Goal: Information Seeking & Learning: Learn about a topic

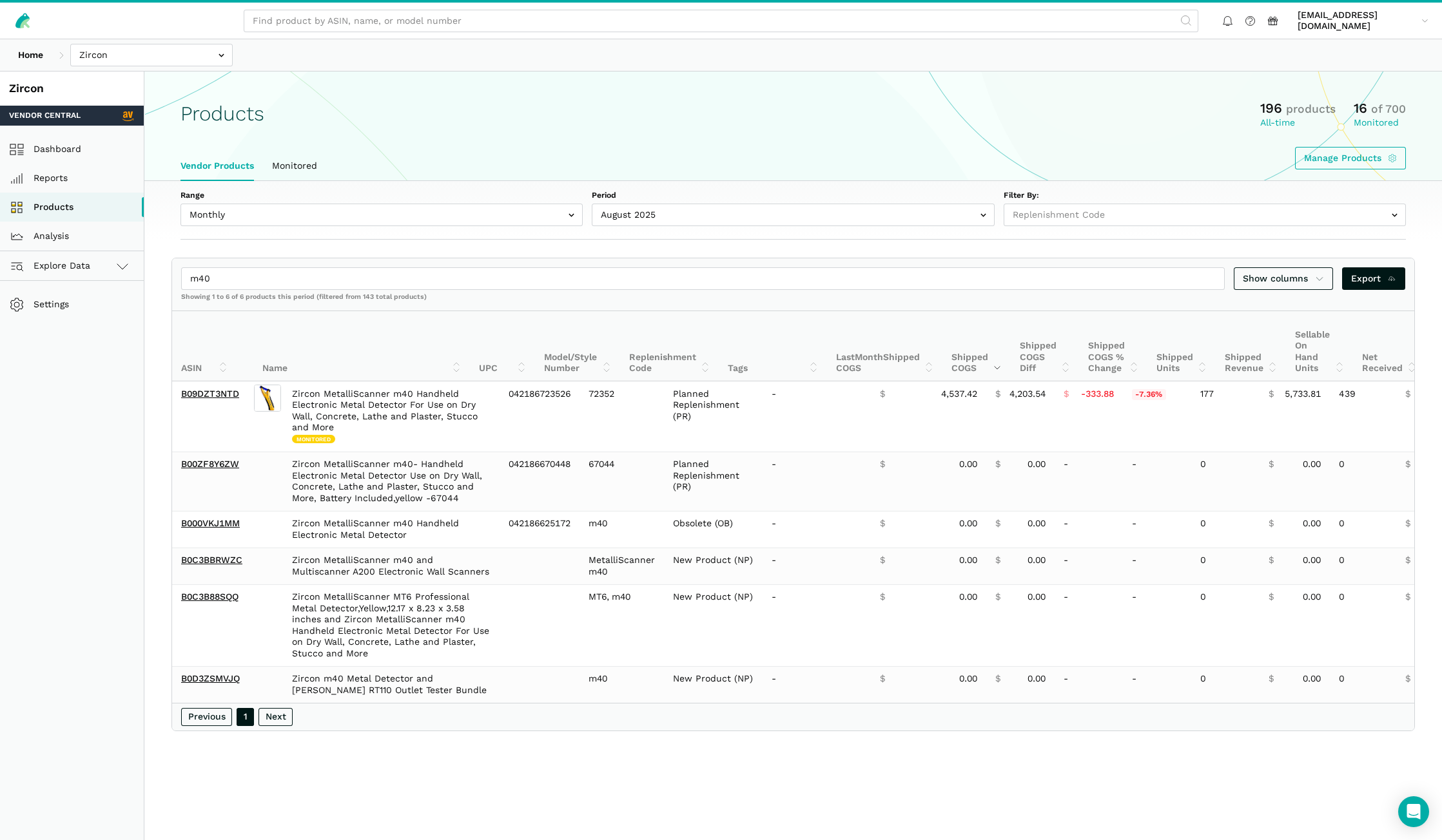
select select
click at [132, 57] on input "text" at bounding box center [152, 55] width 163 height 23
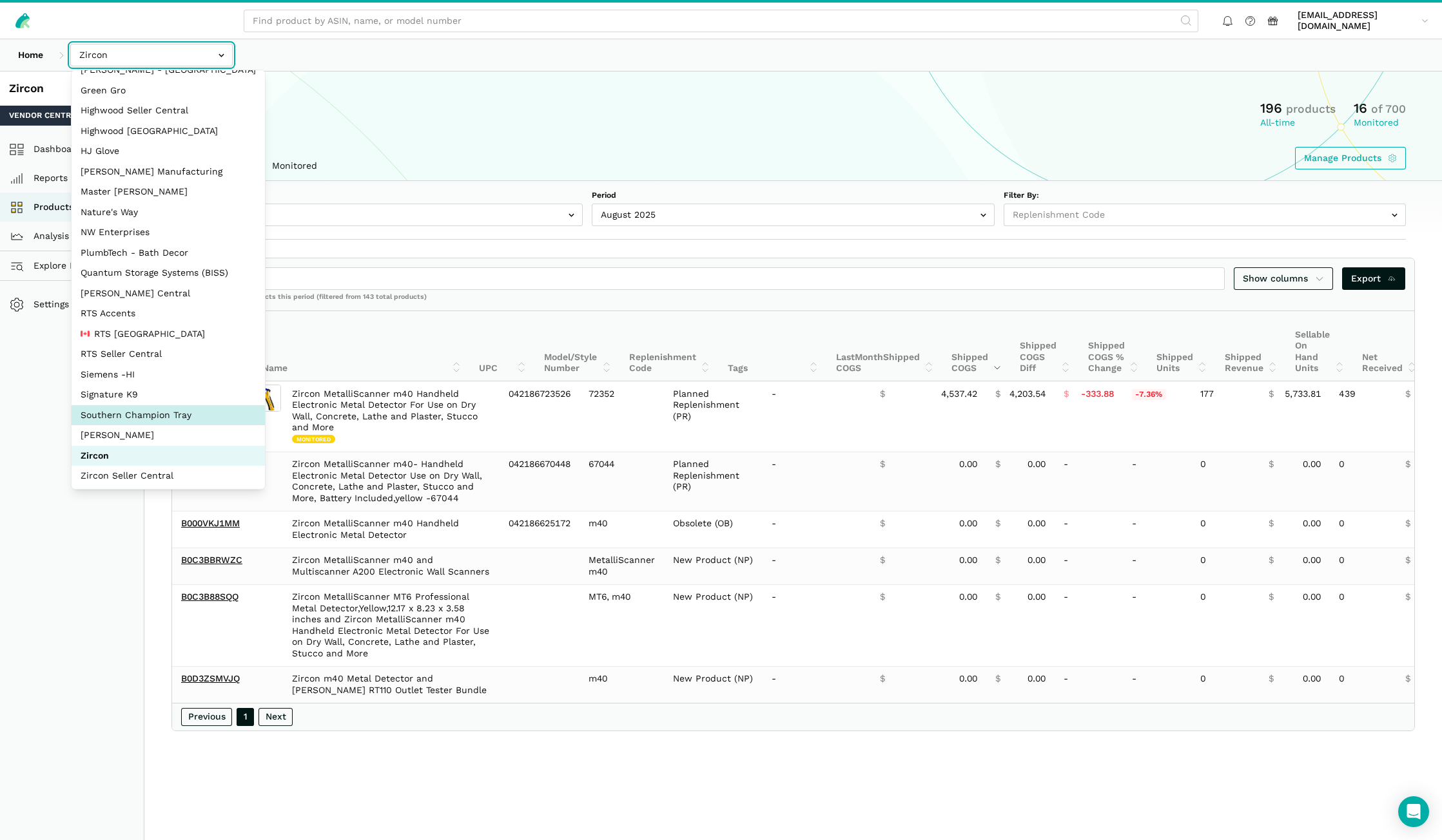
scroll to position [57, 0]
select select "oVSvG8ea9YeLvzcV4dUWoEyh"
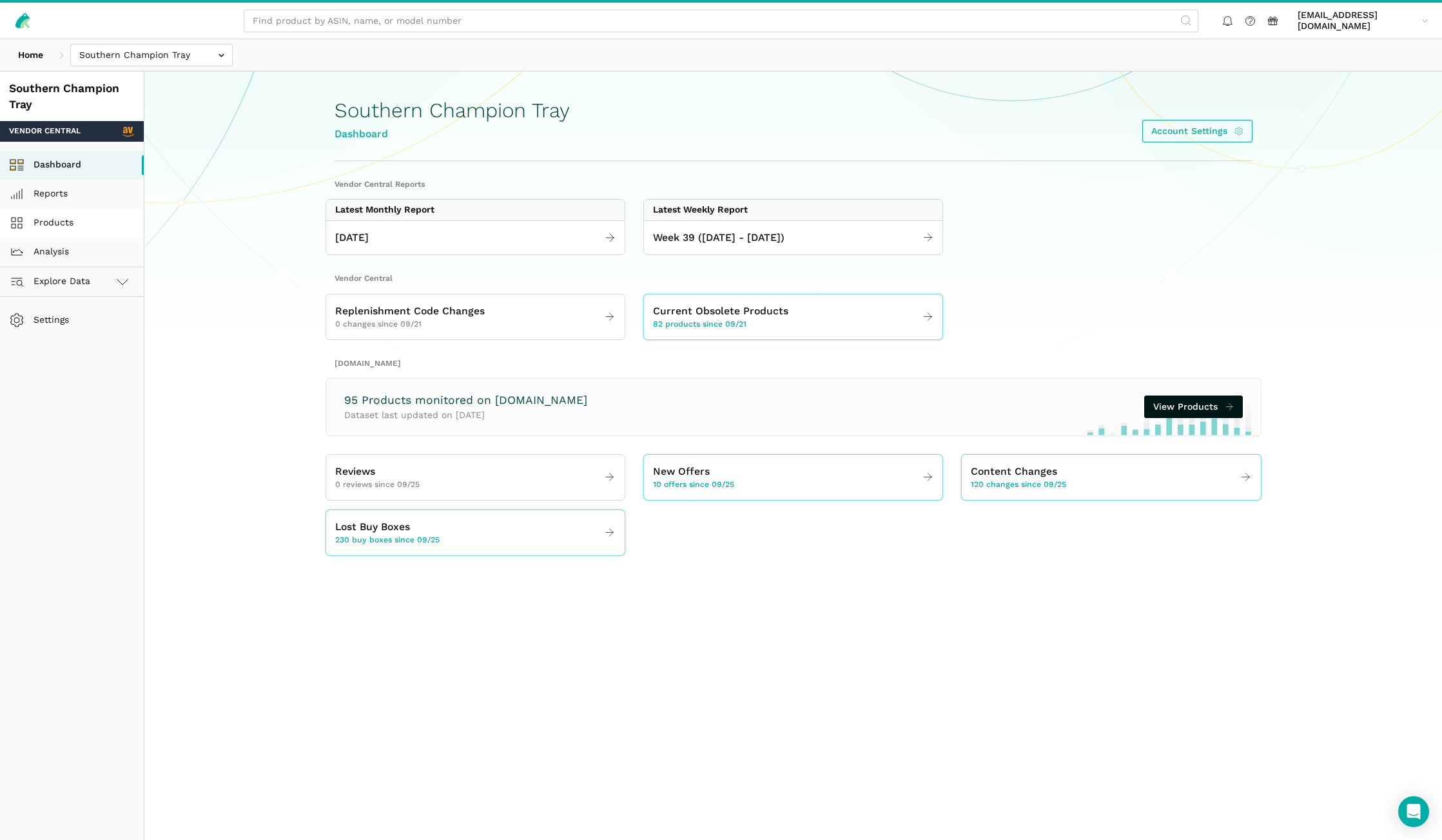
click at [51, 218] on link "Products" at bounding box center [72, 223] width 144 height 29
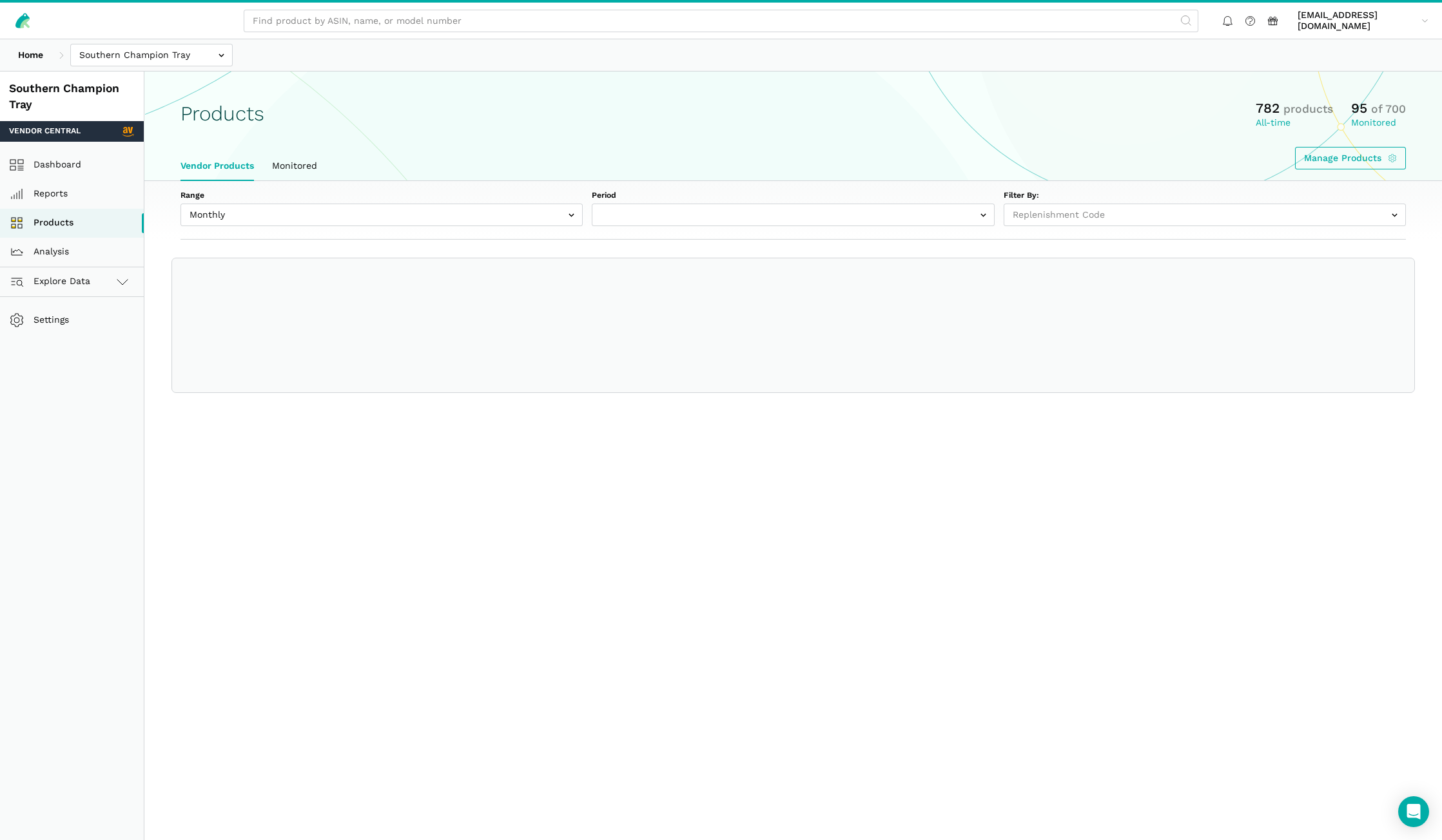
select select
select select "Monthly|[DATE]"
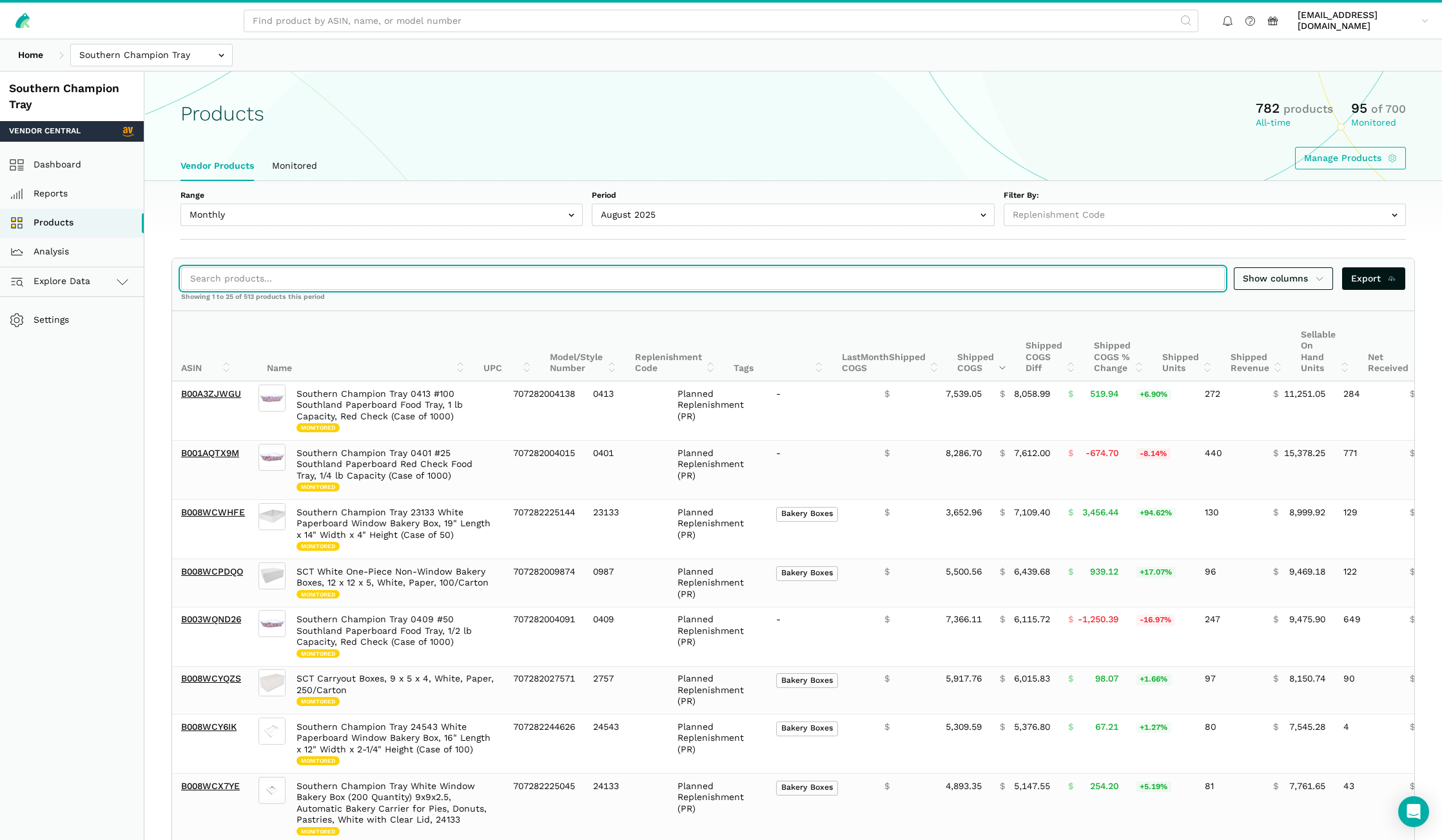
click at [391, 283] on input "search" at bounding box center [703, 278] width 1043 height 23
paste input "B008WCPDQO"
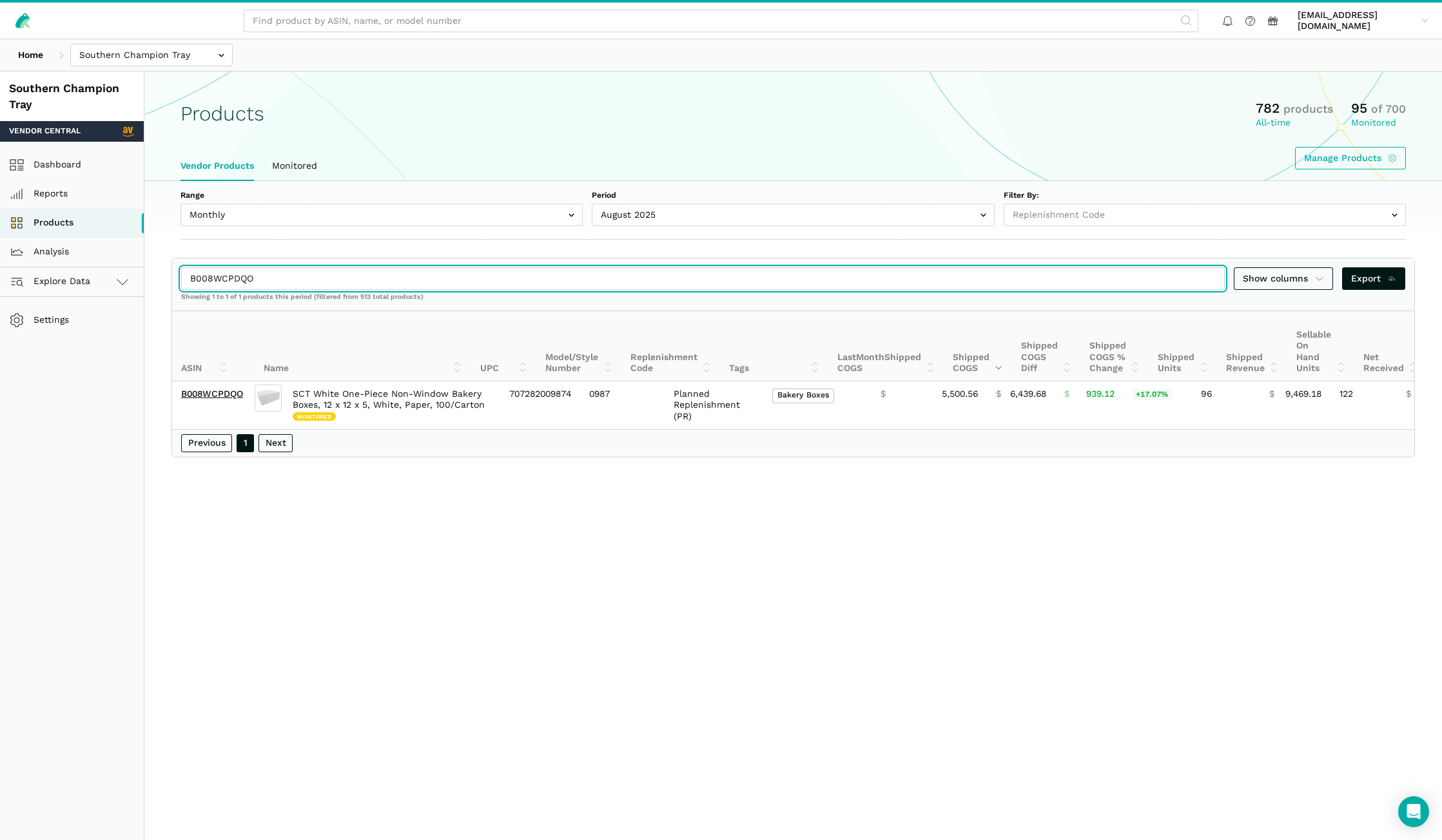
drag, startPoint x: 274, startPoint y: 275, endPoint x: 157, endPoint y: 277, distance: 117.0
click at [157, 277] on section "B008WCPDQO Show columns Export Showing 1 to 1 of 1 products this period (filter…" at bounding box center [793, 357] width 1298 height 200
paste input "PU126I"
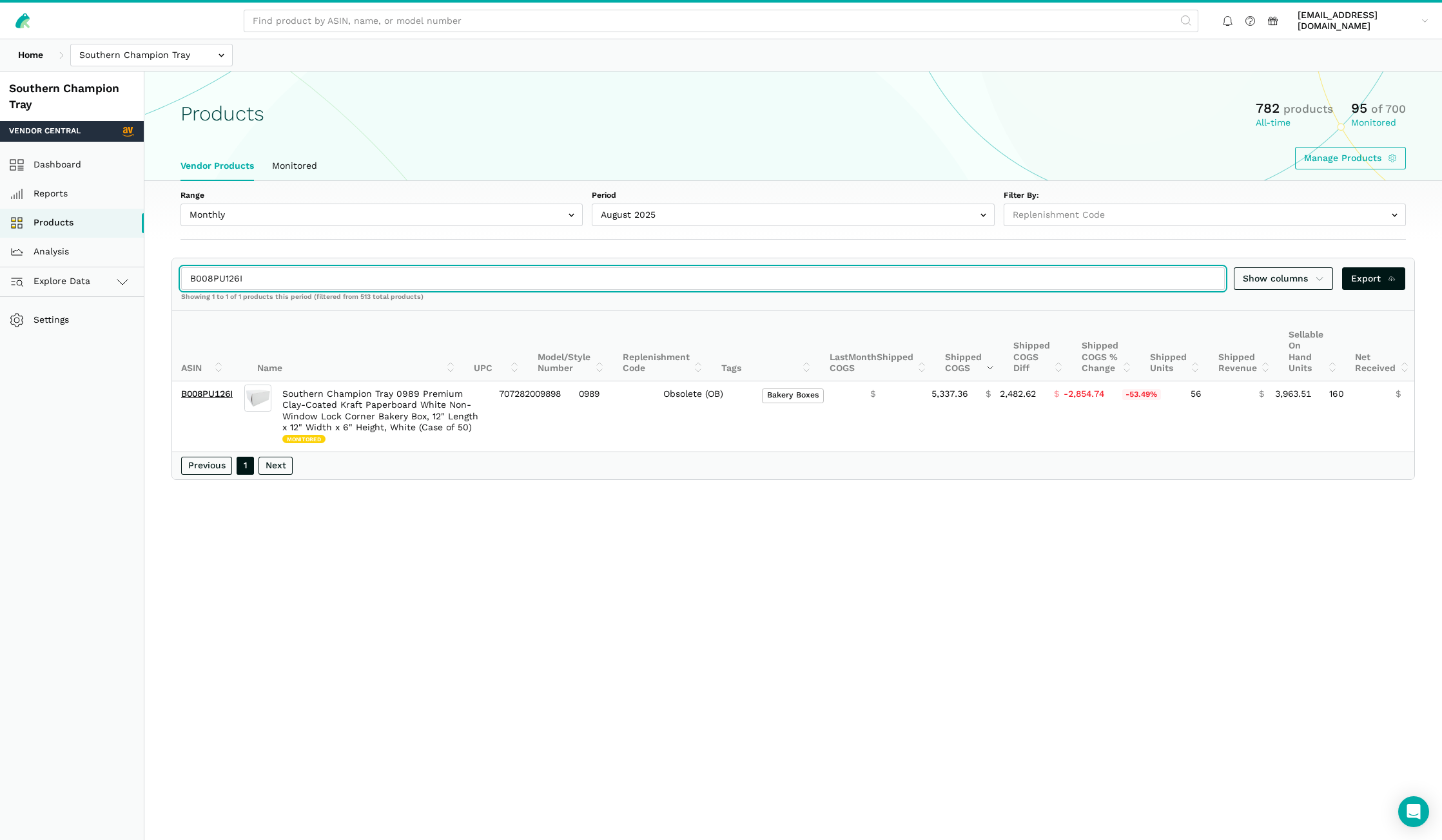
click at [1090, 284] on input "B008PU126I" at bounding box center [703, 278] width 1043 height 23
type input "B008PU126I"
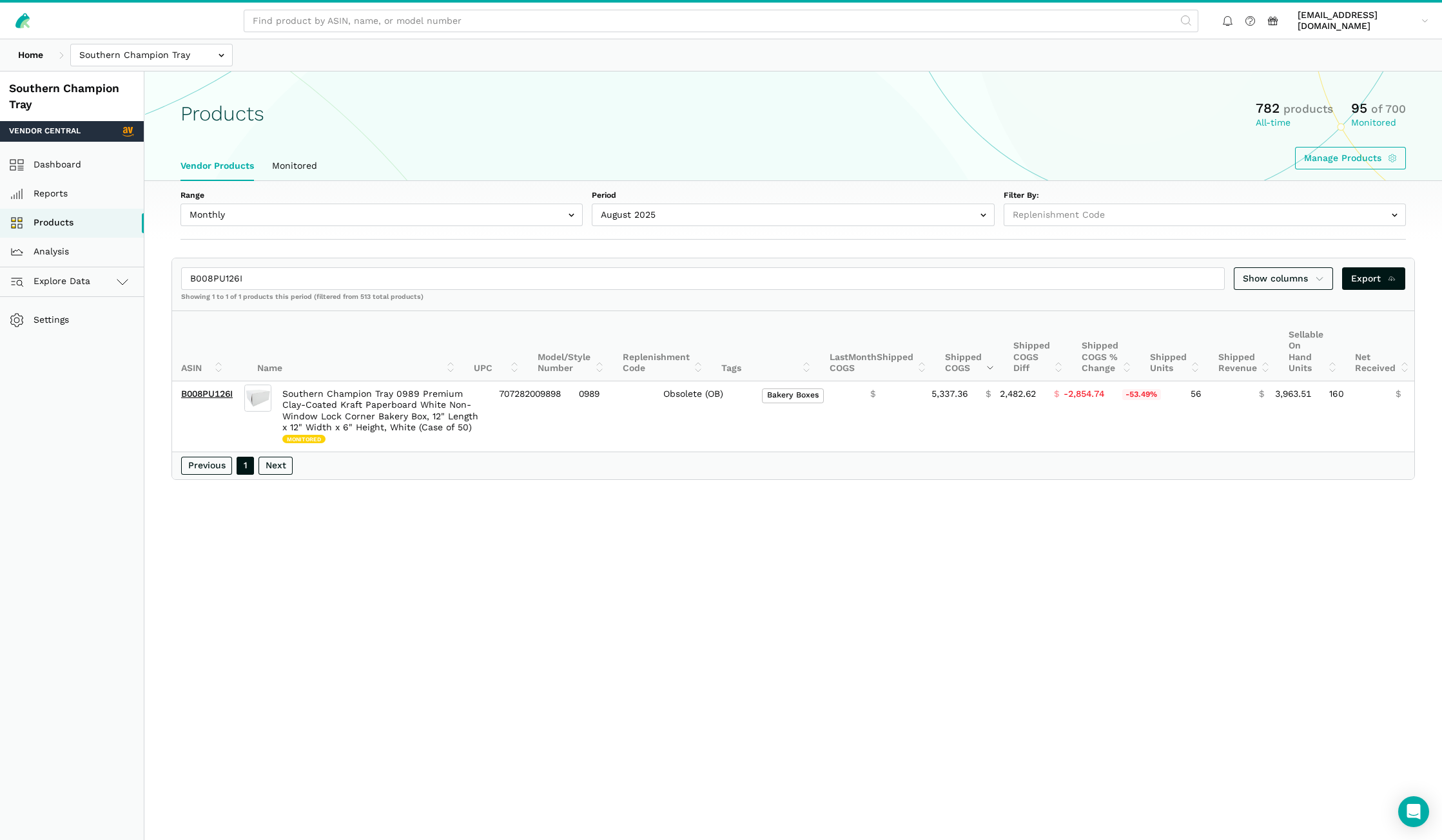
drag, startPoint x: 114, startPoint y: 228, endPoint x: 217, endPoint y: 228, distance: 103.0
click at [114, 228] on link "Products" at bounding box center [72, 223] width 144 height 29
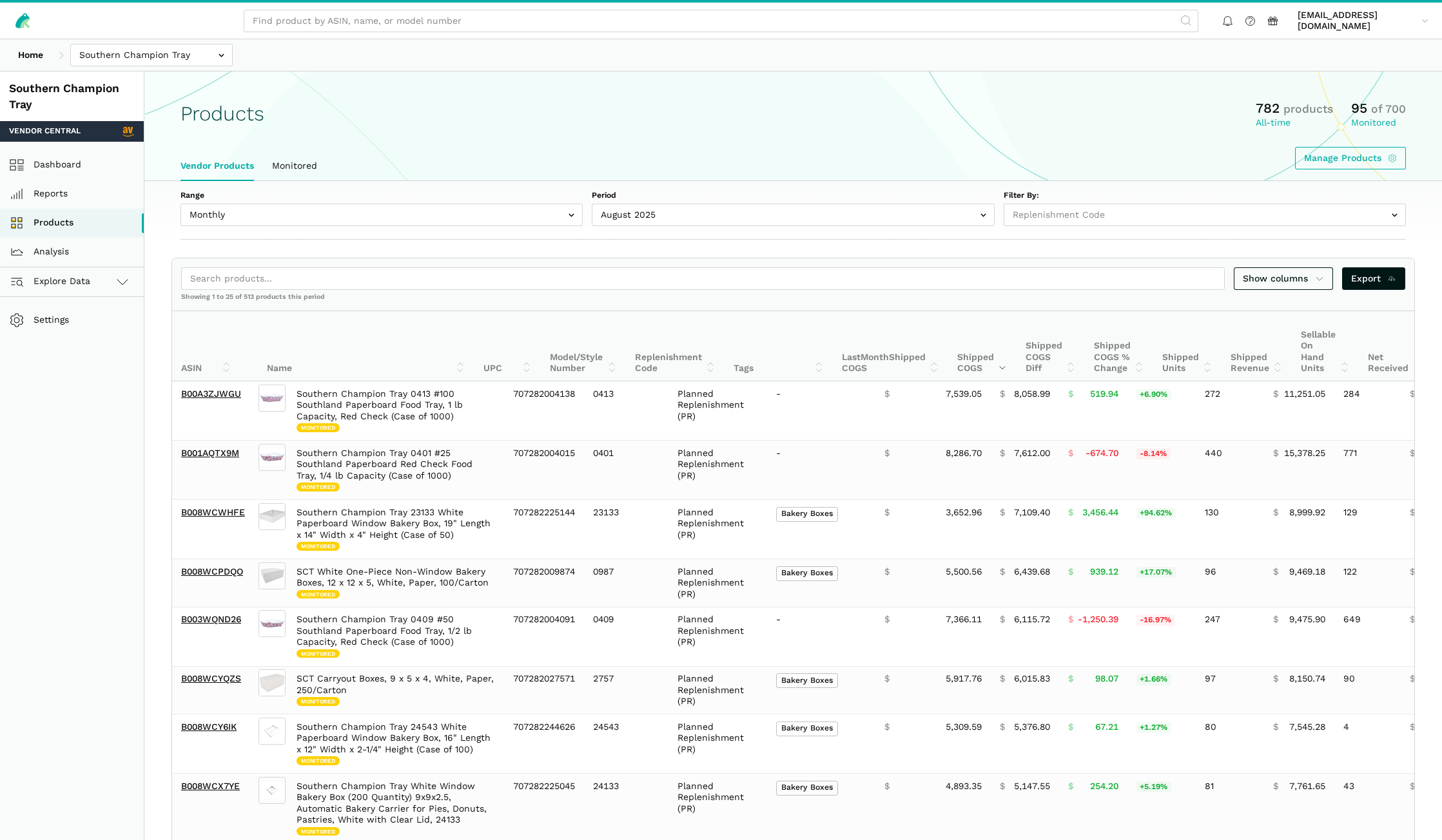
select select
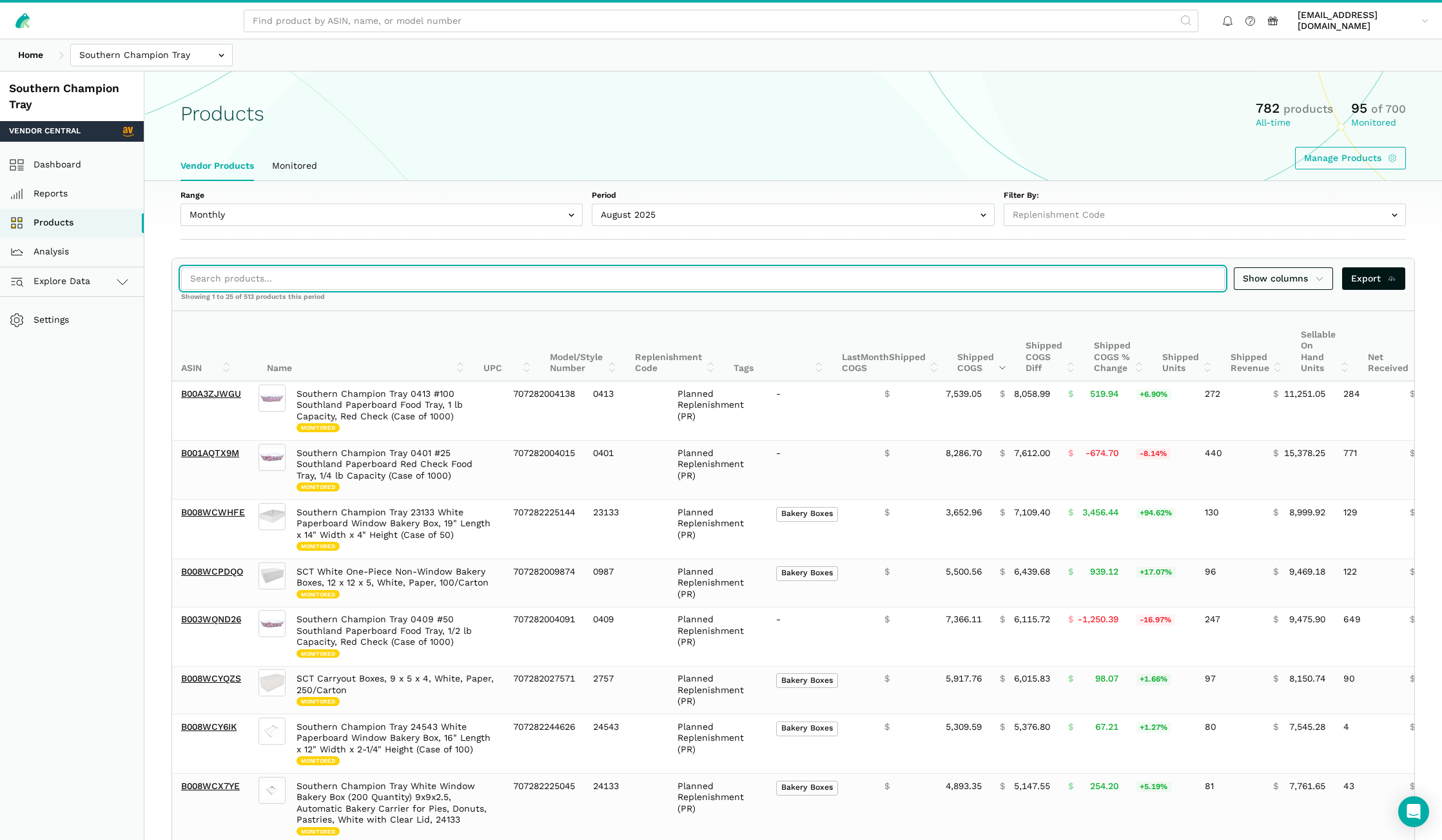
click at [746, 275] on input "search" at bounding box center [703, 278] width 1043 height 23
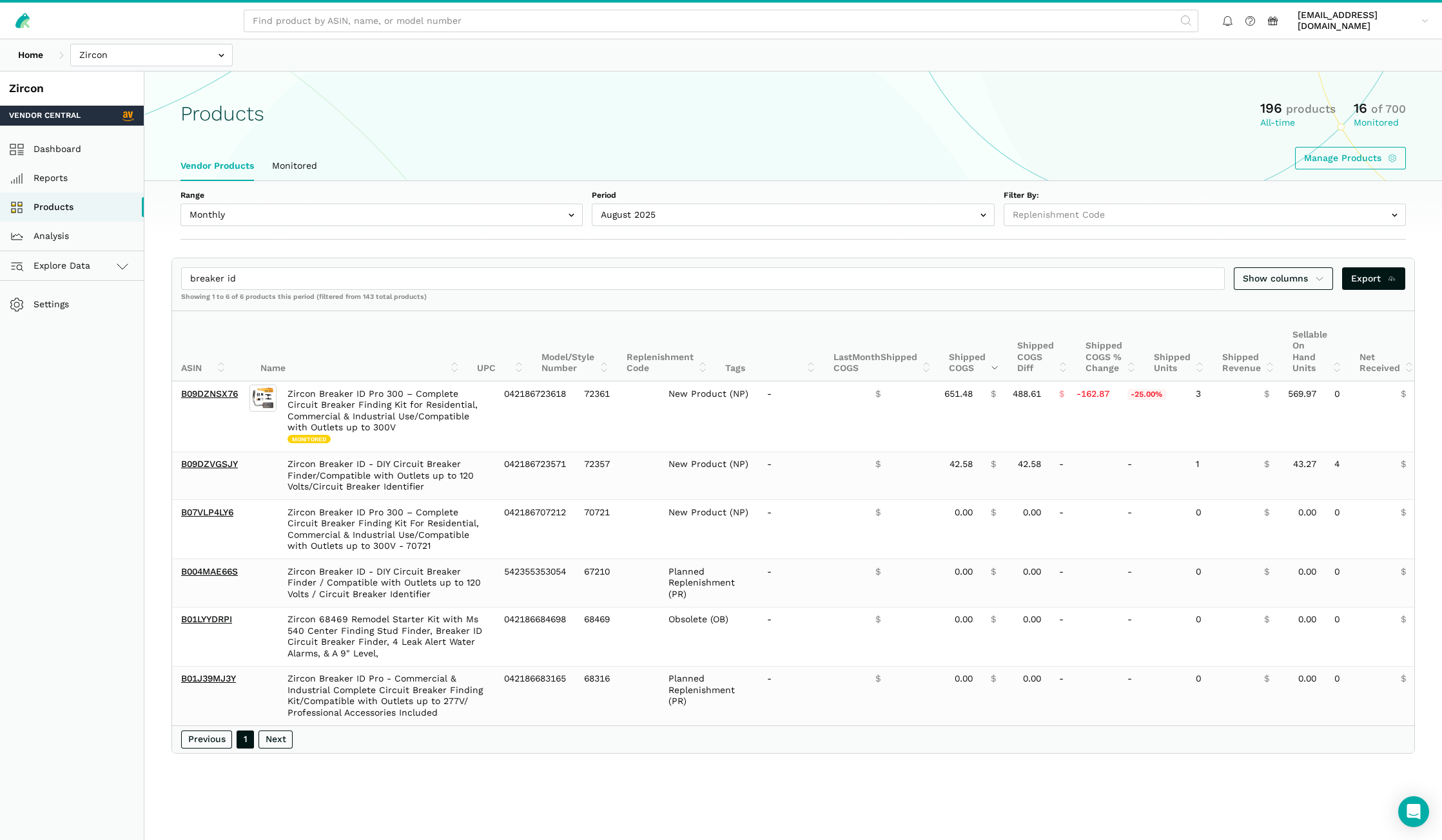
select select
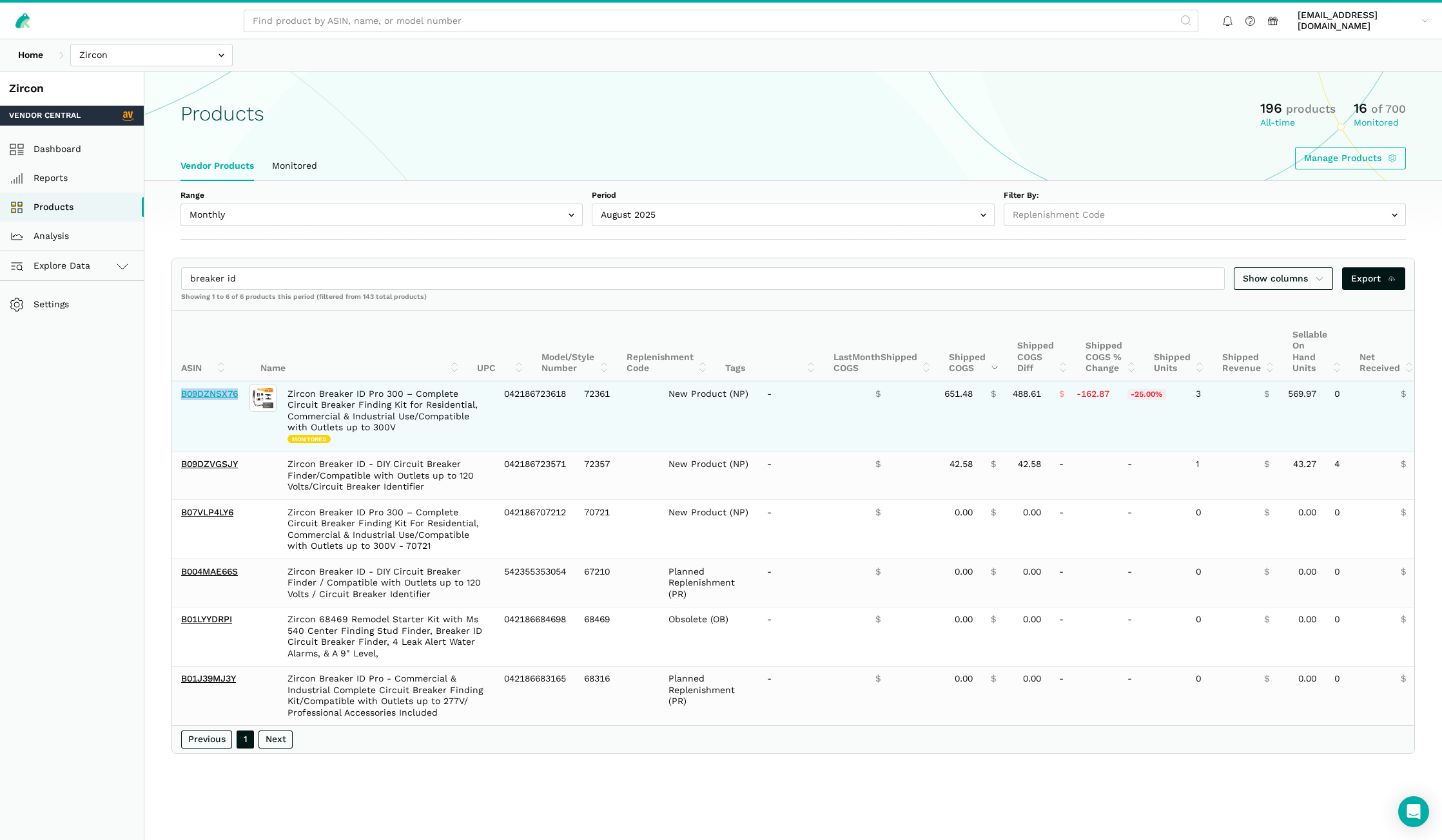
click at [217, 395] on link "B09DZNSX76" at bounding box center [209, 393] width 56 height 10
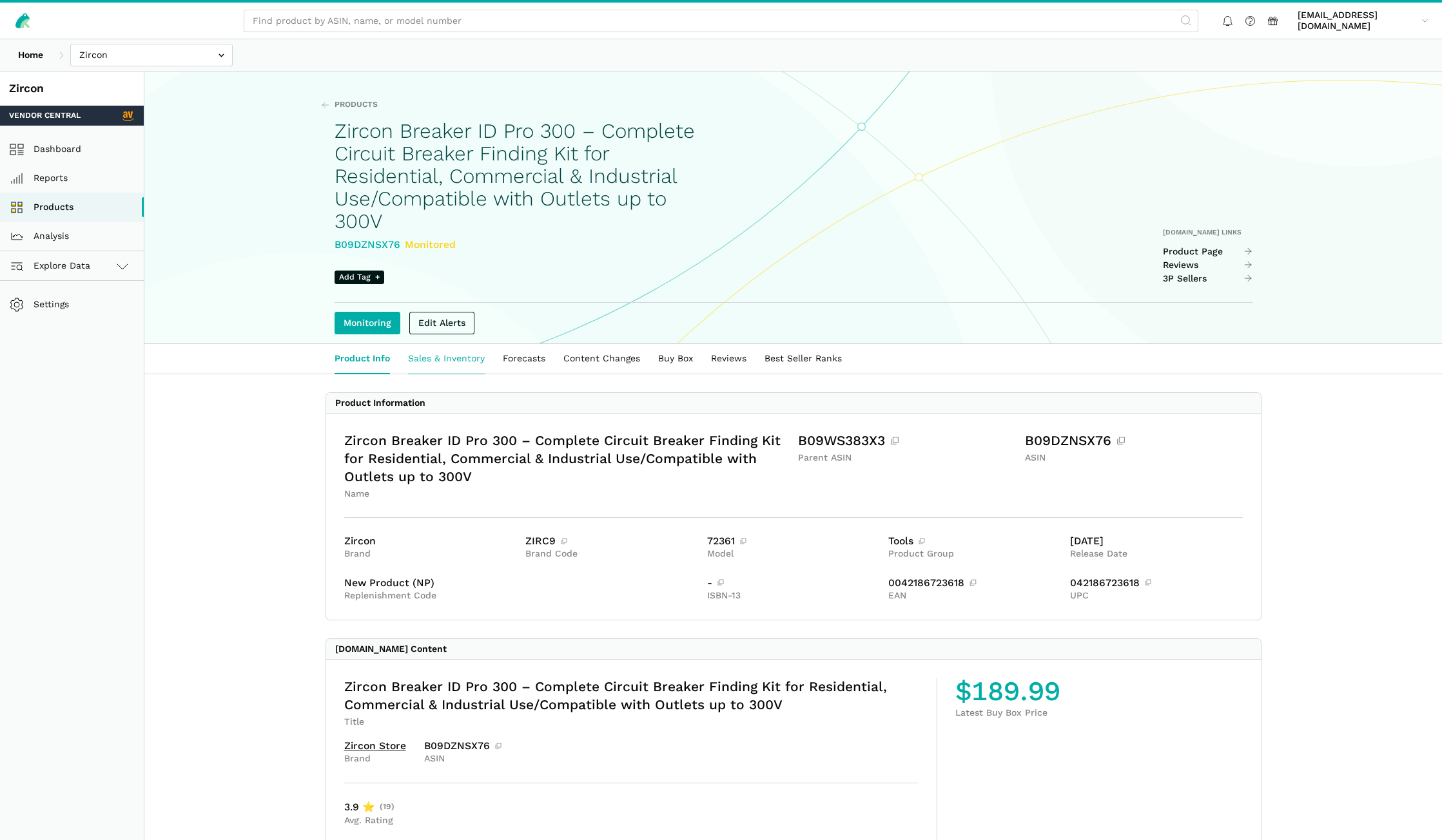
click at [470, 357] on link "Sales & Inventory" at bounding box center [445, 359] width 95 height 29
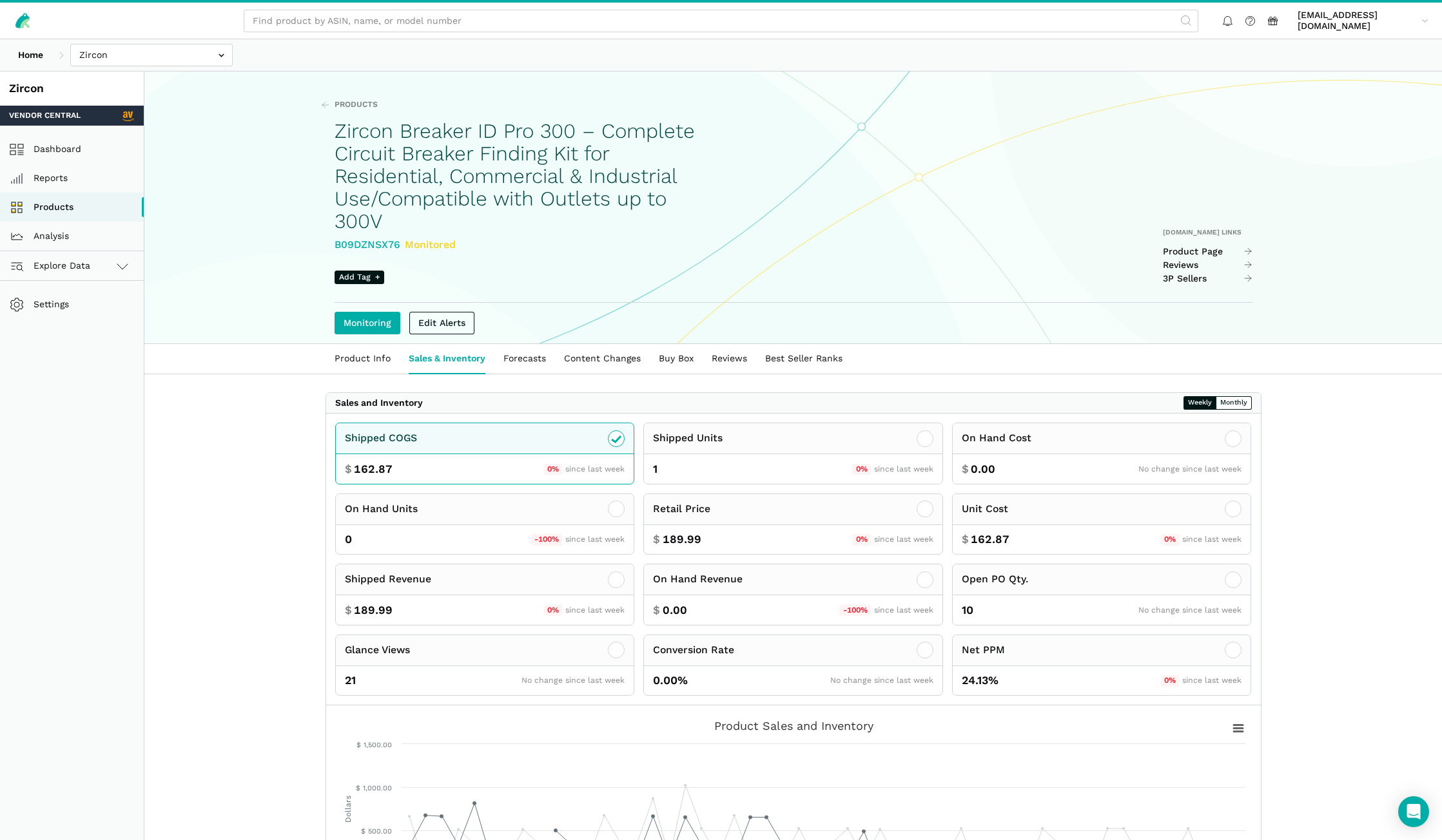
scroll to position [258, 0]
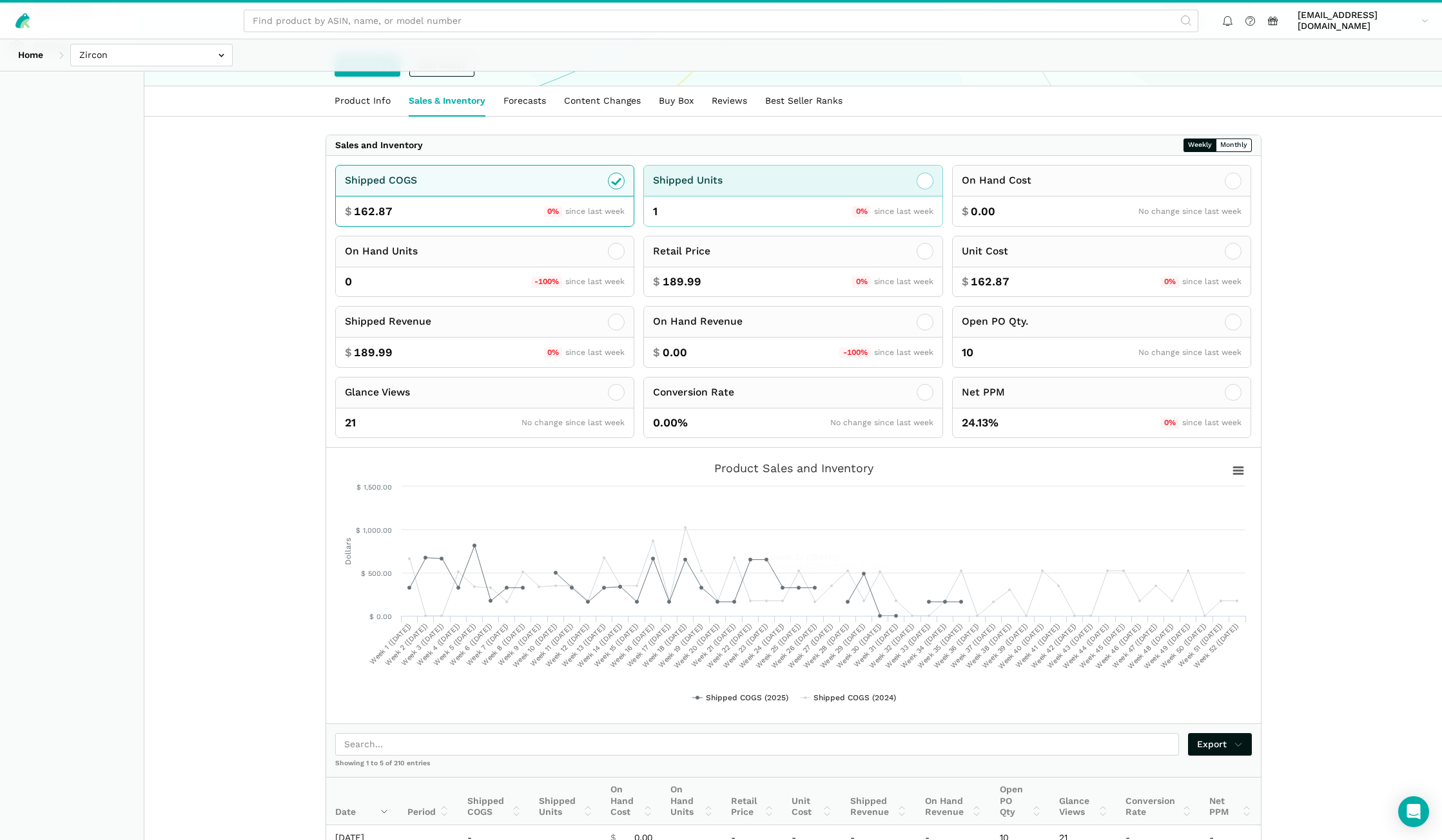
click at [924, 187] on icon at bounding box center [925, 181] width 15 height 15
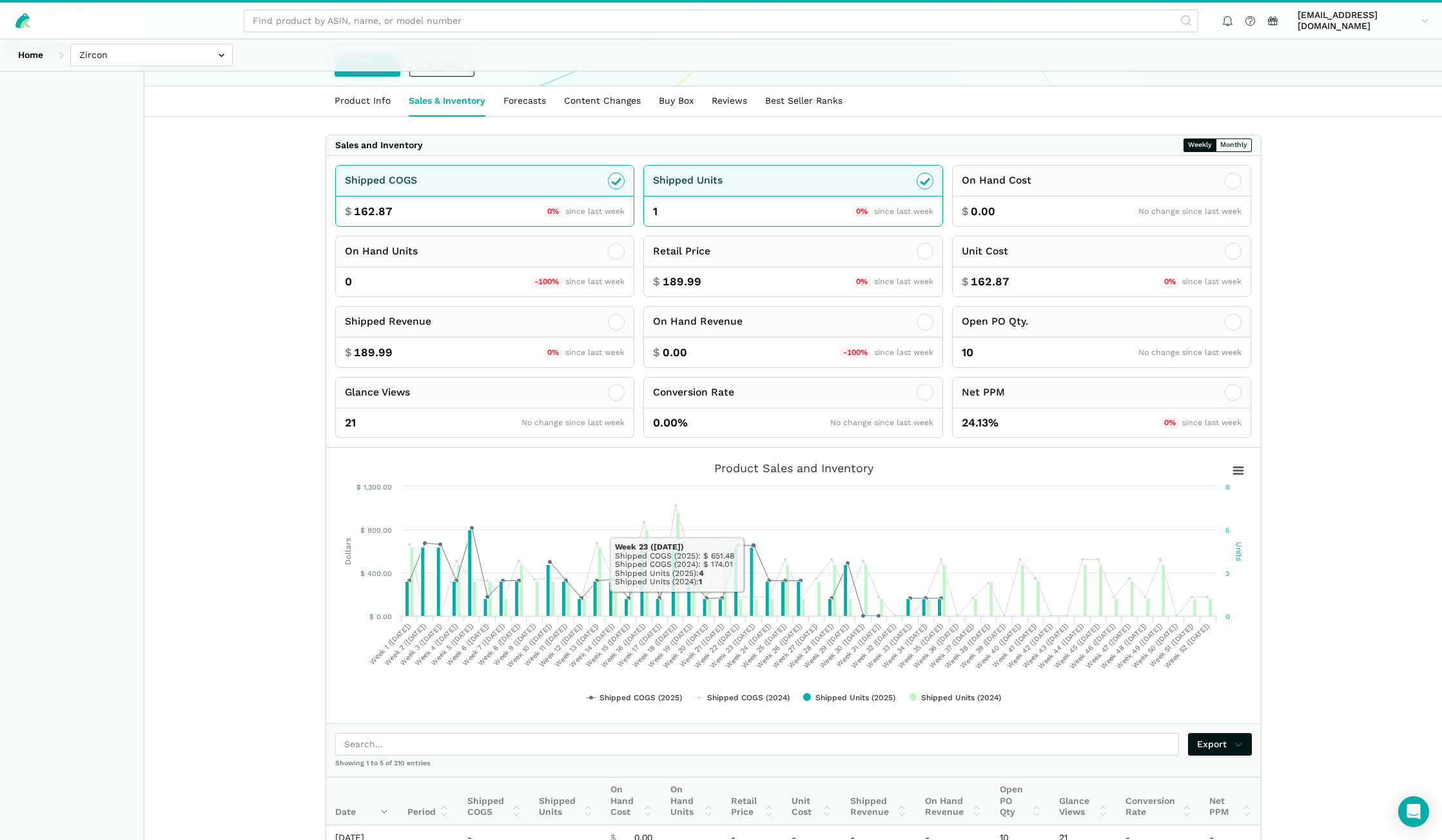
click at [1349, 560] on main "Products Zircon Breaker ID Pro 300 – Complete Circuit Breaker Finding Kit for R…" at bounding box center [793, 417] width 1298 height 1208
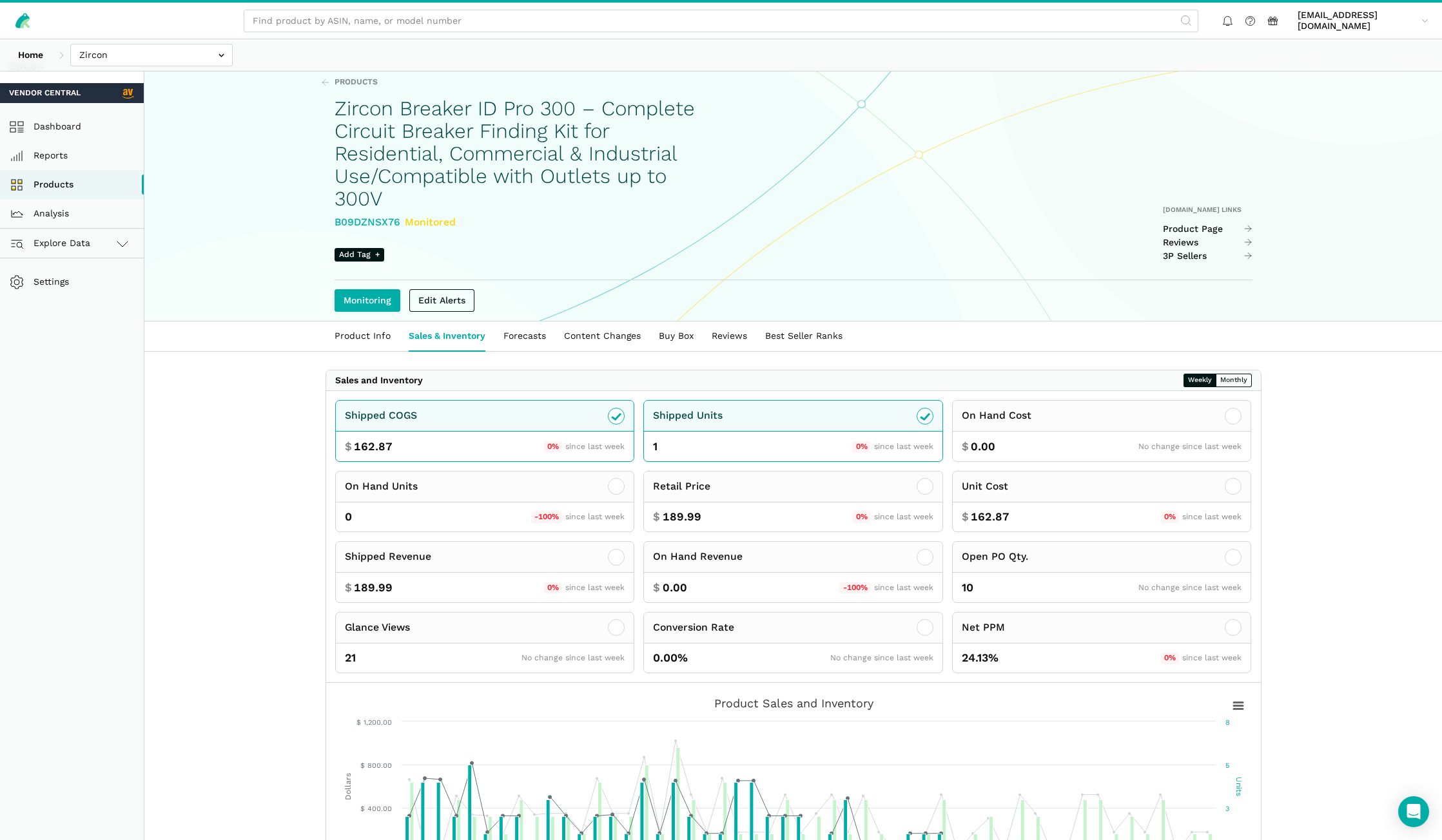
scroll to position [0, 0]
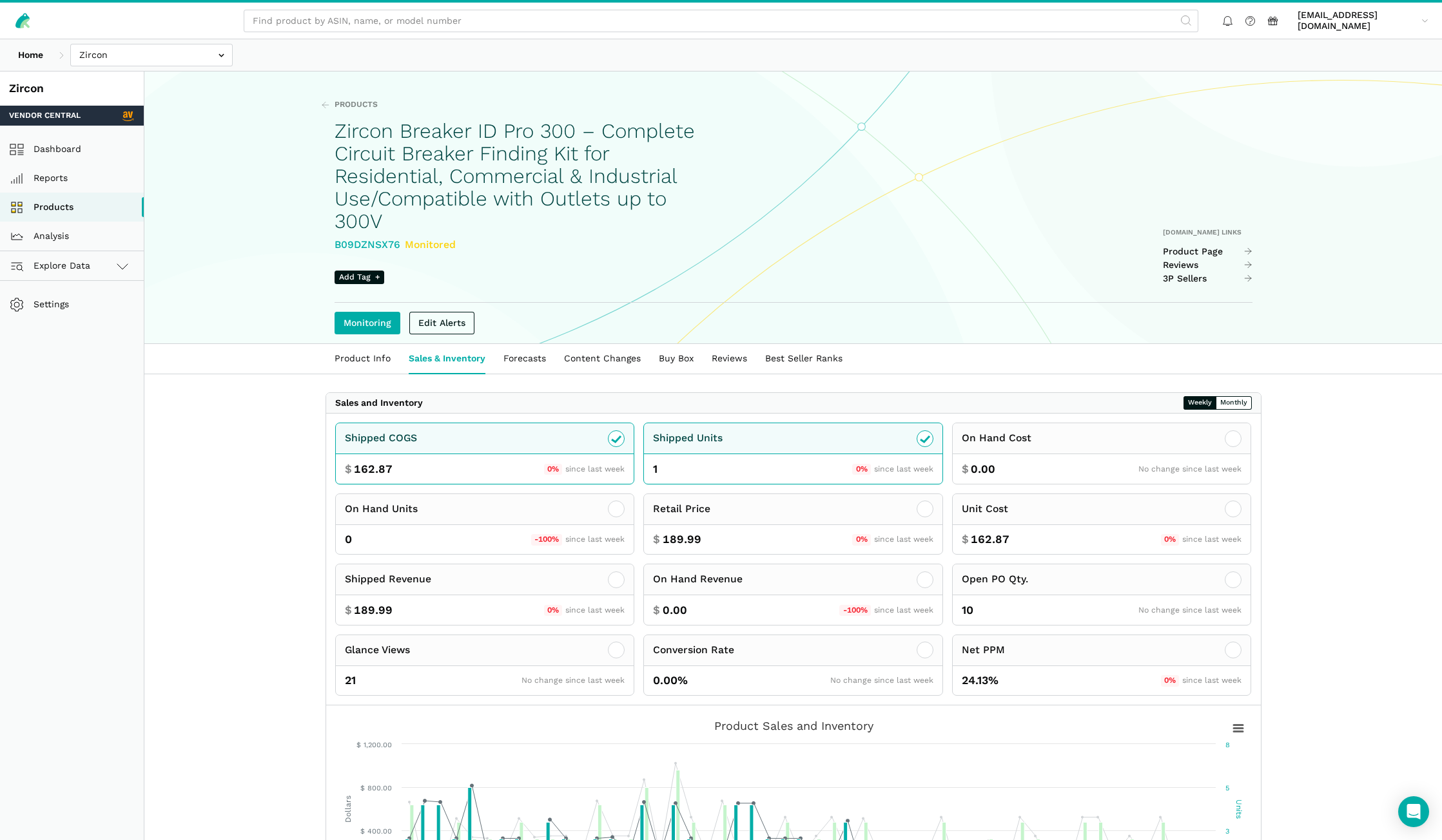
drag, startPoint x: 399, startPoint y: 244, endPoint x: 328, endPoint y: 242, distance: 71.0
click at [328, 242] on div "Products Zircon Breaker ID Pro 300 – Complete Circuit Breaker Finding Kit for R…" at bounding box center [793, 208] width 990 height 271
copy div "B09DZNSX76"
click at [84, 182] on link "Reports" at bounding box center [72, 178] width 144 height 29
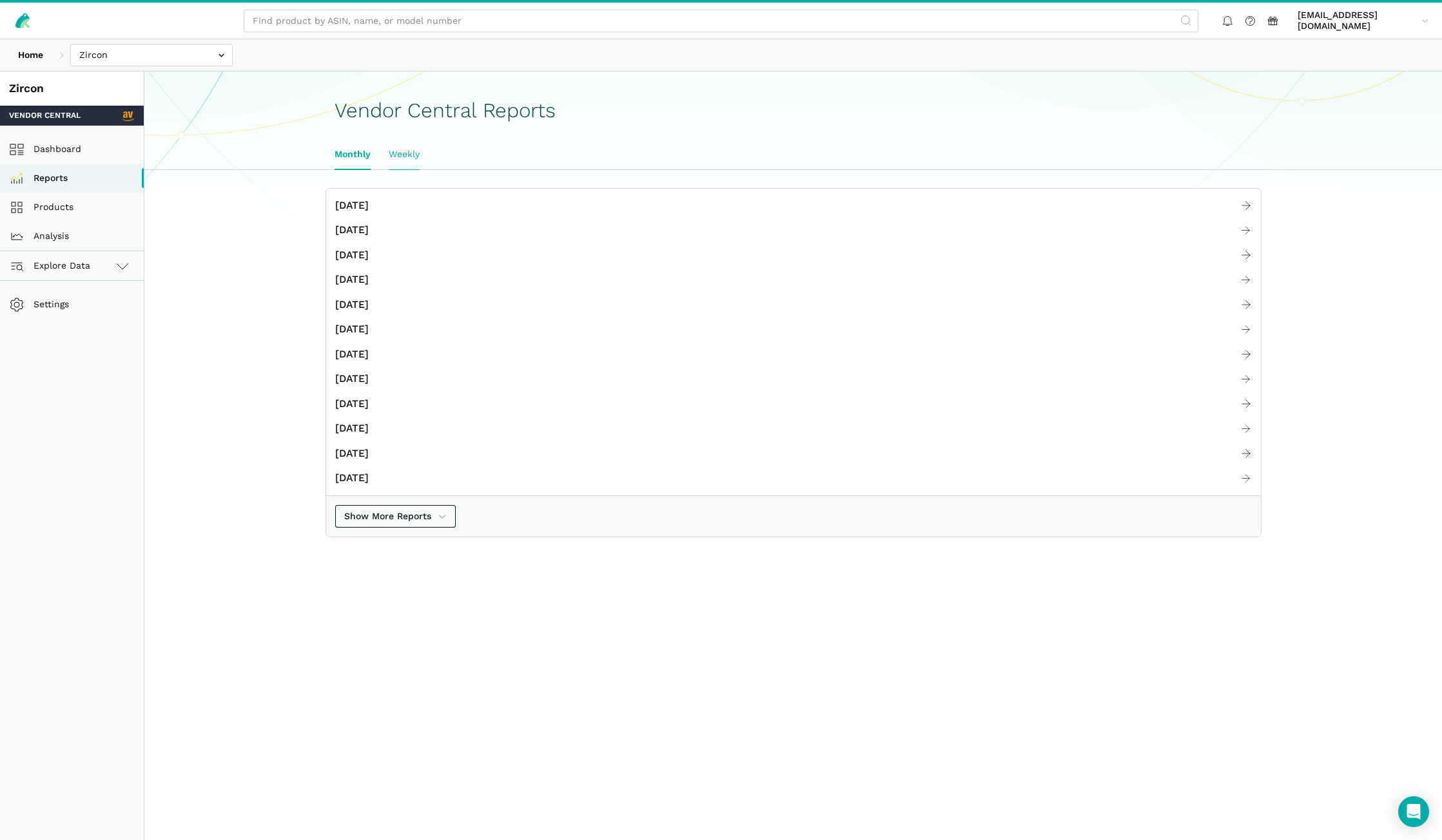
click at [396, 153] on link "Weekly" at bounding box center [404, 155] width 49 height 29
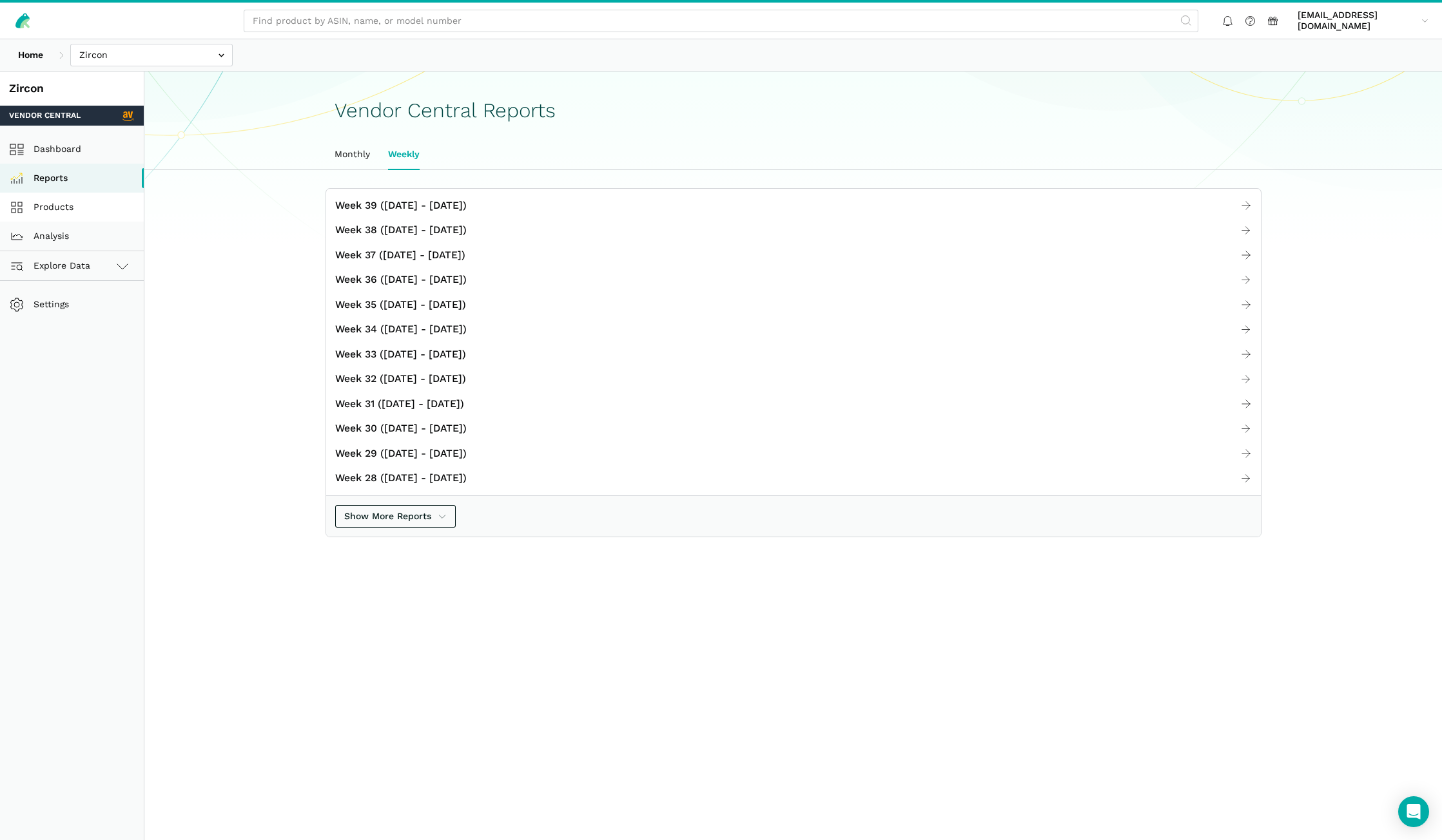
drag, startPoint x: 70, startPoint y: 207, endPoint x: 340, endPoint y: 201, distance: 270.1
click at [70, 207] on link "Products" at bounding box center [72, 207] width 144 height 29
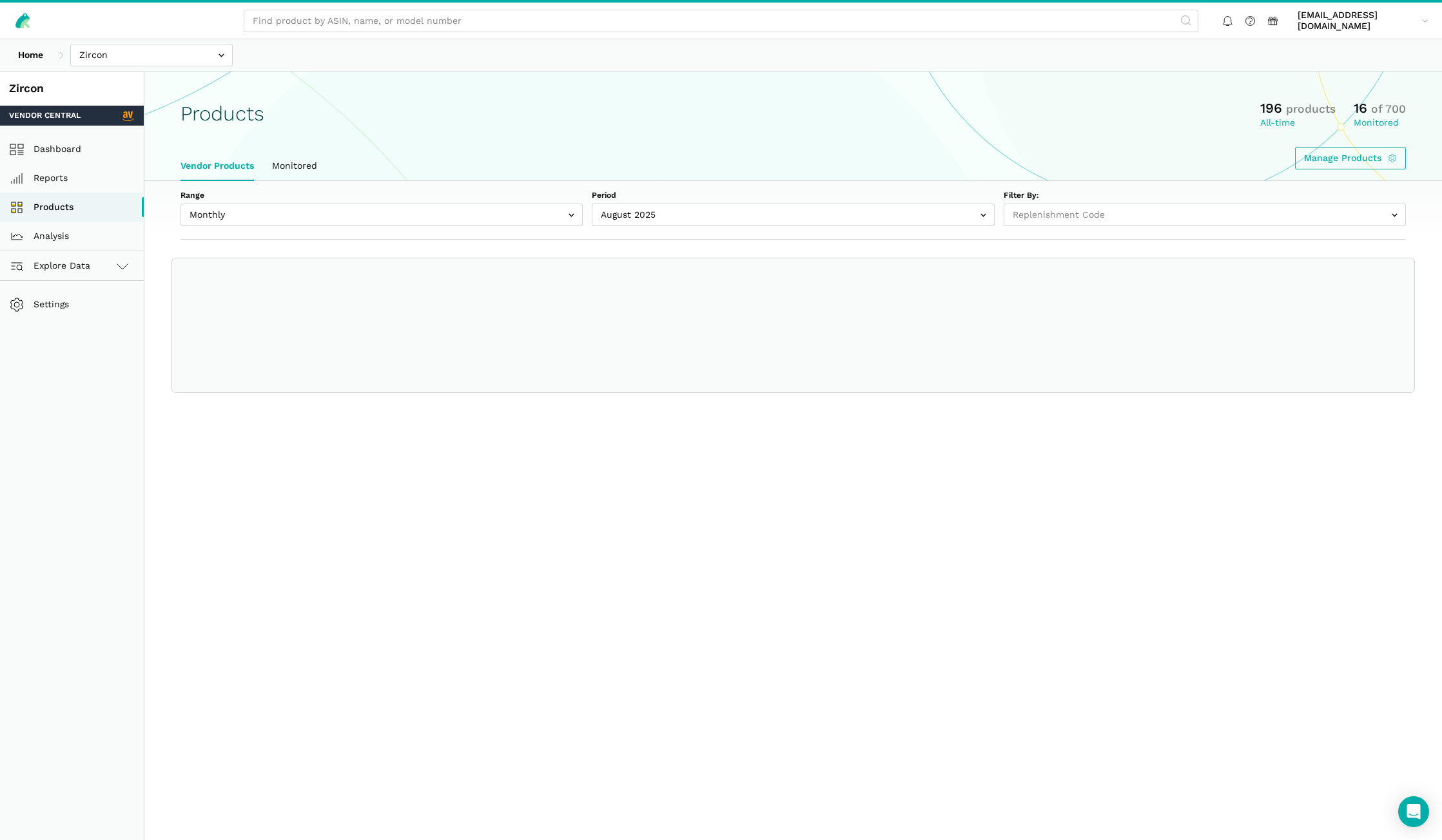
select select
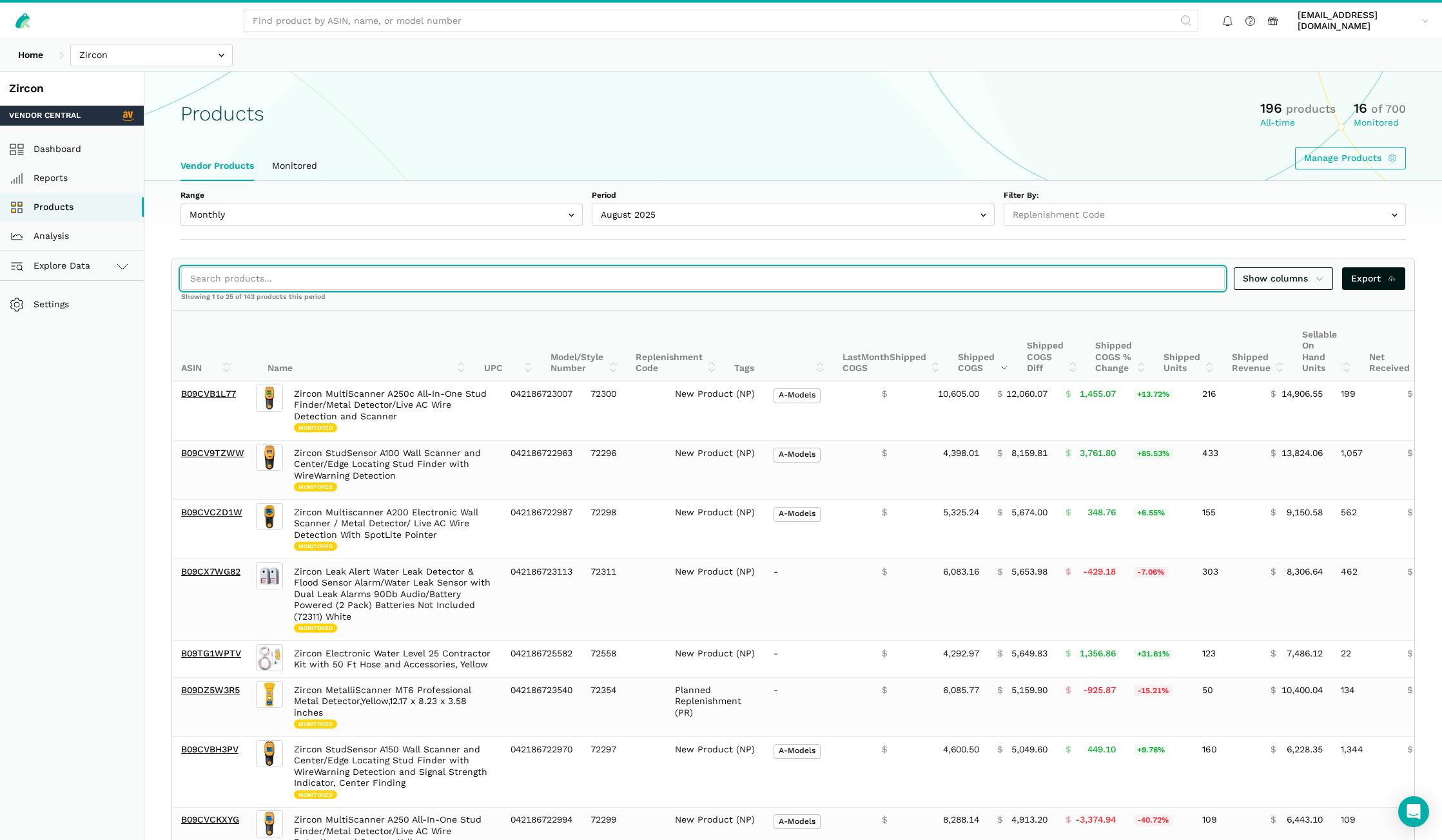
click at [396, 275] on input "search" at bounding box center [703, 278] width 1043 height 23
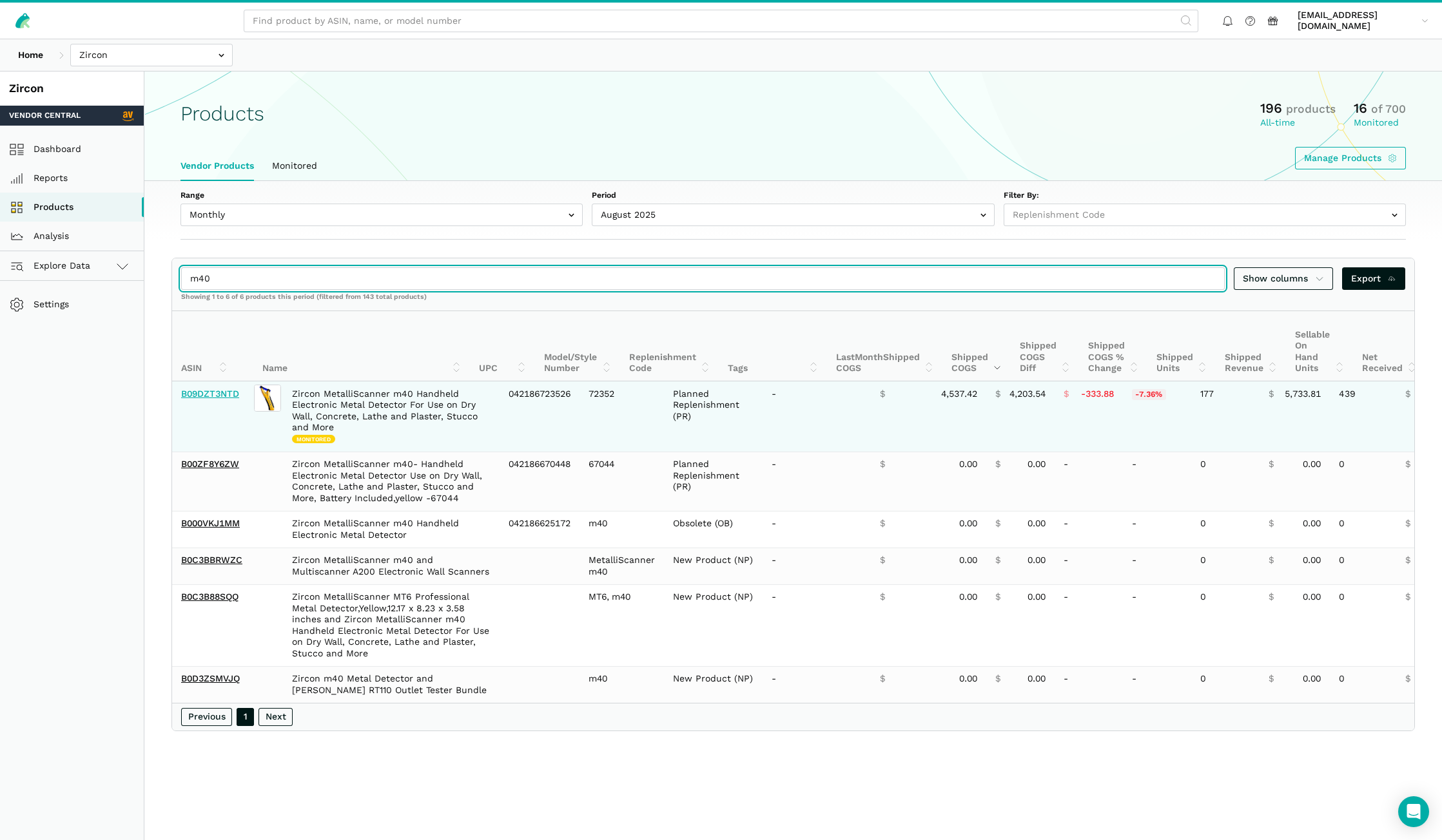
type input "m40"
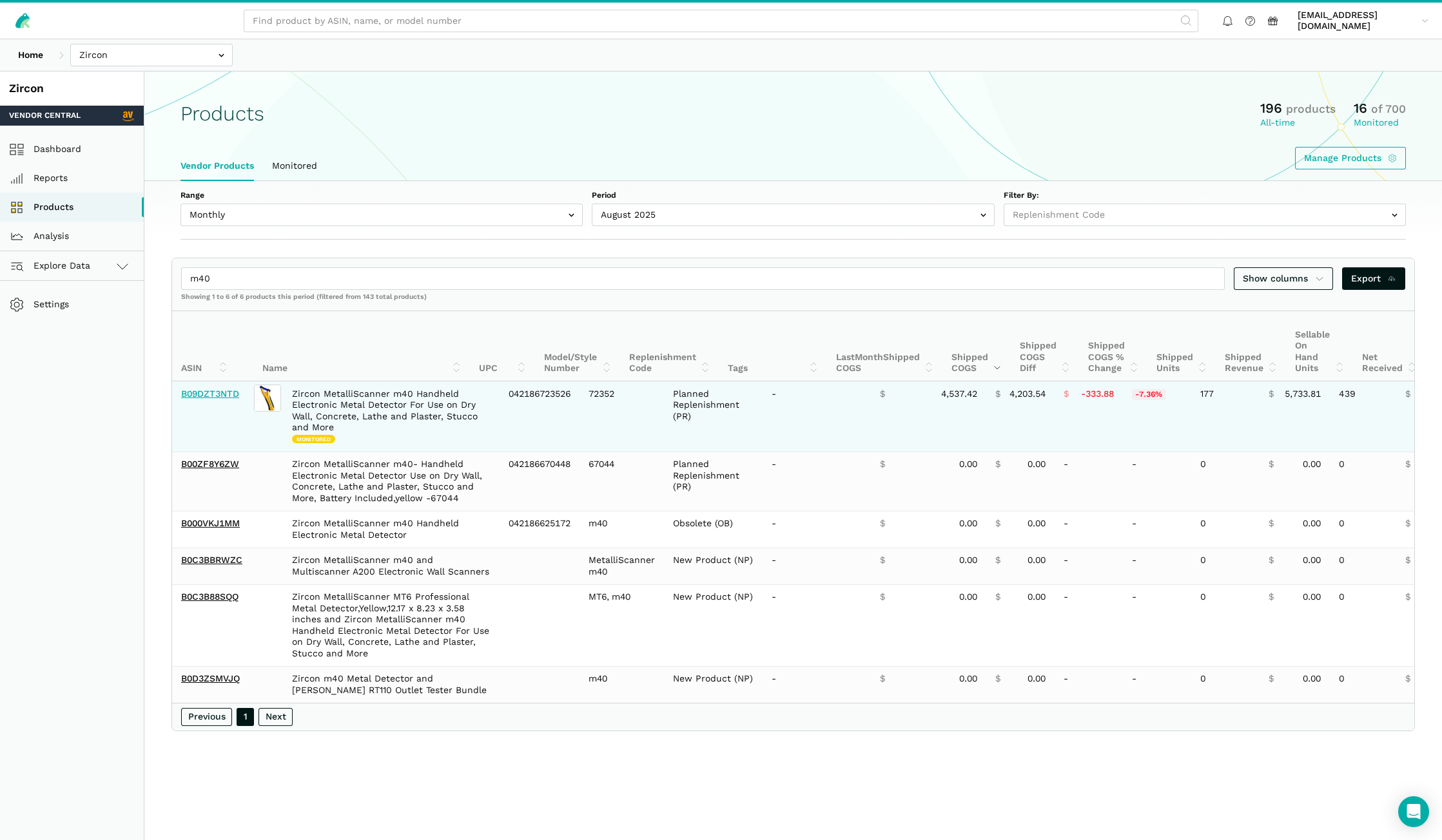
click at [222, 394] on link "B09DZT3NTD" at bounding box center [210, 393] width 58 height 10
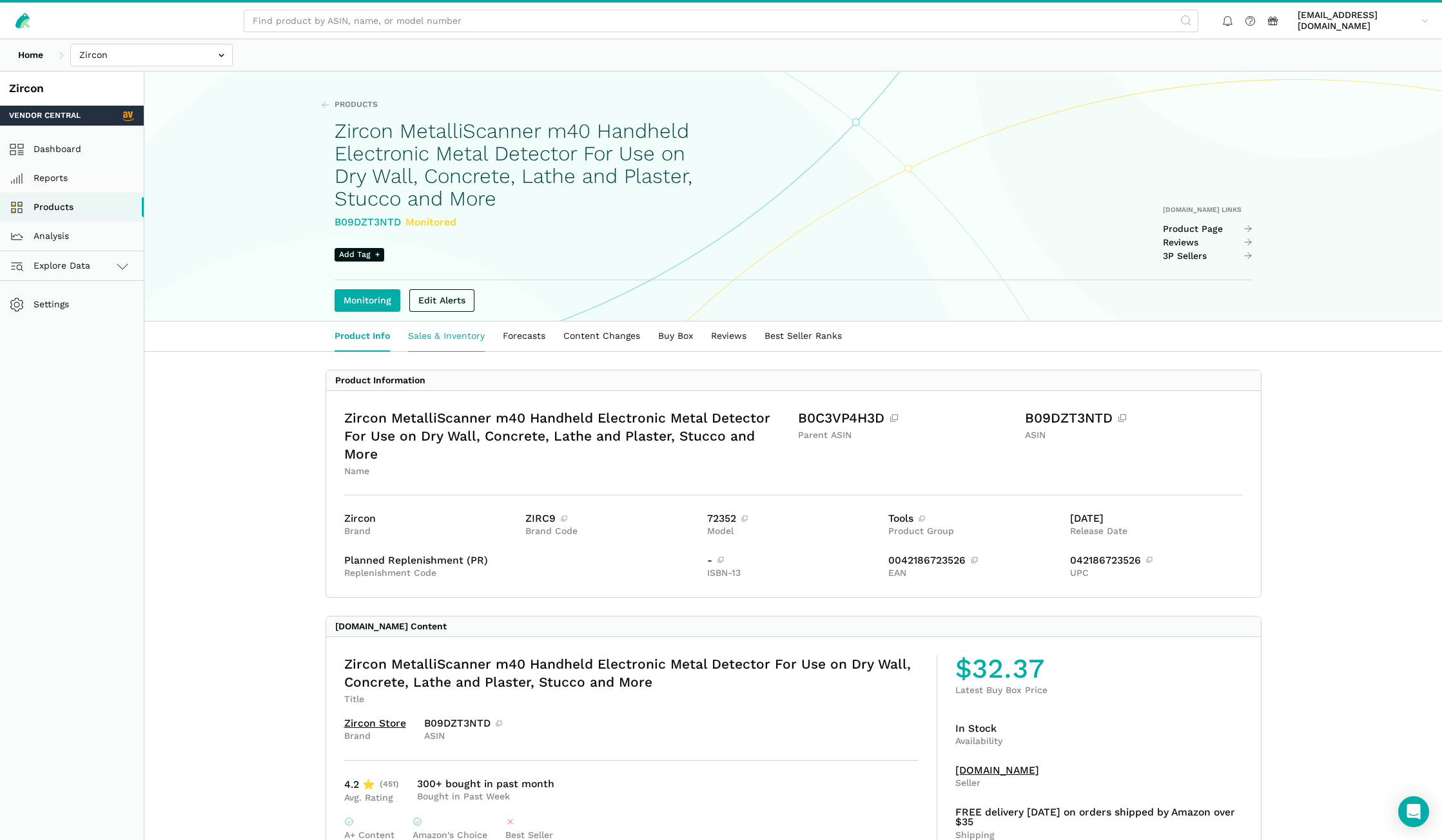
click at [451, 342] on link "Sales & Inventory" at bounding box center [445, 336] width 95 height 29
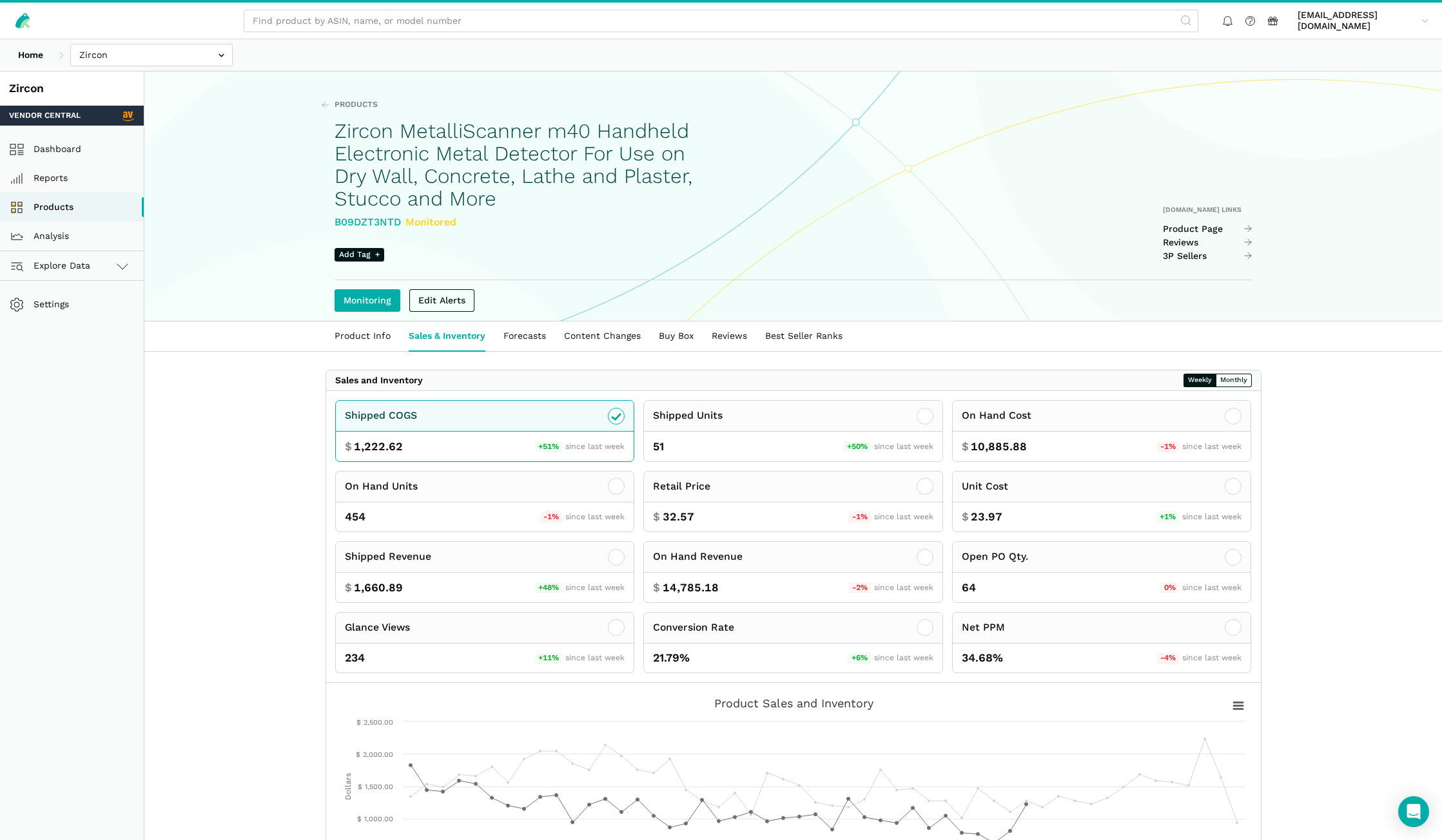
drag, startPoint x: 399, startPoint y: 226, endPoint x: 330, endPoint y: 222, distance: 69.1
click at [330, 222] on div "Products Zircon MetalliScanner m40 Handheld Electronic Metal Detector For Use o…" at bounding box center [793, 197] width 990 height 249
click at [60, 205] on link "Products" at bounding box center [72, 207] width 144 height 29
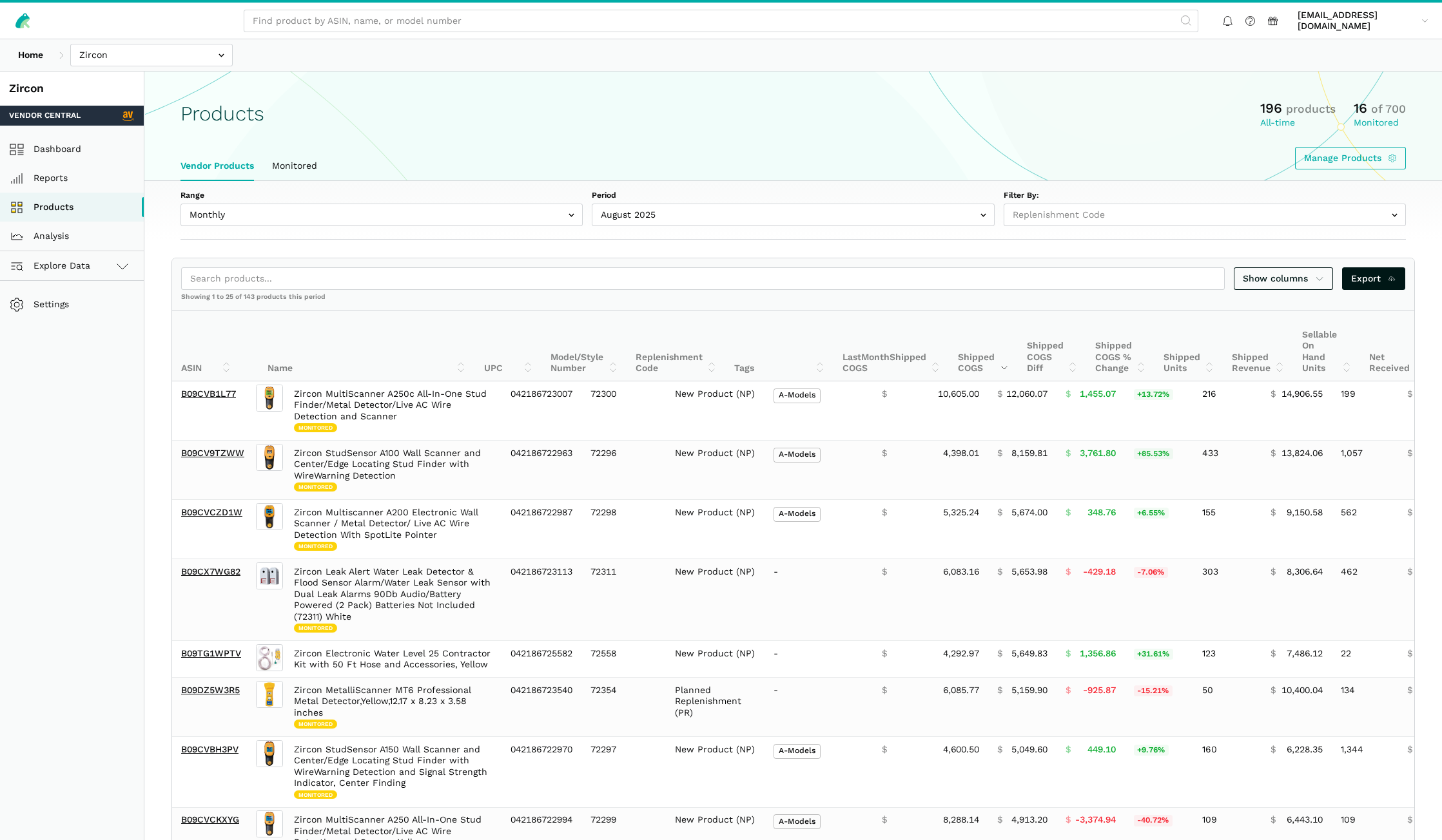
select select
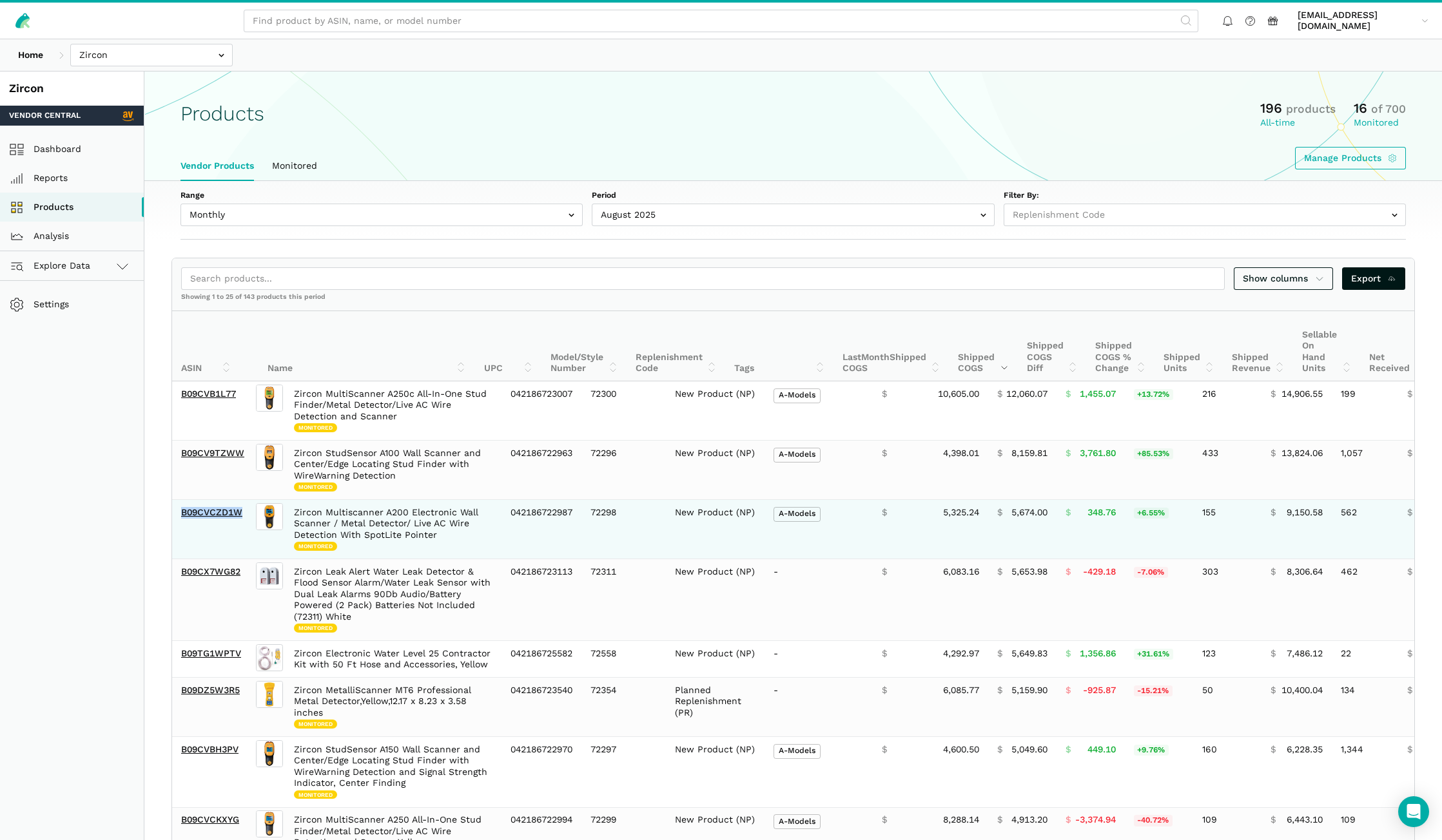
drag, startPoint x: 250, startPoint y: 516, endPoint x: 183, endPoint y: 519, distance: 67.1
click at [183, 519] on td "B09CVCZD1W" at bounding box center [212, 529] width 81 height 59
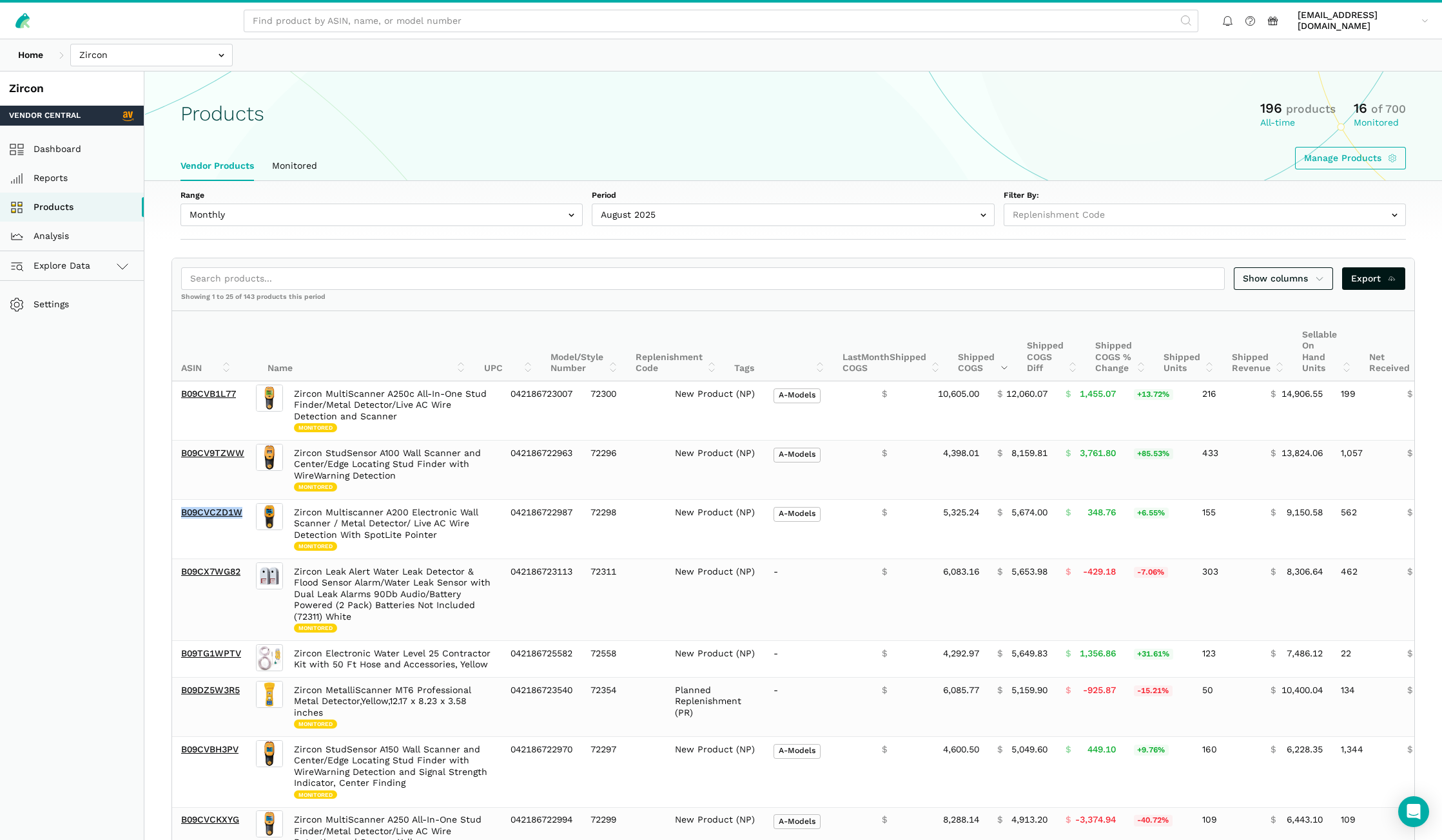
copy link "B09CVCZD1W"
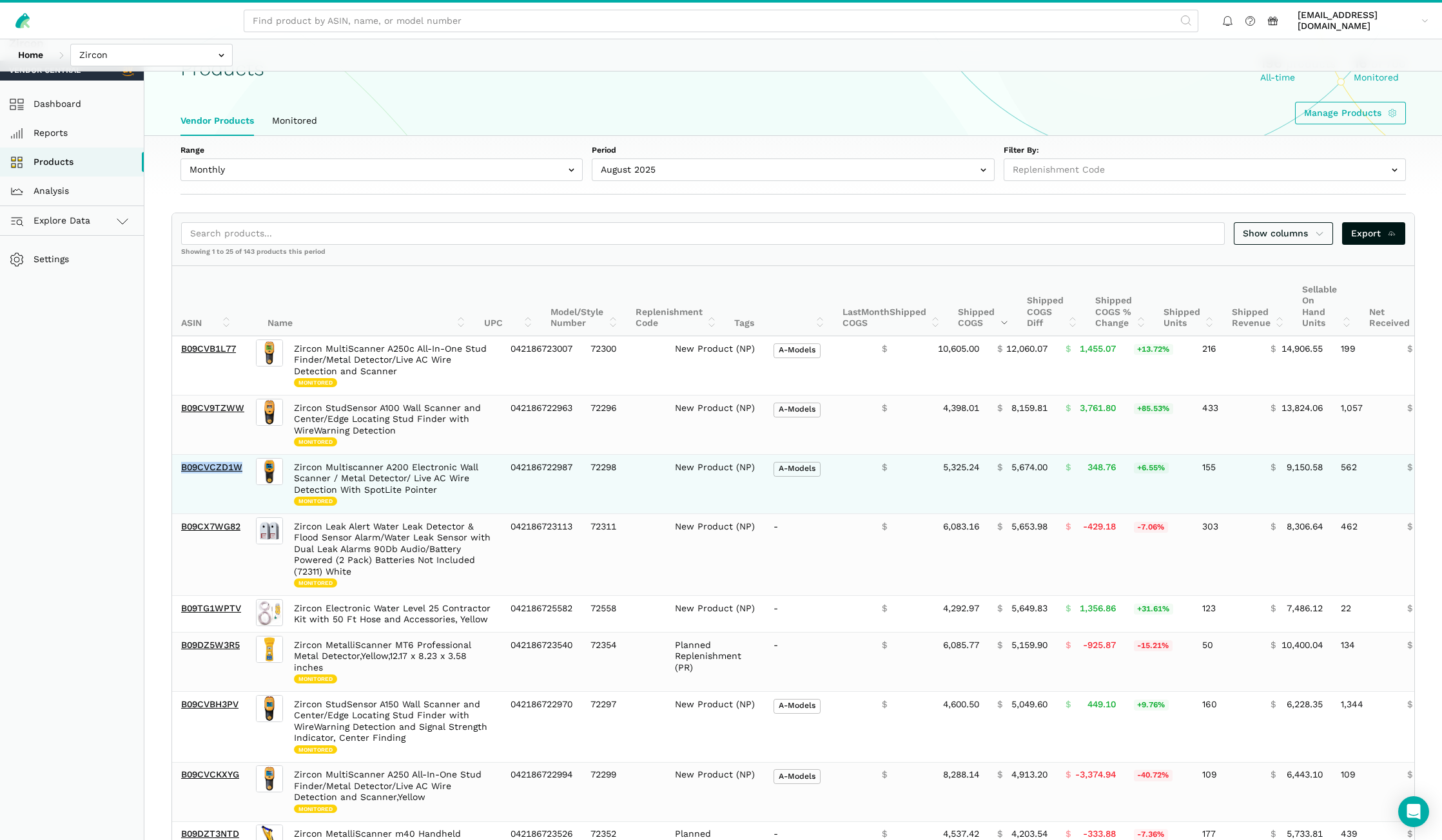
scroll to position [64, 0]
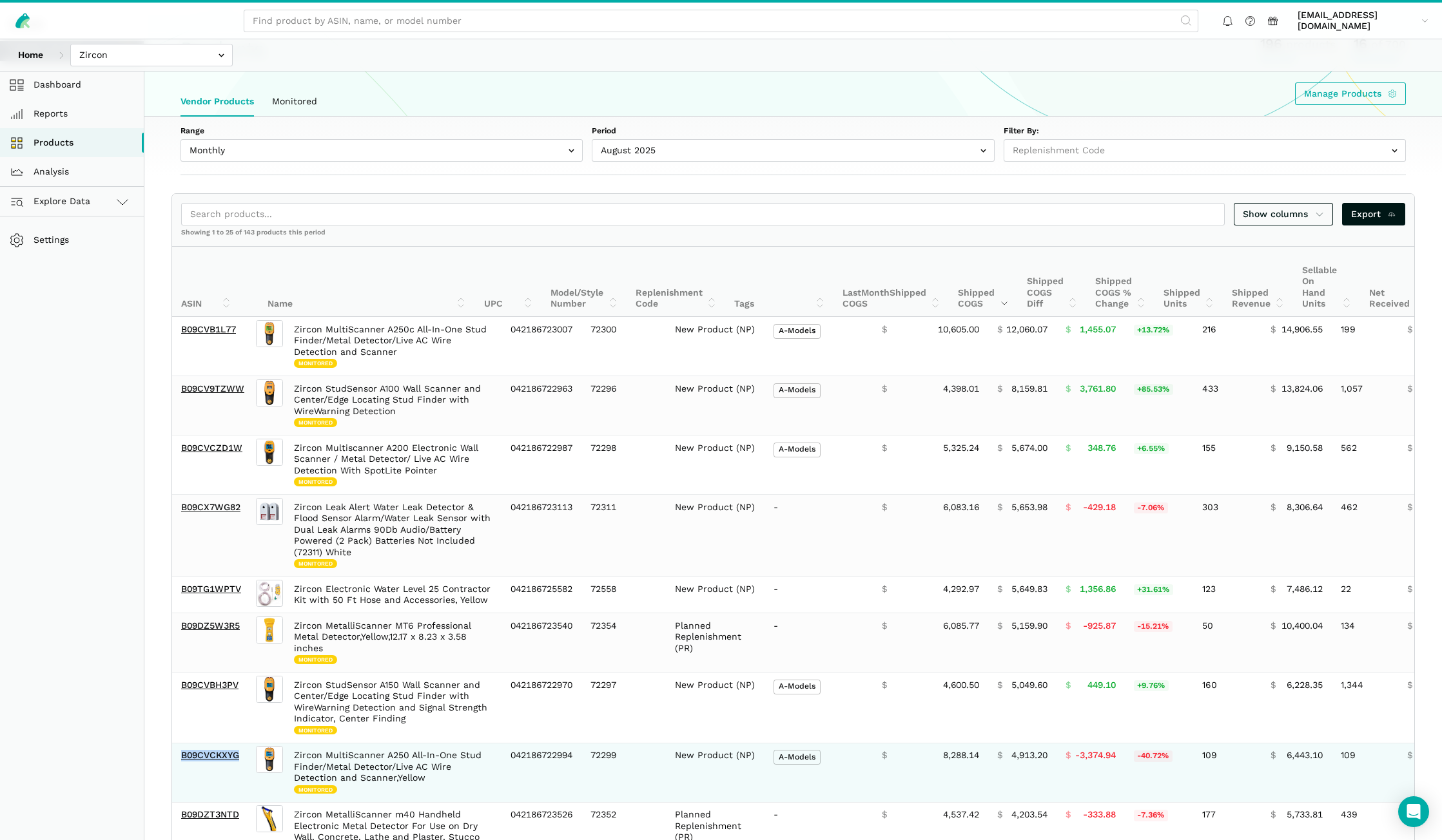
drag, startPoint x: 244, startPoint y: 757, endPoint x: 182, endPoint y: 764, distance: 62.4
click at [182, 764] on td "B09CVCKXYG" at bounding box center [212, 772] width 81 height 59
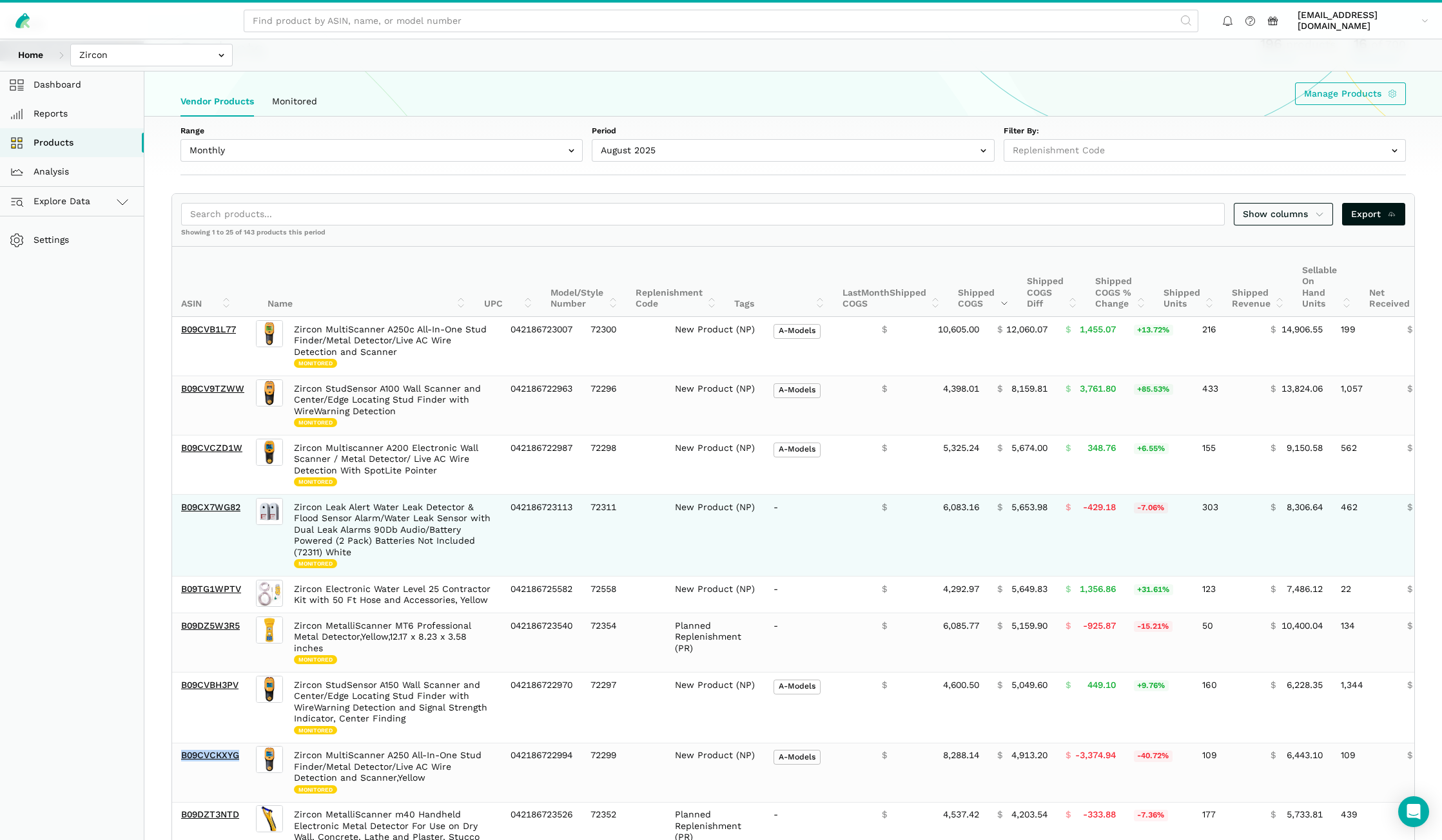
copy link "B09CVCKXYG"
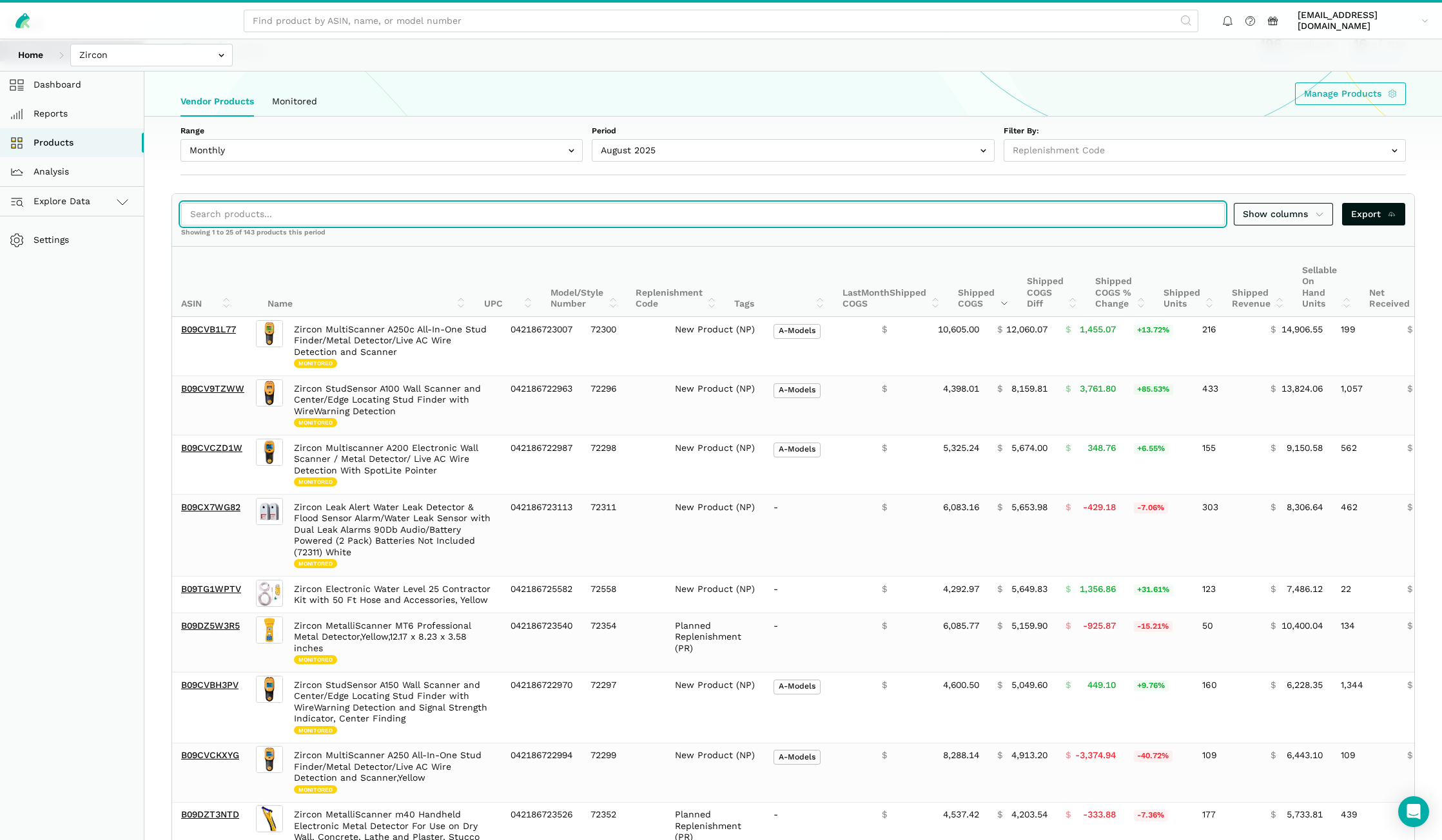
click at [296, 212] on input "search" at bounding box center [703, 214] width 1043 height 23
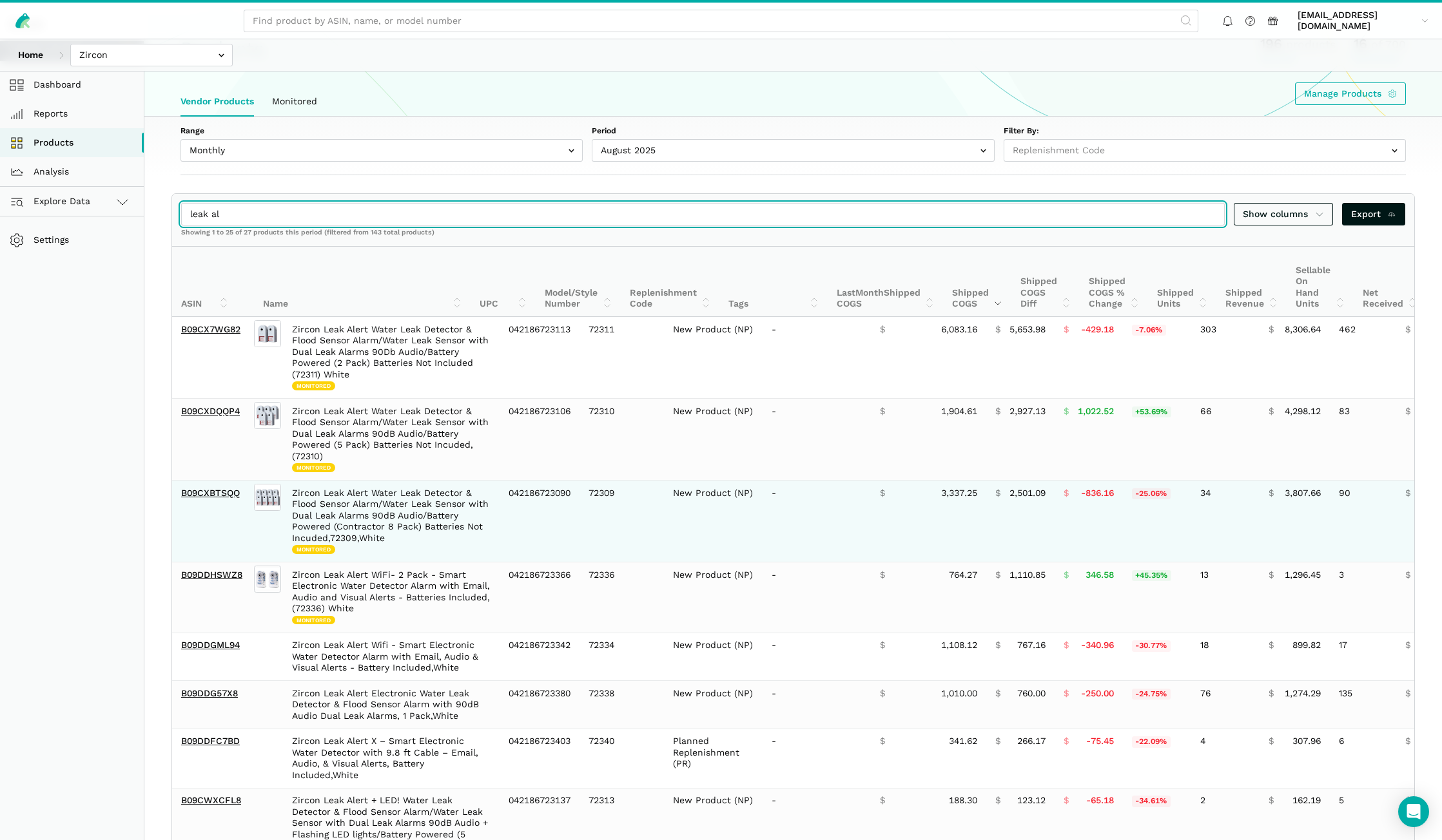
type input "leak al"
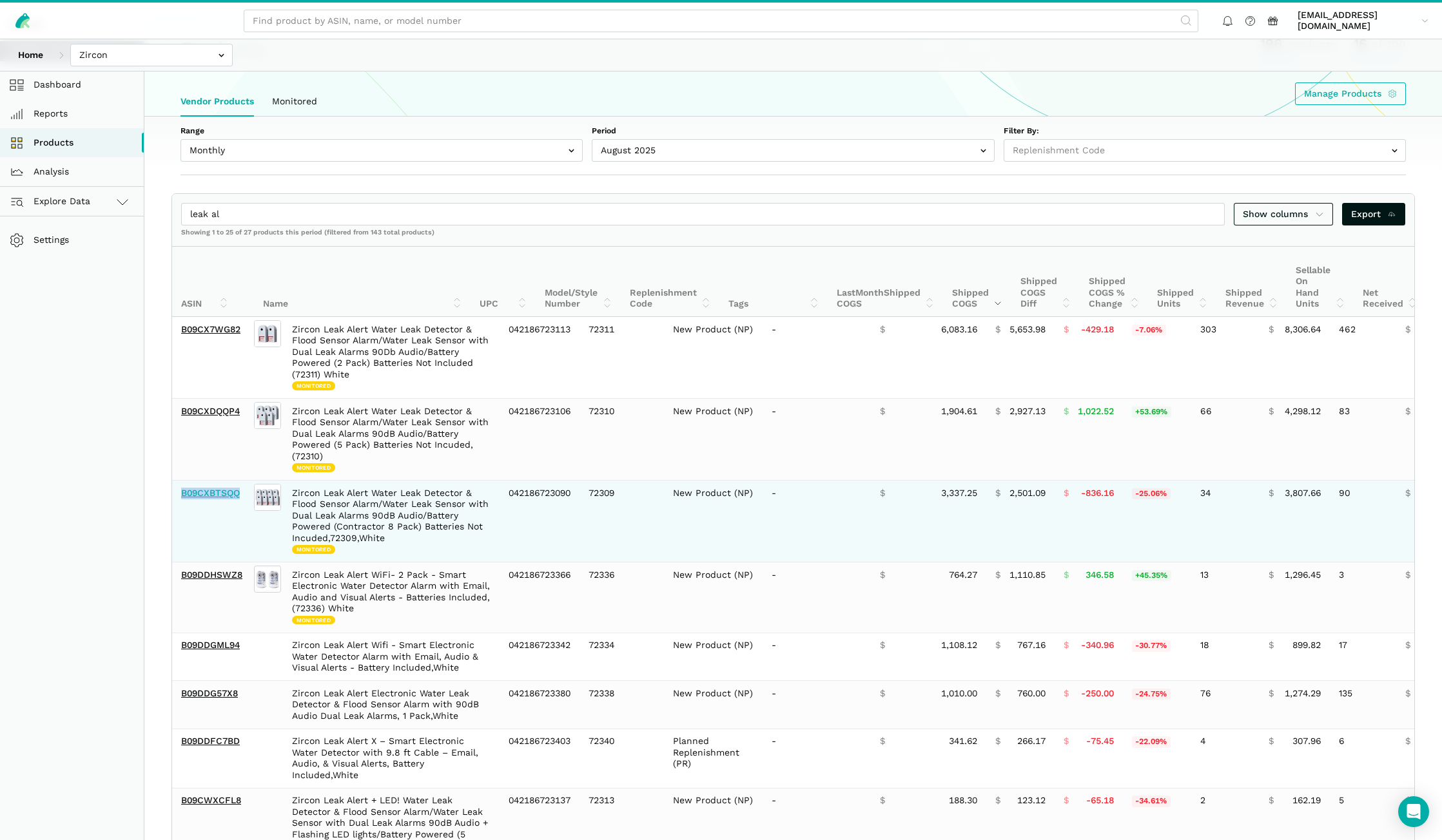
drag, startPoint x: 243, startPoint y: 502, endPoint x: 184, endPoint y: 497, distance: 59.2
click at [184, 497] on td "B09CXBTSQQ" at bounding box center [212, 521] width 79 height 82
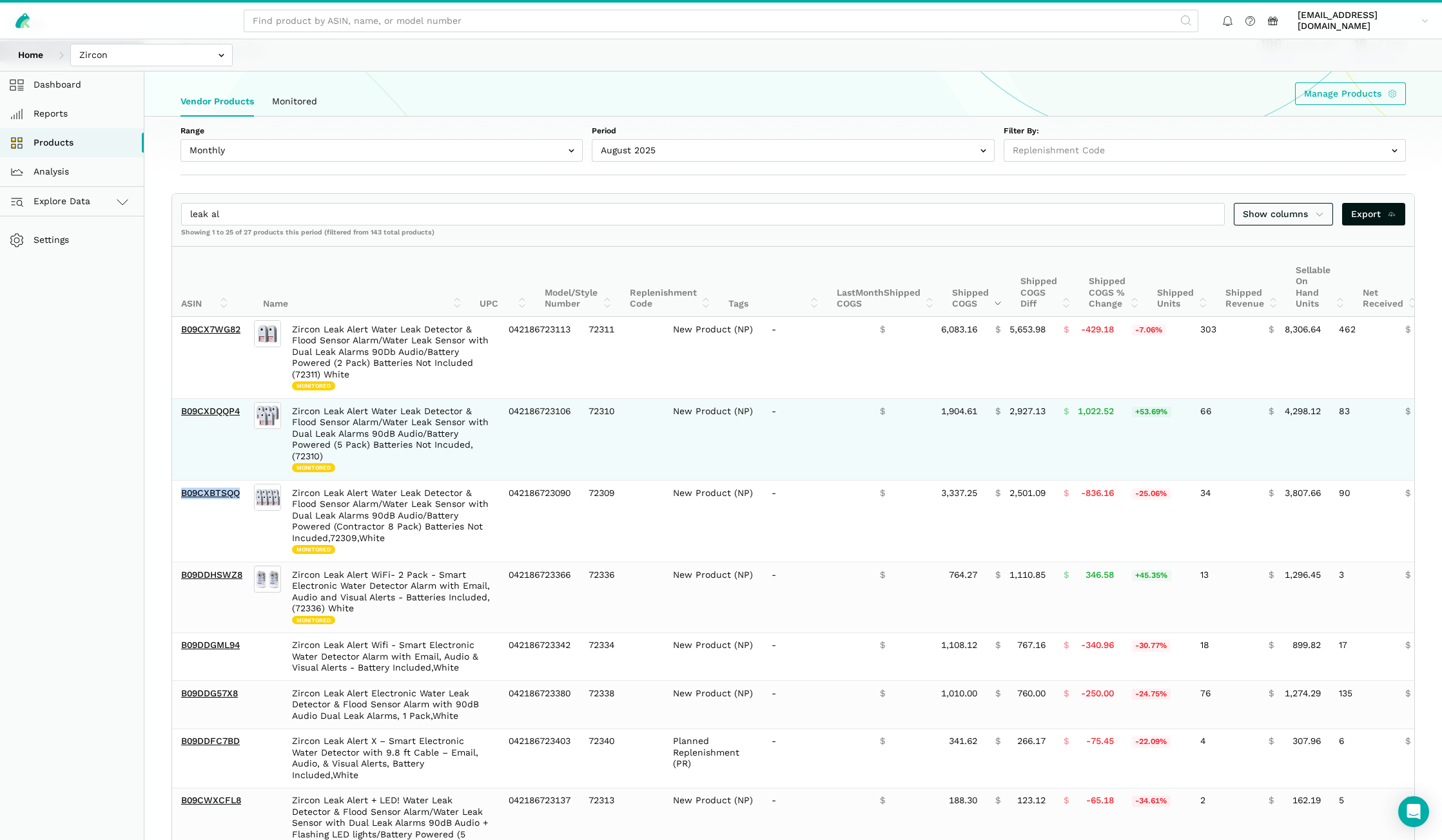
copy link "B09CXBTSQQ"
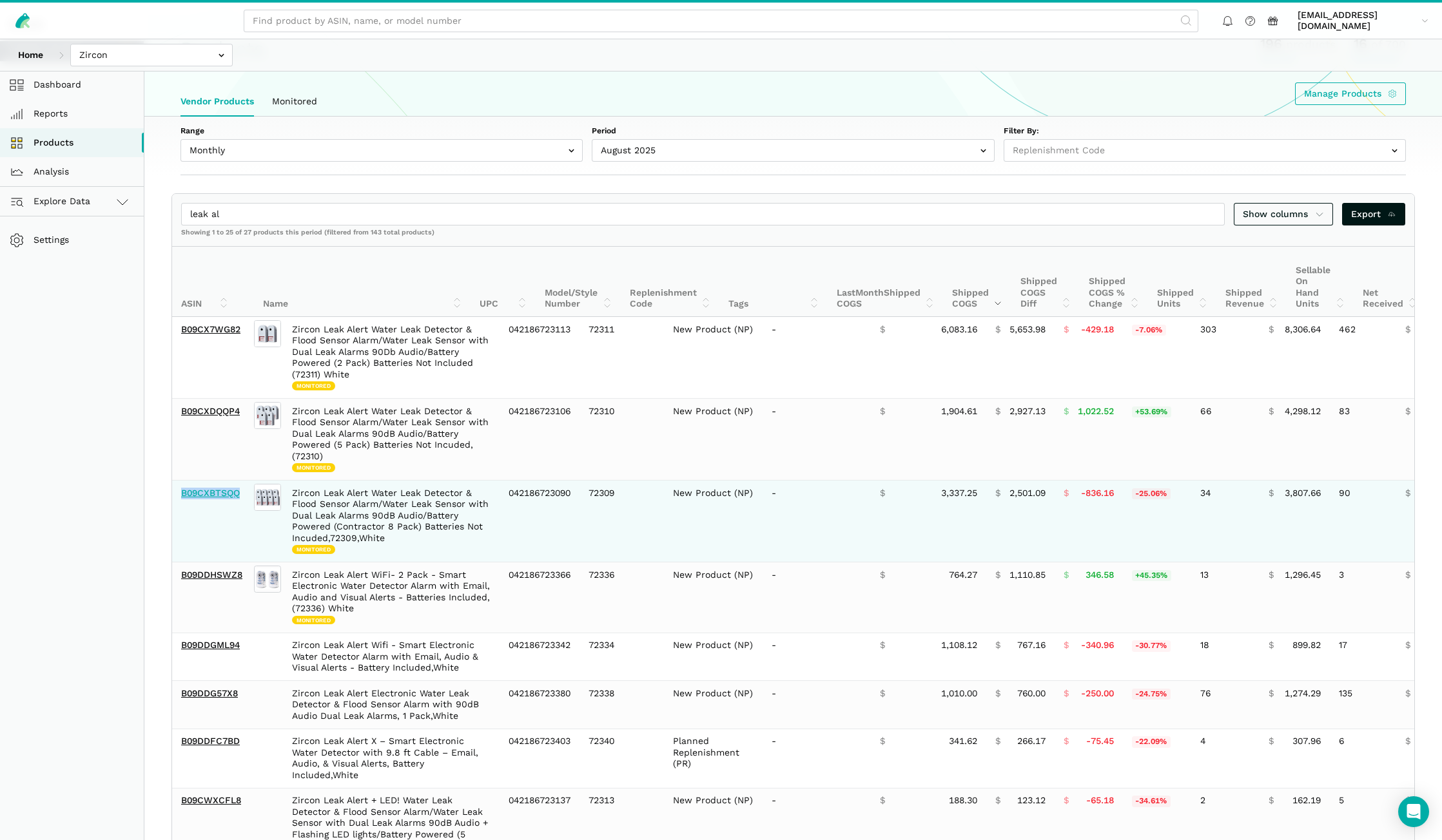
click at [218, 496] on link "B09CXBTSQQ" at bounding box center [210, 493] width 59 height 10
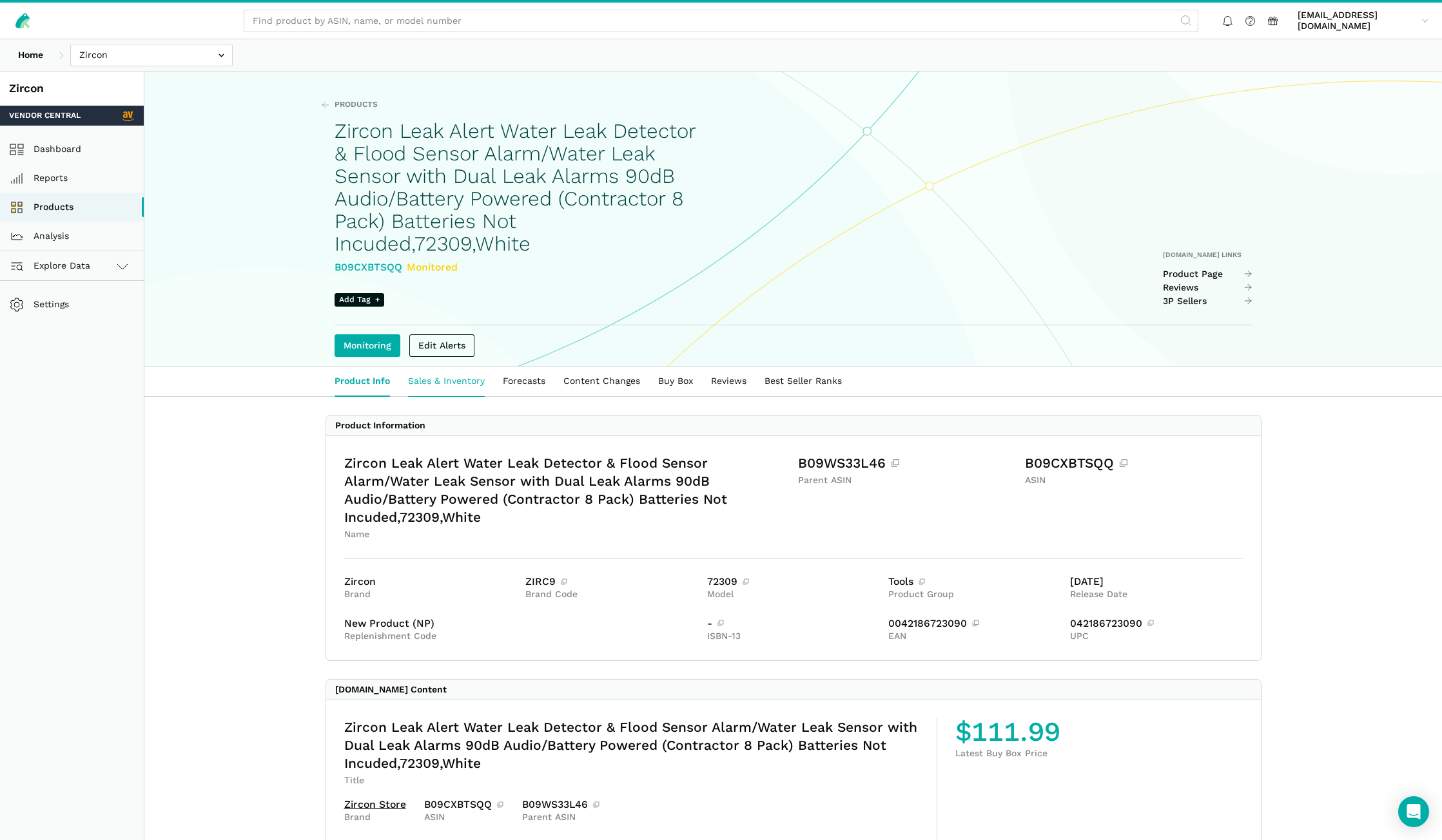
click at [445, 377] on link "Sales & Inventory" at bounding box center [445, 382] width 95 height 29
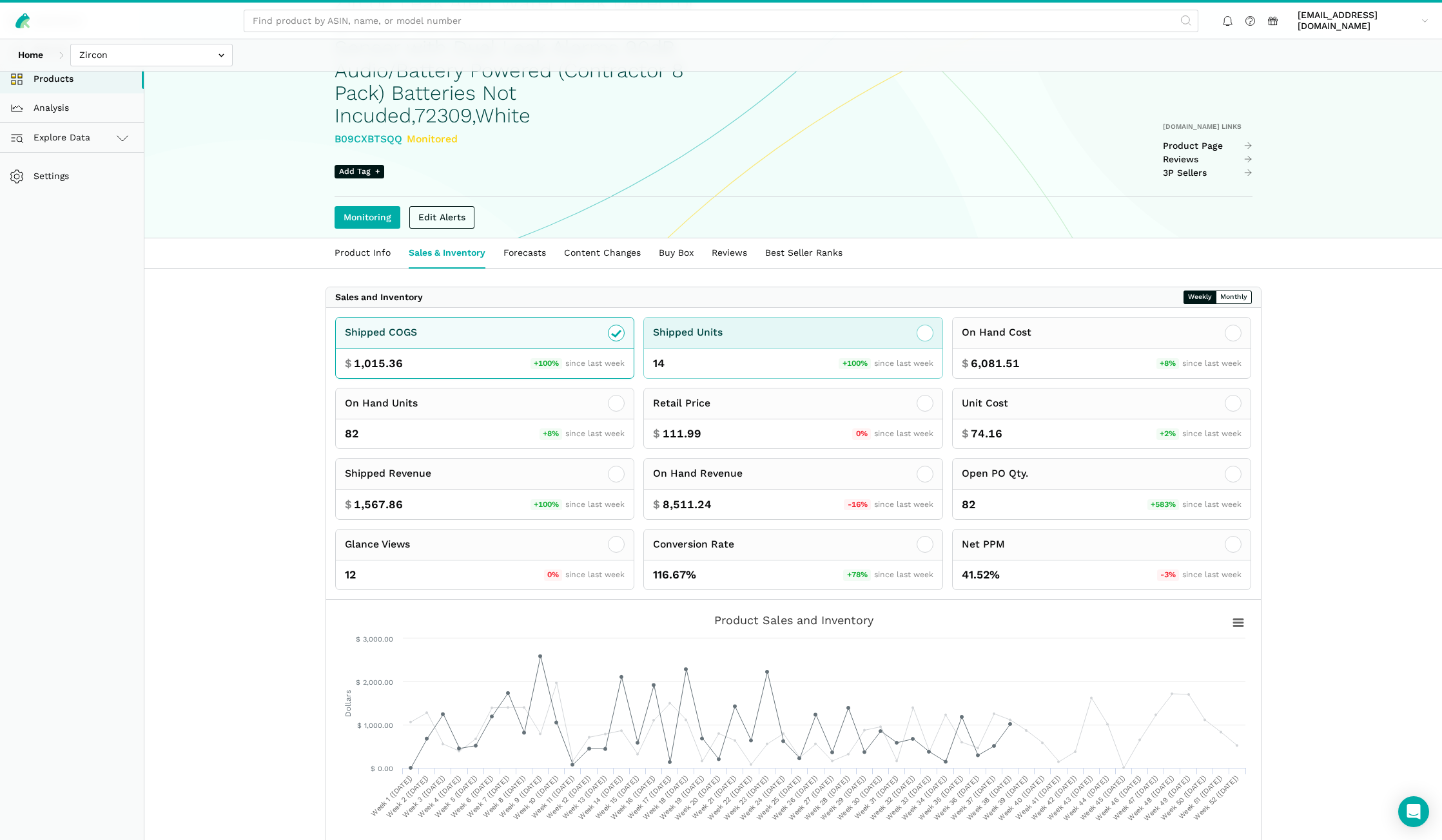
scroll to position [129, 0]
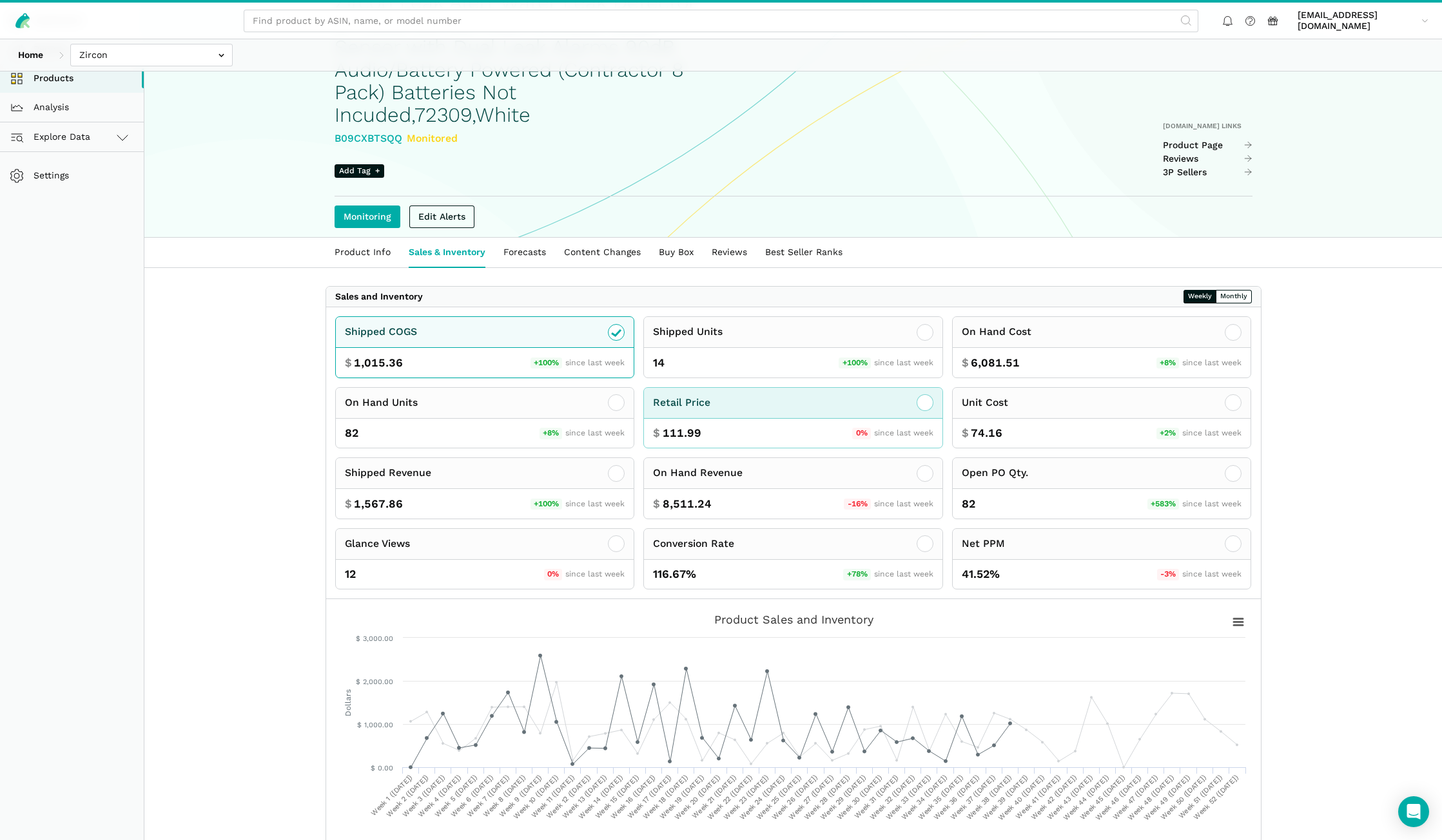
click at [799, 393] on div "Retail Price" at bounding box center [793, 404] width 298 height 31
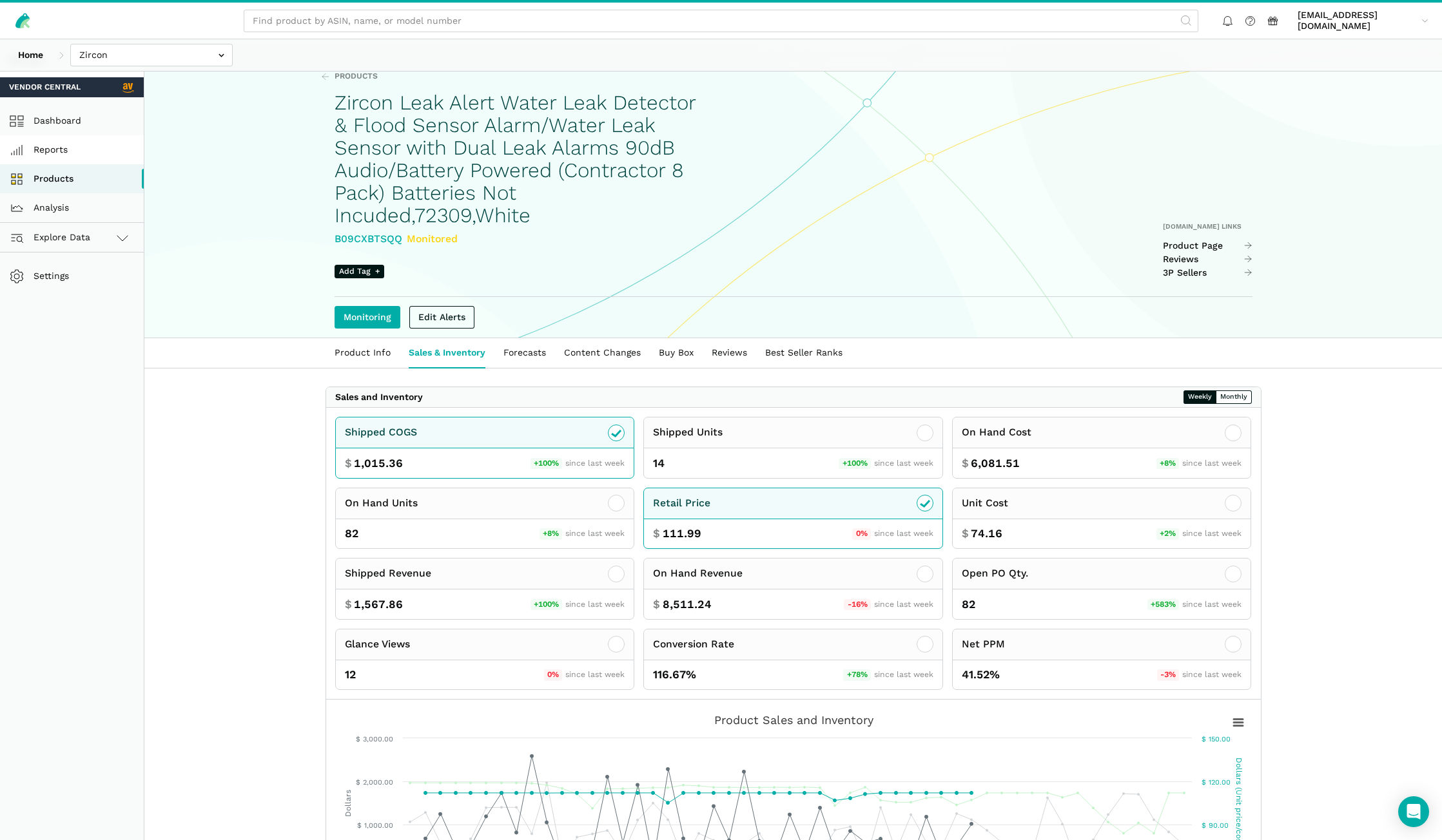
scroll to position [0, 0]
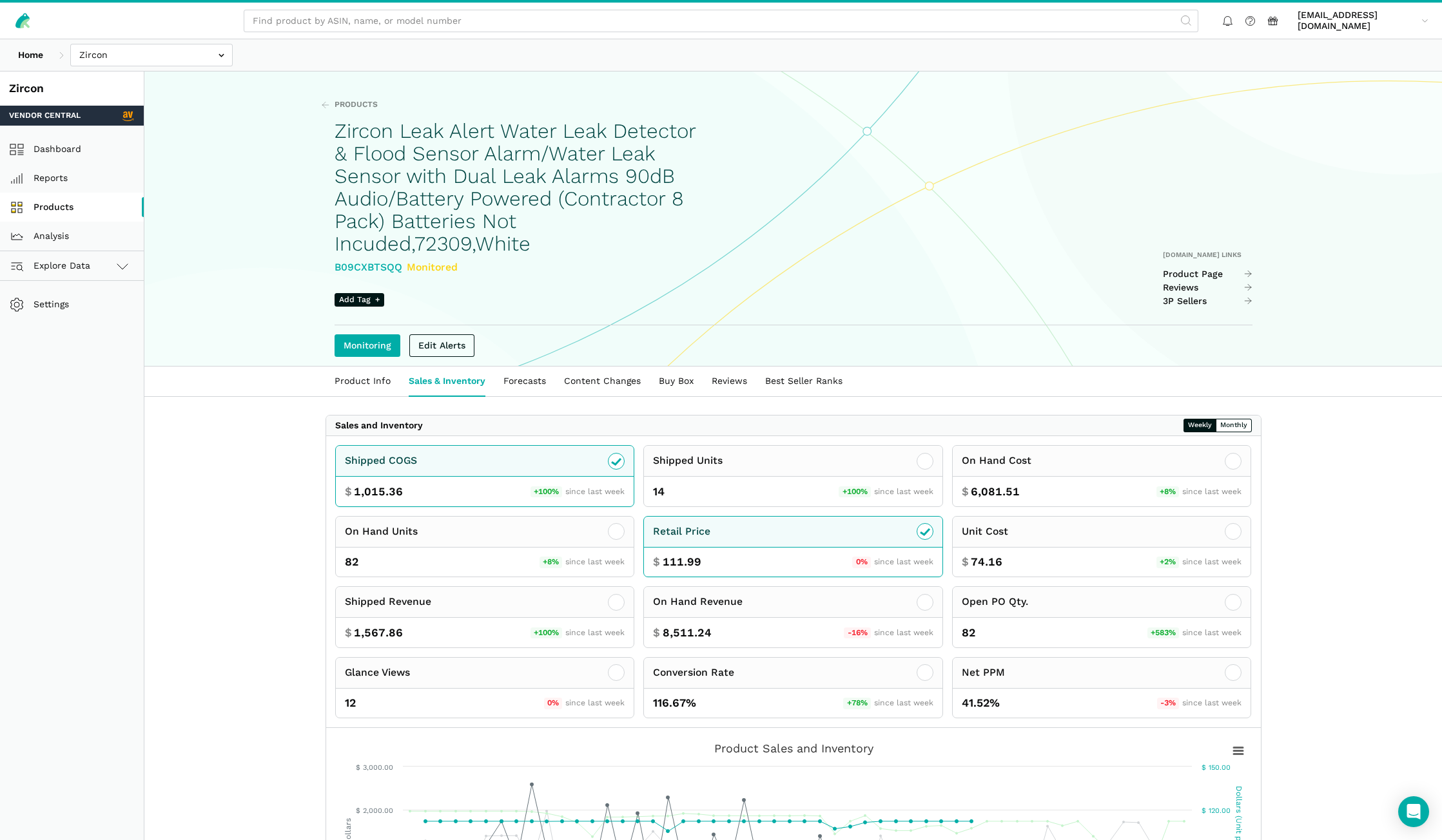
click at [77, 209] on link "Products" at bounding box center [72, 207] width 144 height 29
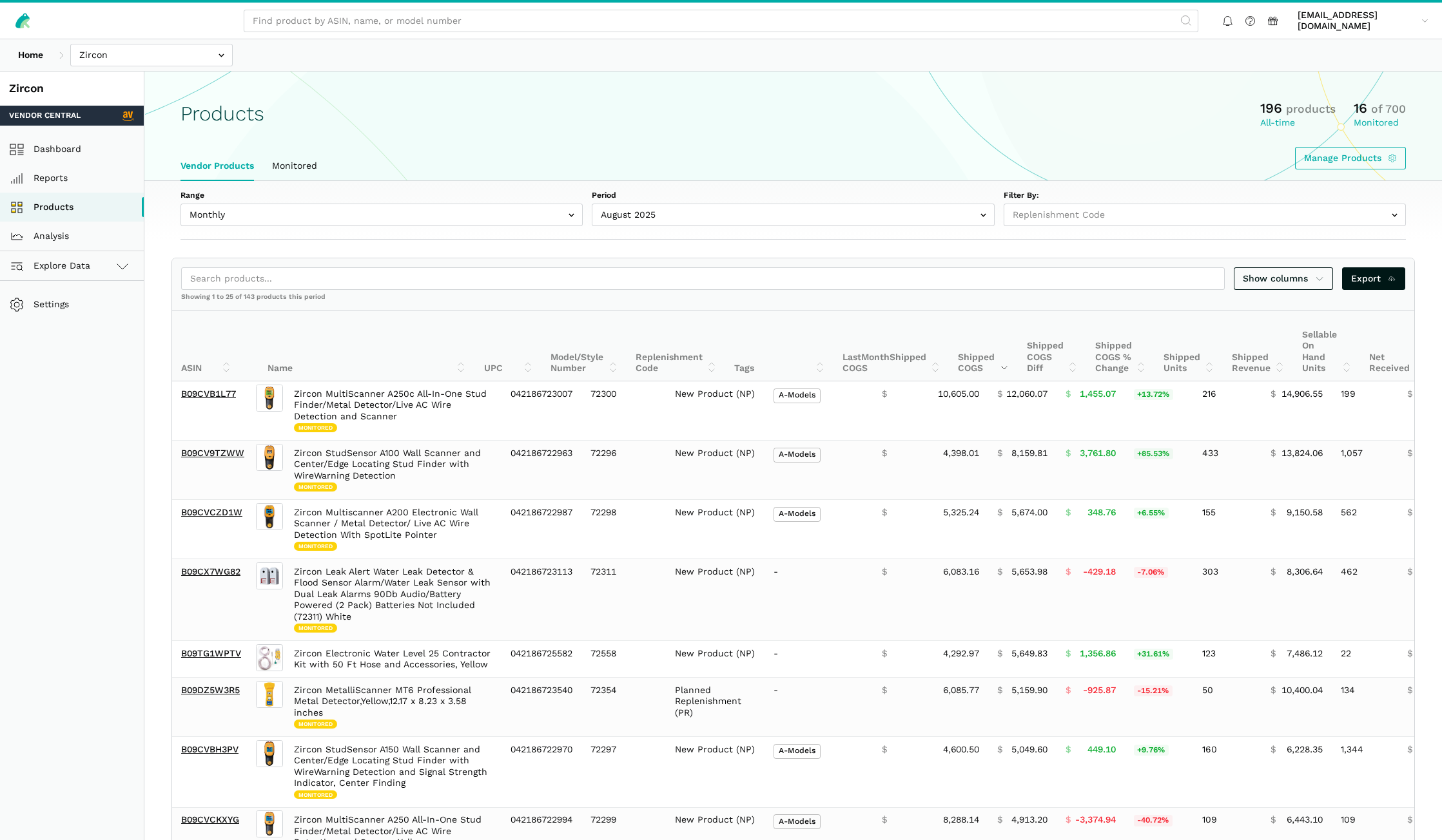
select select
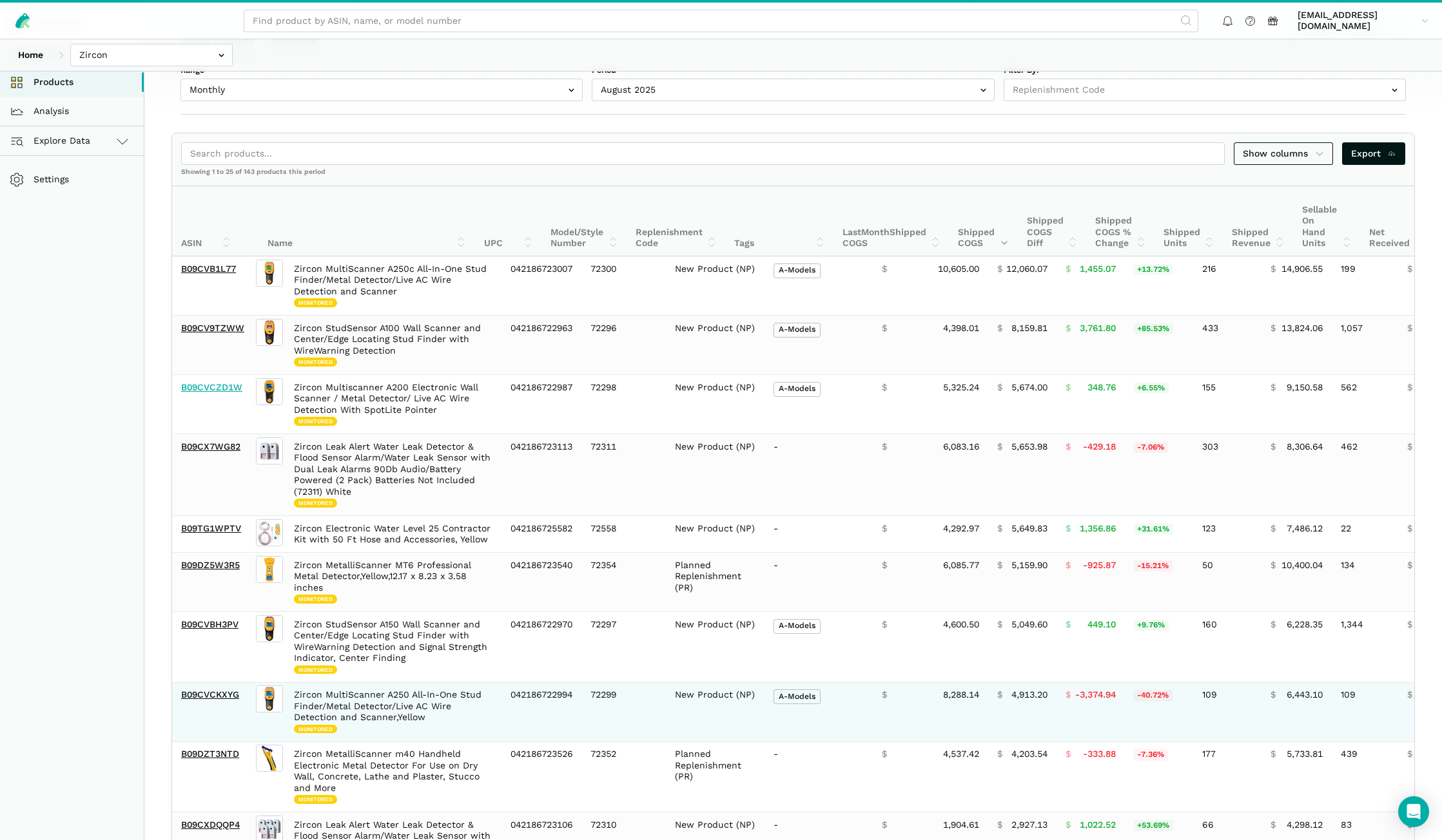
scroll to position [129, 0]
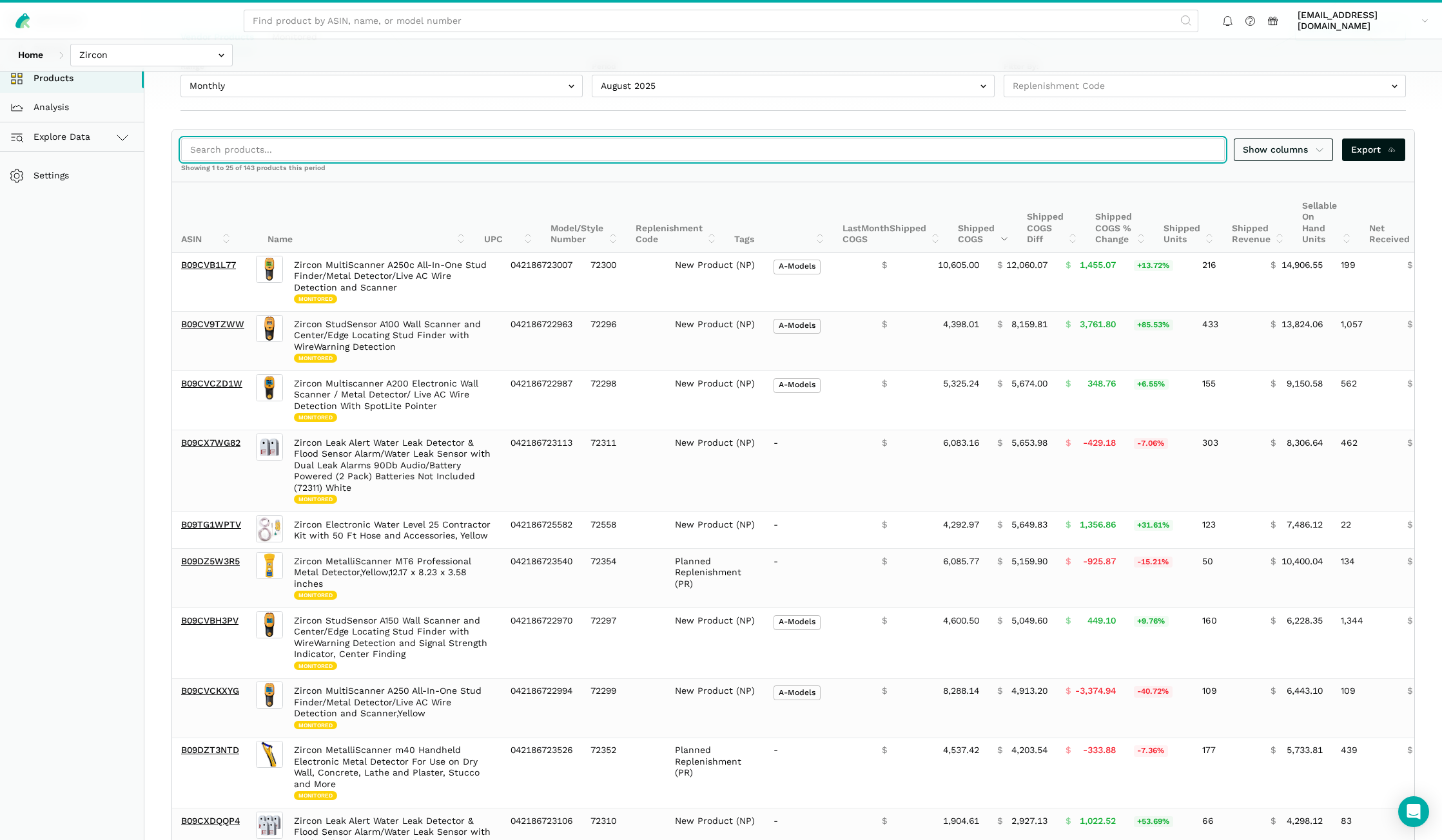
click at [325, 148] on input "search" at bounding box center [703, 149] width 1043 height 23
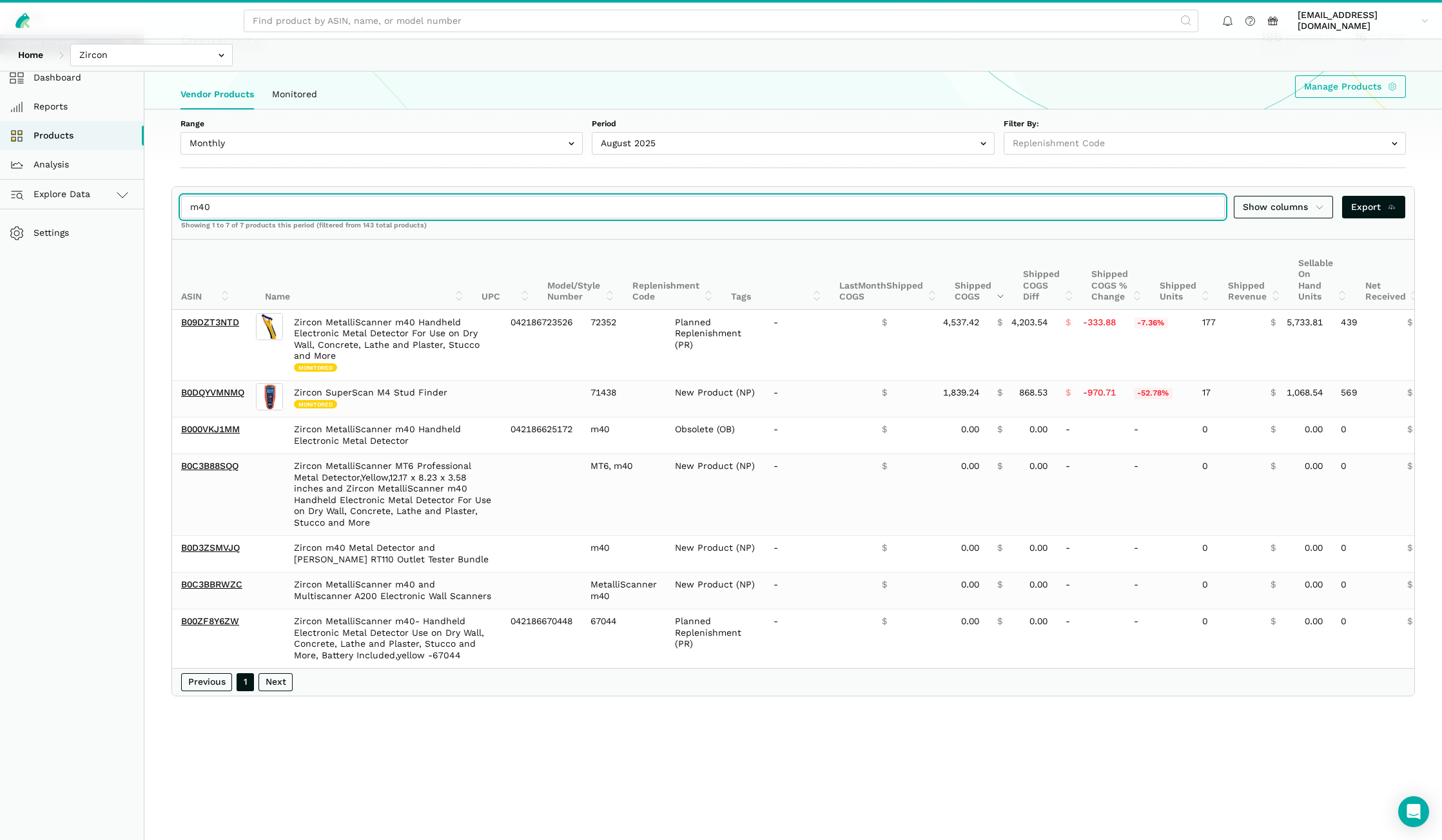
scroll to position [72, 0]
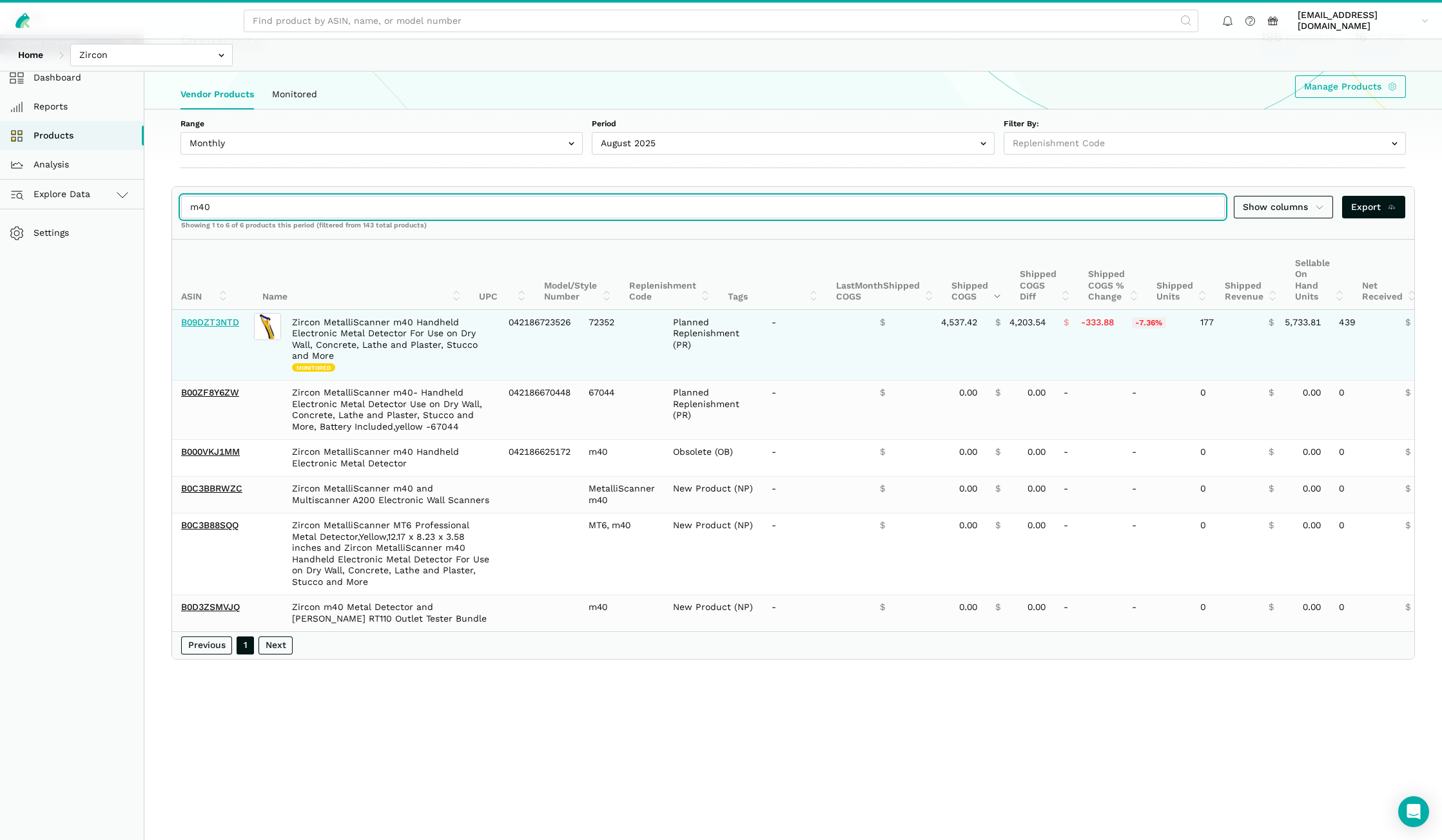
type input "m40"
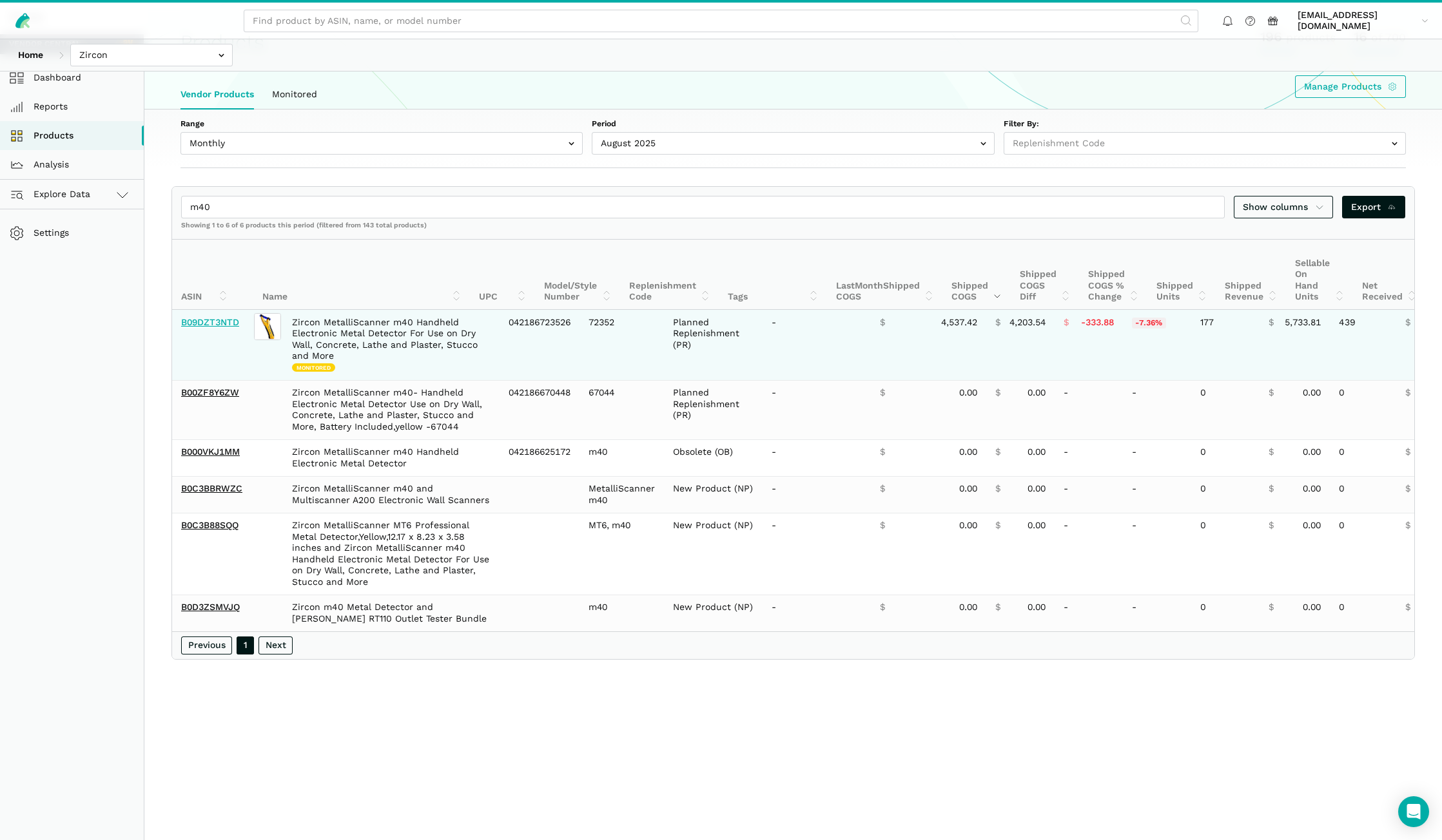
click at [212, 324] on link "B09DZT3NTD" at bounding box center [210, 322] width 58 height 10
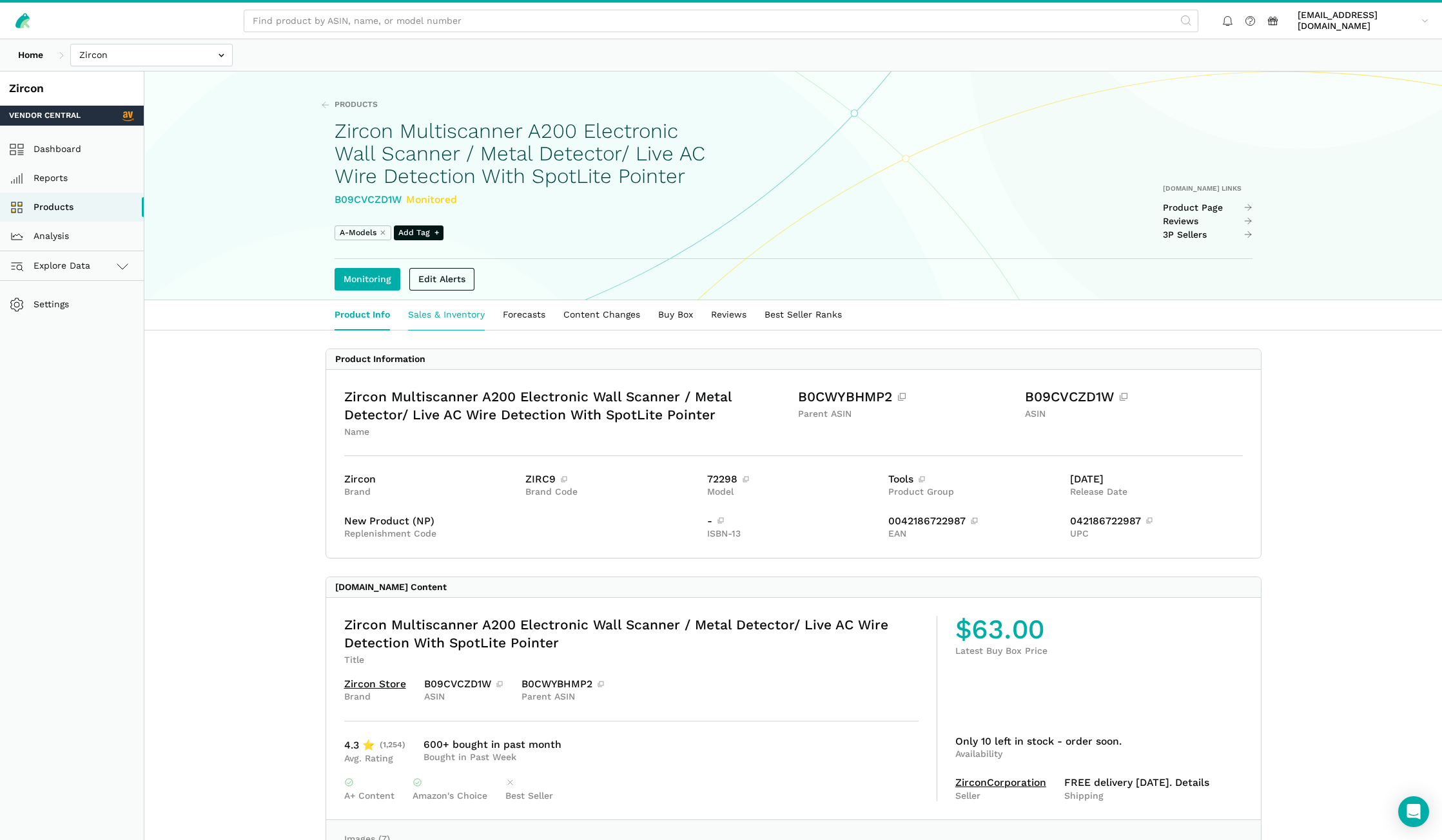
click at [433, 330] on link "Sales & Inventory" at bounding box center [445, 315] width 95 height 29
click at [438, 320] on link "Sales & Inventory" at bounding box center [445, 315] width 95 height 29
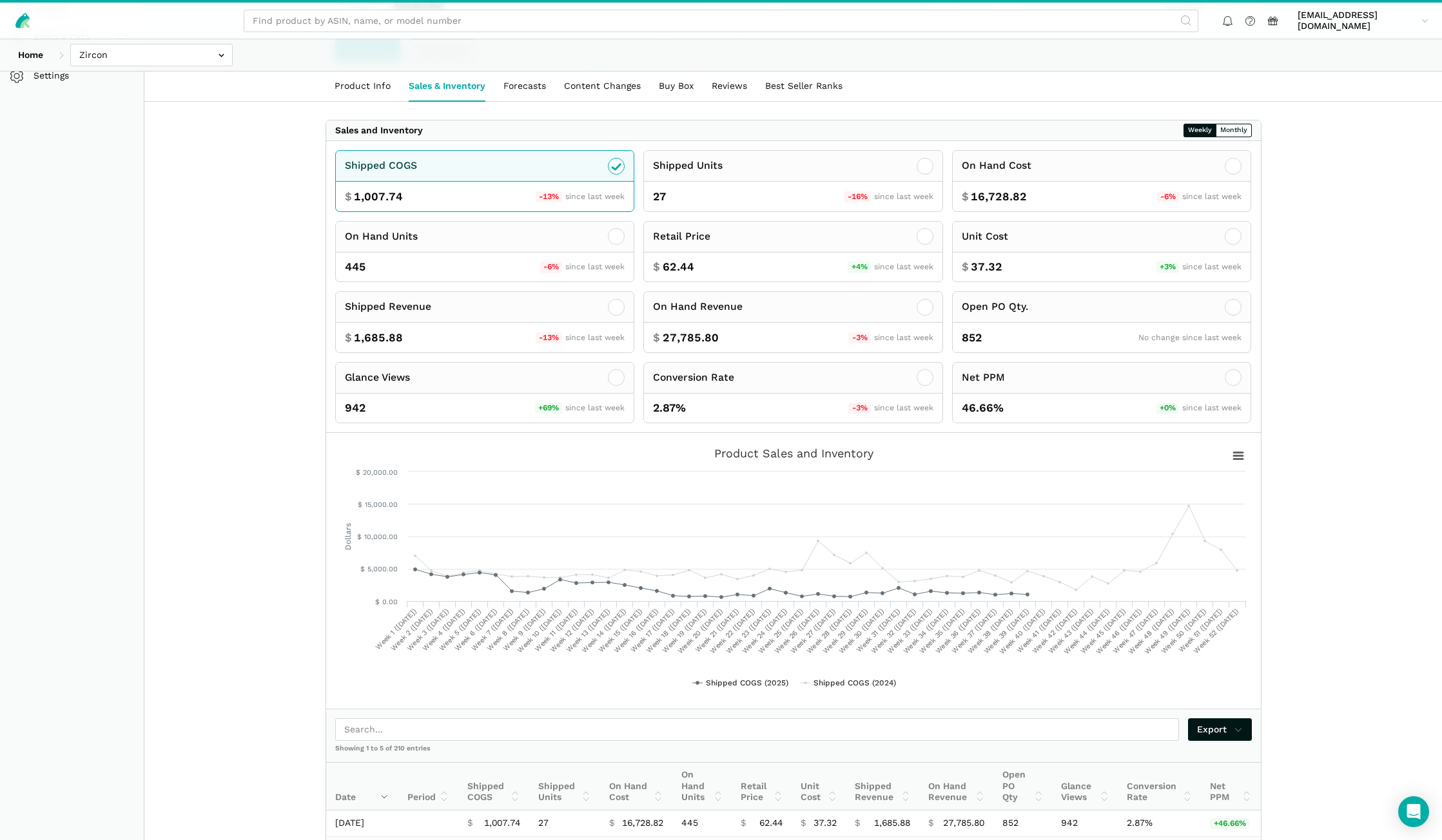
scroll to position [387, 0]
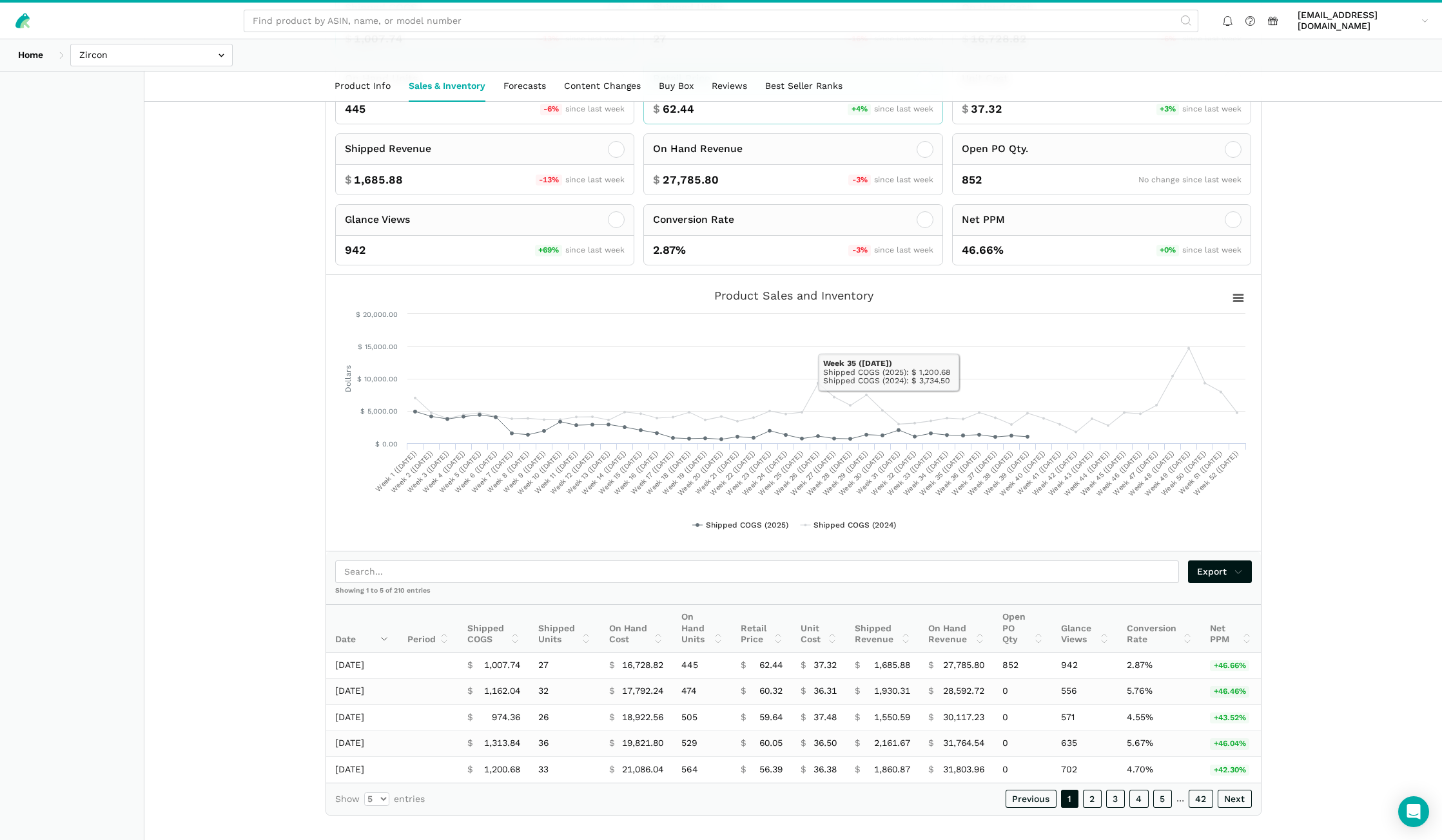
click at [782, 124] on div "$ 62.44 +4% since last week" at bounding box center [793, 109] width 298 height 29
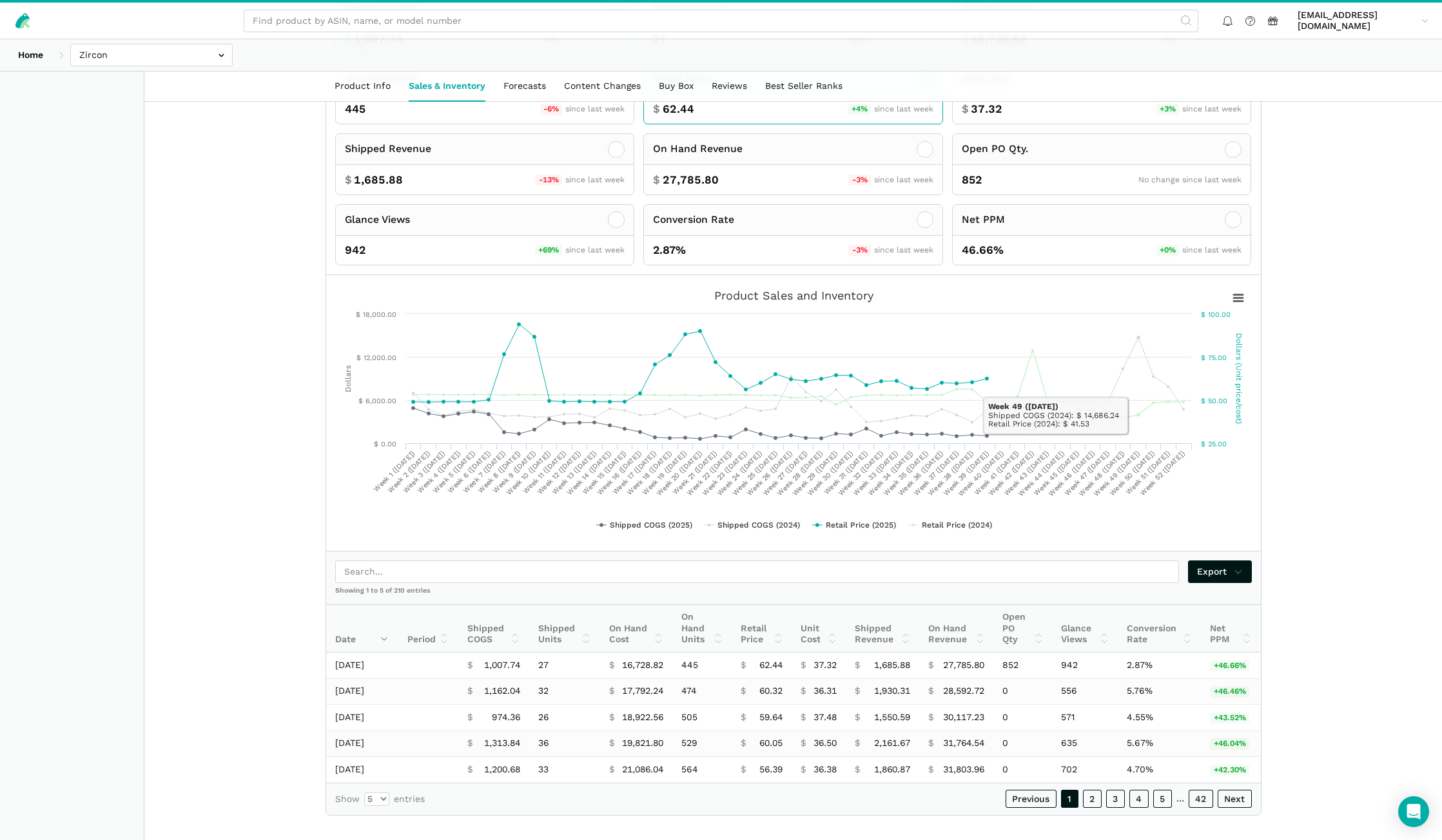
drag, startPoint x: 1293, startPoint y: 401, endPoint x: 544, endPoint y: 318, distance: 753.6
click at [1293, 401] on main "Products Zircon Multiscanner A200 Electronic Wall Scanner / Metal Detector/ Liv…" at bounding box center [793, 268] width 1298 height 1167
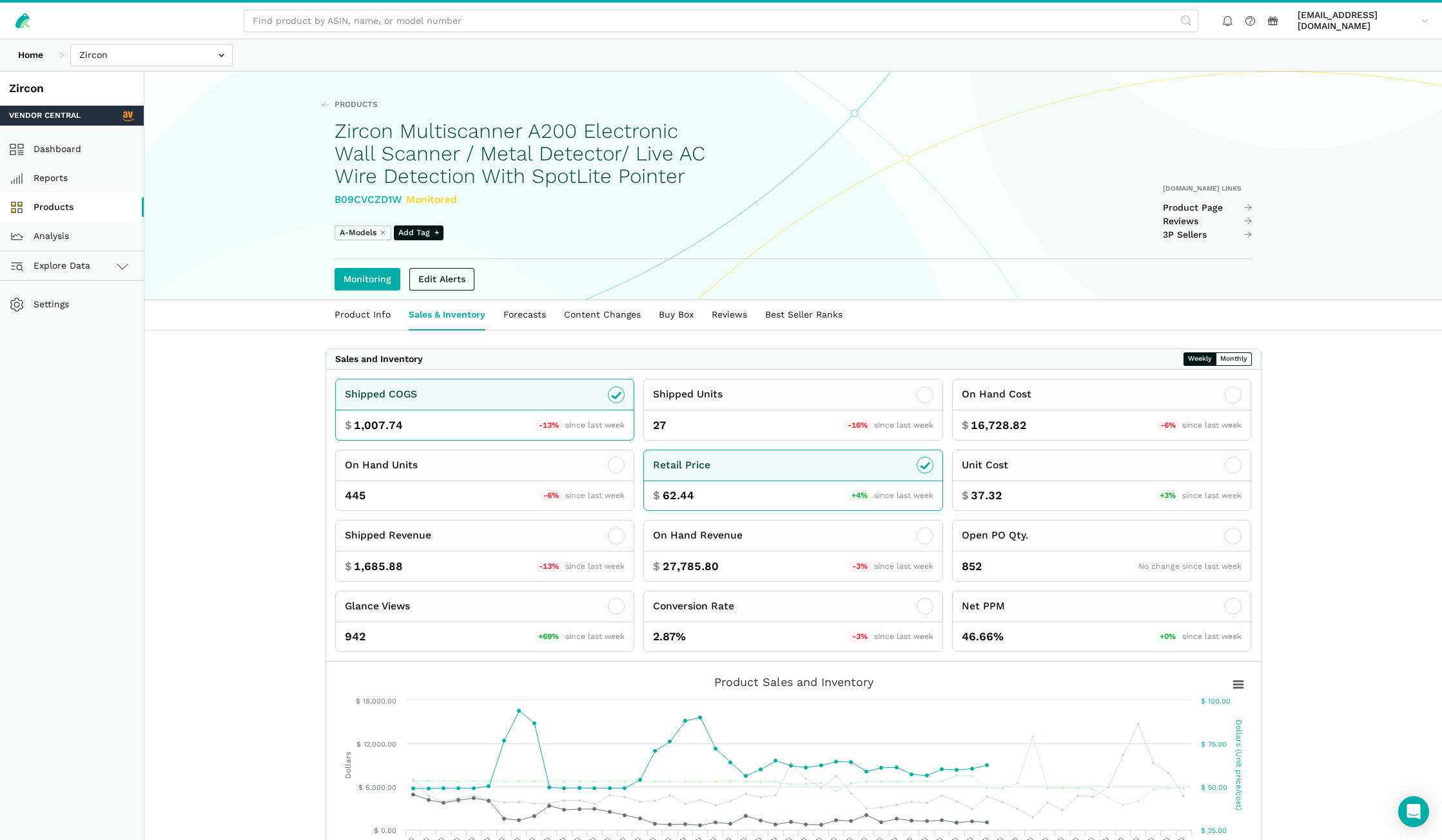
click at [60, 210] on link "Products" at bounding box center [72, 207] width 144 height 29
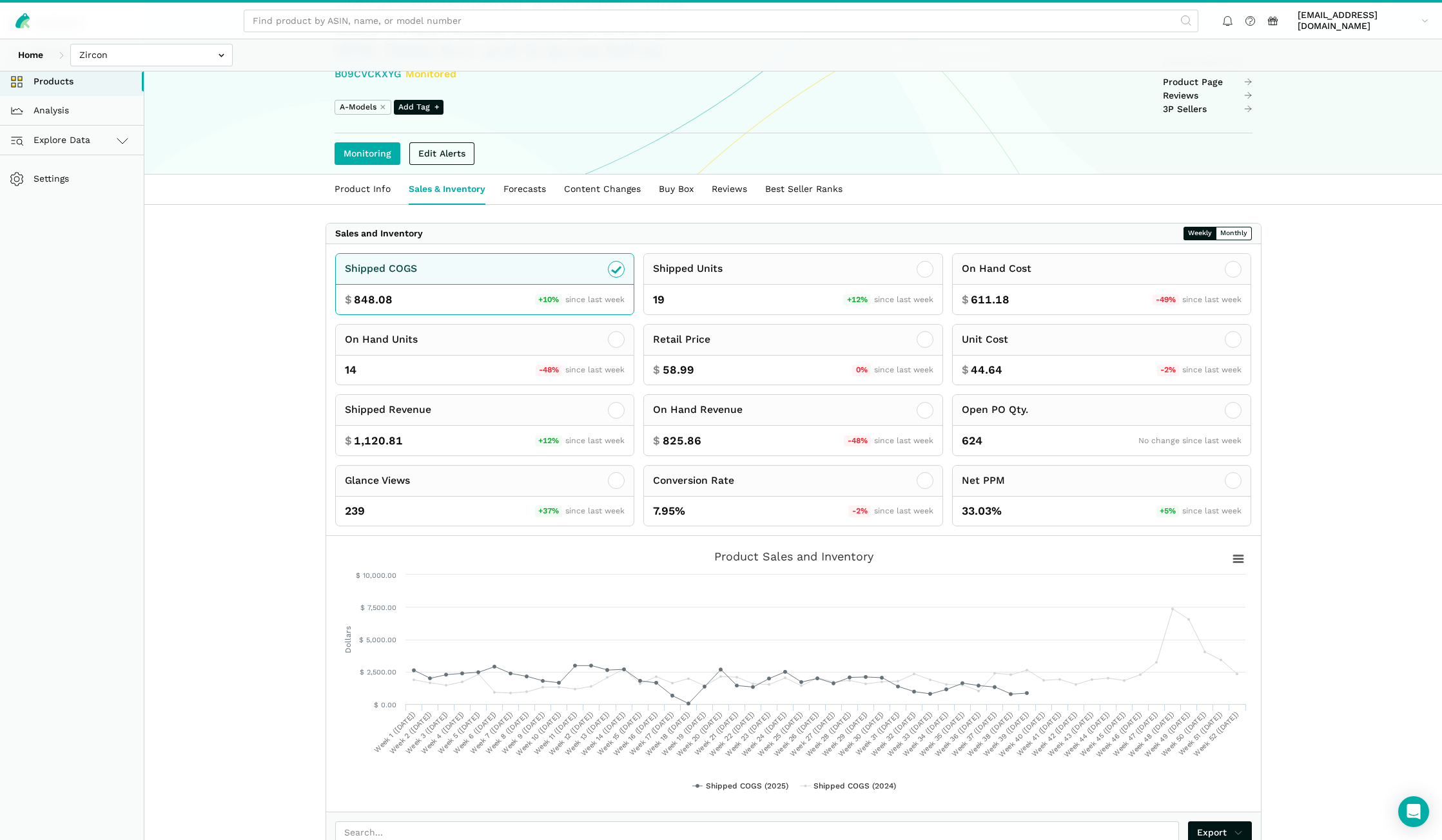
scroll to position [129, 0]
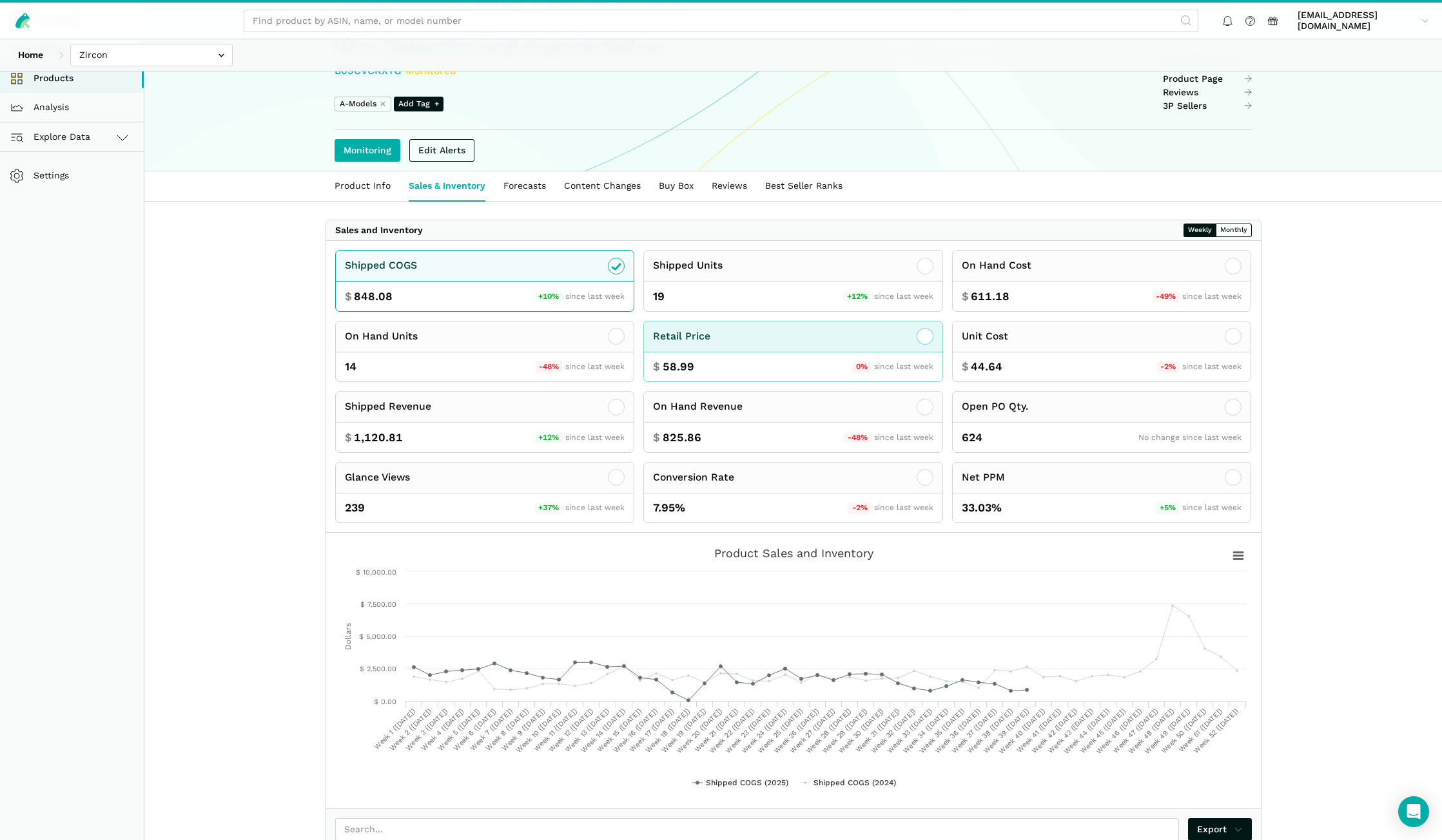
click at [792, 357] on div "$ 58.99 0% since last week" at bounding box center [793, 367] width 298 height 29
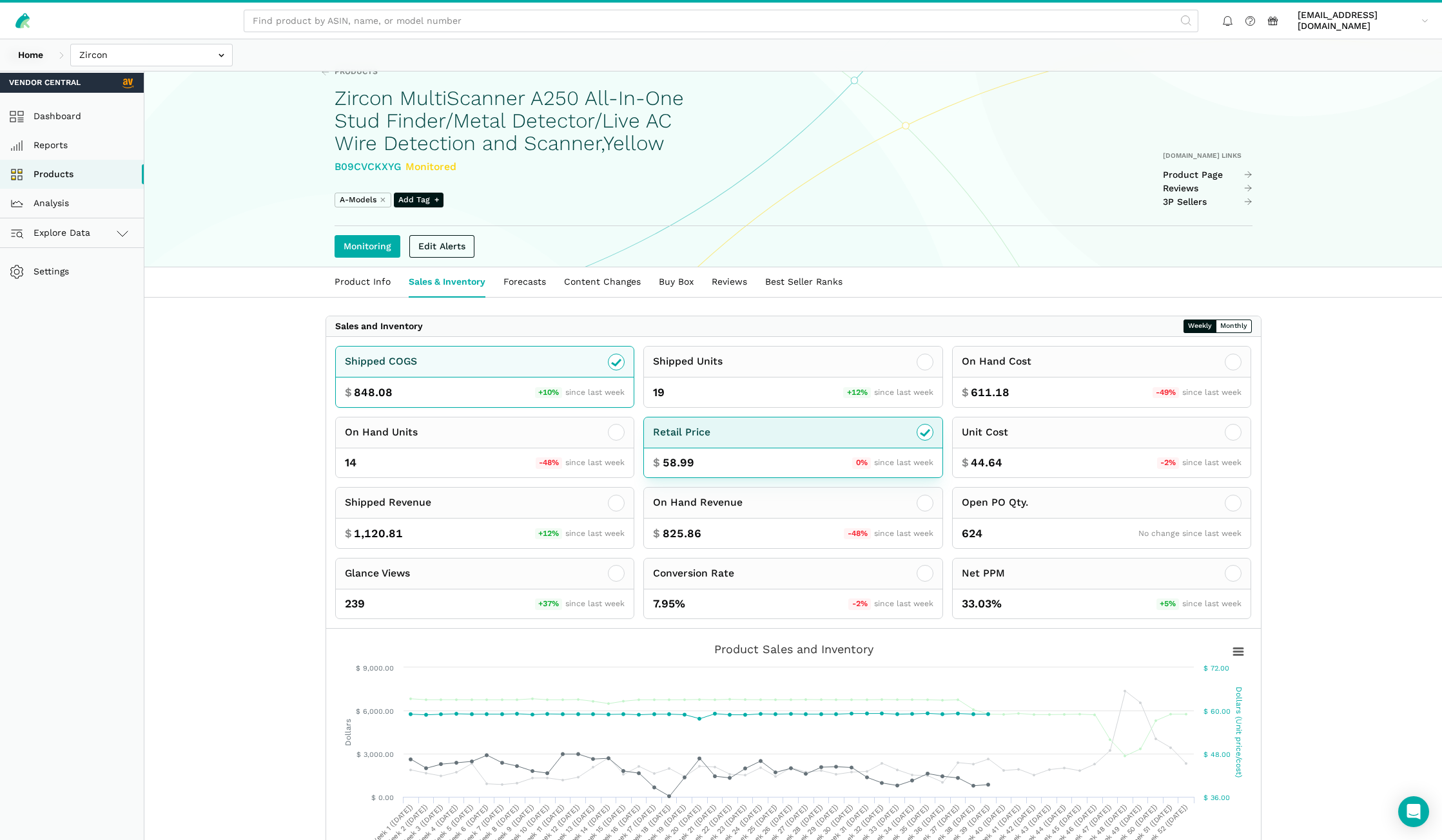
scroll to position [0, 0]
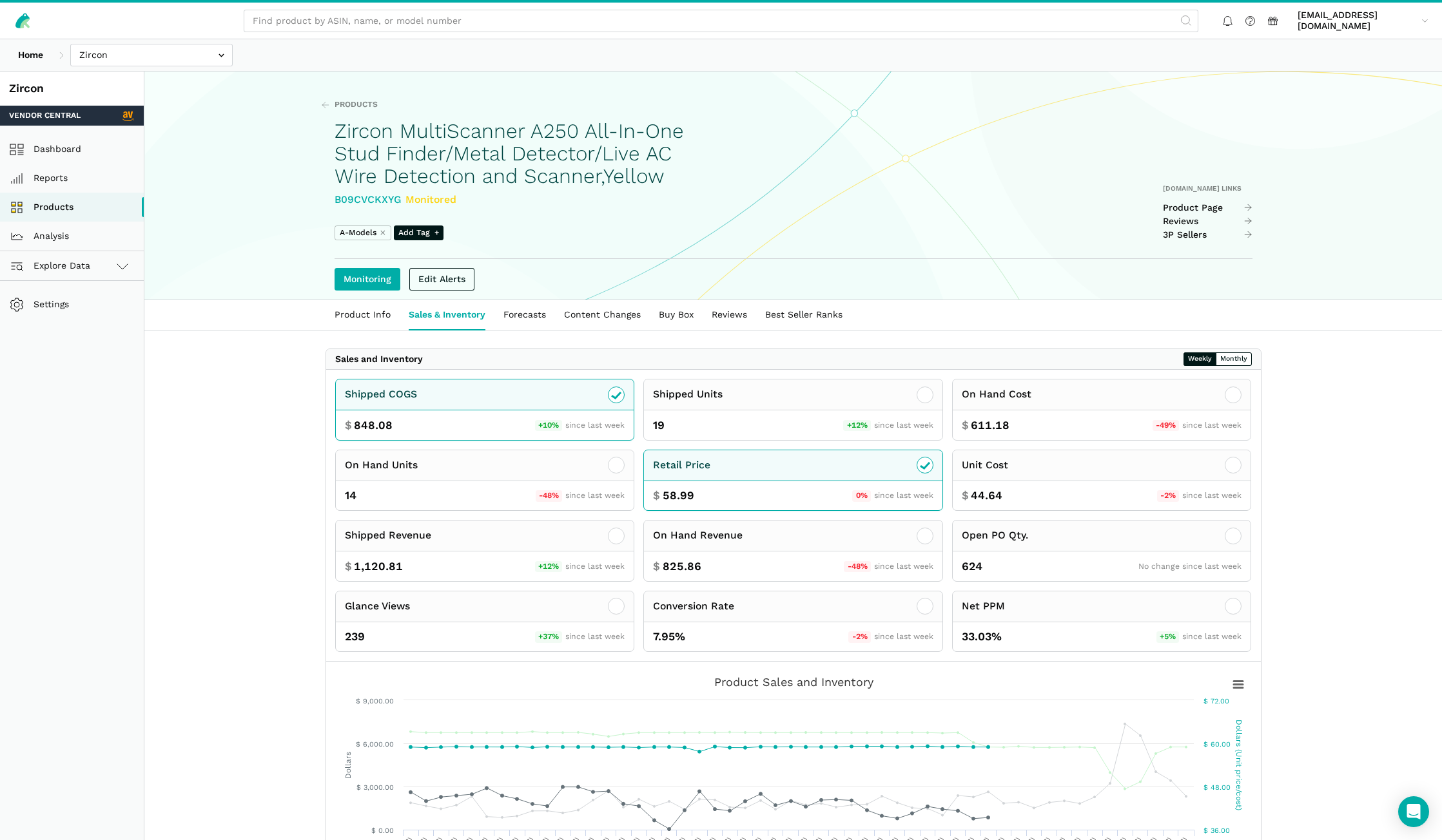
drag, startPoint x: 401, startPoint y: 198, endPoint x: 335, endPoint y: 200, distance: 66.0
click at [335, 200] on div "B09CVCKXYG Monitored" at bounding box center [523, 200] width 377 height 16
copy div "B09CVCKXYG"
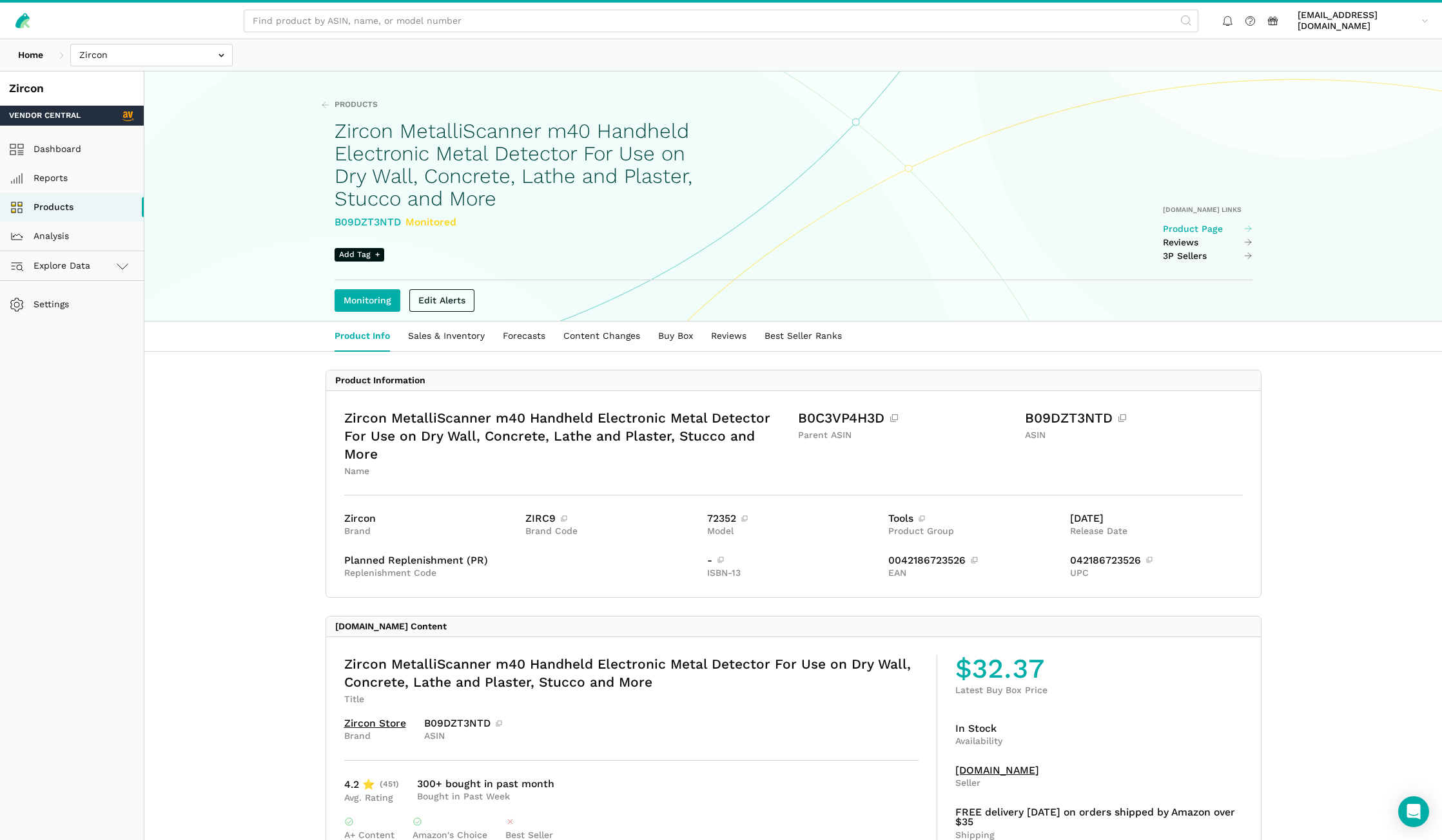
click at [1199, 228] on link "Product Page" at bounding box center [1208, 229] width 89 height 12
click at [158, 55] on input "text" at bounding box center [152, 55] width 163 height 23
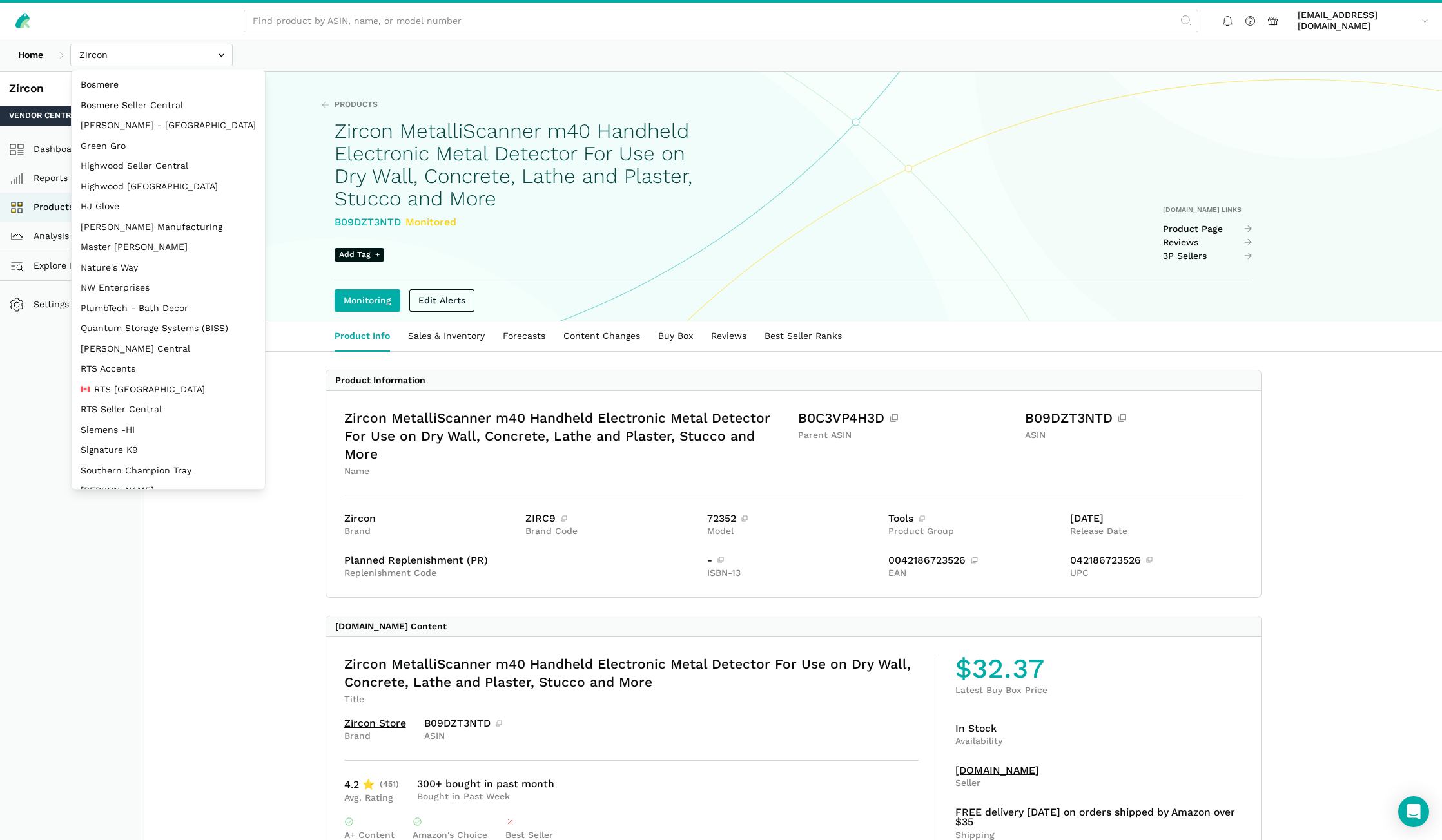
click at [259, 104] on section "Products Zircon MetalliScanner m40 Handheld Electronic Metal Detector For Use o…" at bounding box center [793, 196] width 1298 height 250
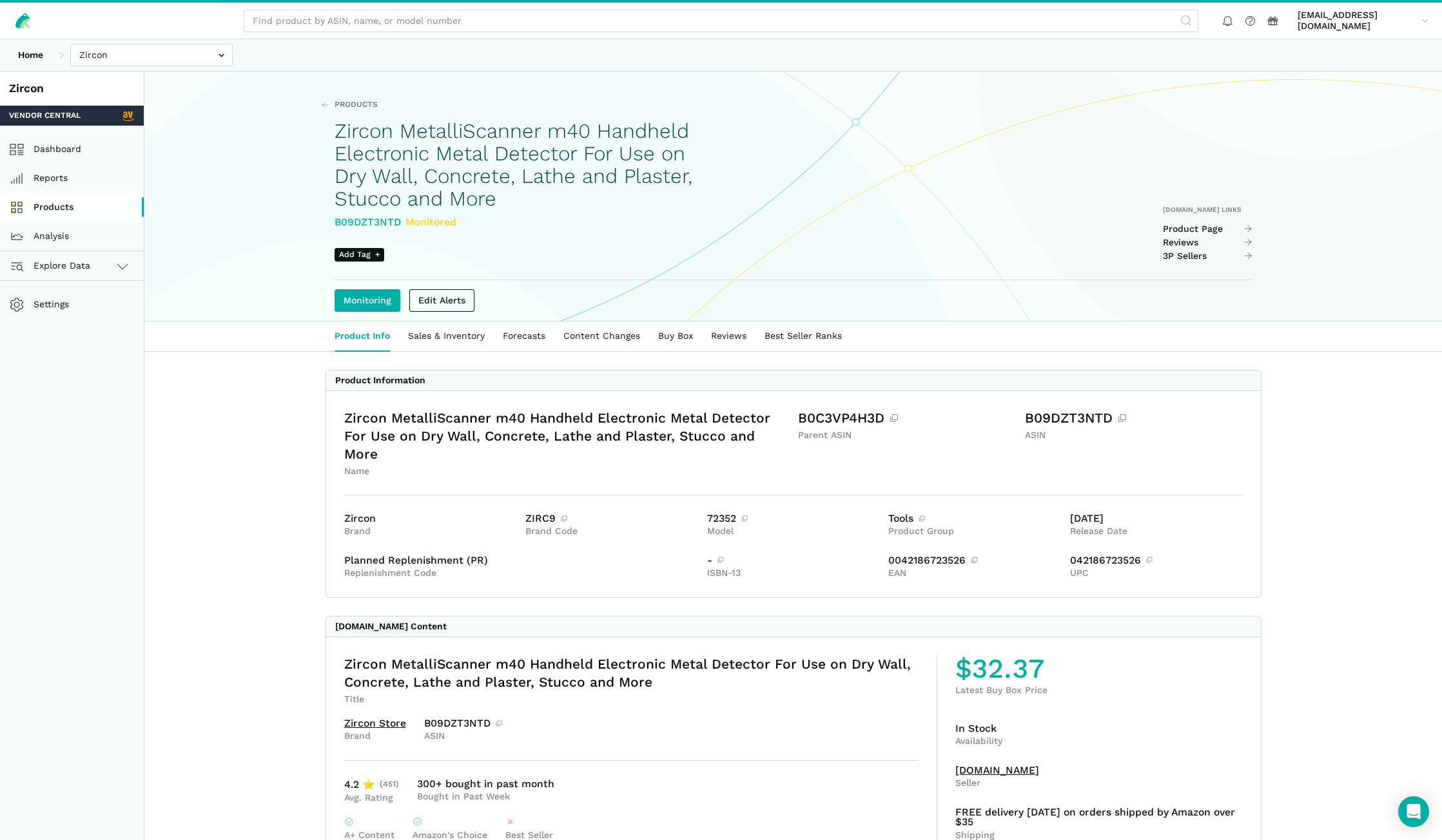
click at [62, 212] on link "Products" at bounding box center [72, 207] width 144 height 29
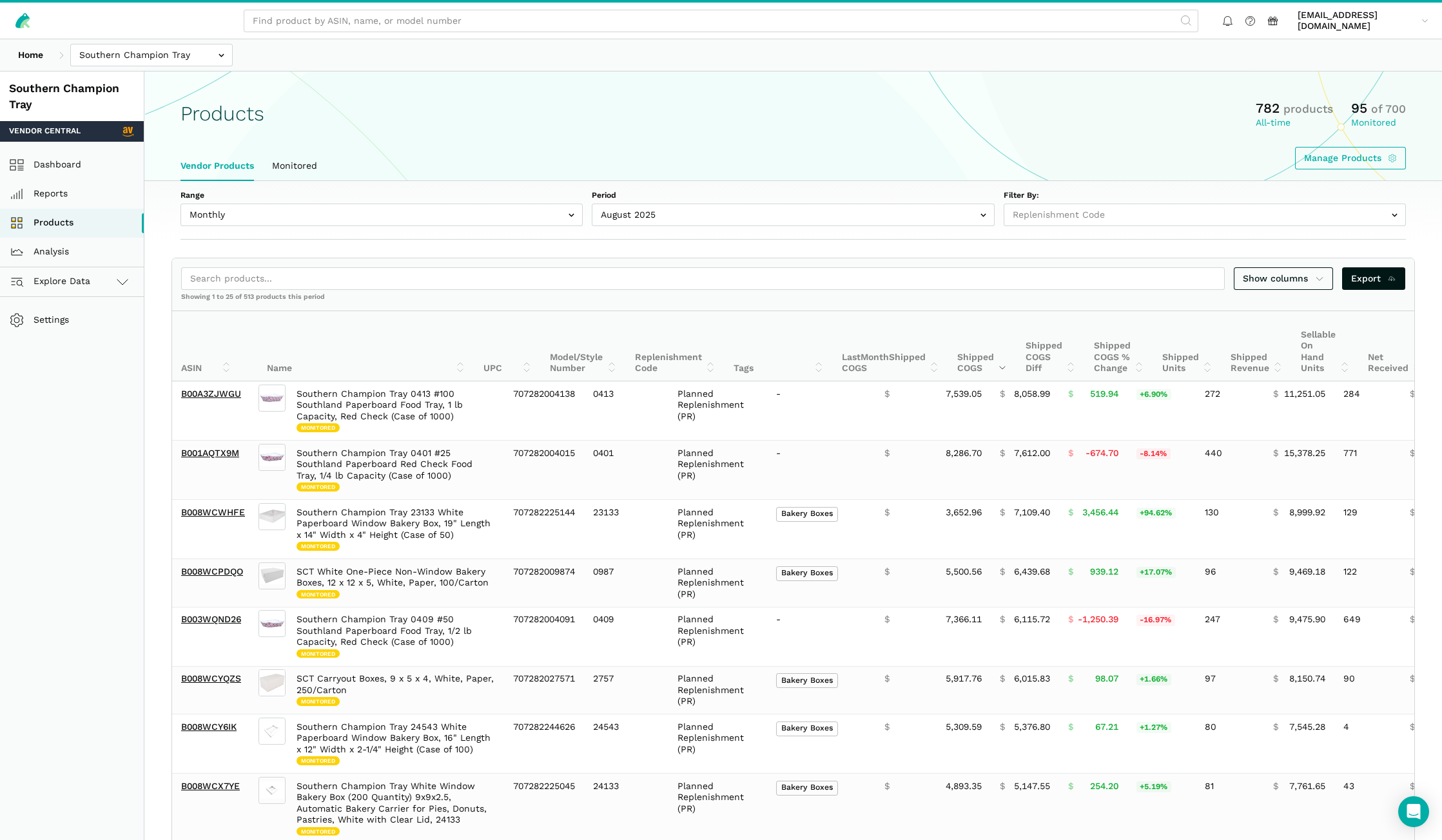
select select
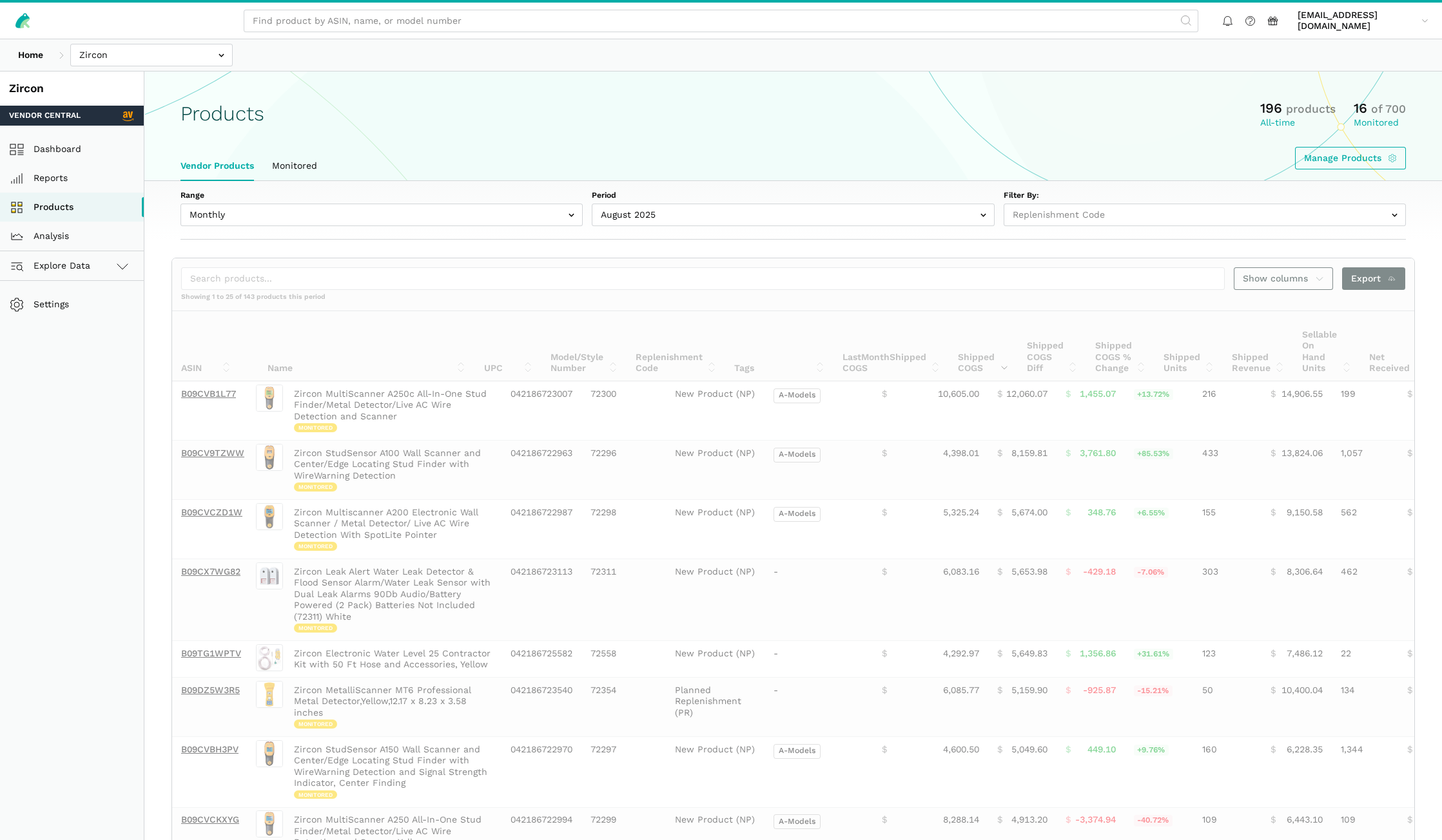
select select
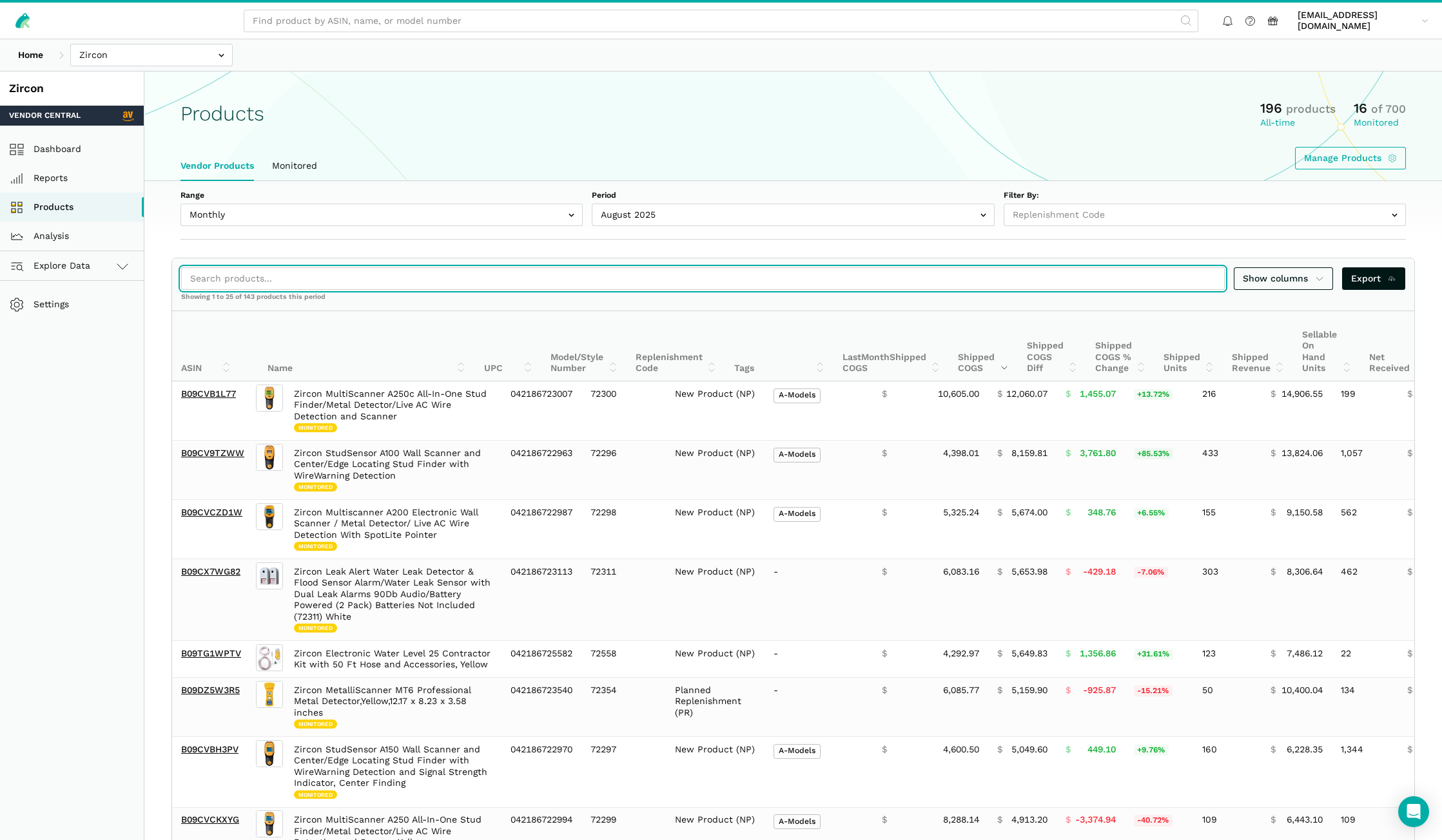
click at [348, 272] on input "search" at bounding box center [703, 278] width 1043 height 23
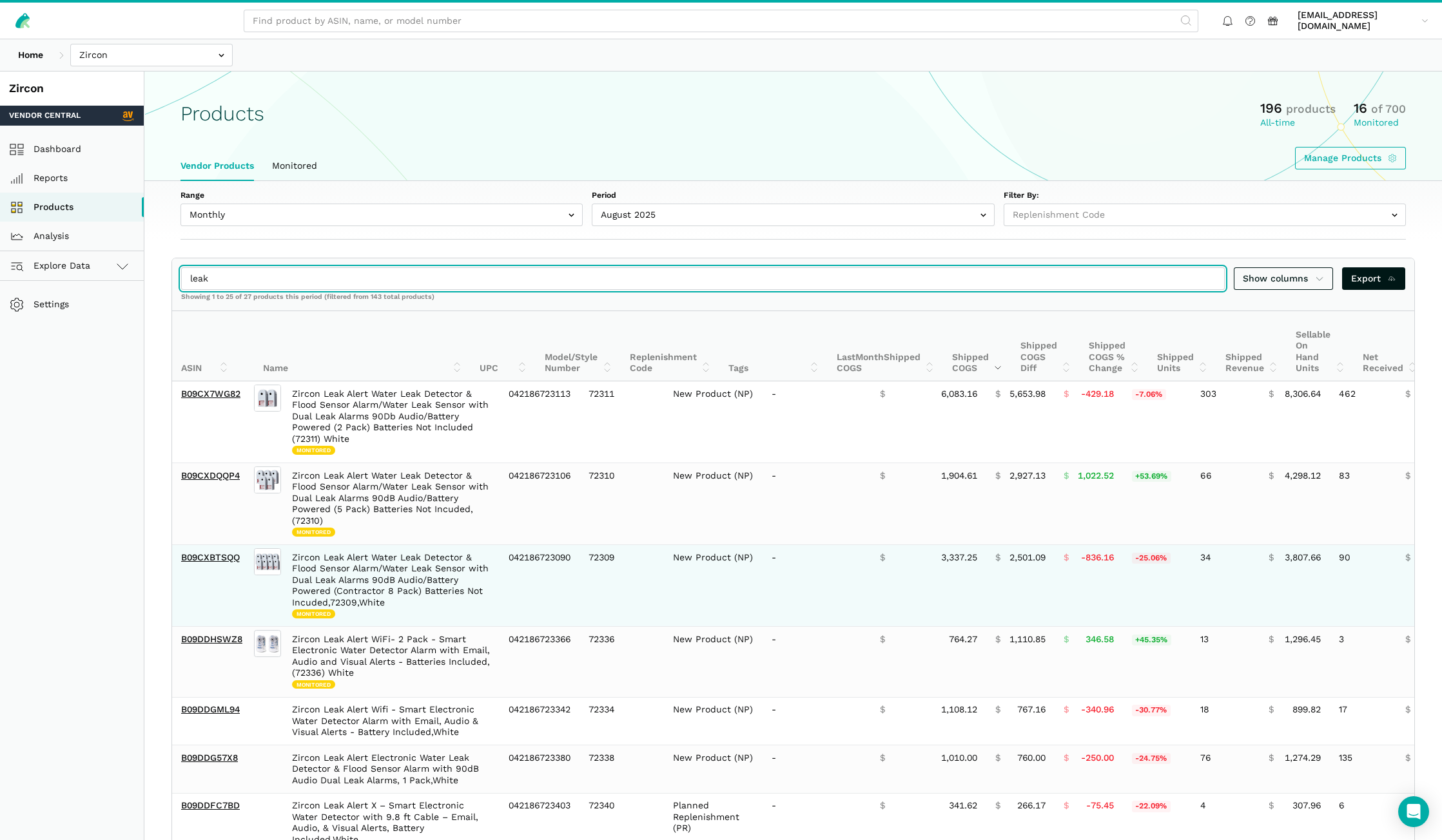
type input "leak"
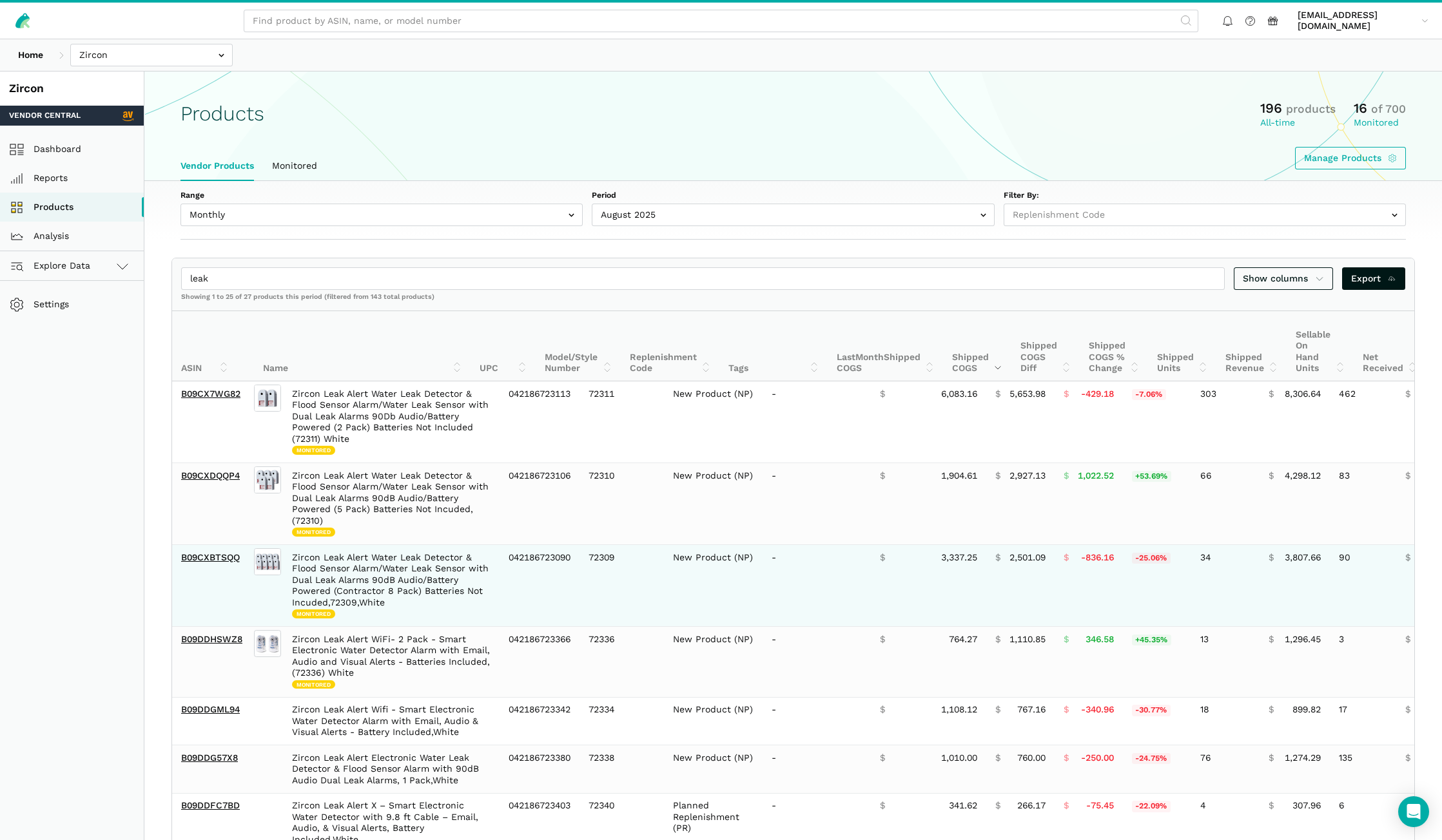
click at [238, 565] on td "B09CXBTSQQ" at bounding box center [212, 586] width 79 height 82
drag, startPoint x: 242, startPoint y: 565, endPoint x: 182, endPoint y: 565, distance: 60.0
click at [182, 565] on td "B09CXBTSQQ" at bounding box center [212, 586] width 79 height 82
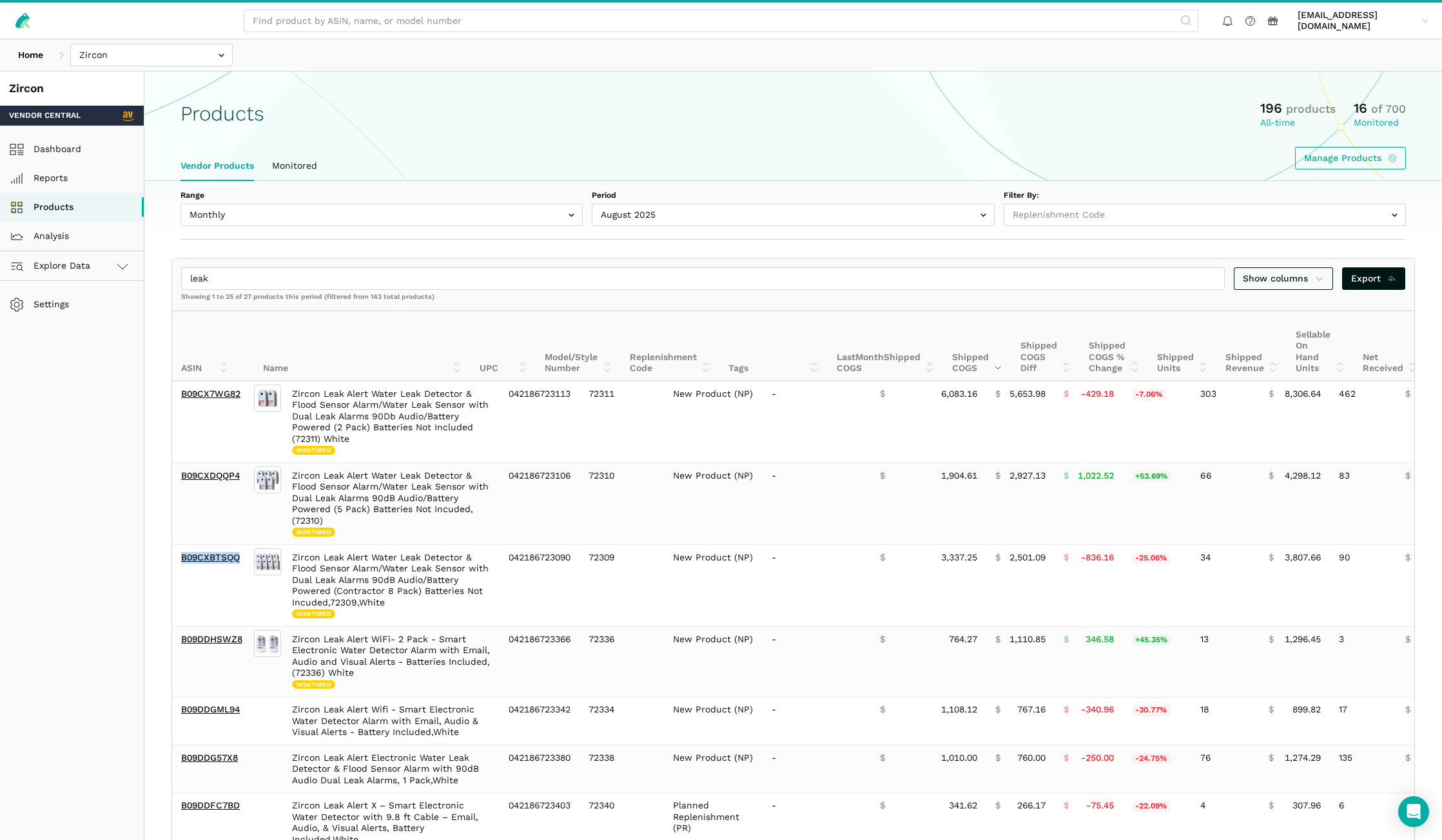
copy link "B09CXBTSQQ"
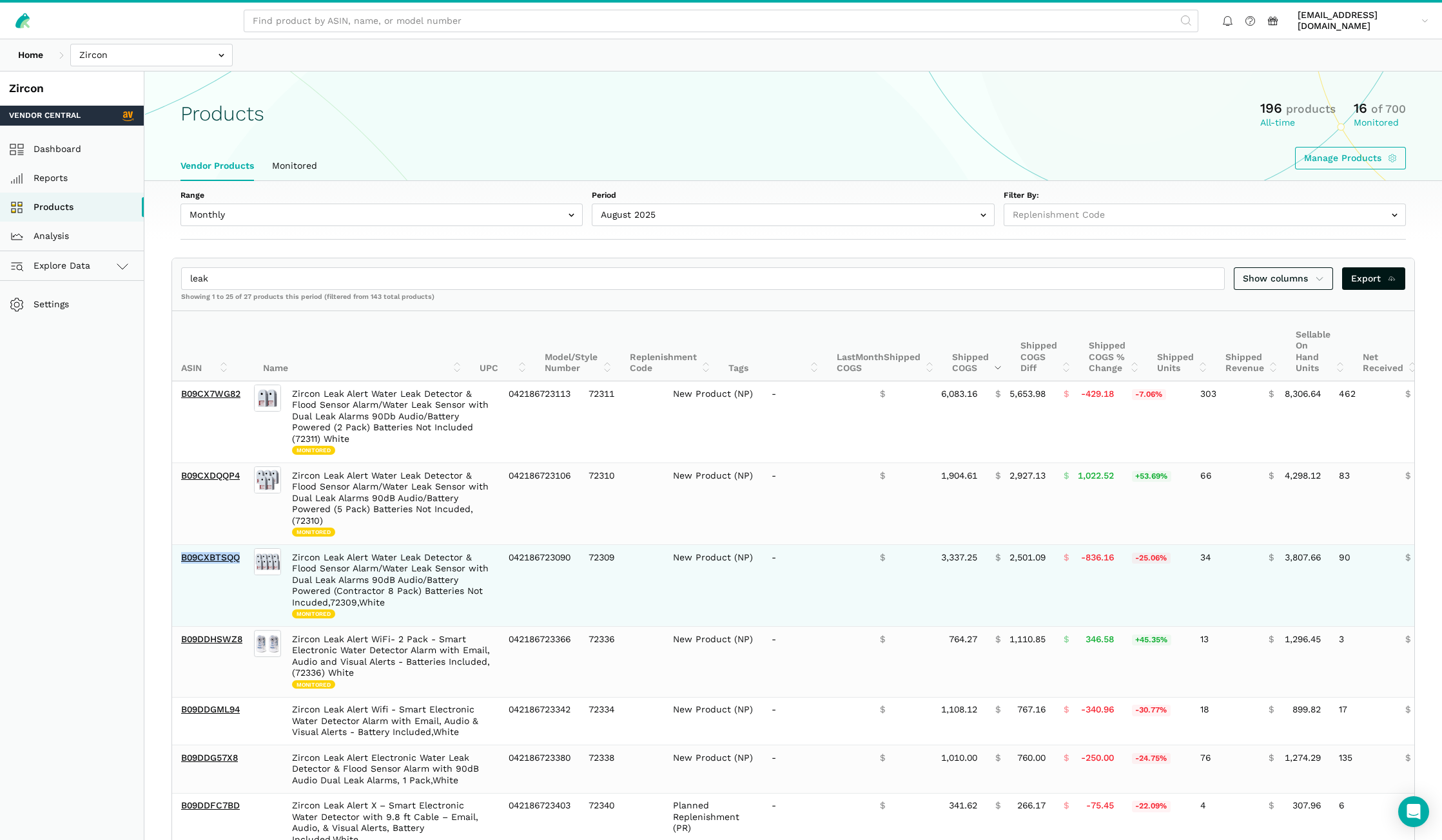
drag, startPoint x: 242, startPoint y: 585, endPoint x: 249, endPoint y: 568, distance: 18.4
click at [243, 585] on td "B09CXBTSQQ" at bounding box center [212, 586] width 79 height 82
click at [244, 564] on td "B09CXBTSQQ" at bounding box center [212, 586] width 79 height 82
drag, startPoint x: 243, startPoint y: 564, endPoint x: 183, endPoint y: 562, distance: 60.0
click at [183, 562] on td "B09CXBTSQQ" at bounding box center [212, 586] width 79 height 82
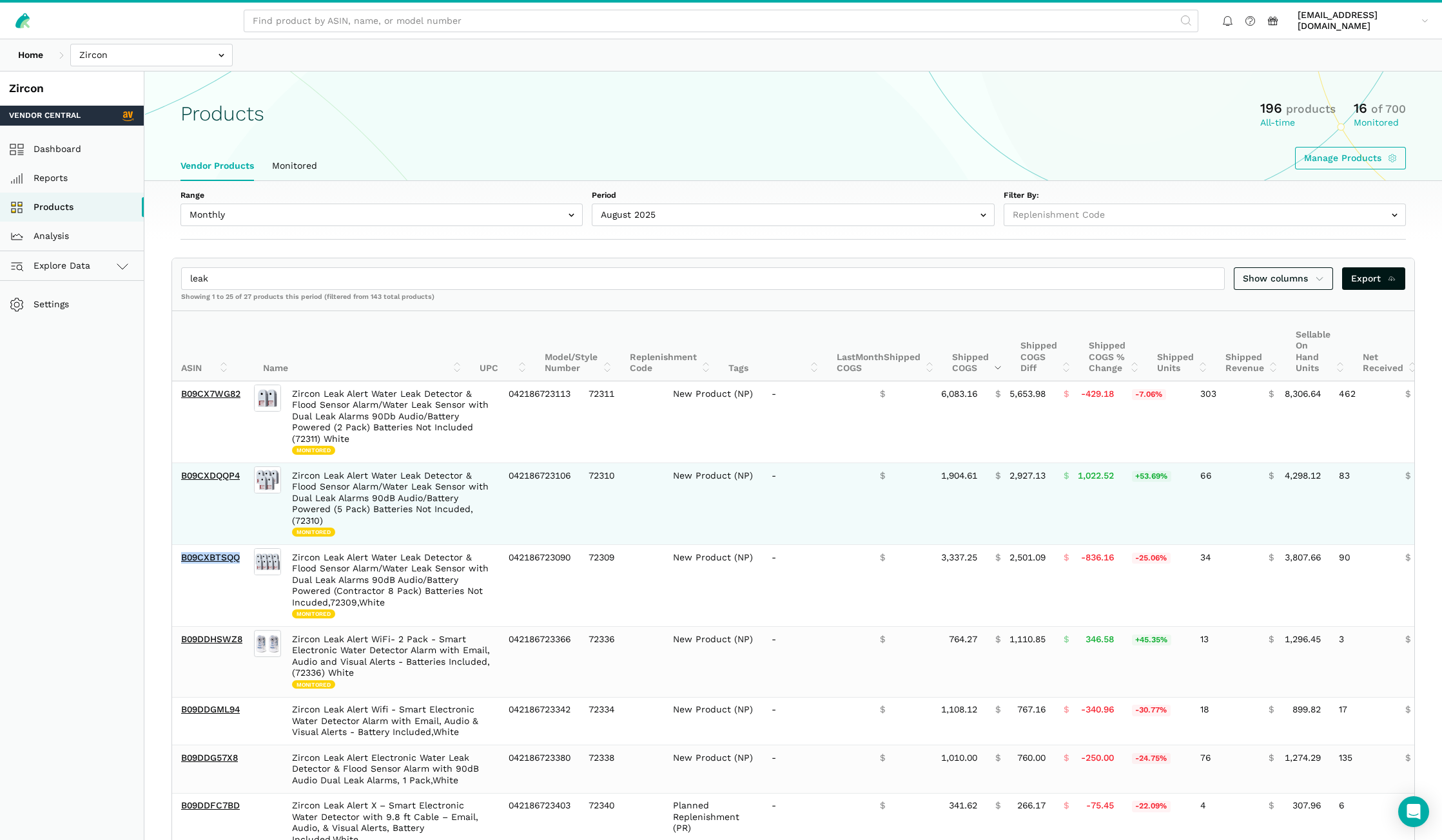
copy link "B09CXBTSQQ"
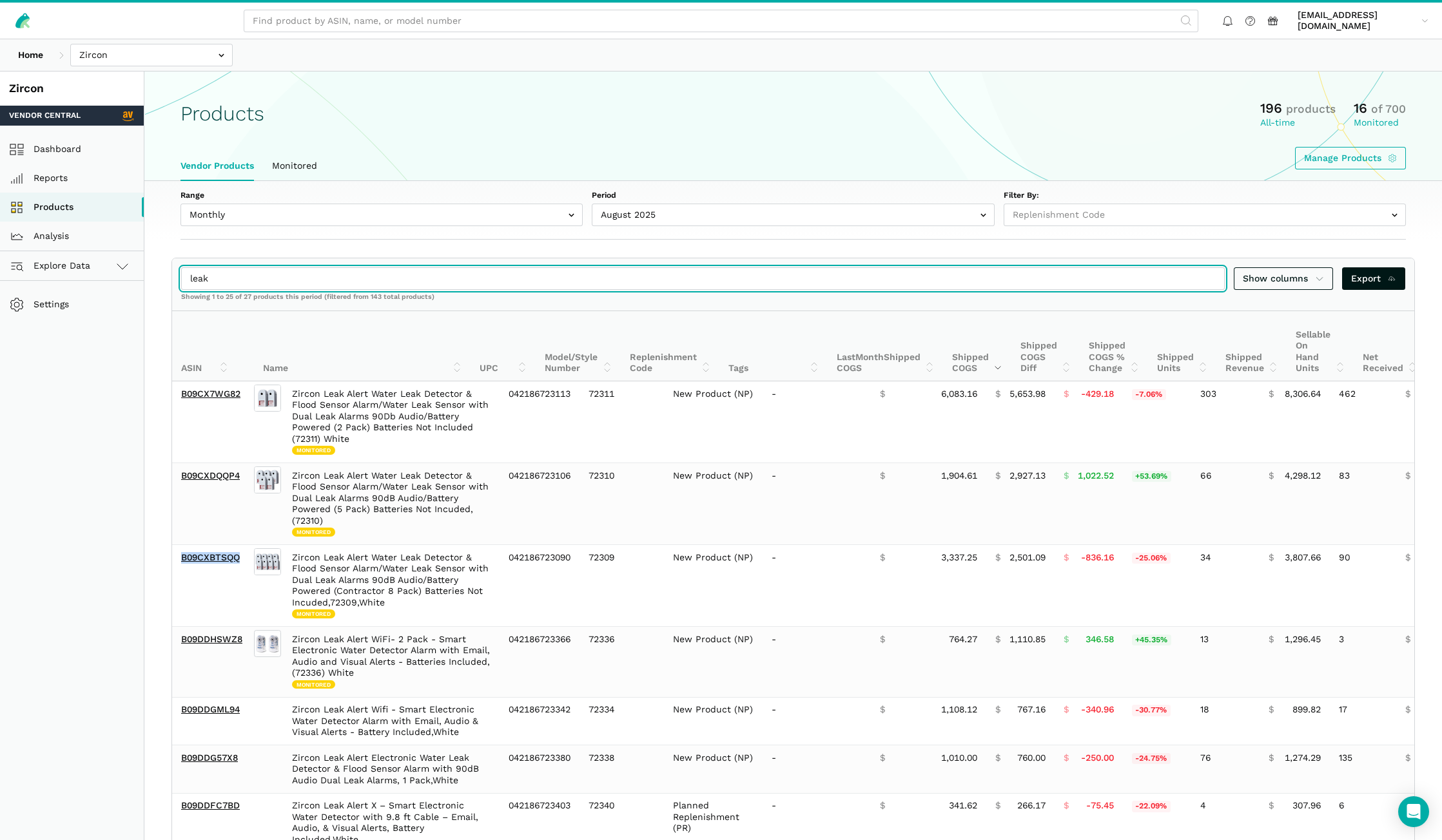
click at [1210, 281] on input "leak" at bounding box center [703, 278] width 1043 height 23
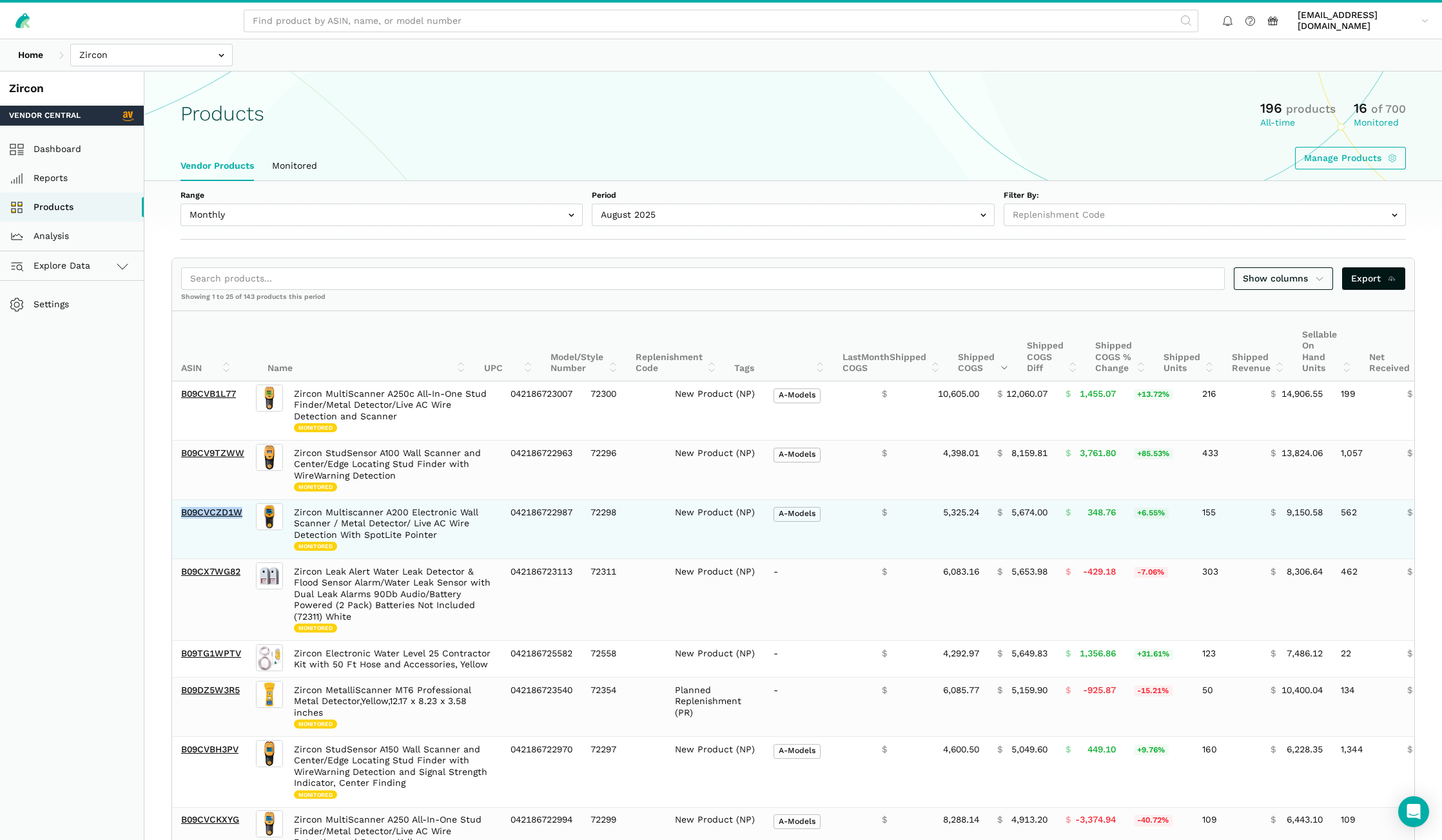
drag, startPoint x: 245, startPoint y: 519, endPoint x: 178, endPoint y: 517, distance: 67.0
click at [178, 517] on td "B09CVCZD1W" at bounding box center [212, 529] width 81 height 59
copy link "B09CVCZD1W"
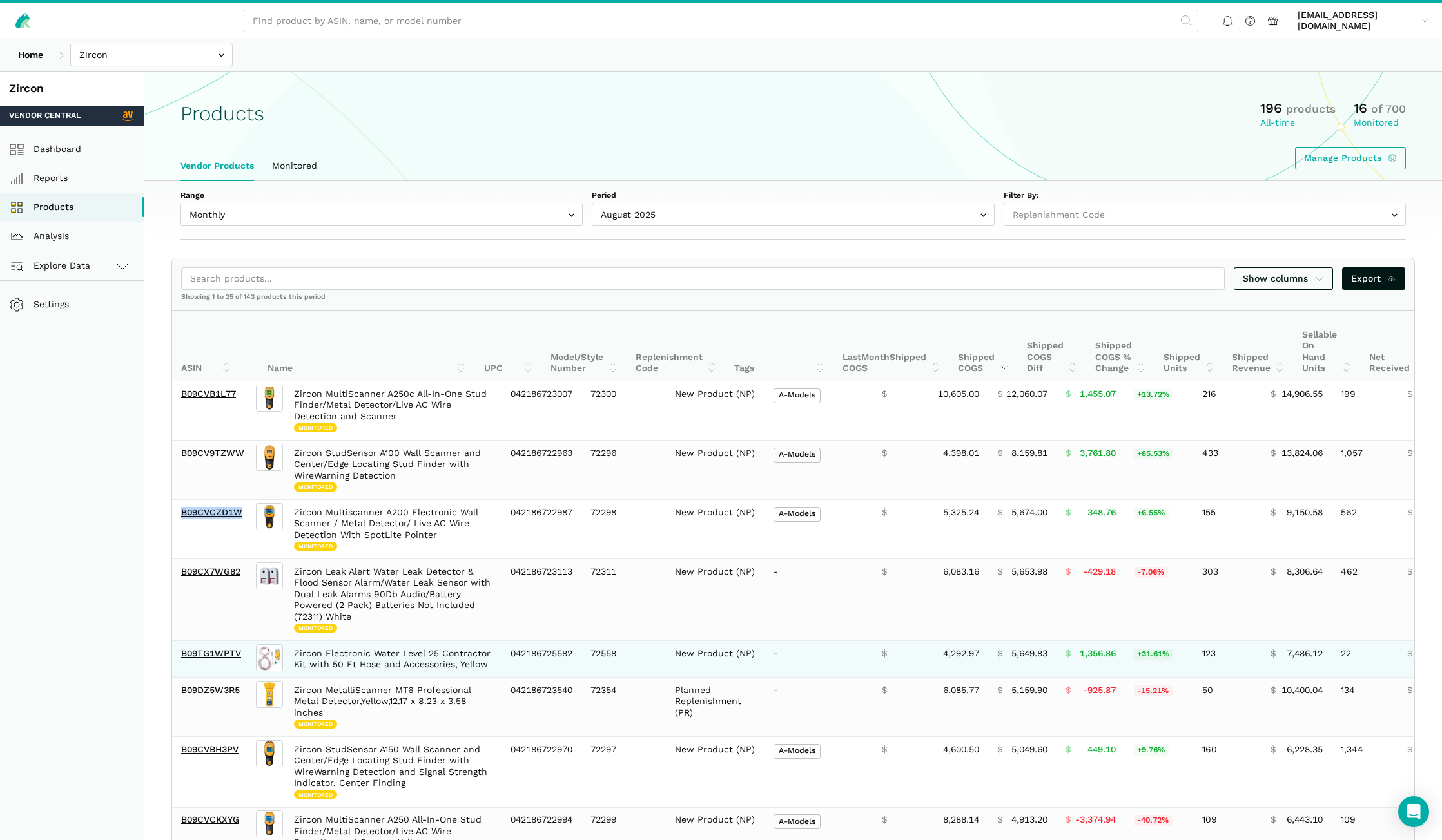
scroll to position [64, 0]
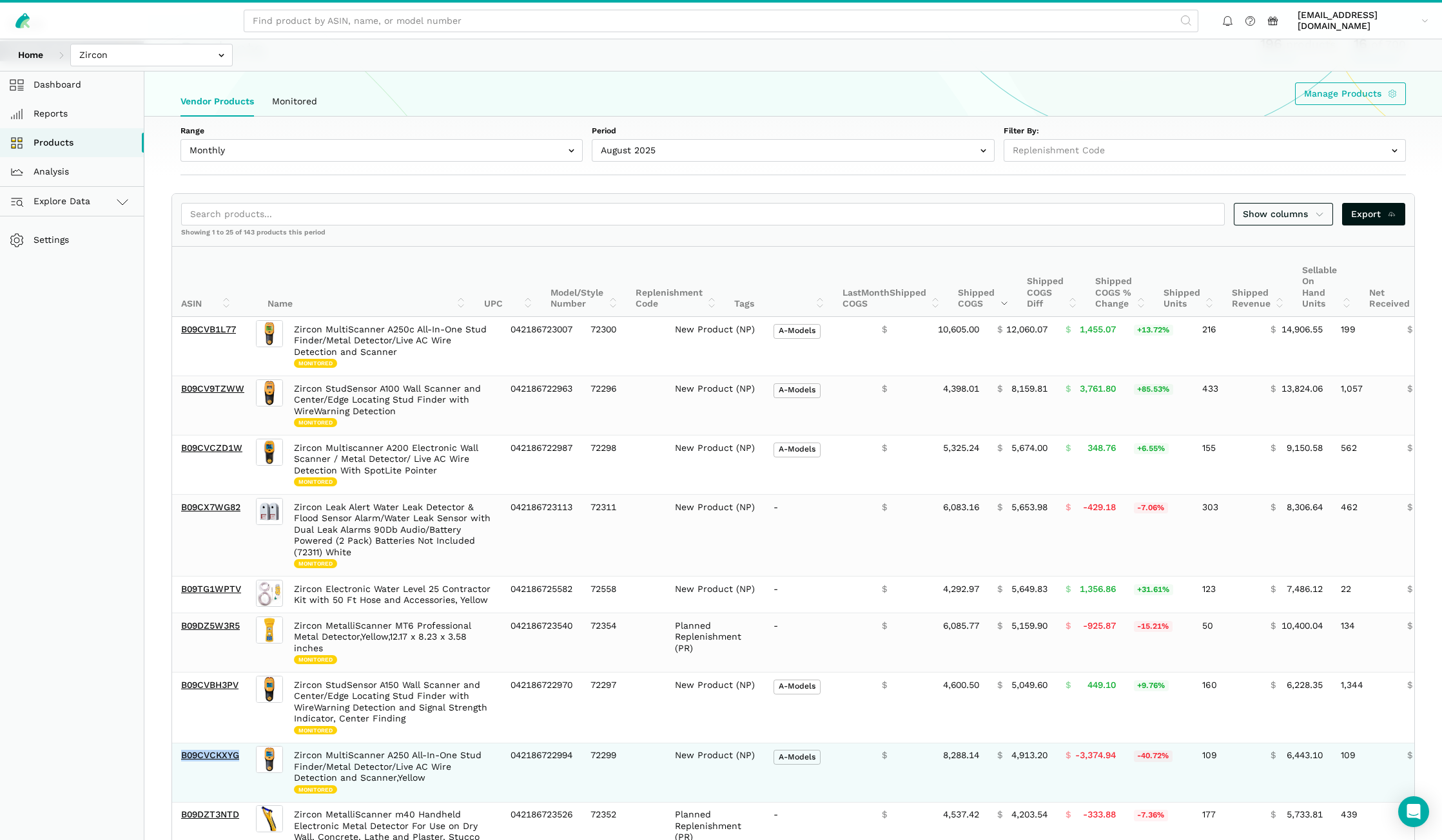
drag, startPoint x: 243, startPoint y: 762, endPoint x: 179, endPoint y: 762, distance: 64.0
click at [179, 762] on td "B09CVCKXYG" at bounding box center [212, 772] width 81 height 59
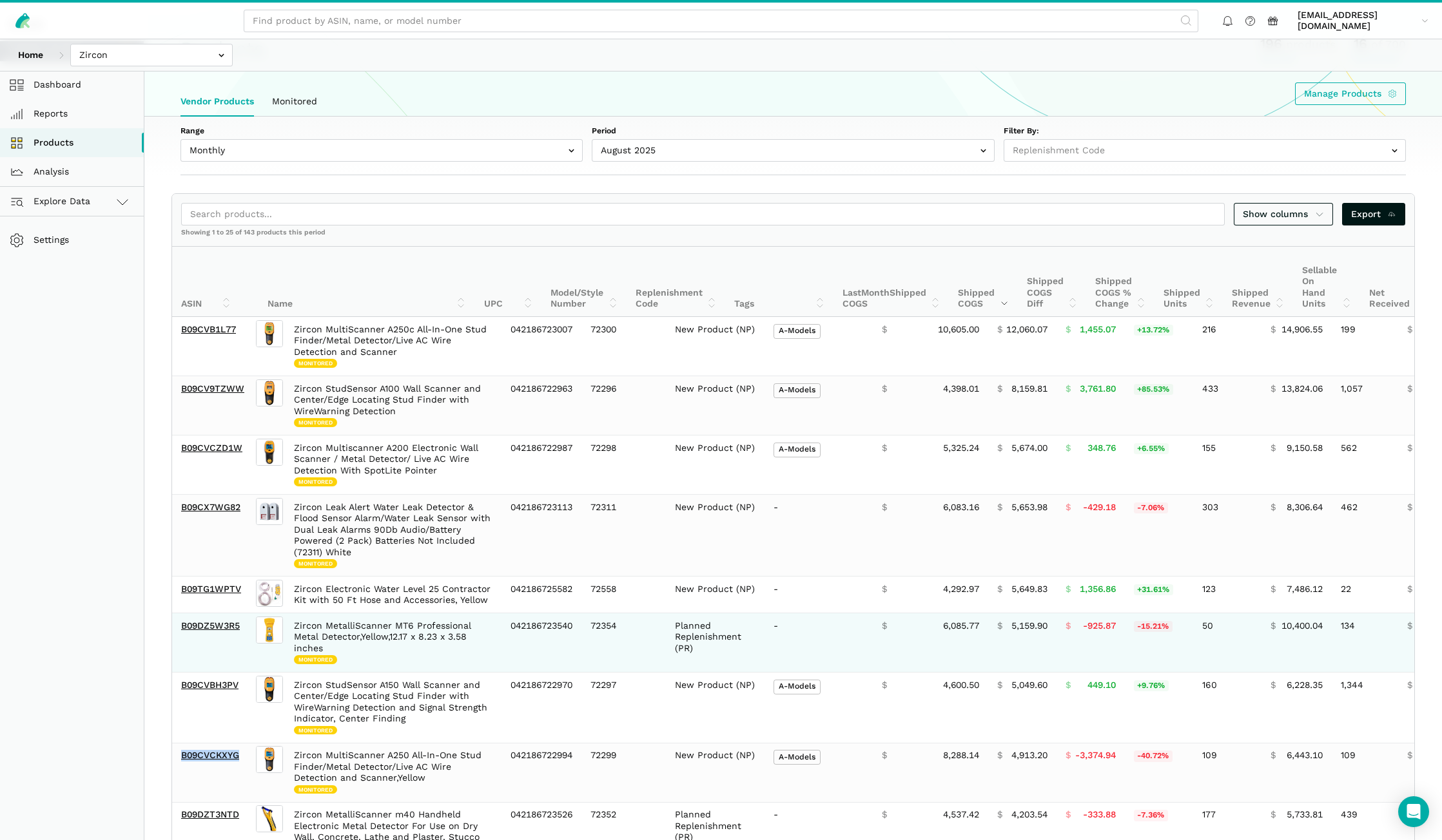
copy link "B09CVCKXYG"
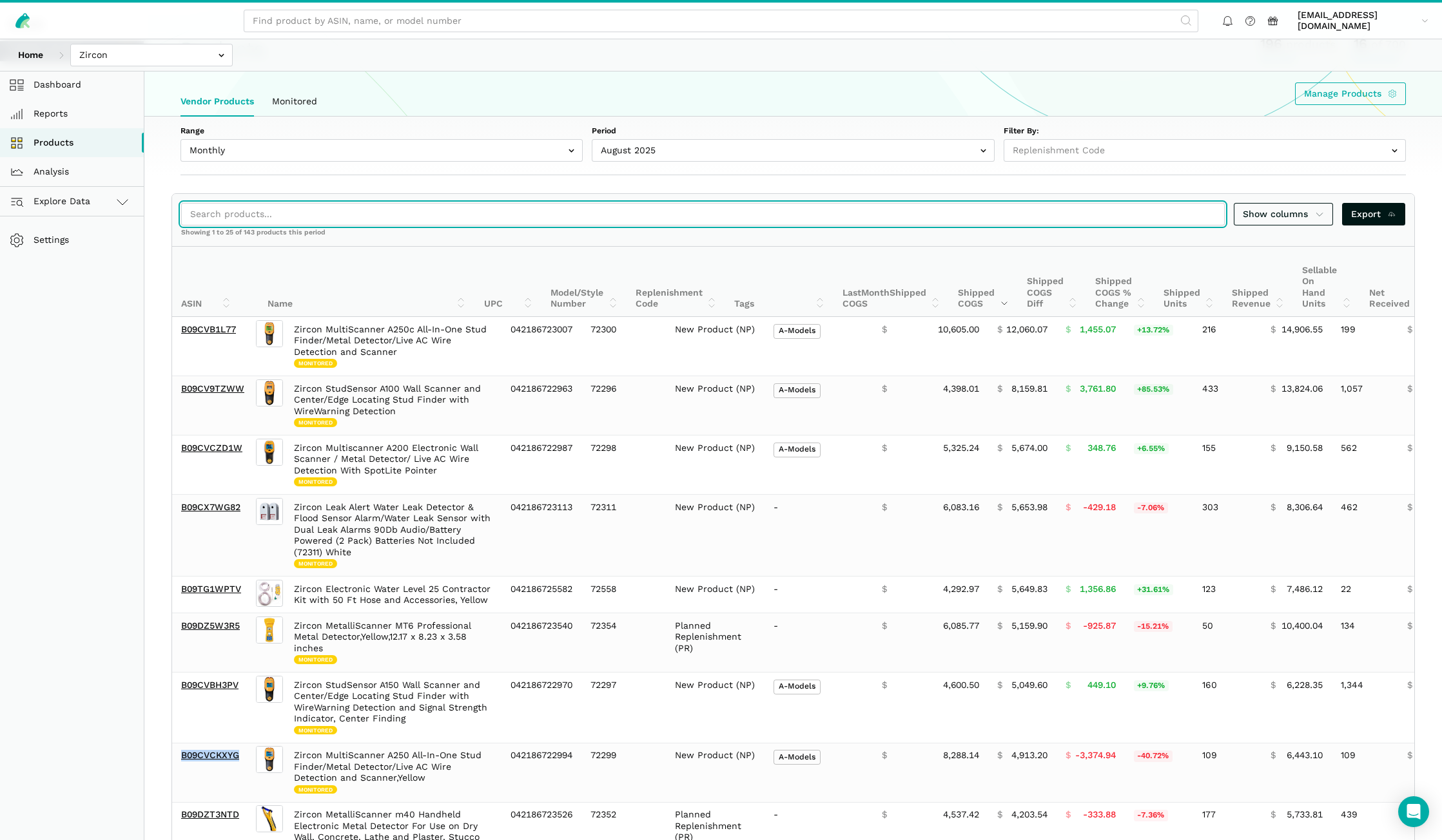
click at [329, 216] on input "search" at bounding box center [703, 214] width 1043 height 23
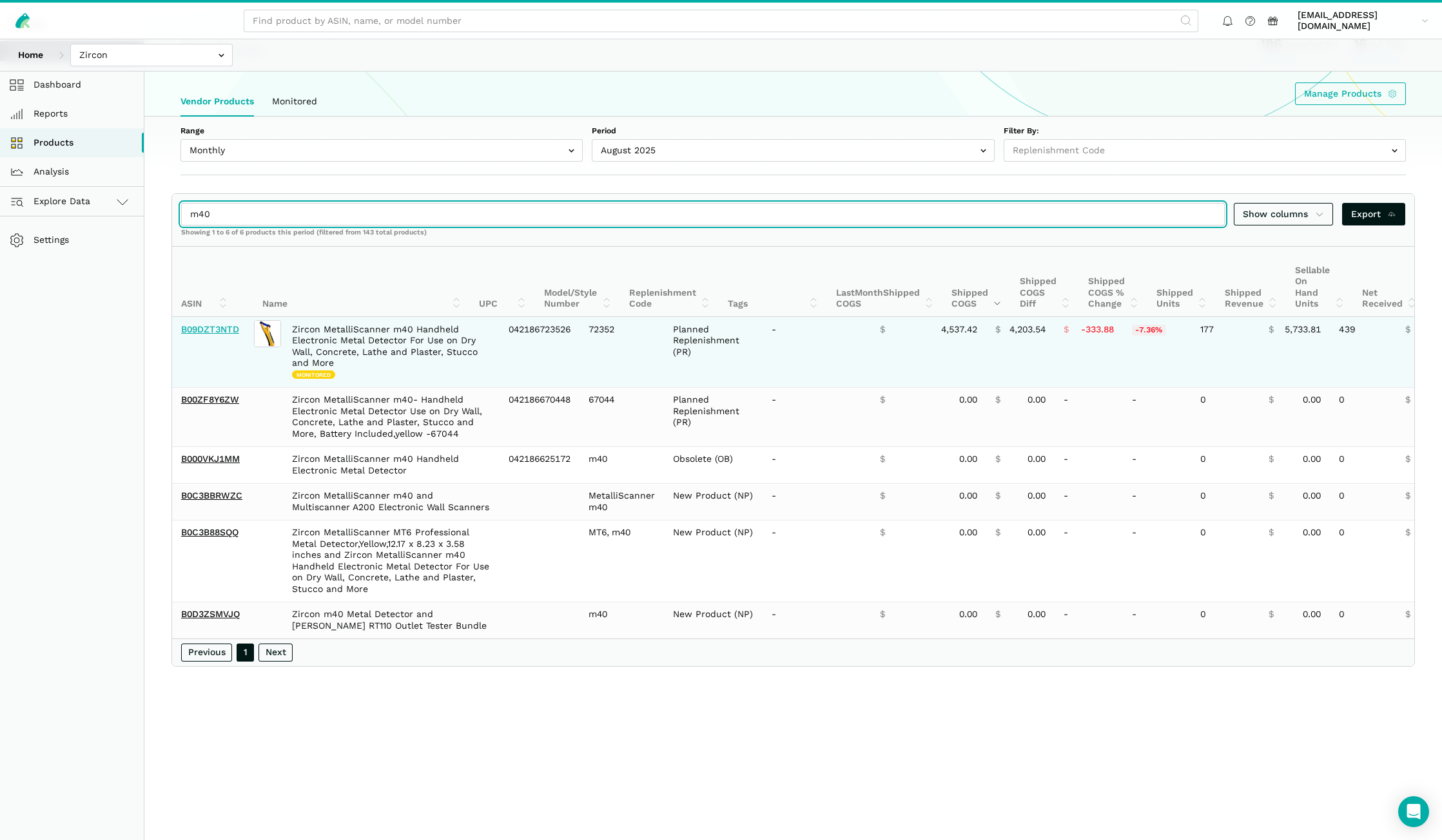
type input "m40"
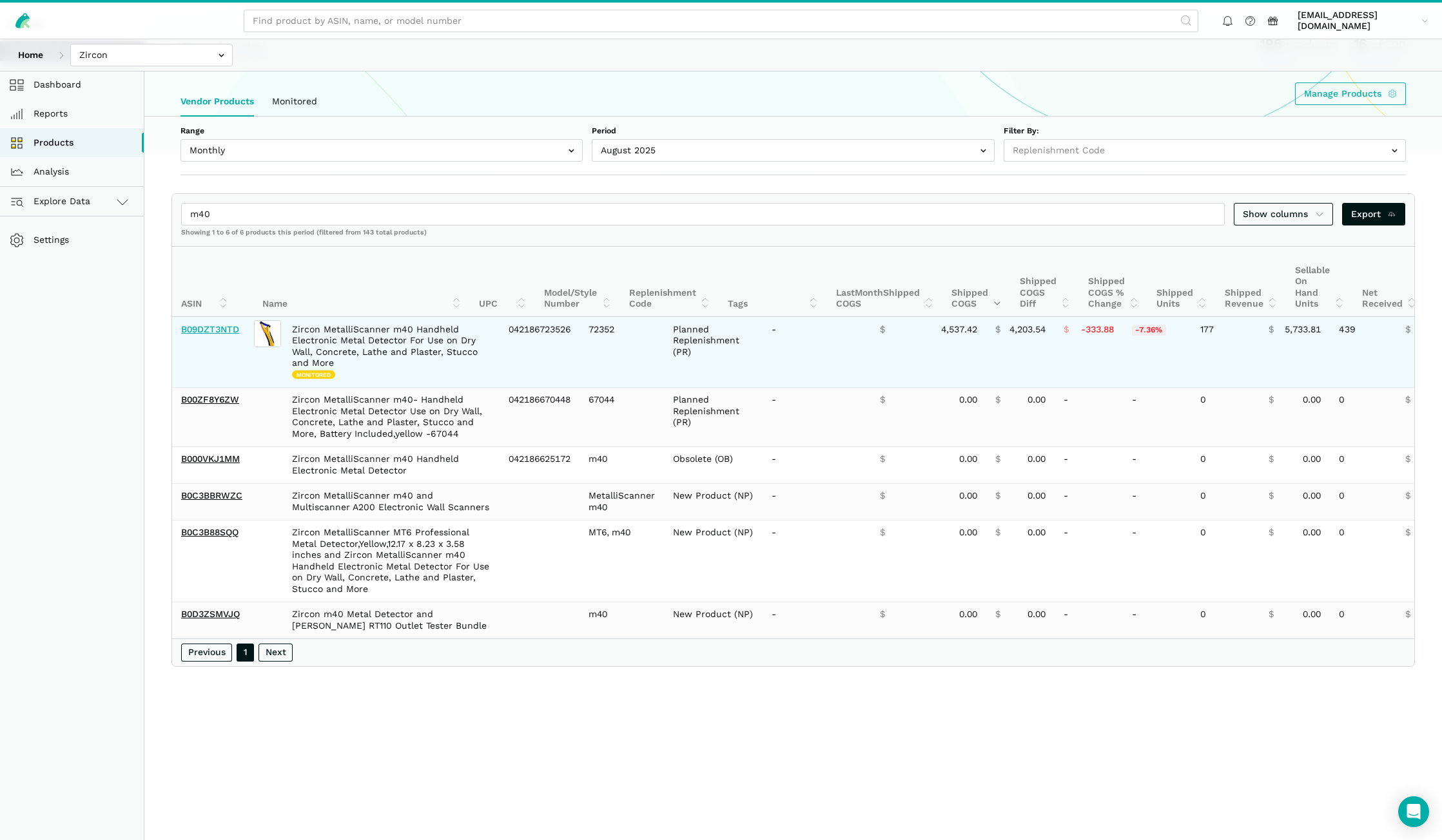
click at [228, 330] on link "B09DZT3NTD" at bounding box center [210, 329] width 58 height 10
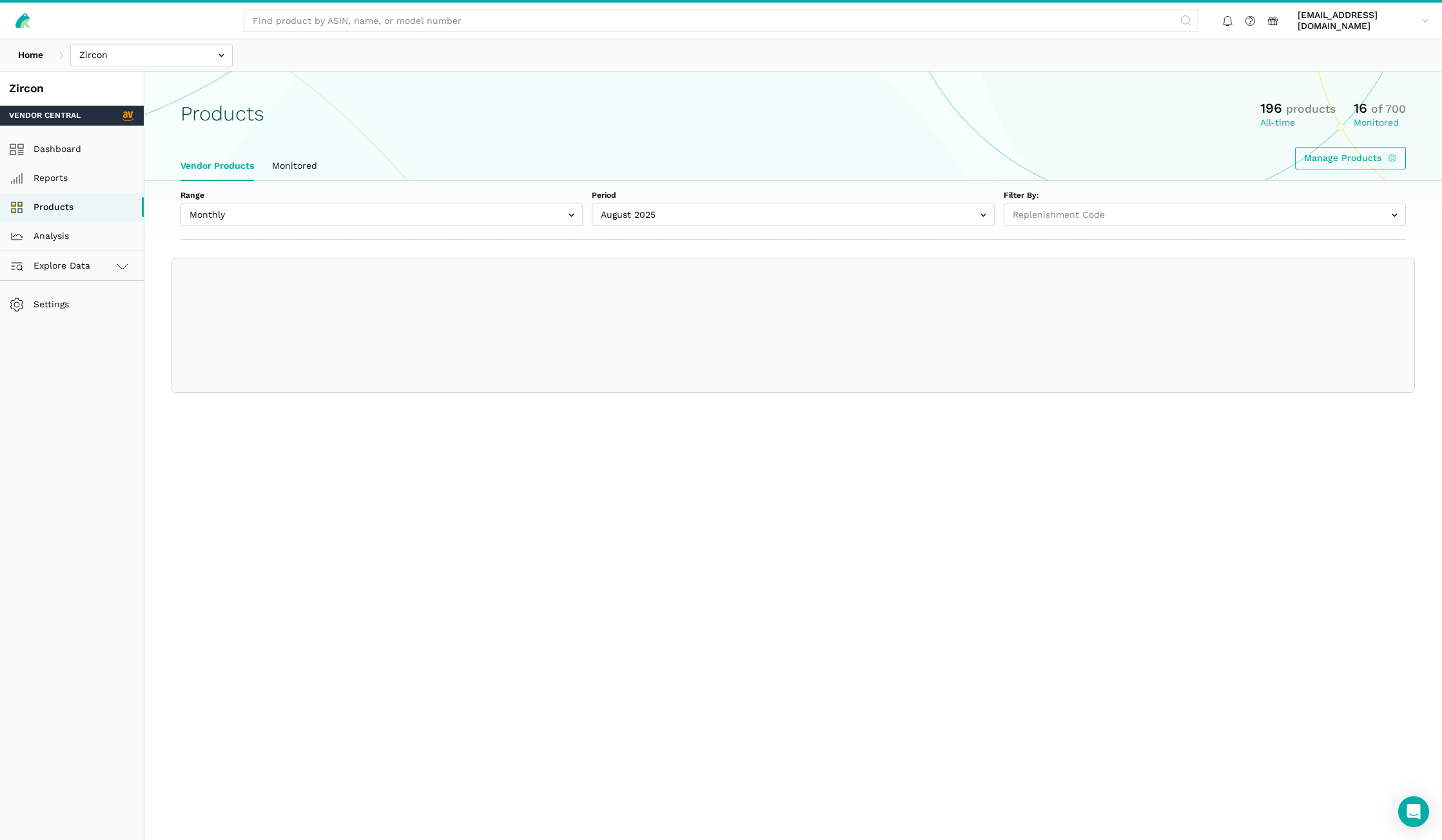
select select
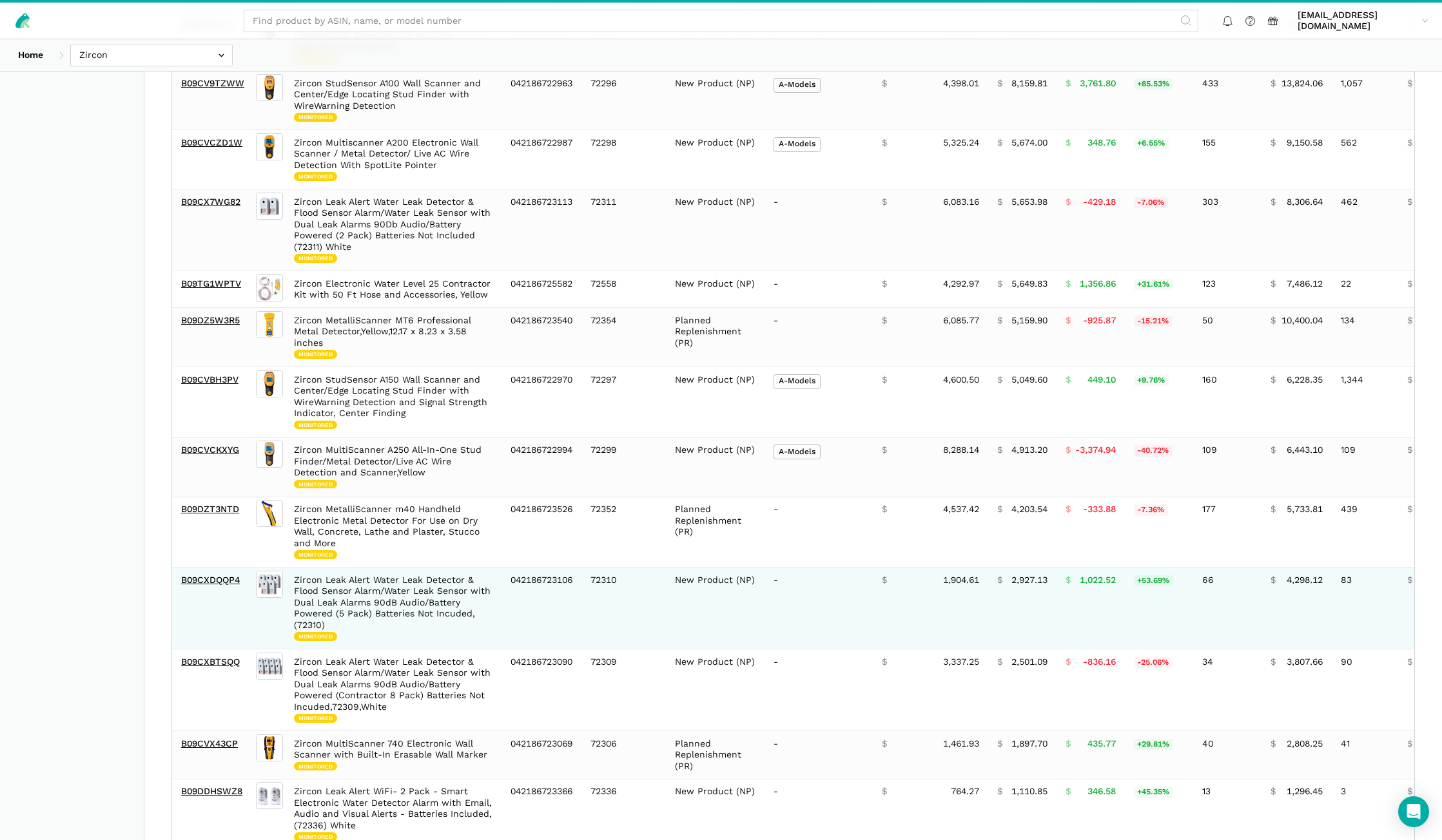
scroll to position [387, 0]
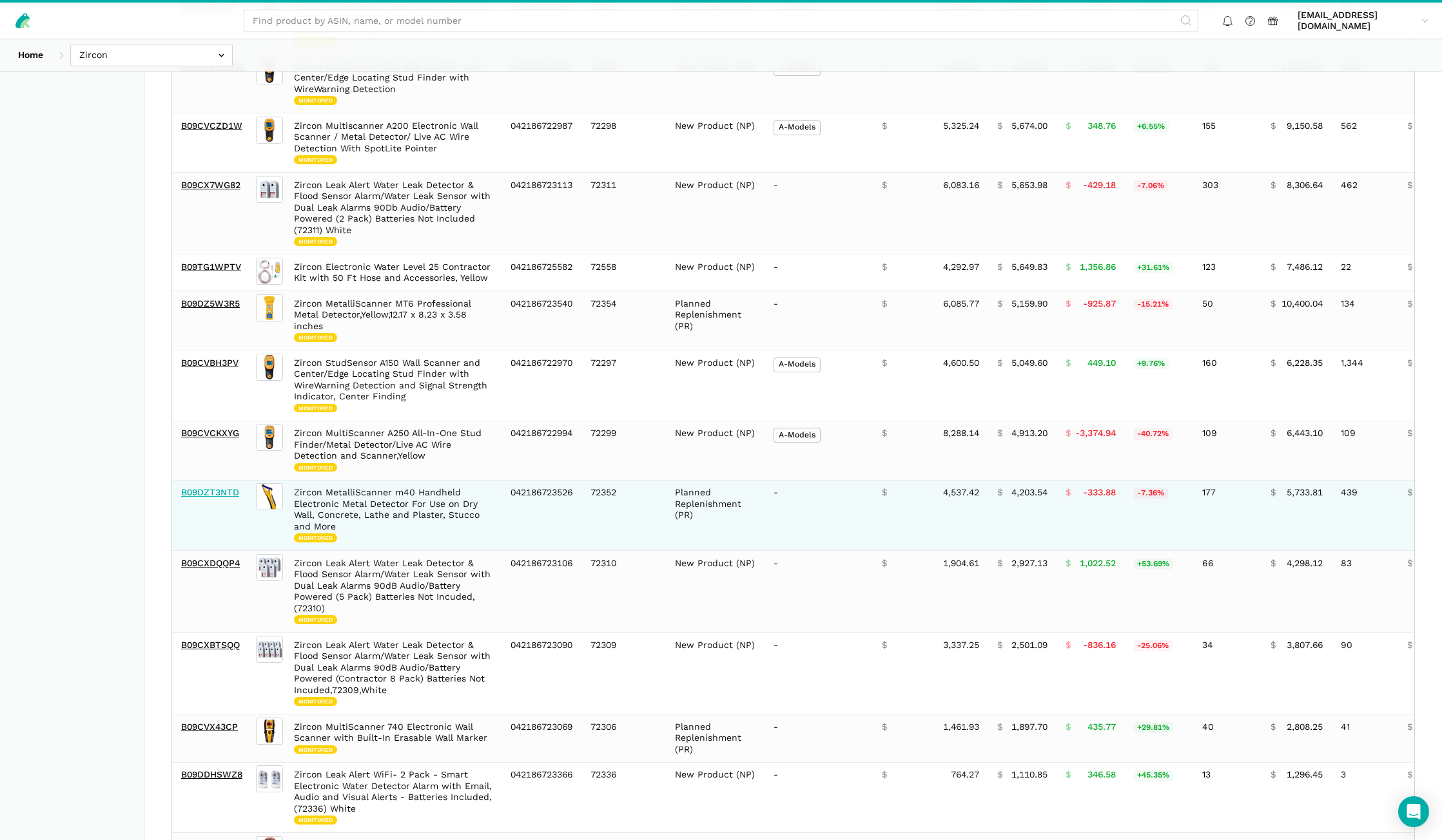
click at [225, 489] on link "B09DZT3NTD" at bounding box center [210, 492] width 58 height 10
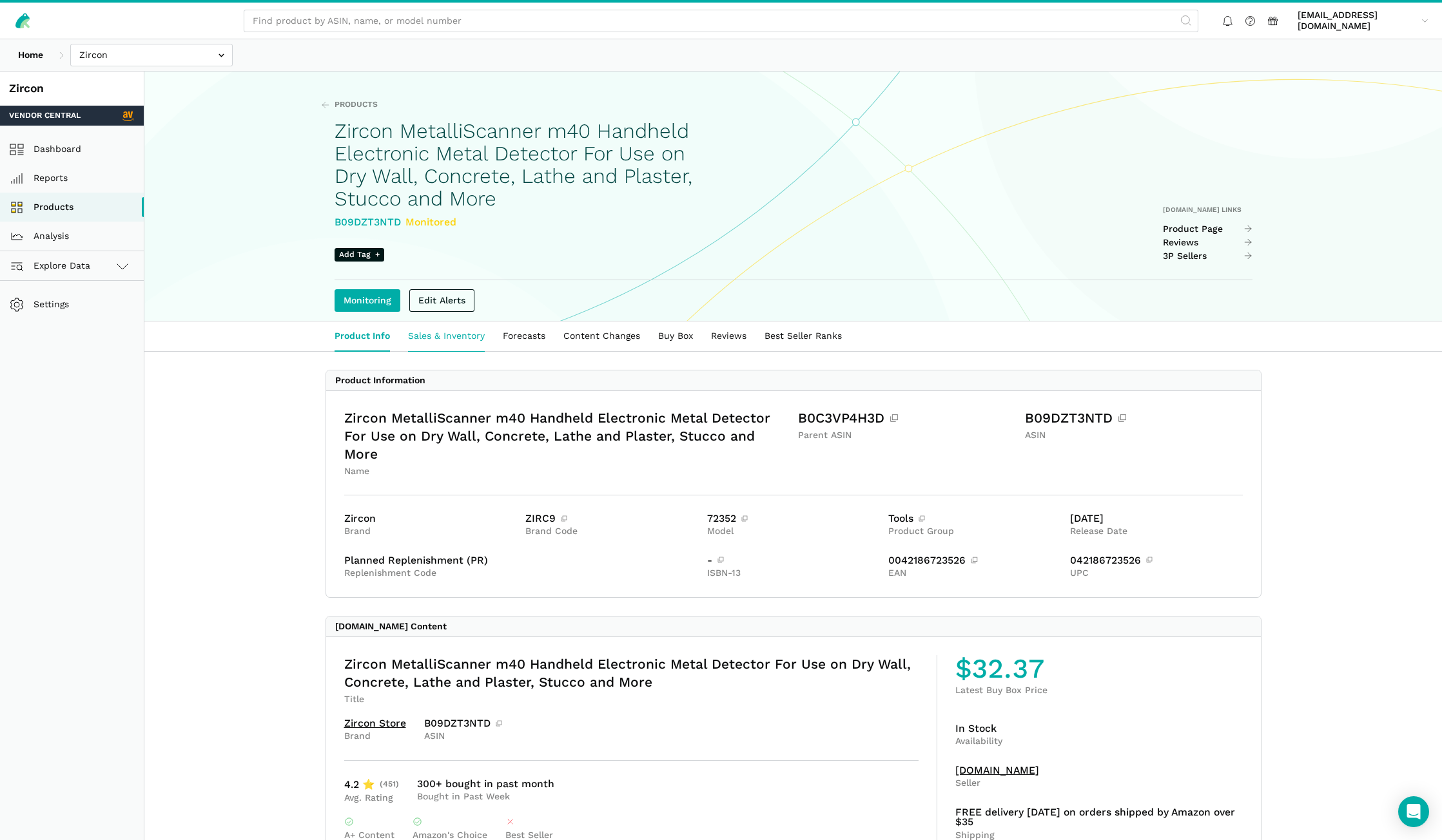
click at [473, 338] on link "Sales & Inventory" at bounding box center [445, 336] width 95 height 29
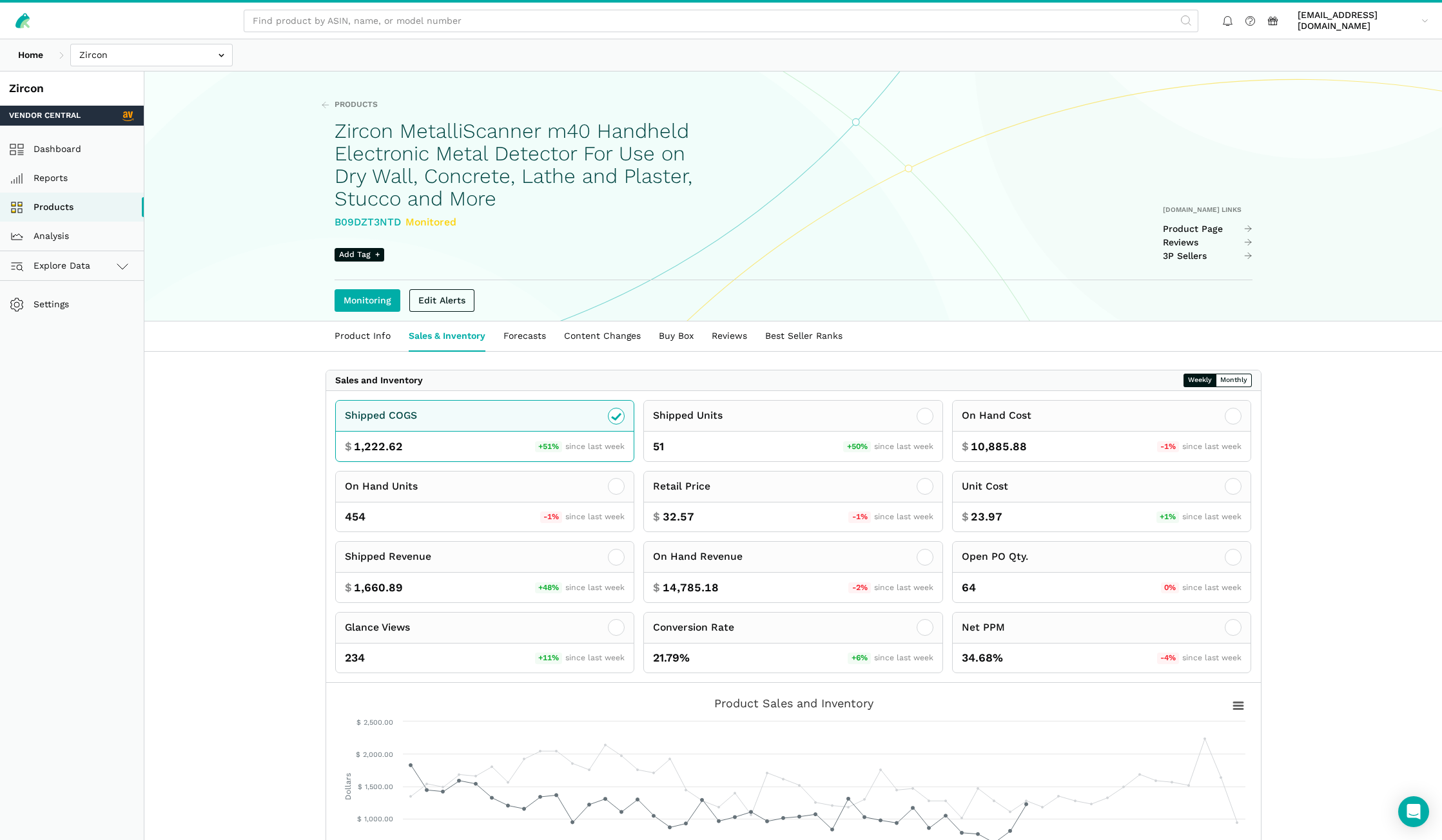
scroll to position [193, 0]
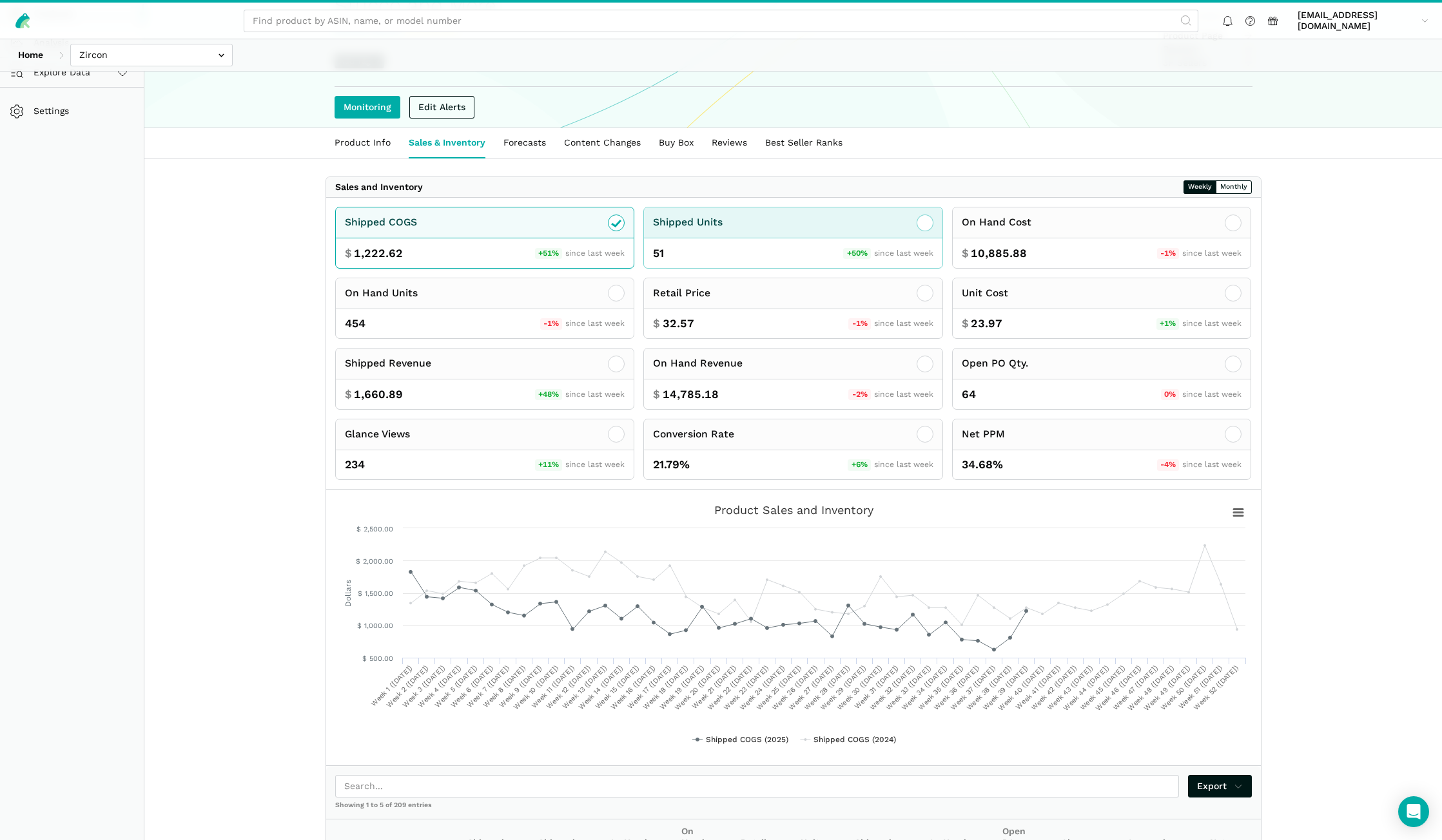
click at [713, 233] on div "Shipped Units" at bounding box center [793, 223] width 298 height 31
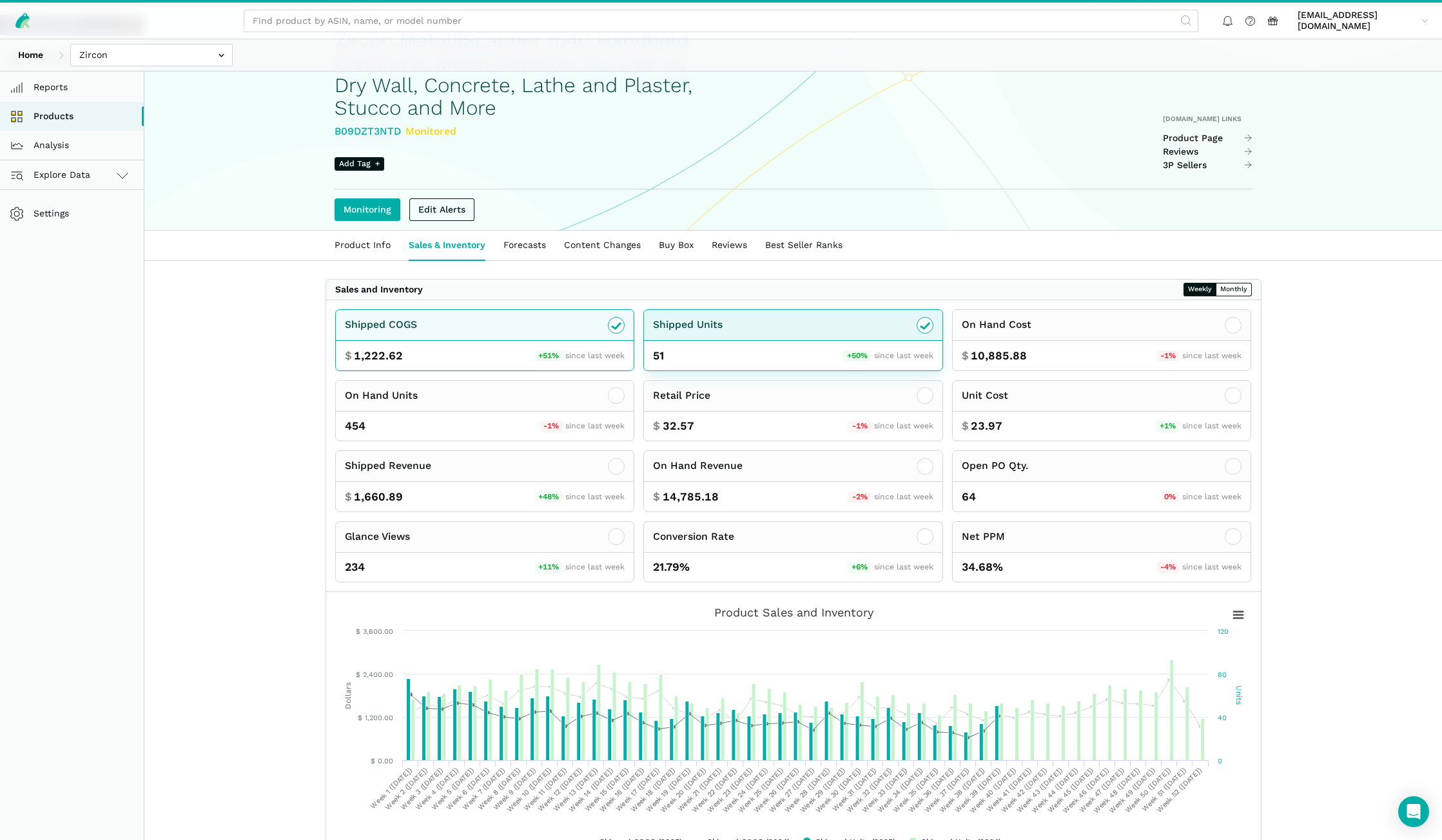
scroll to position [258, 0]
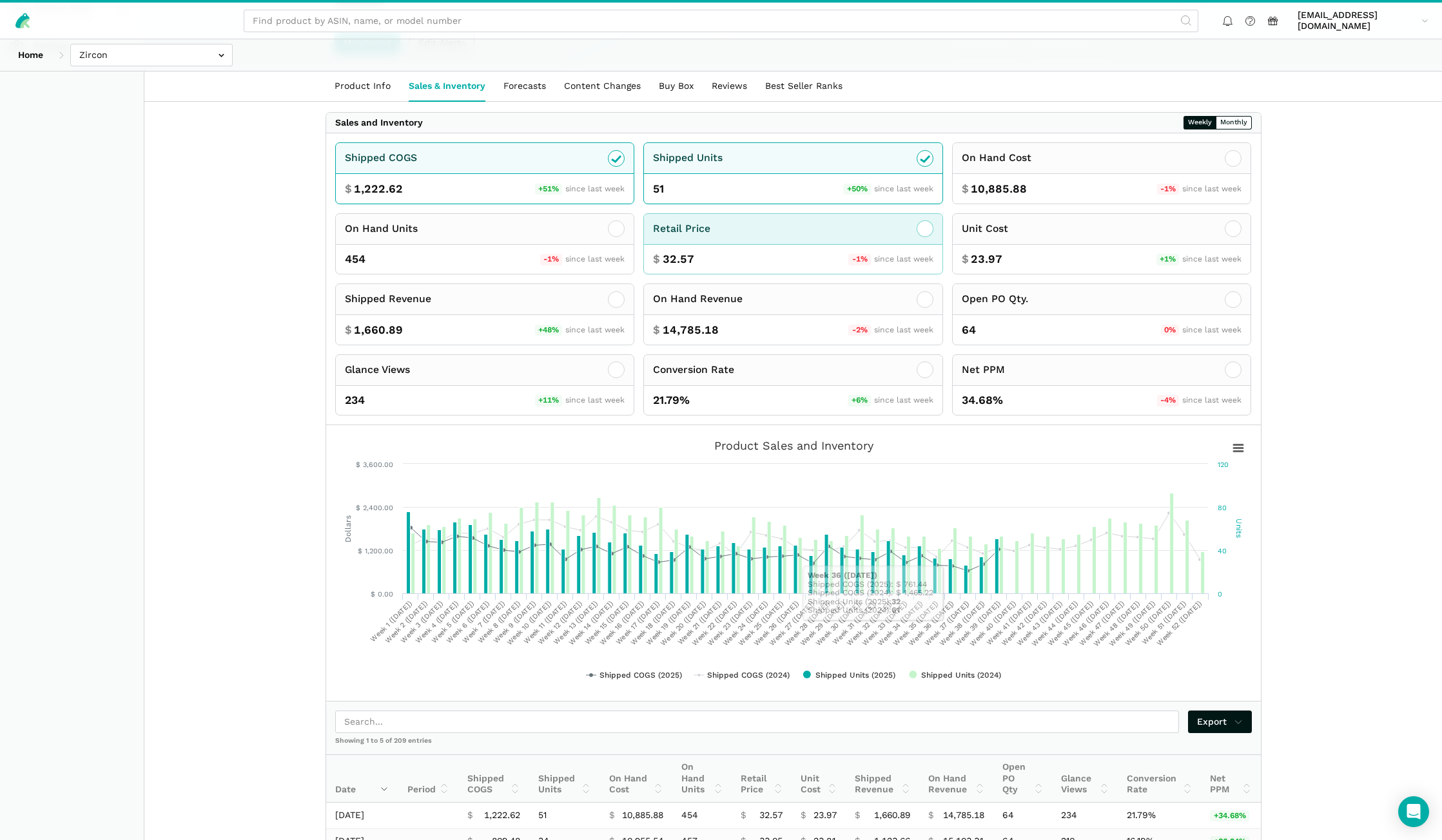
click at [926, 230] on icon at bounding box center [925, 228] width 15 height 15
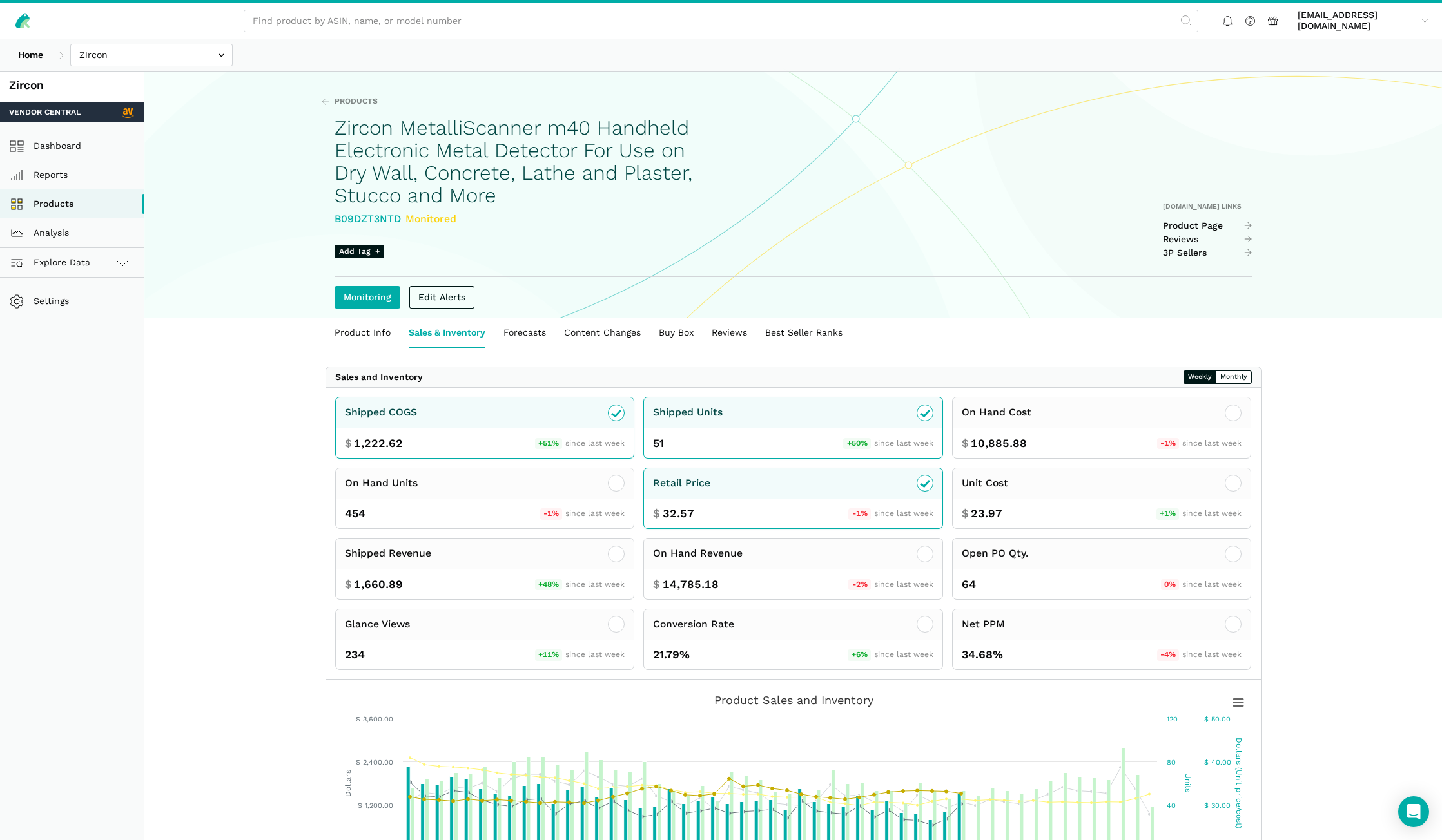
scroll to position [0, 0]
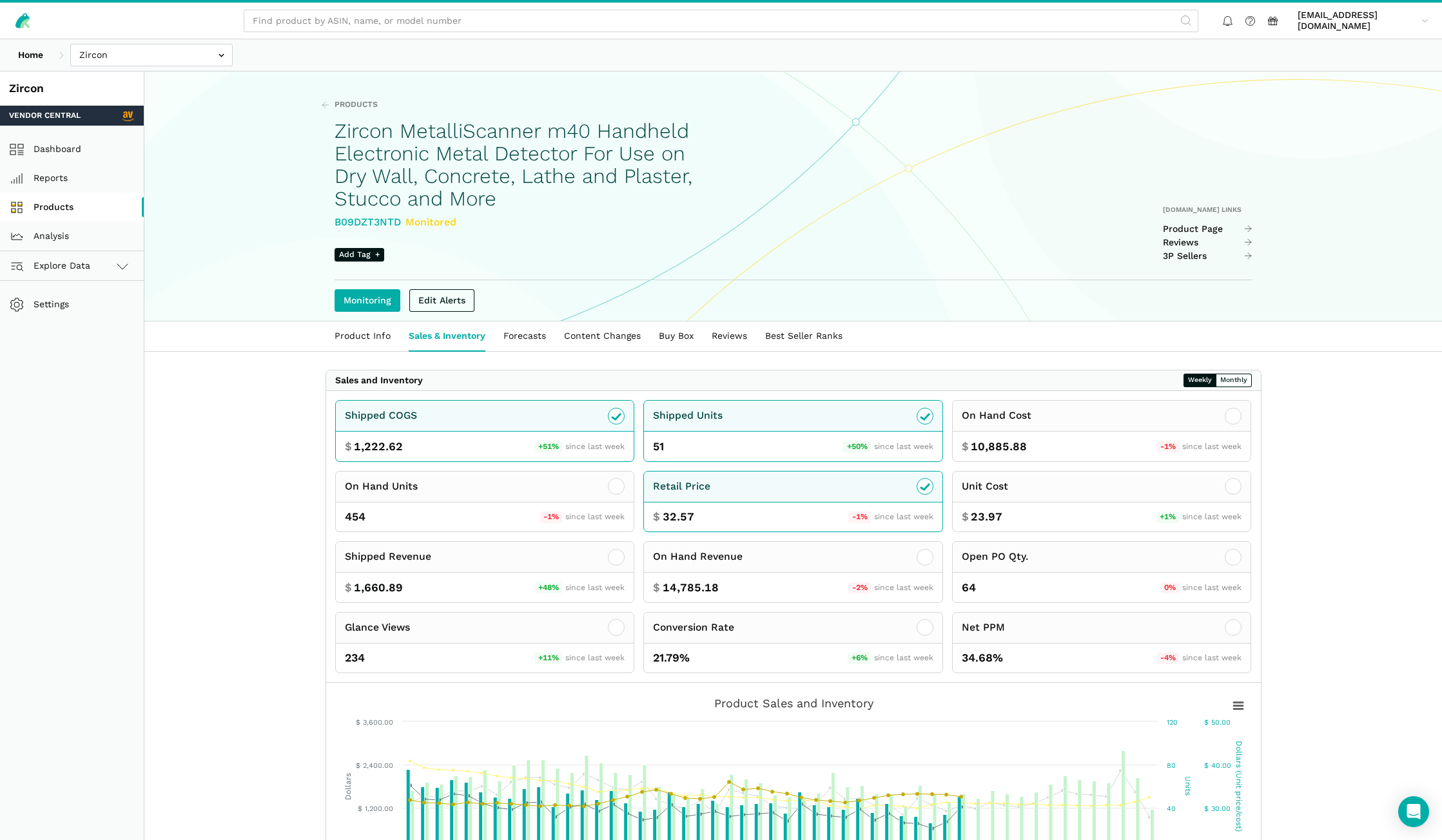
click at [81, 204] on link "Products" at bounding box center [72, 207] width 144 height 29
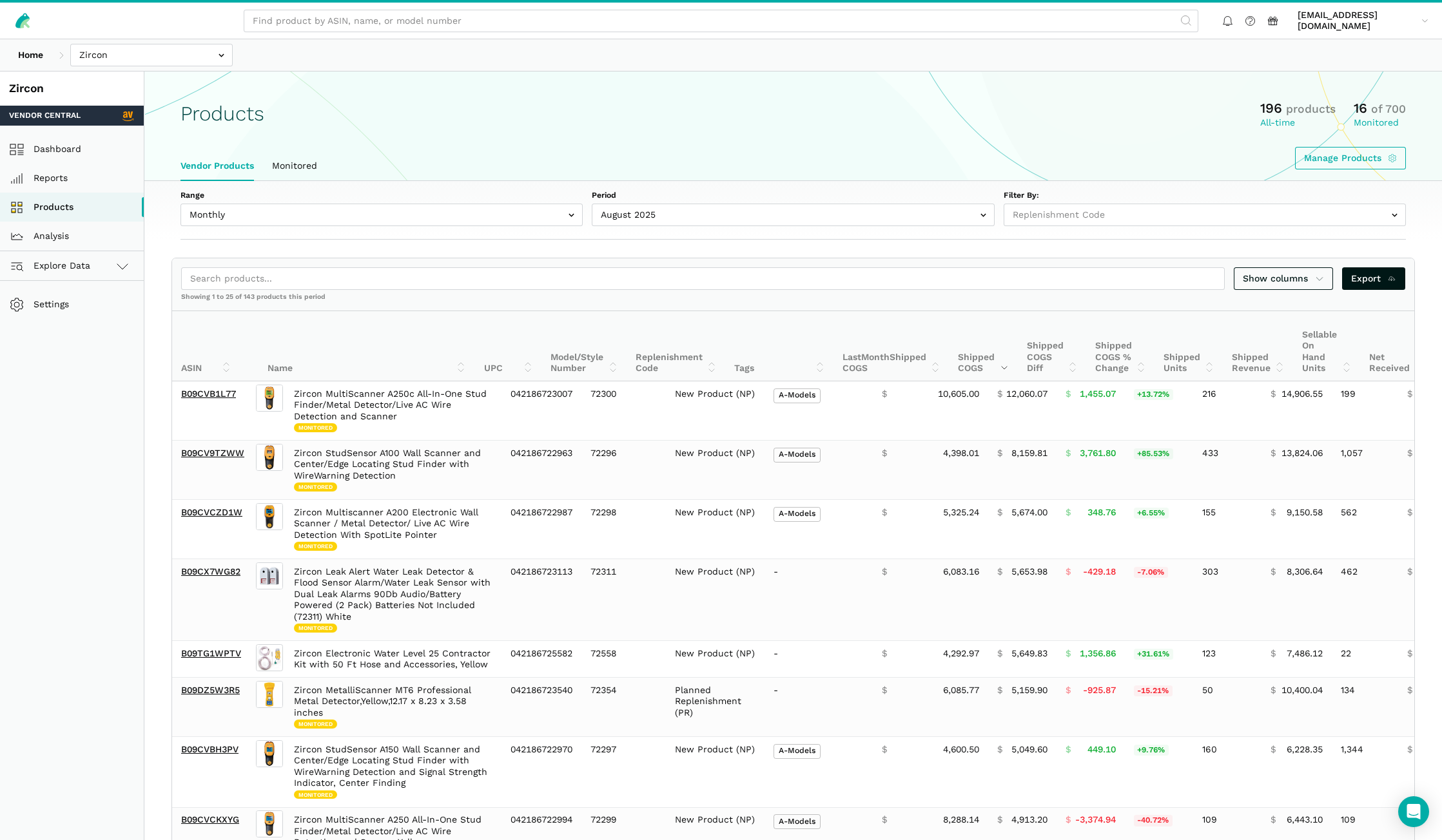
select select
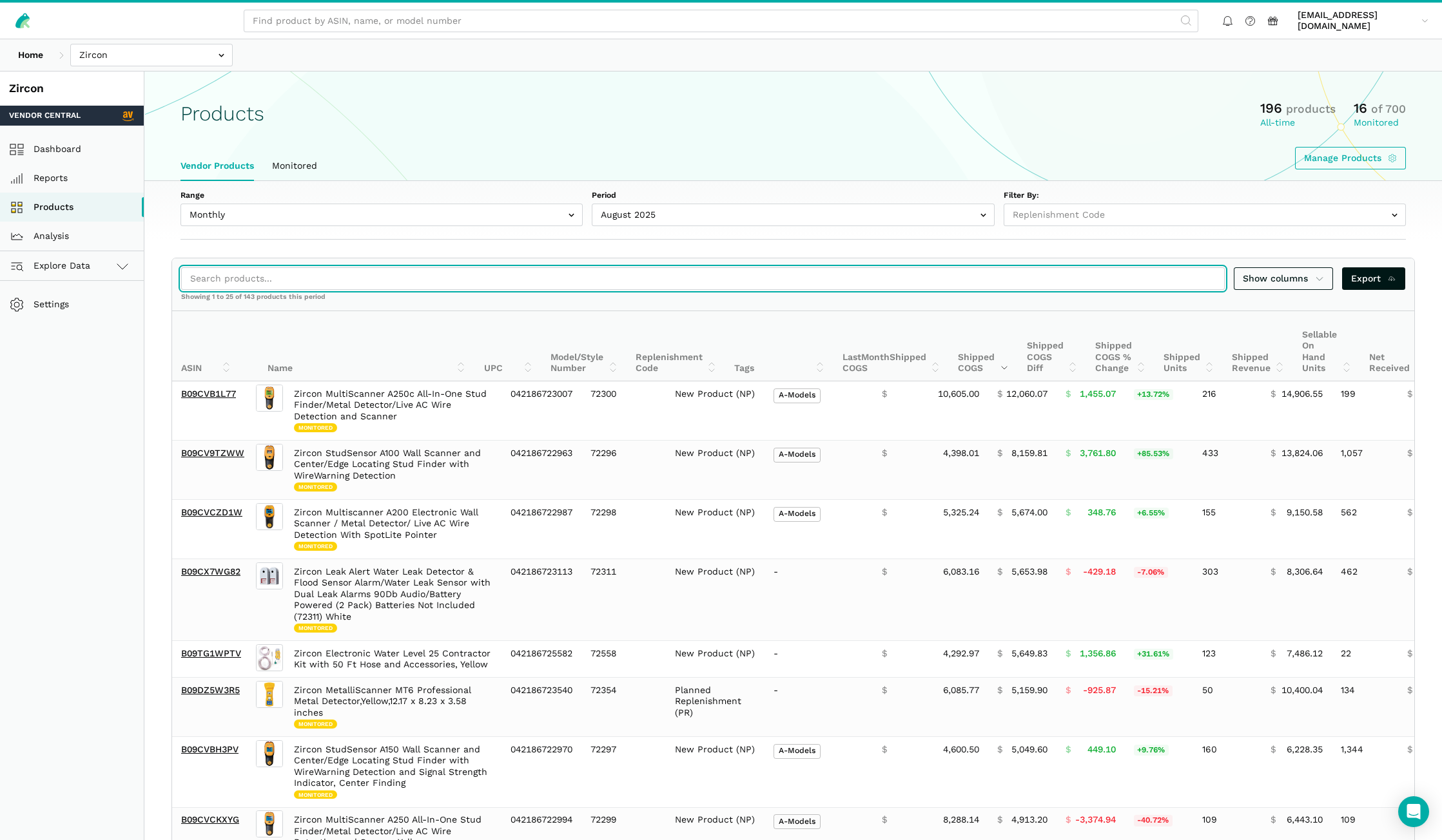
click at [293, 280] on input "search" at bounding box center [703, 278] width 1043 height 23
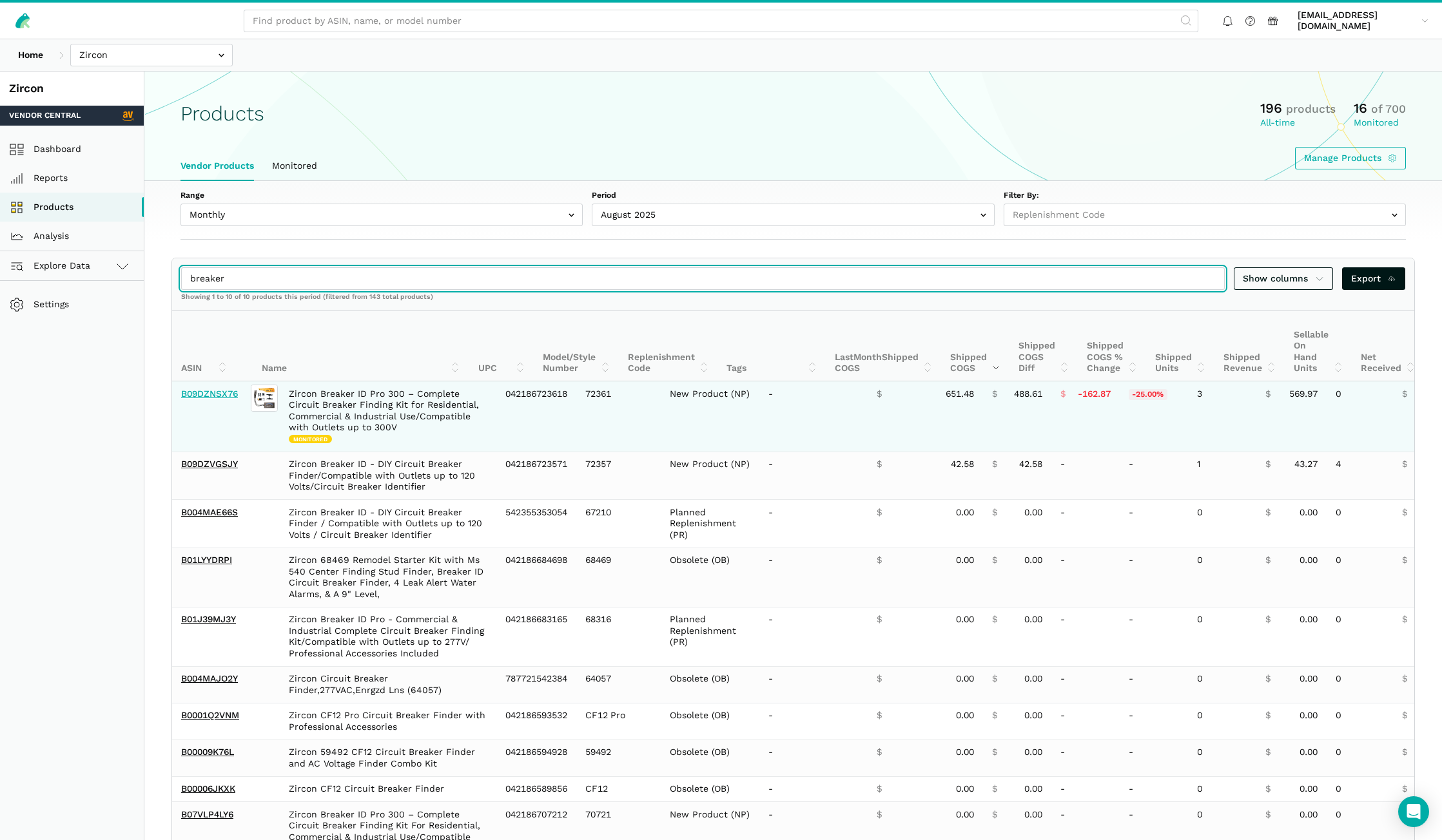
type input "breaker"
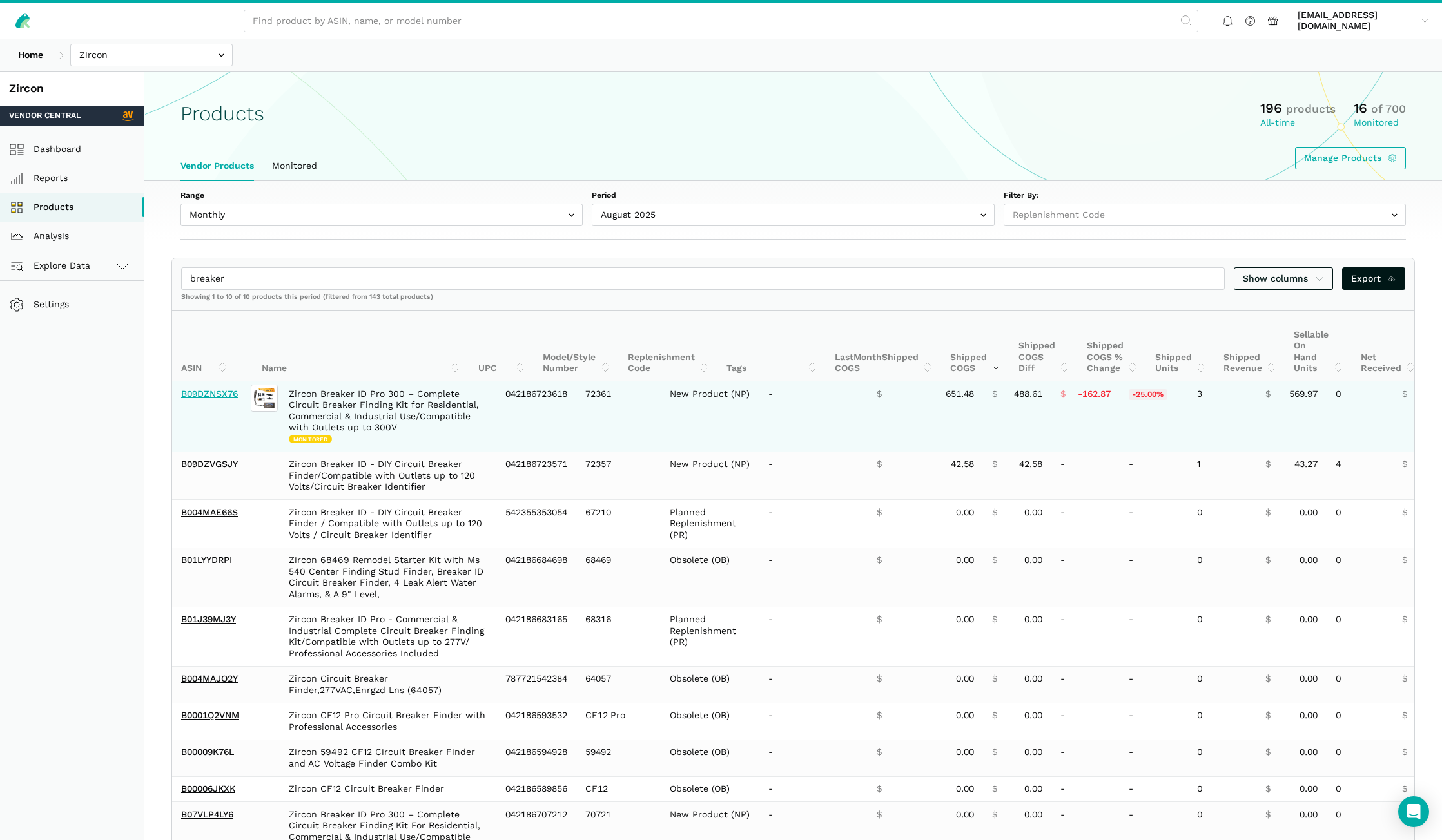
click at [222, 393] on link "B09DZNSX76" at bounding box center [209, 393] width 56 height 10
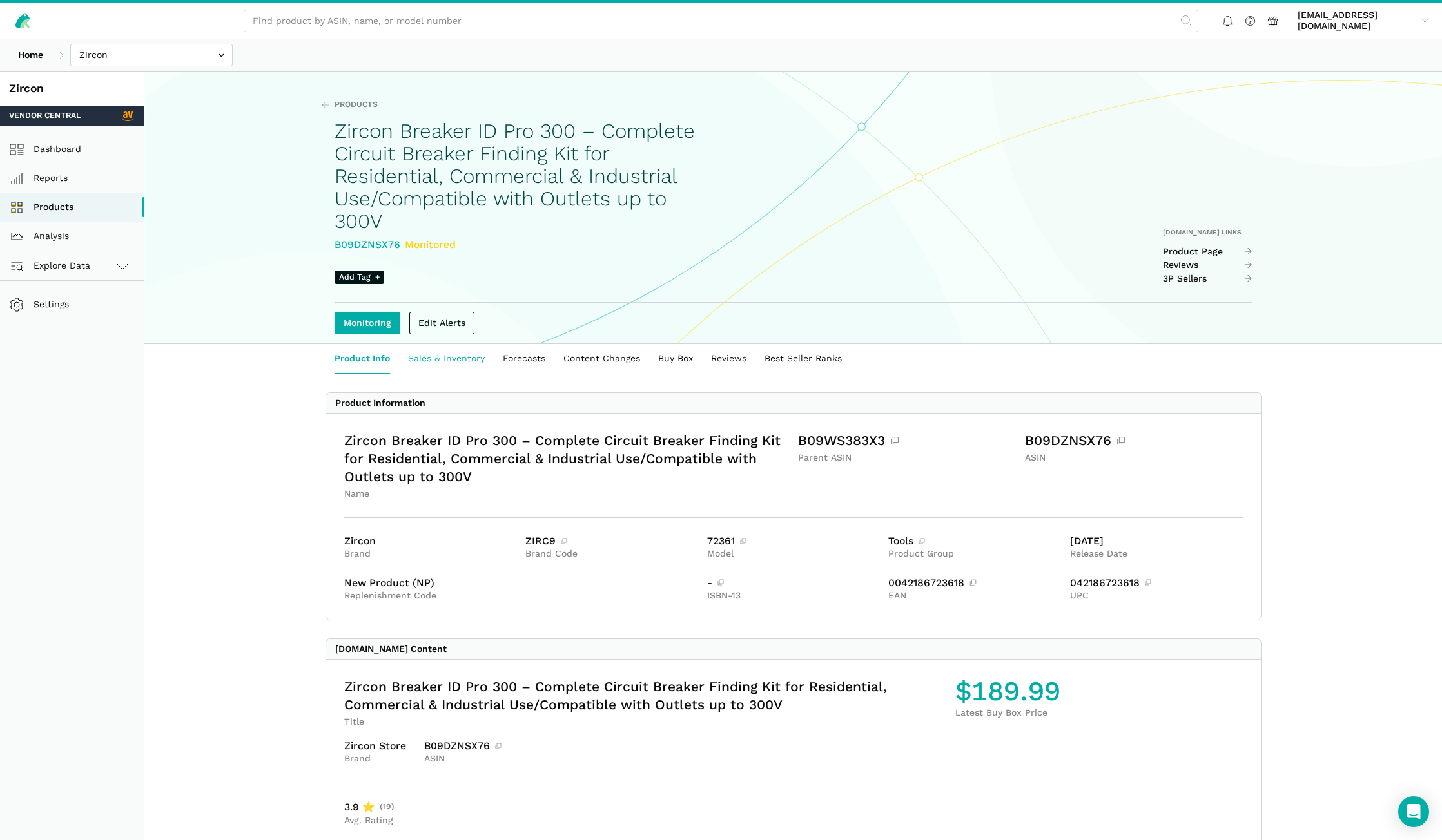
click at [462, 353] on link "Sales & Inventory" at bounding box center [445, 359] width 95 height 29
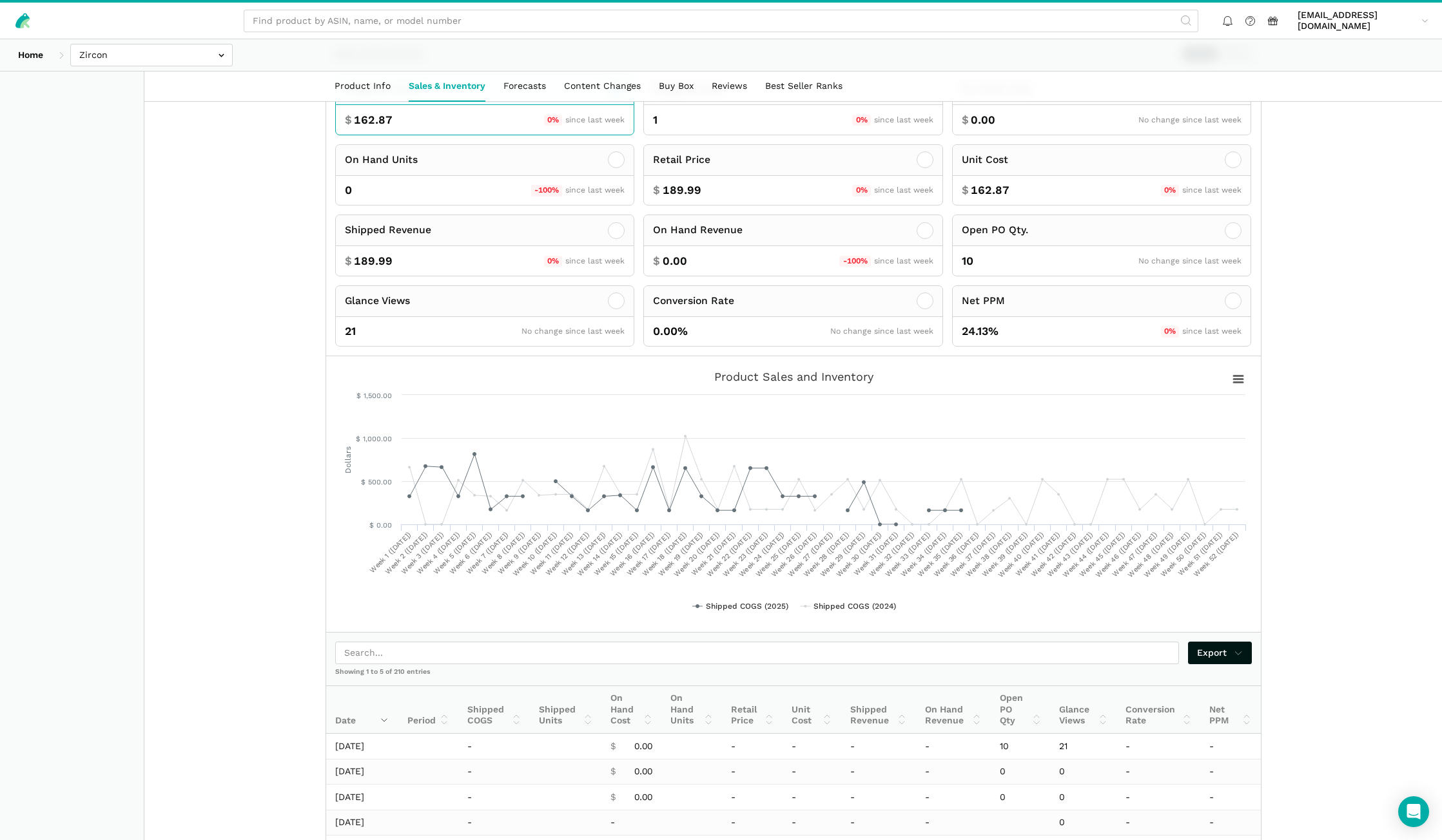
scroll to position [387, 0]
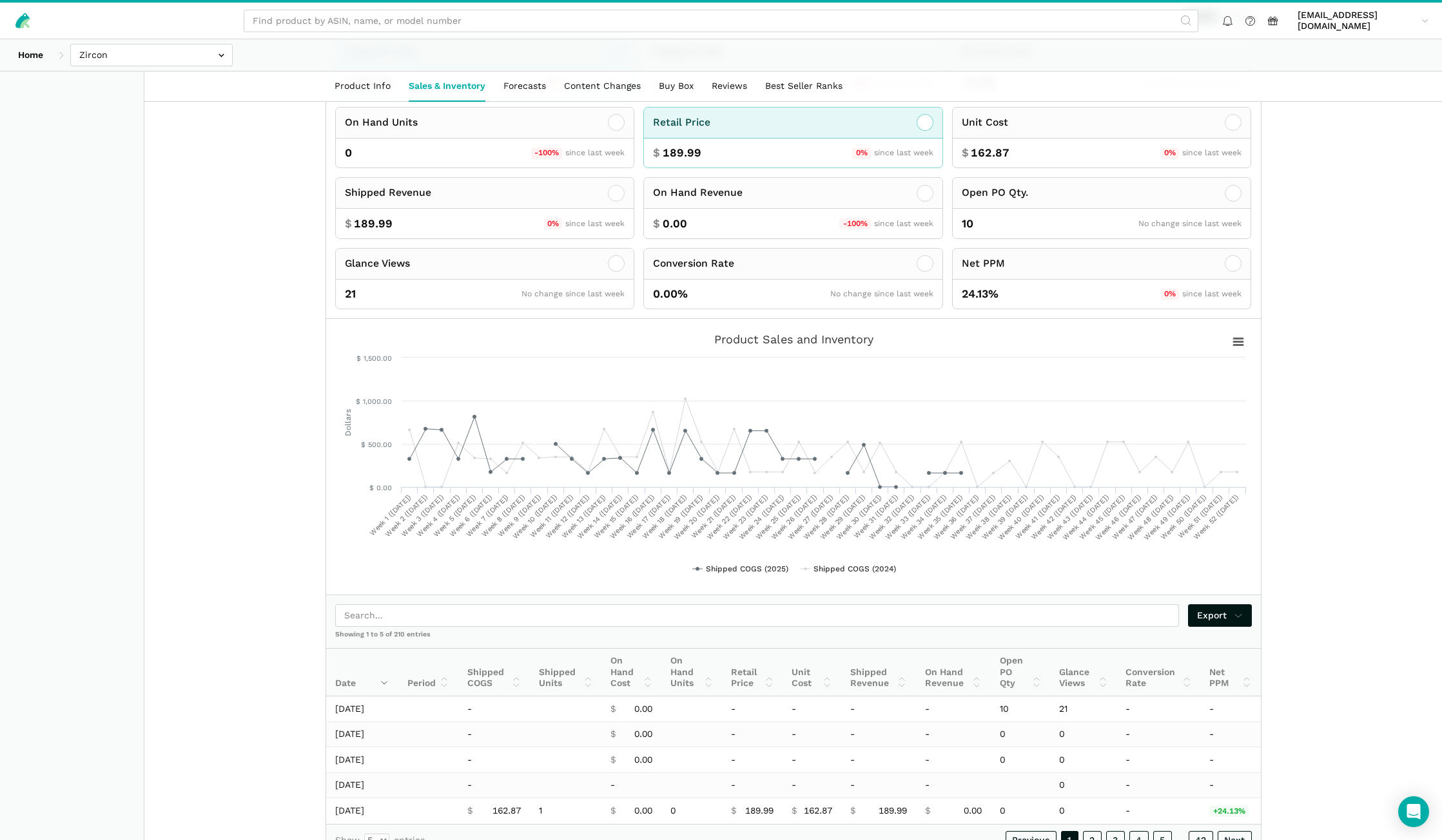
click at [925, 127] on icon at bounding box center [925, 122] width 15 height 15
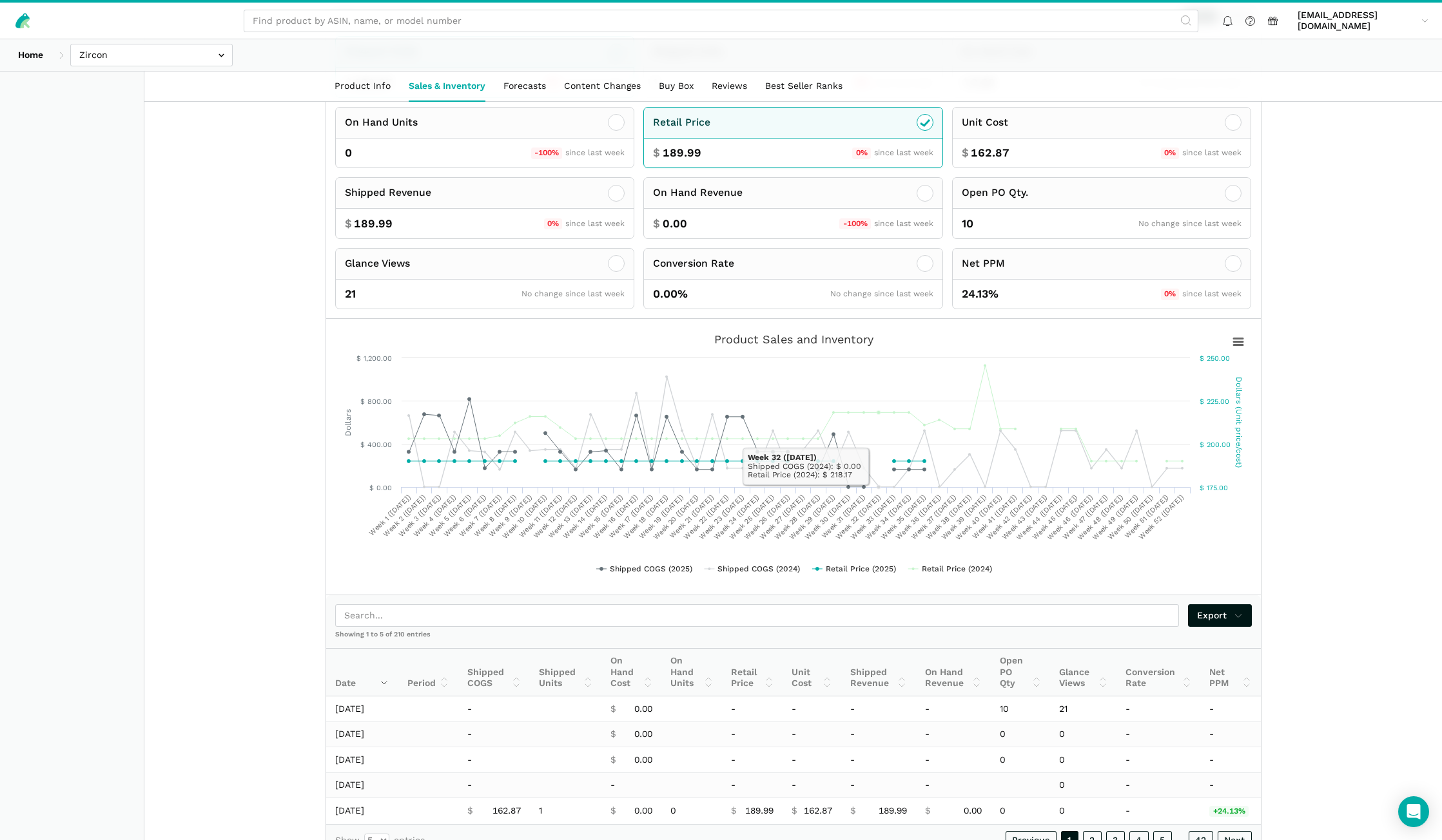
click at [1331, 447] on main "Products Zircon Breaker ID Pro 300 – Complete Circuit Breaker Finding Kit for R…" at bounding box center [793, 289] width 1298 height 1208
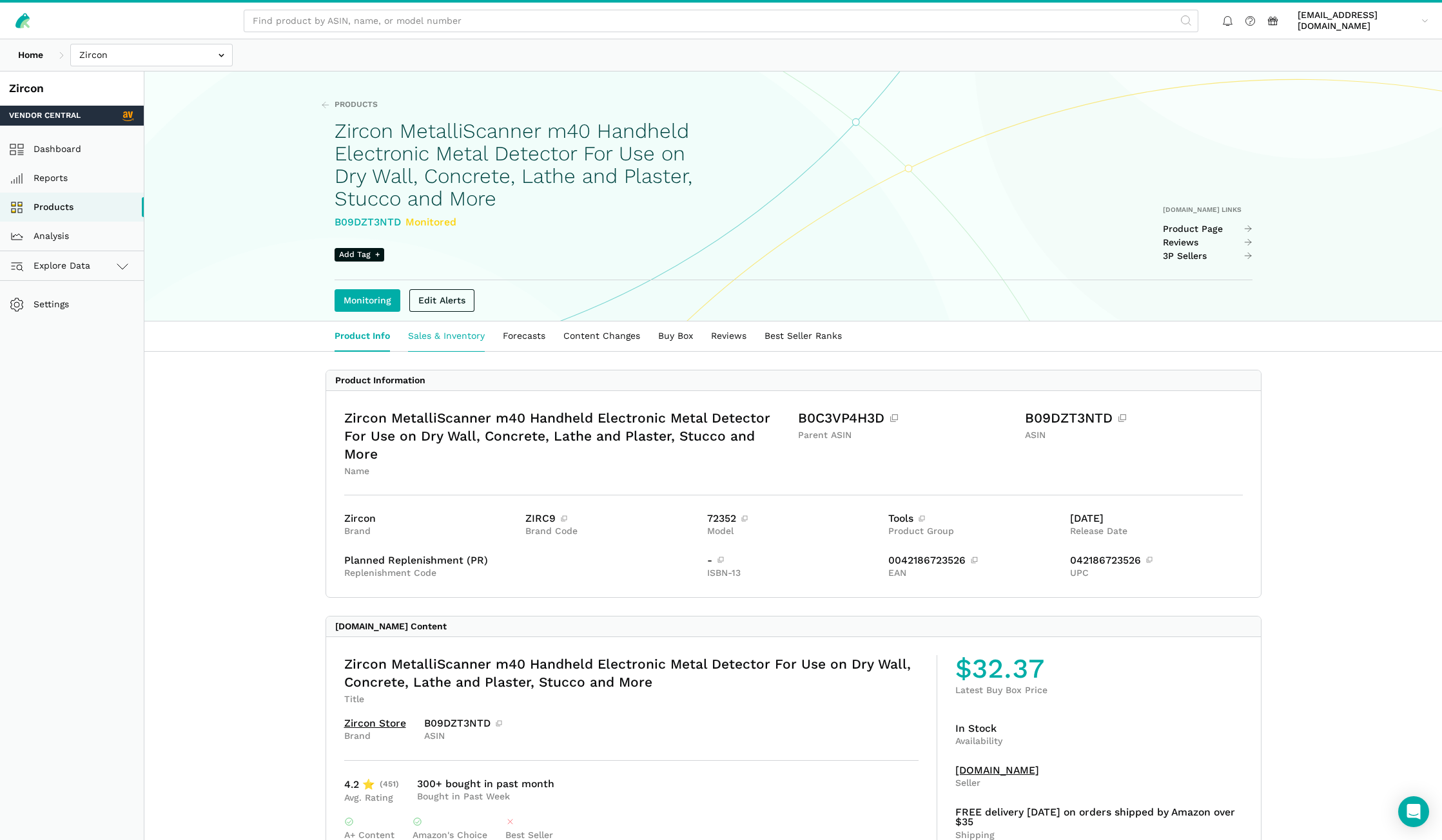
click at [446, 340] on link "Sales & Inventory" at bounding box center [445, 336] width 95 height 29
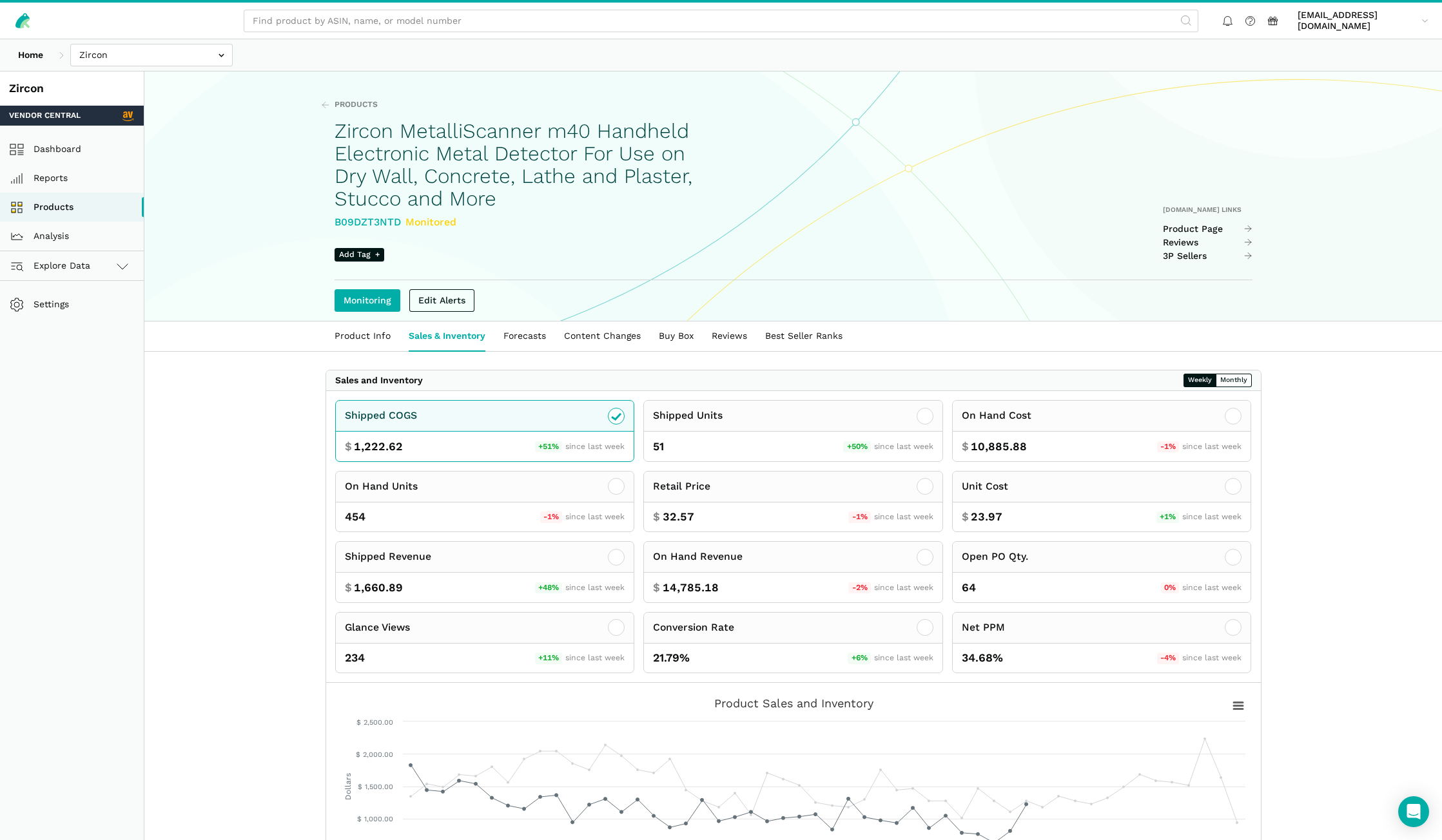
drag, startPoint x: 399, startPoint y: 94, endPoint x: 394, endPoint y: 223, distance: 129.1
click at [371, 97] on div "Products Zircon MetalliScanner m40 Handheld Electronic Metal Detector For Use o…" at bounding box center [523, 167] width 377 height 190
drag, startPoint x: 400, startPoint y: 223, endPoint x: 333, endPoint y: 218, distance: 67.2
click at [333, 218] on div "Products Zircon MetalliScanner m40 Handheld Electronic Metal Detector For Use o…" at bounding box center [793, 197] width 990 height 249
copy div "B09DZT3NTD"
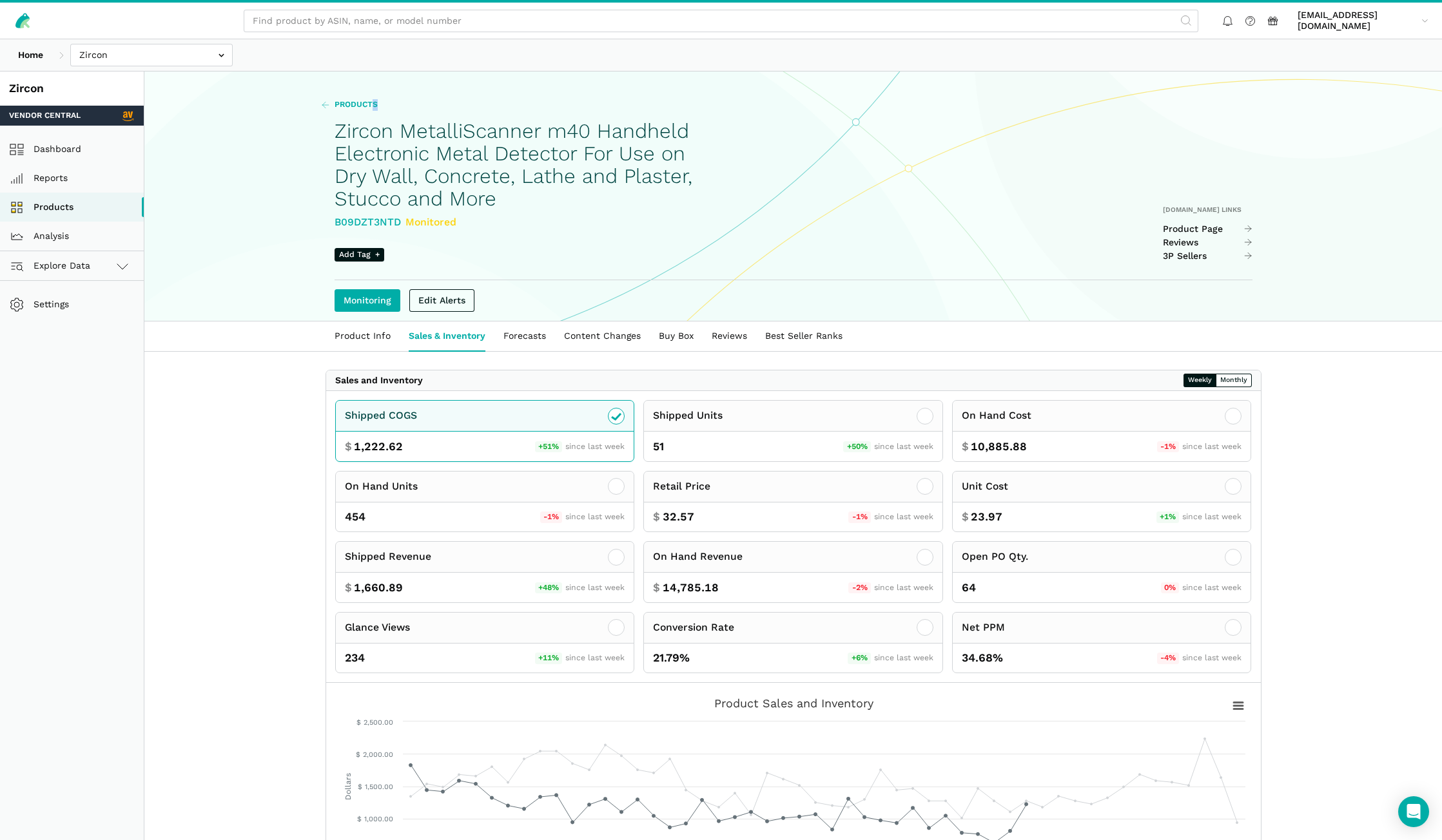
click at [361, 100] on span "Products" at bounding box center [356, 105] width 43 height 12
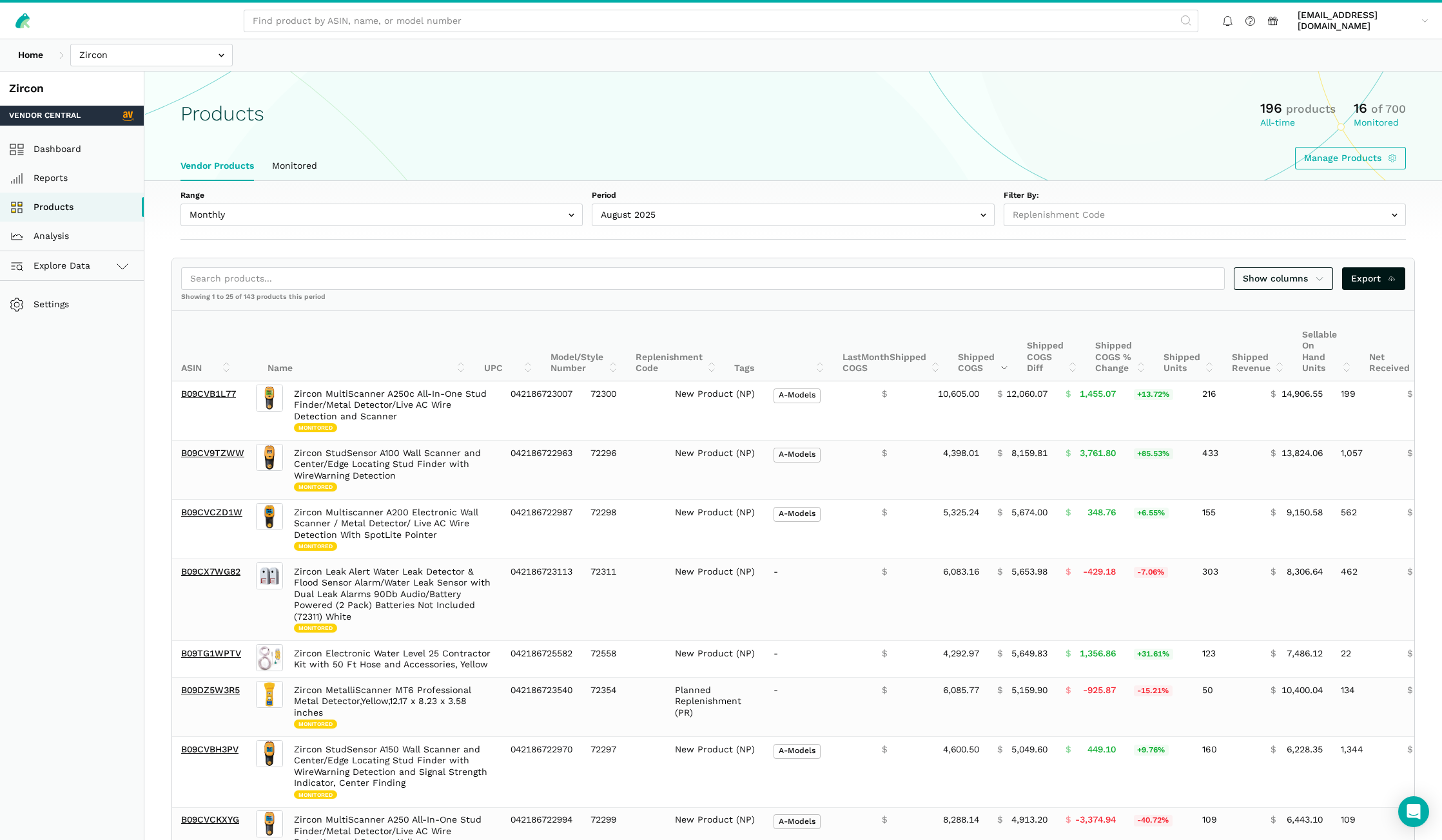
select select
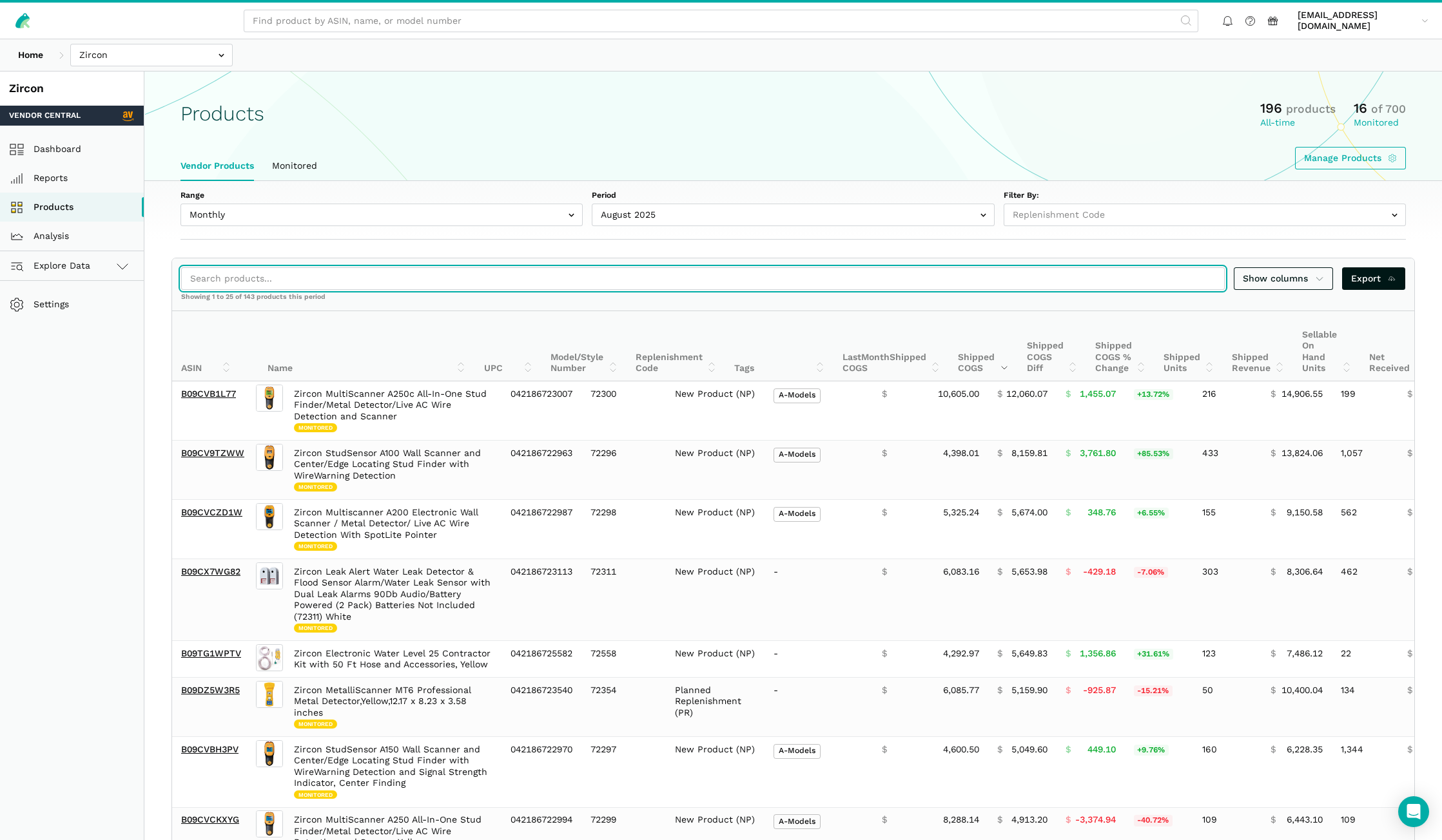
click at [314, 270] on input "search" at bounding box center [703, 278] width 1043 height 23
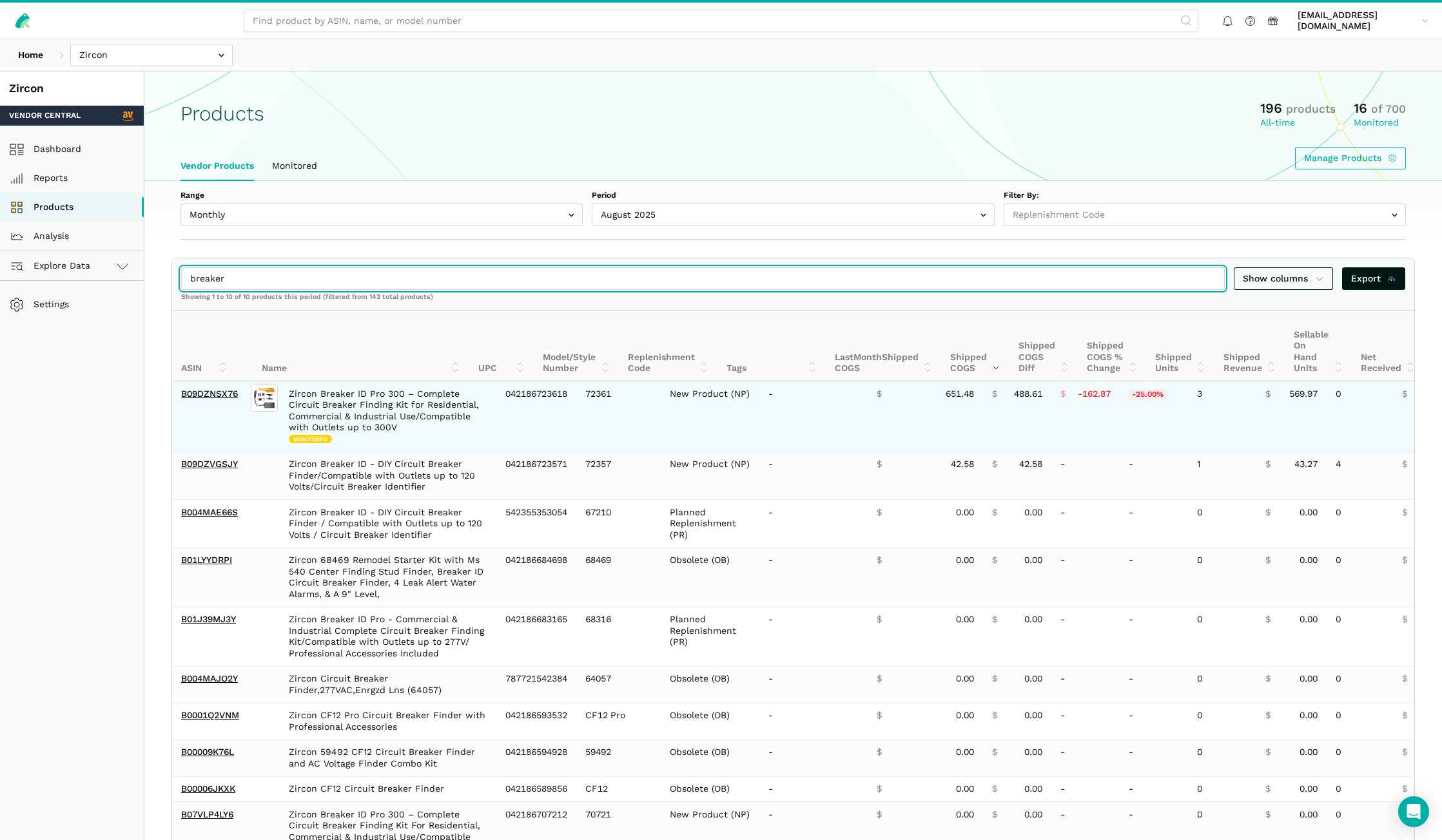
type input "breaker"
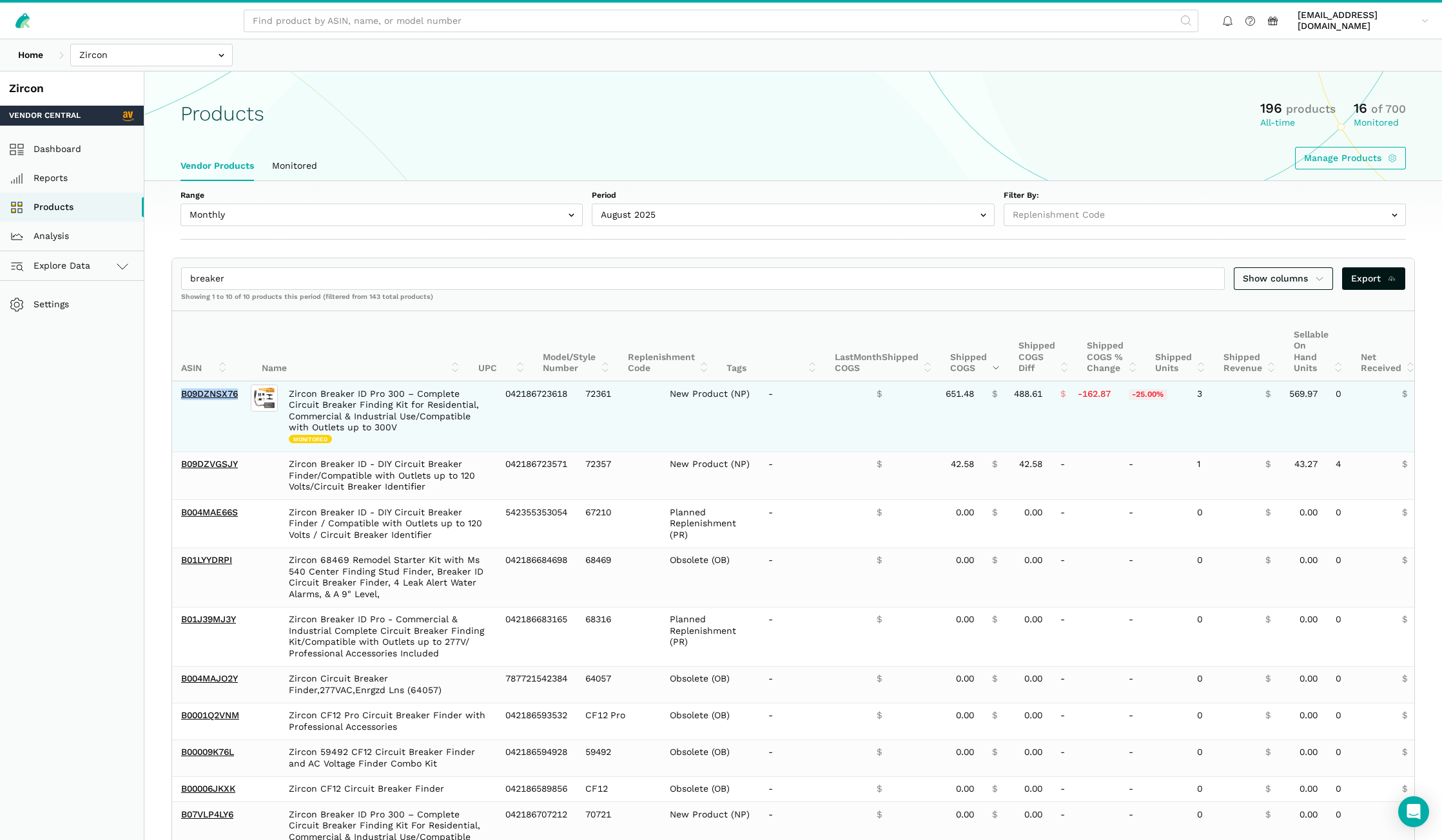
drag, startPoint x: 242, startPoint y: 397, endPoint x: 173, endPoint y: 401, distance: 69.1
click at [173, 401] on td "B09DZNSX76" at bounding box center [210, 417] width 76 height 70
copy link "B09DZNSX76"
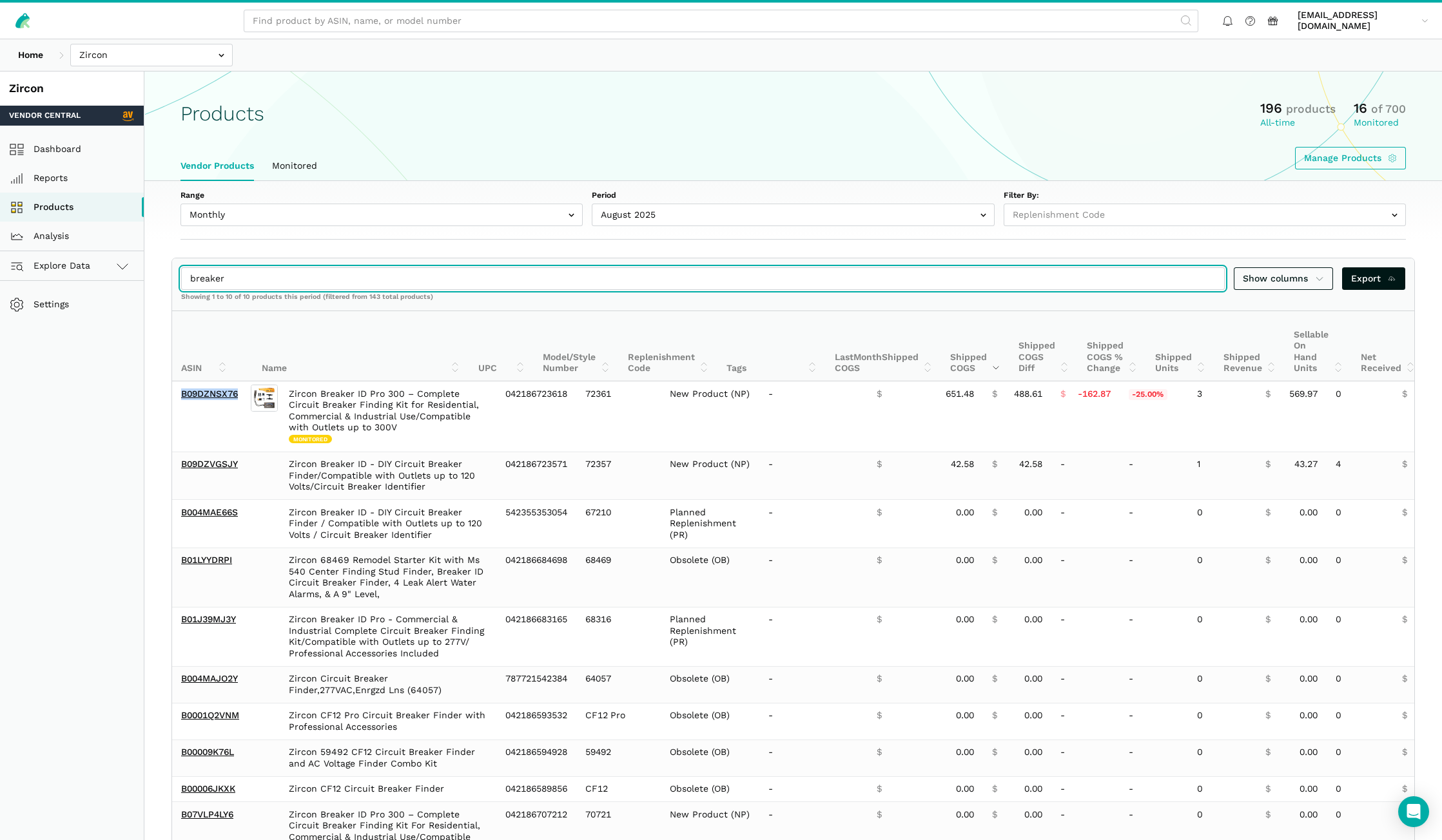
click at [1209, 280] on input "breaker" at bounding box center [703, 278] width 1043 height 23
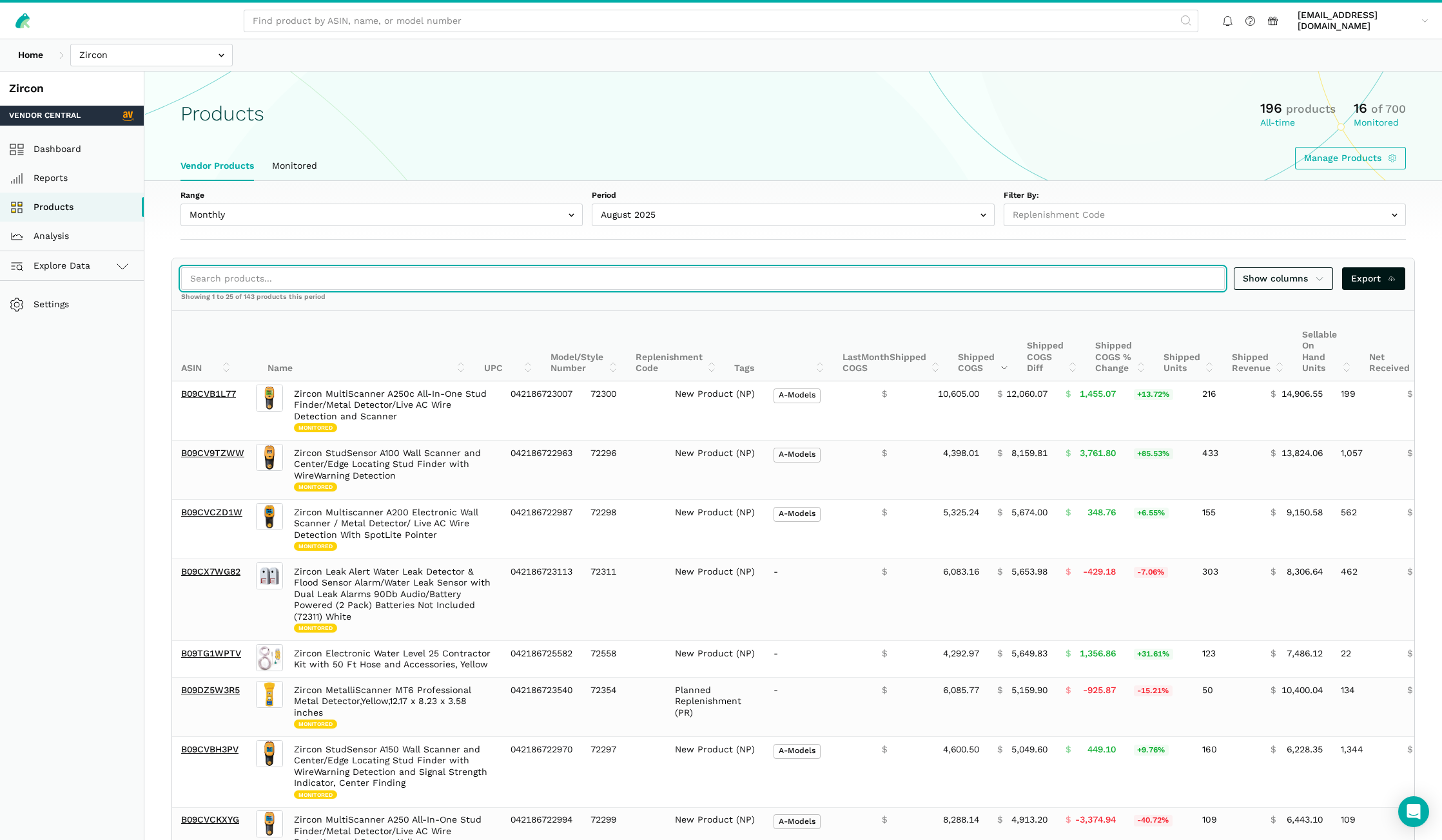
click at [468, 285] on input "search" at bounding box center [703, 278] width 1043 height 23
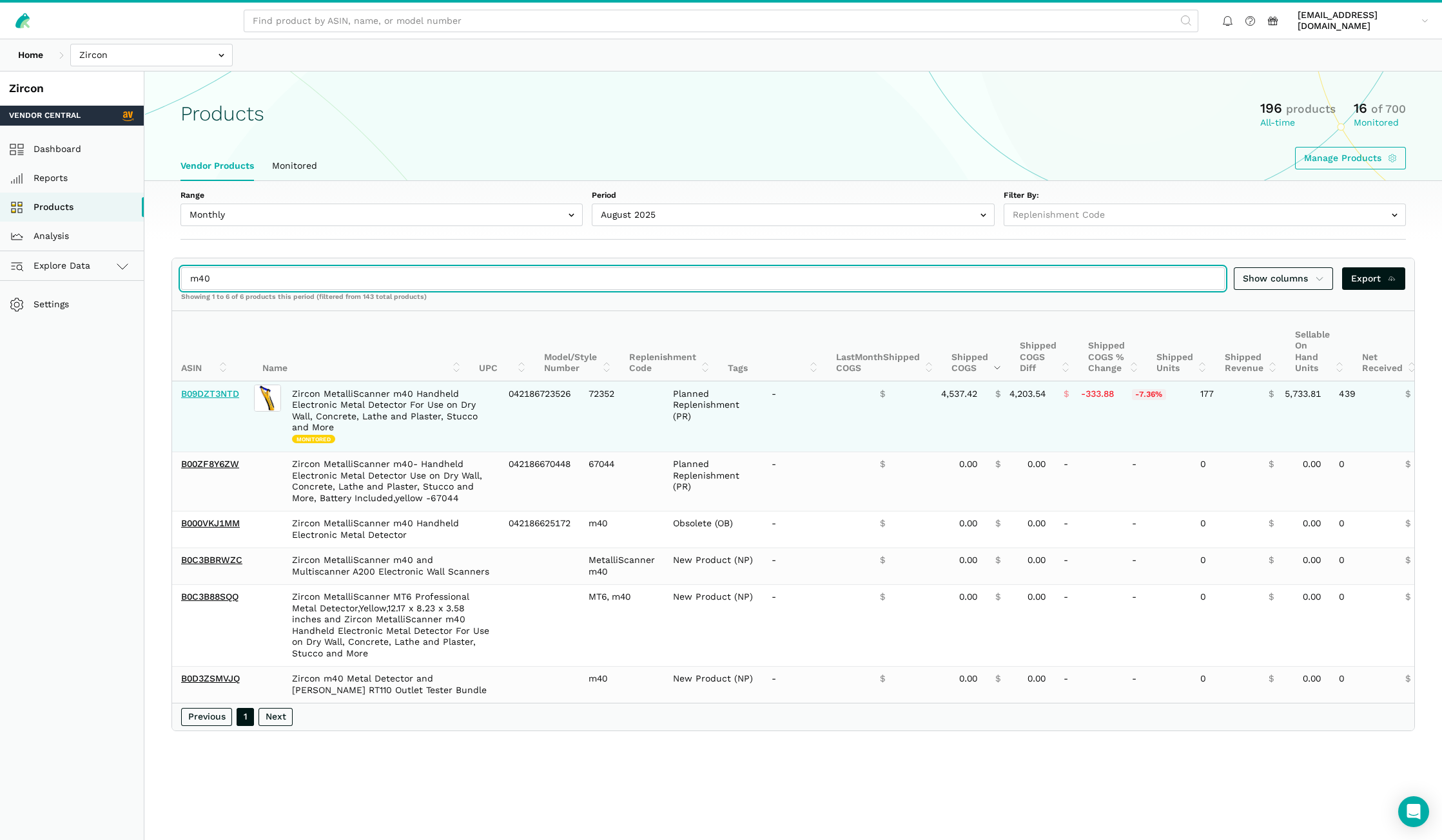
type input "m40"
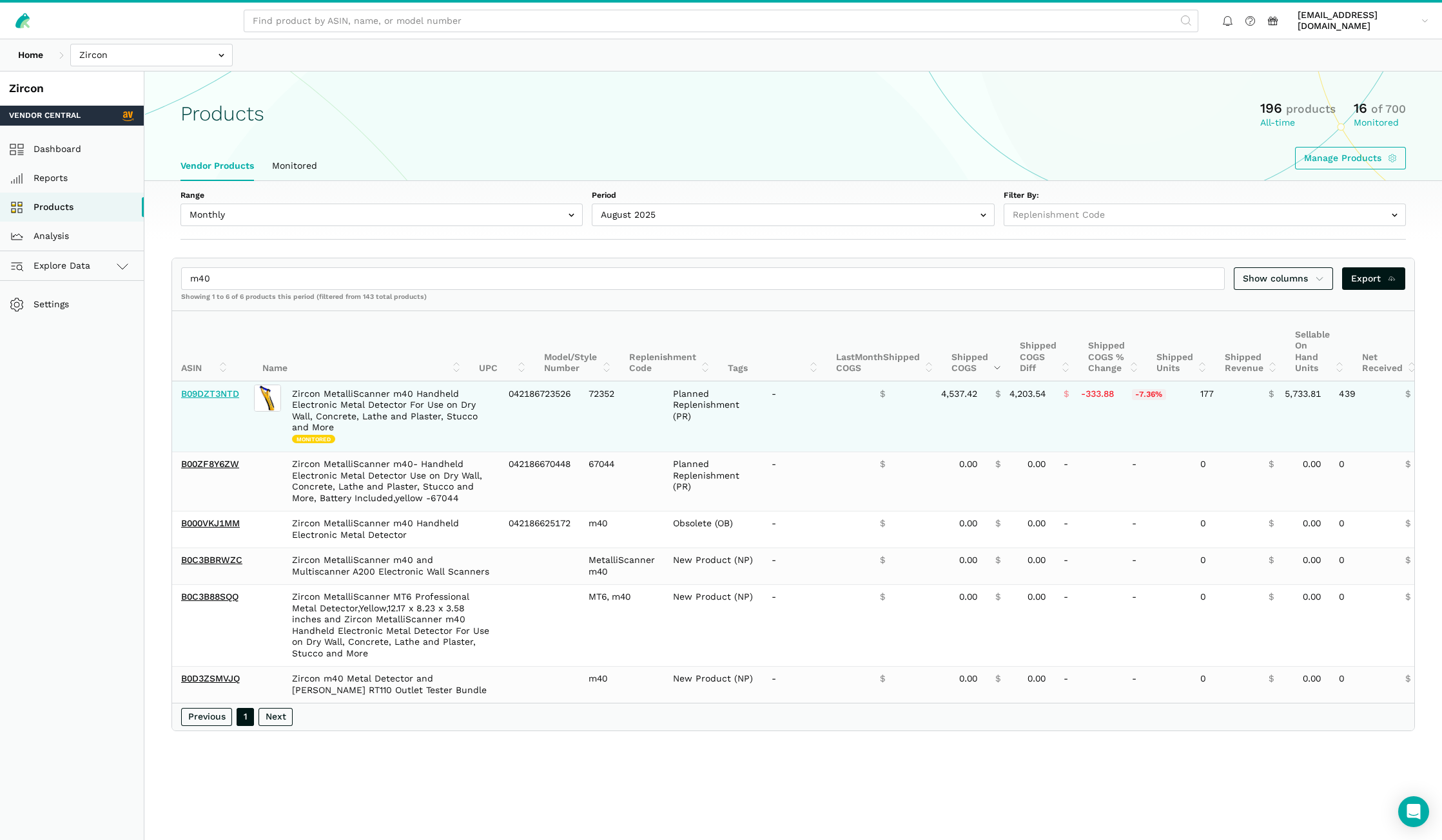
click at [227, 397] on link "B09DZT3NTD" at bounding box center [210, 393] width 58 height 10
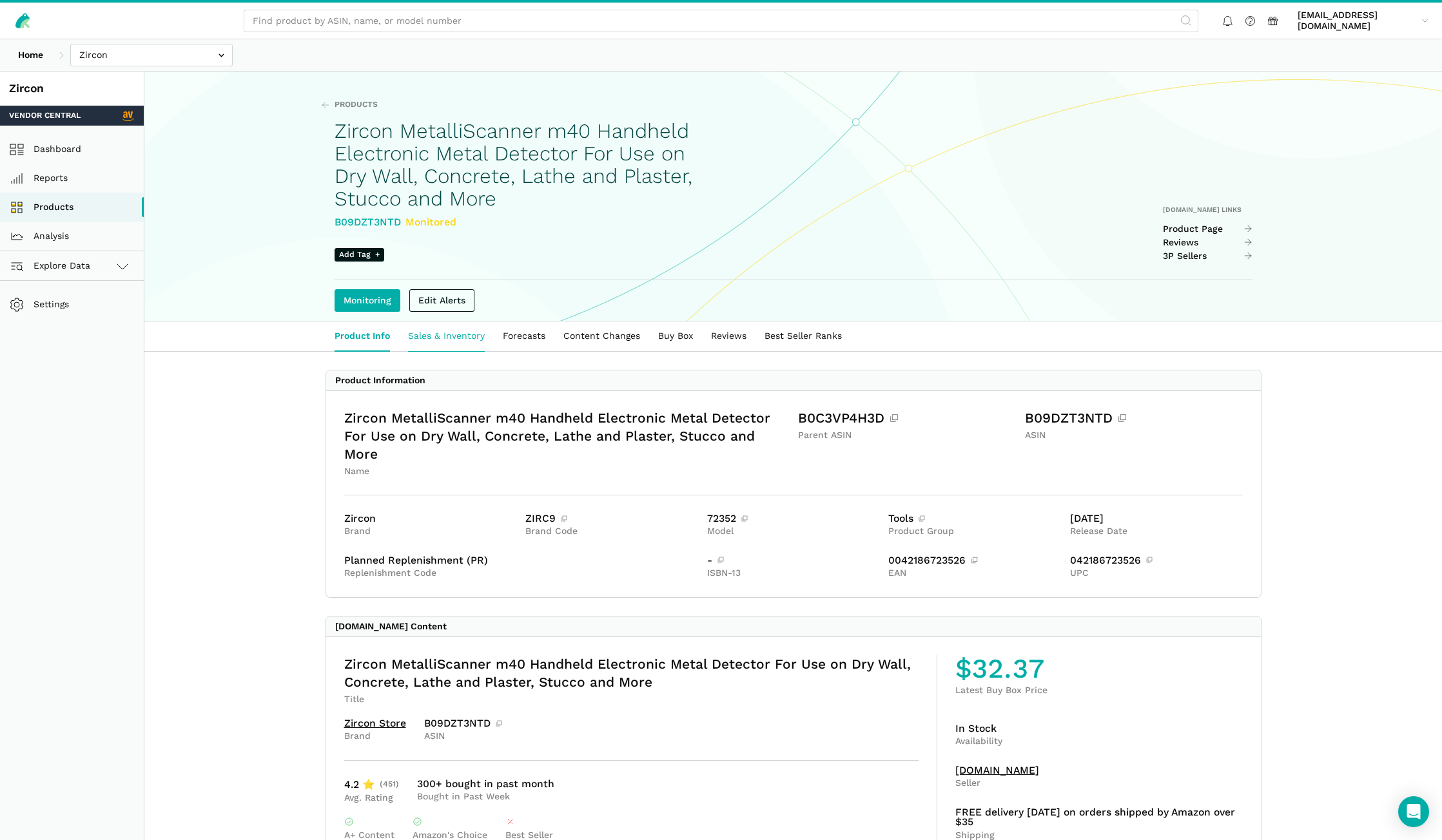
click at [449, 338] on link "Sales & Inventory" at bounding box center [445, 336] width 95 height 29
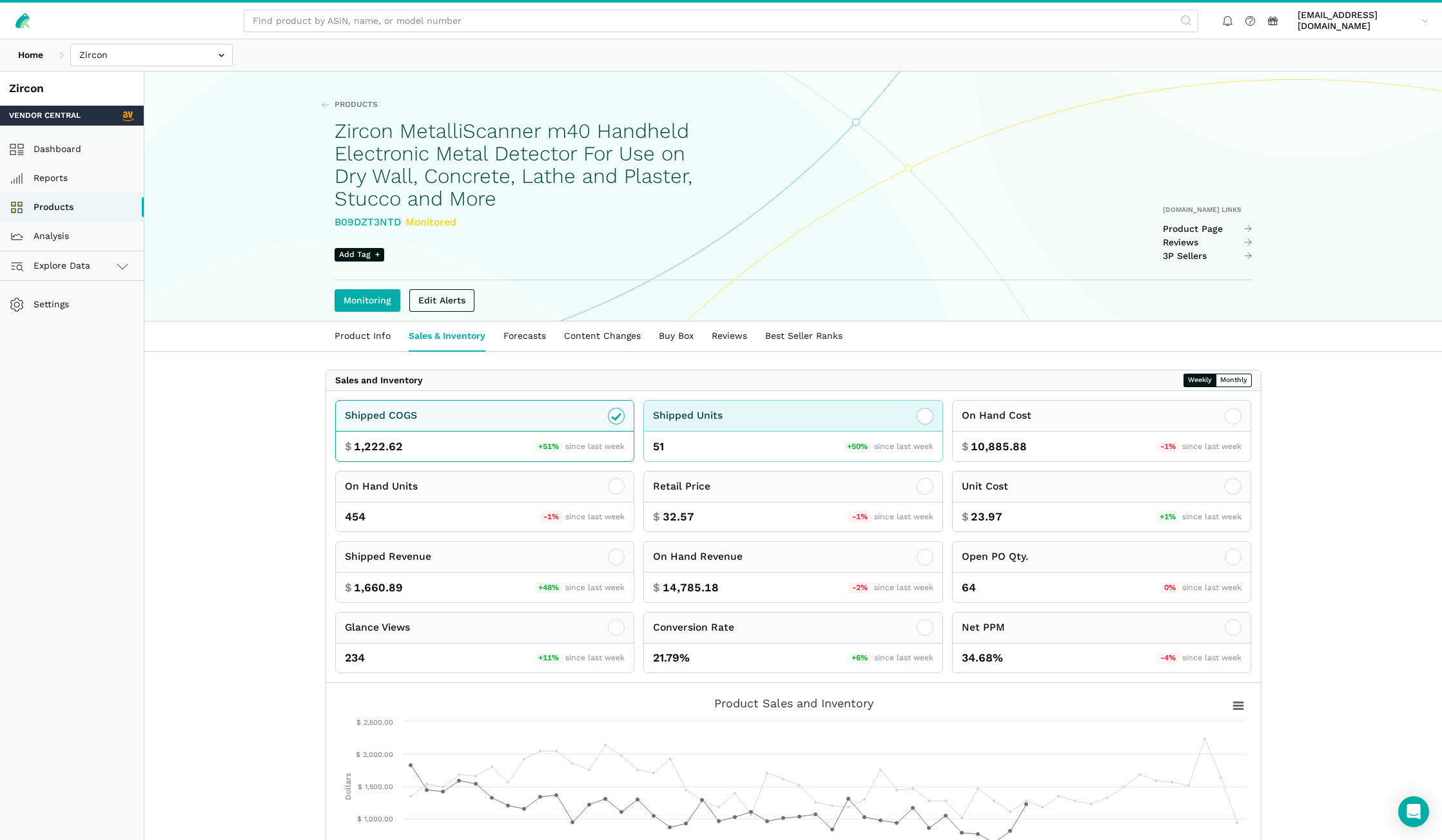
click at [758, 420] on div "Shipped Units" at bounding box center [793, 416] width 298 height 31
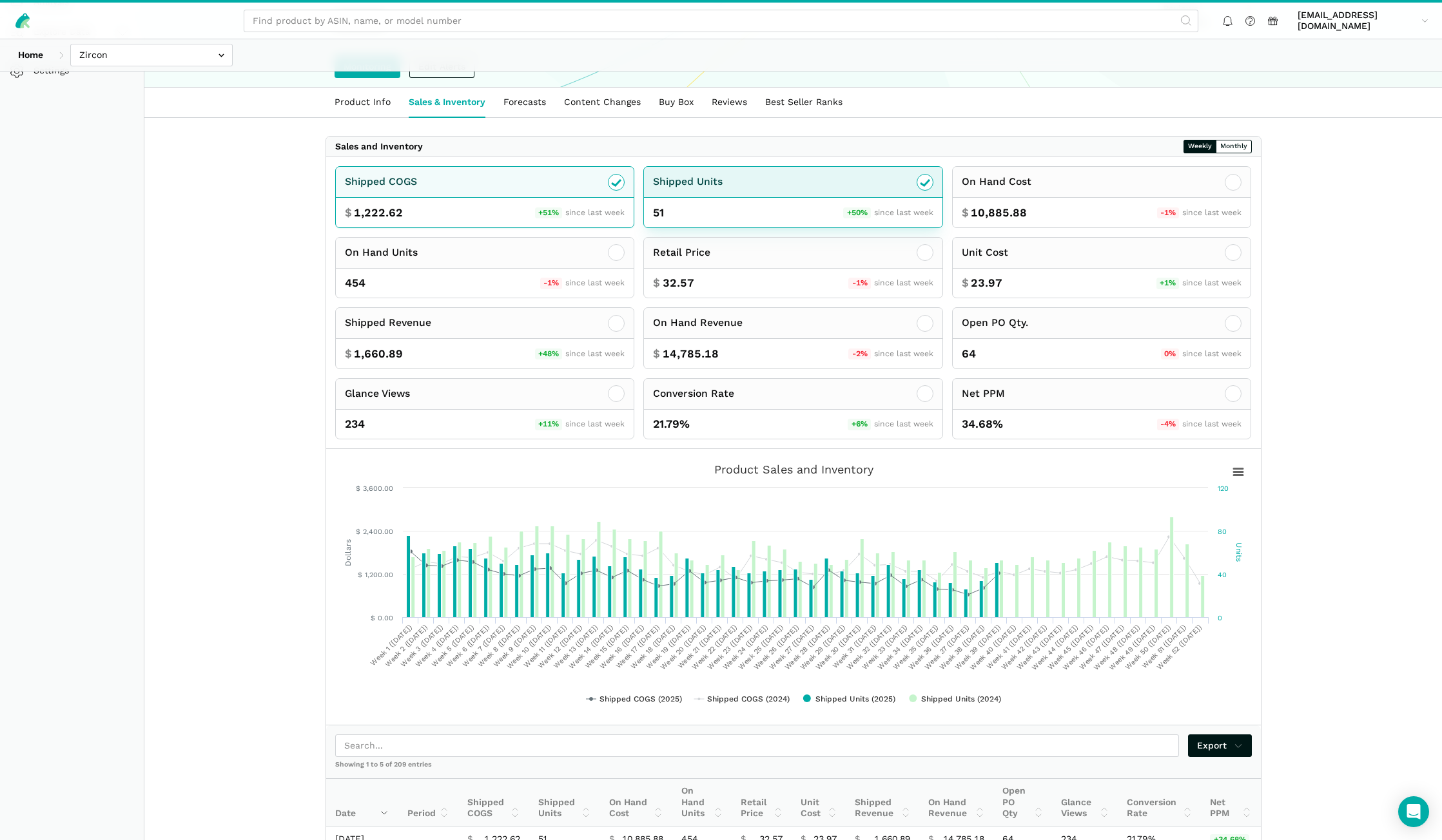
scroll to position [258, 0]
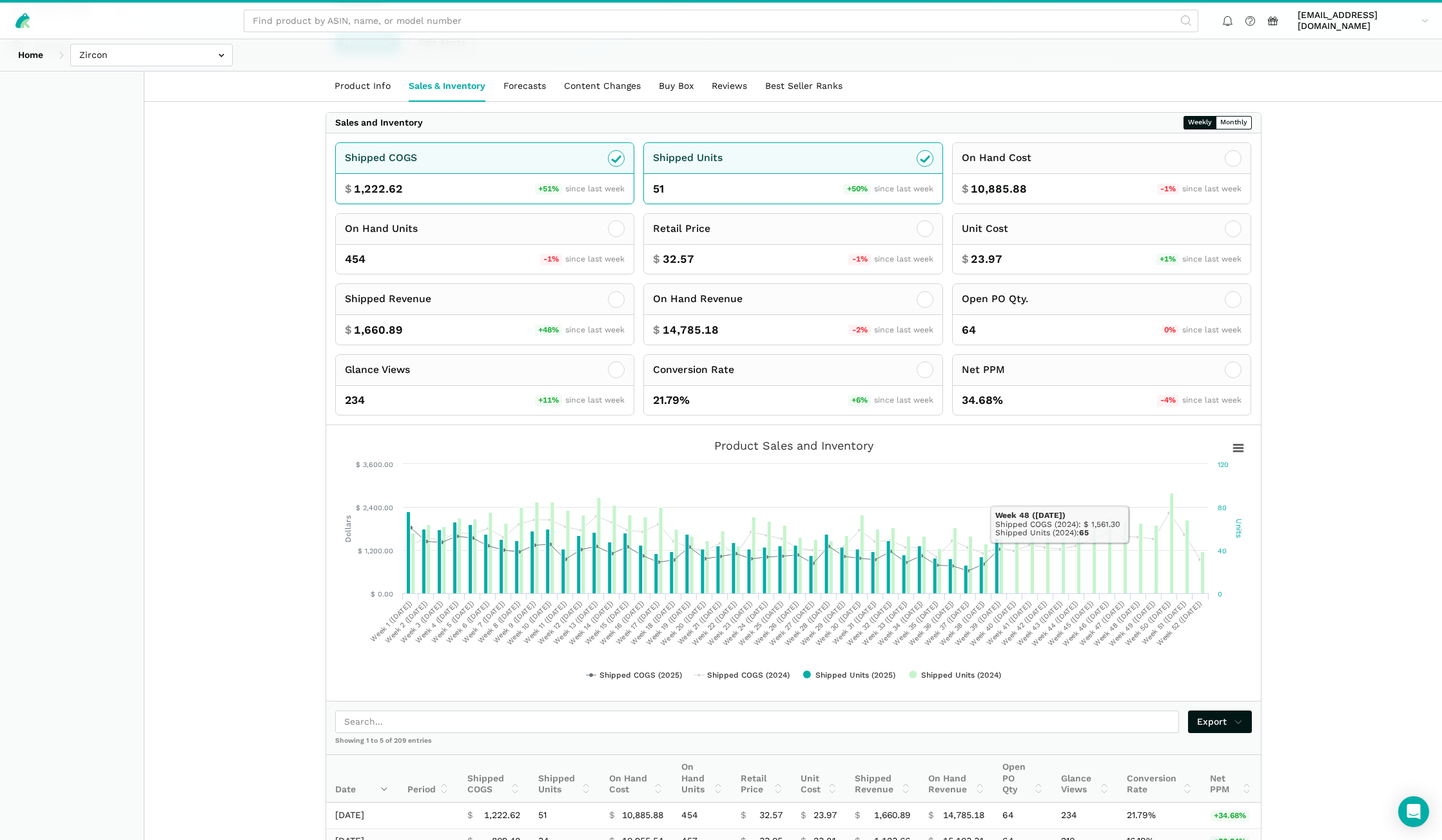
drag, startPoint x: 1291, startPoint y: 536, endPoint x: 1255, endPoint y: 545, distance: 37.1
click at [1291, 538] on main "Products Zircon MetalliScanner m40 Handheld Electronic Metal Detector For Use o…" at bounding box center [793, 408] width 1298 height 1188
click at [1319, 528] on main "Products Zircon MetalliScanner m40 Handheld Electronic Metal Detector For Use o…" at bounding box center [793, 408] width 1298 height 1188
drag, startPoint x: 1323, startPoint y: 504, endPoint x: 1333, endPoint y: 490, distance: 17.2
click at [1324, 500] on main "Products Zircon MetalliScanner m40 Handheld Electronic Metal Detector For Use o…" at bounding box center [793, 408] width 1298 height 1188
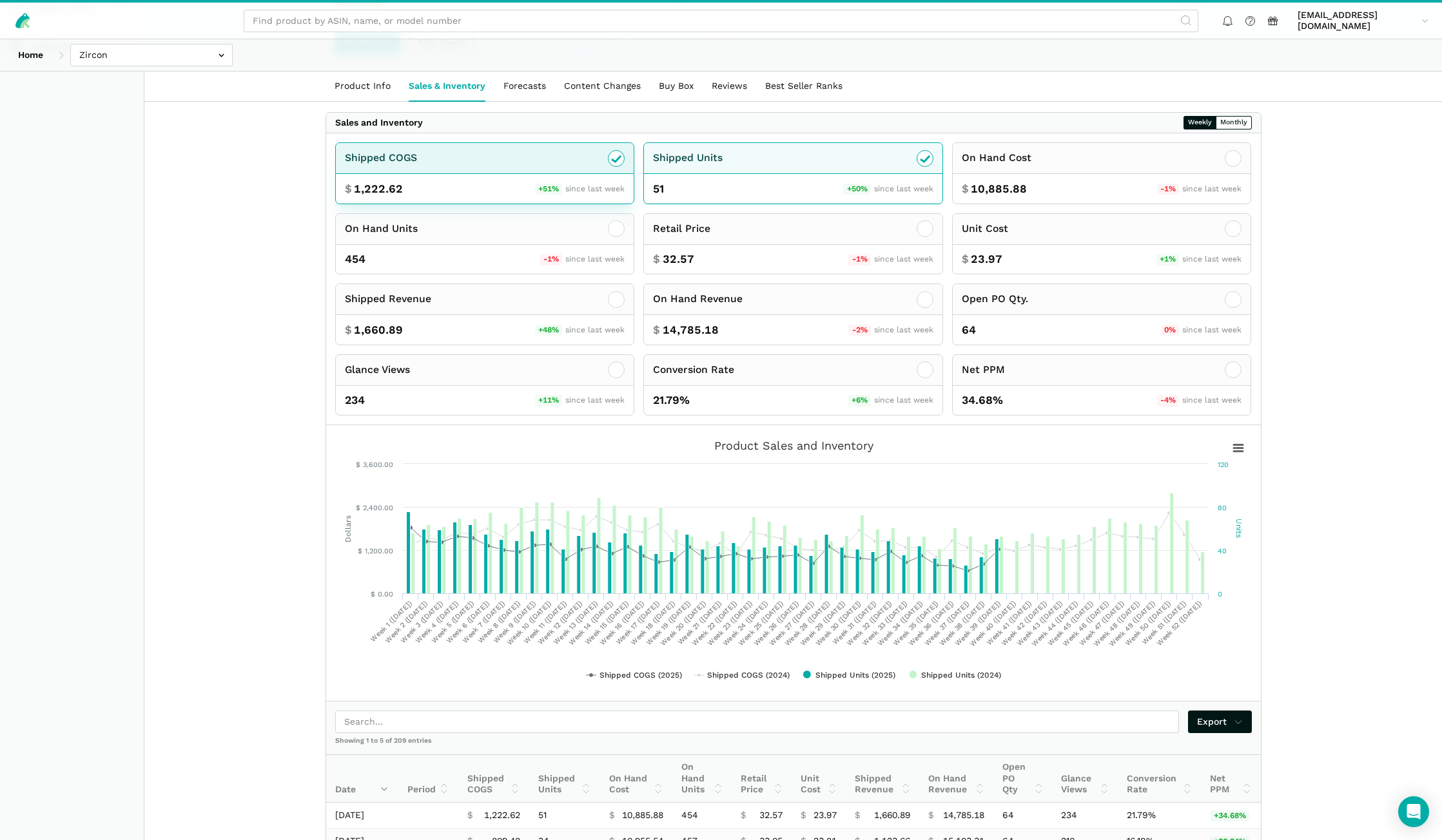
click at [540, 184] on span "+51%" at bounding box center [549, 190] width 28 height 12
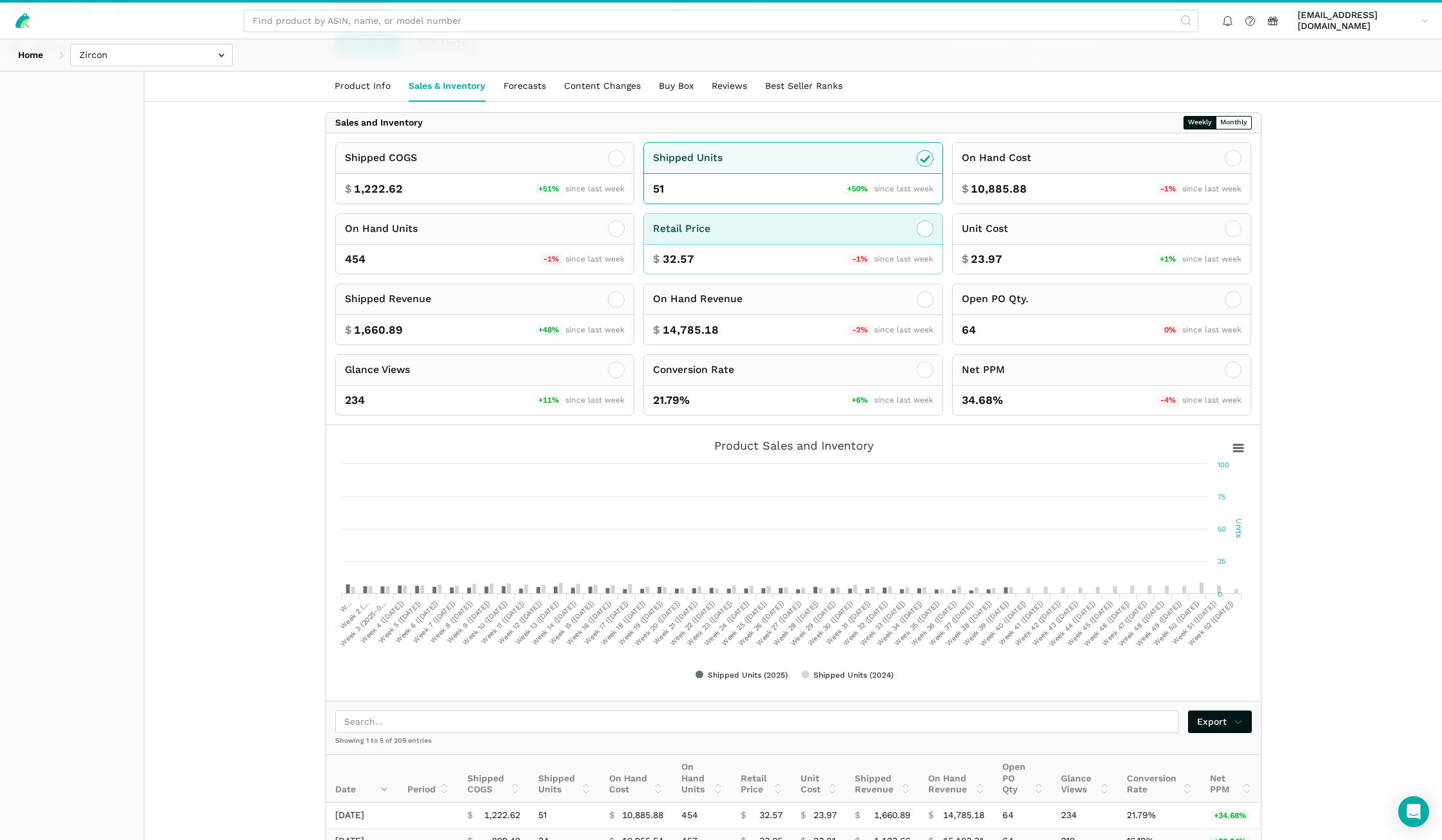
click at [744, 245] on div "$ 32.57 -1% since last week" at bounding box center [793, 259] width 298 height 29
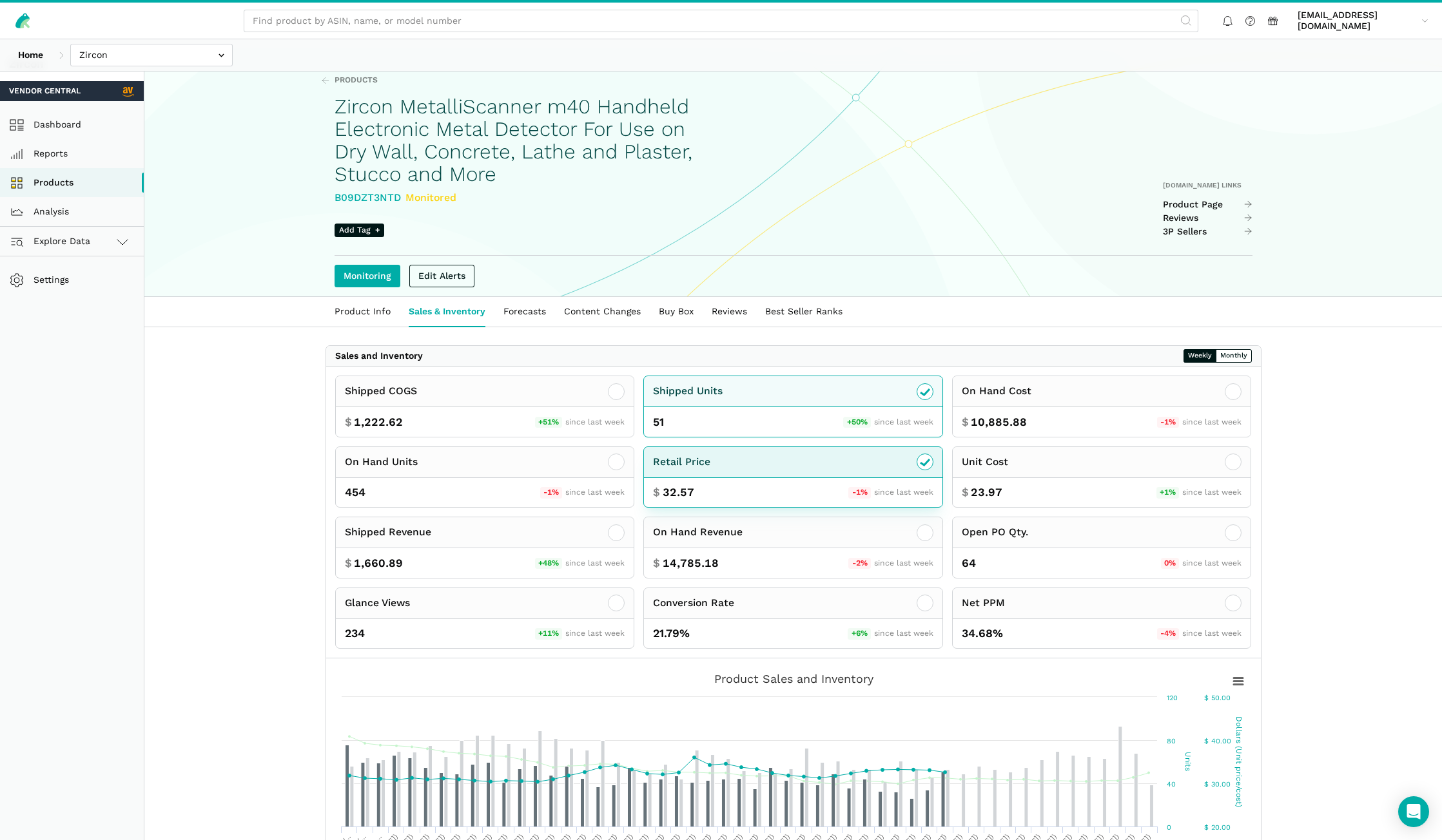
scroll to position [0, 0]
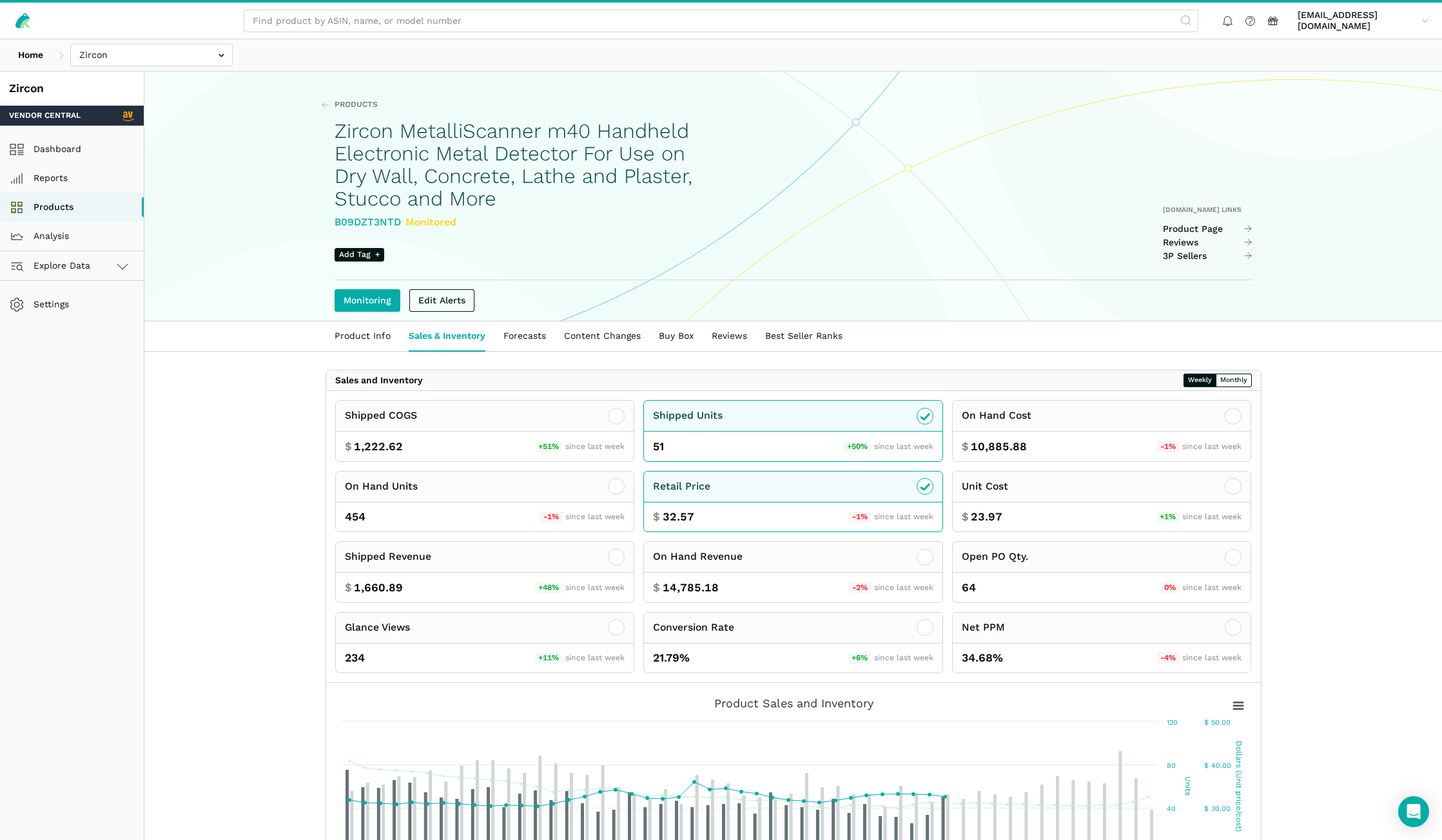
drag, startPoint x: 40, startPoint y: 206, endPoint x: 297, endPoint y: 254, distance: 261.4
click at [40, 206] on link "Products" at bounding box center [72, 207] width 144 height 29
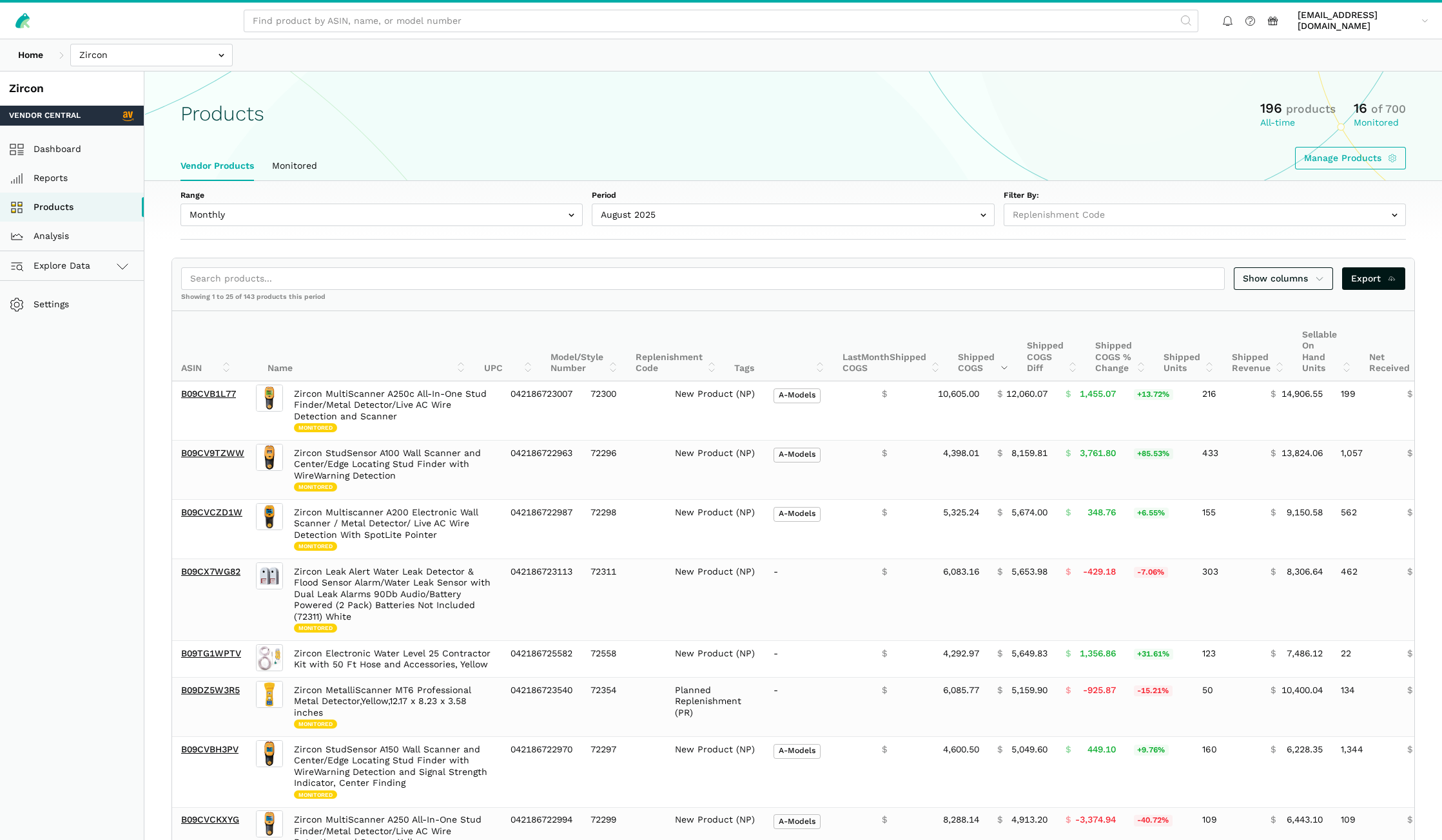
select select
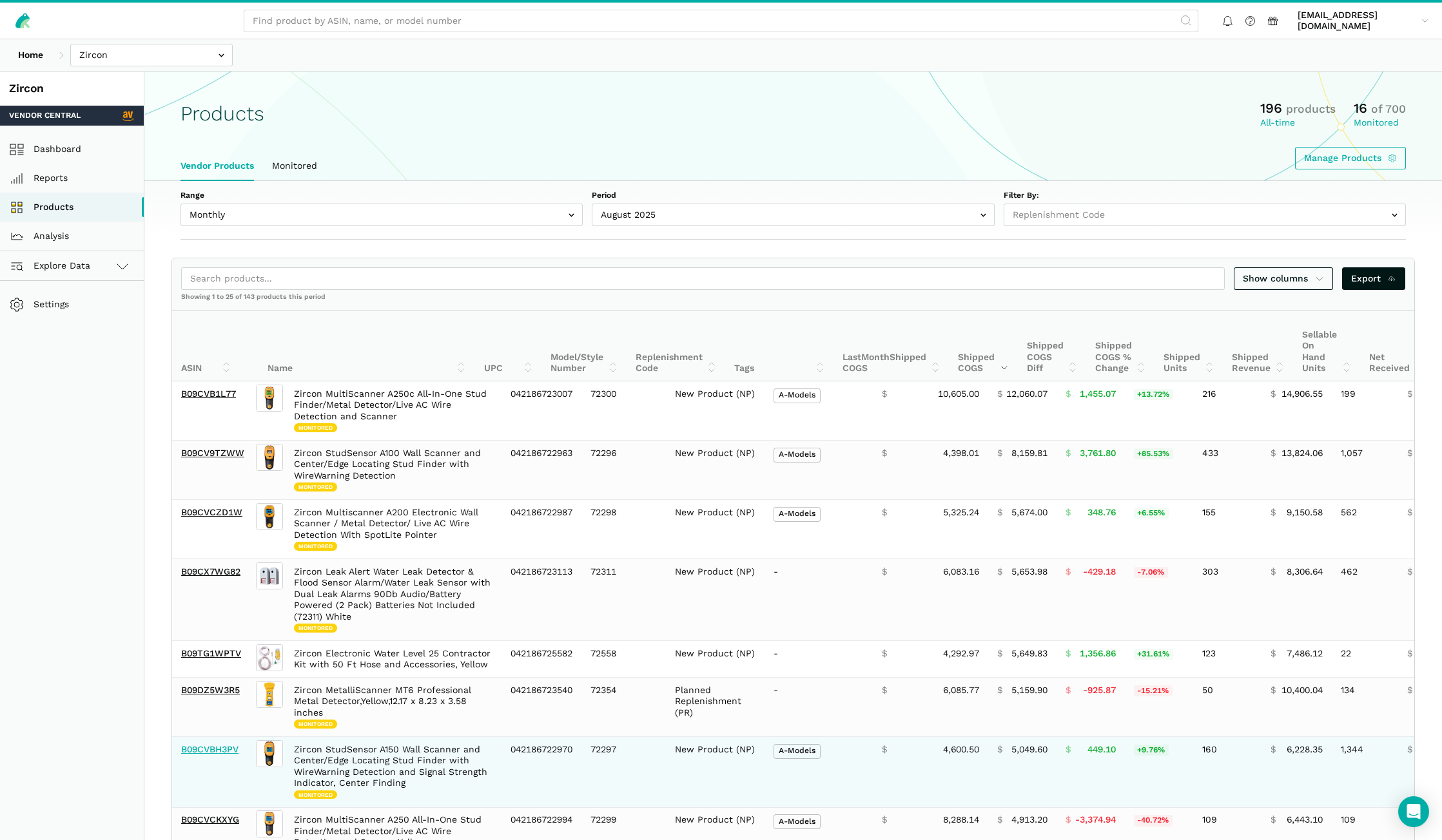
click at [217, 748] on link "B09CVBH3PV" at bounding box center [210, 749] width 57 height 10
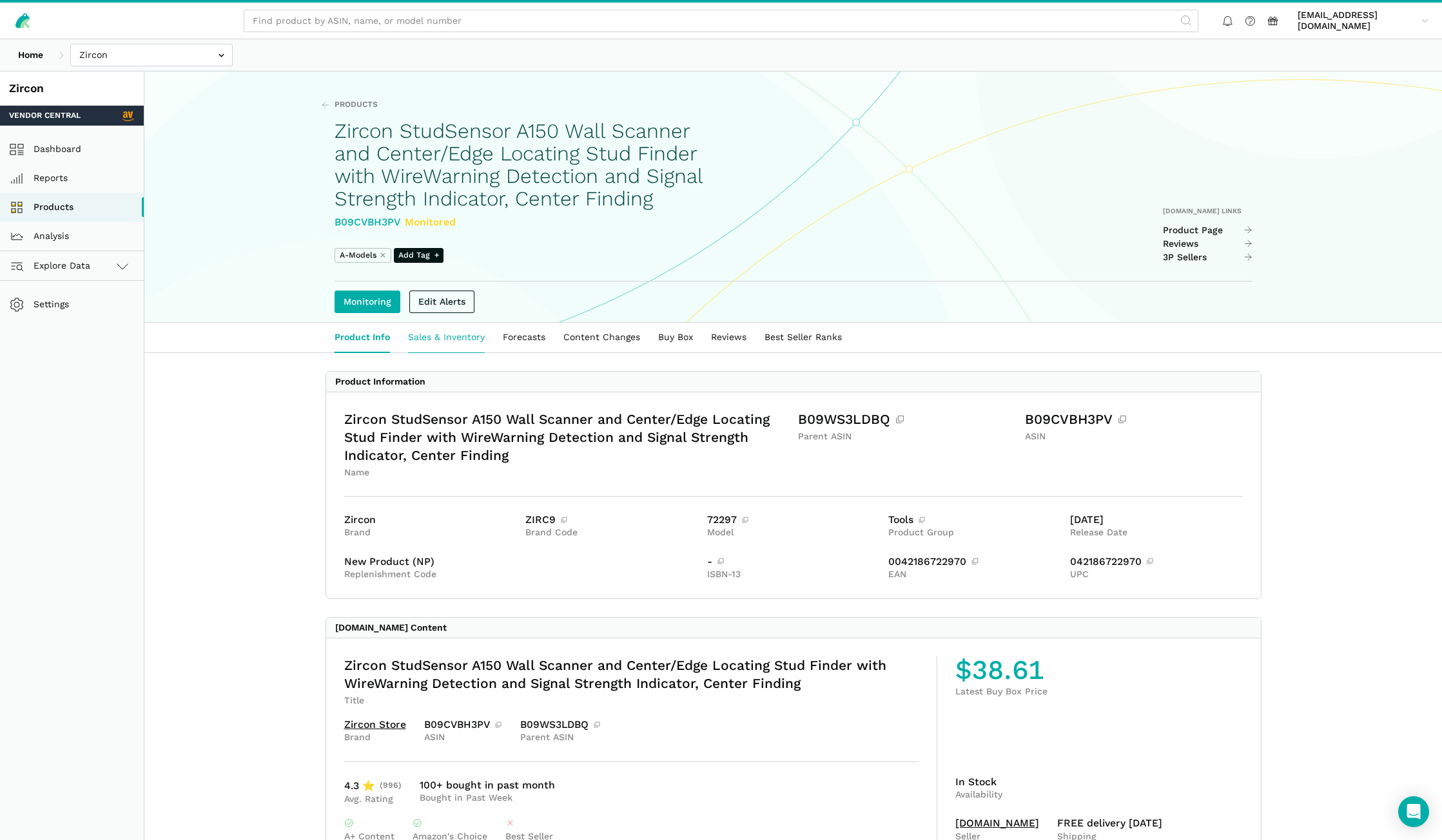
click at [440, 352] on link "Sales & Inventory" at bounding box center [445, 338] width 95 height 29
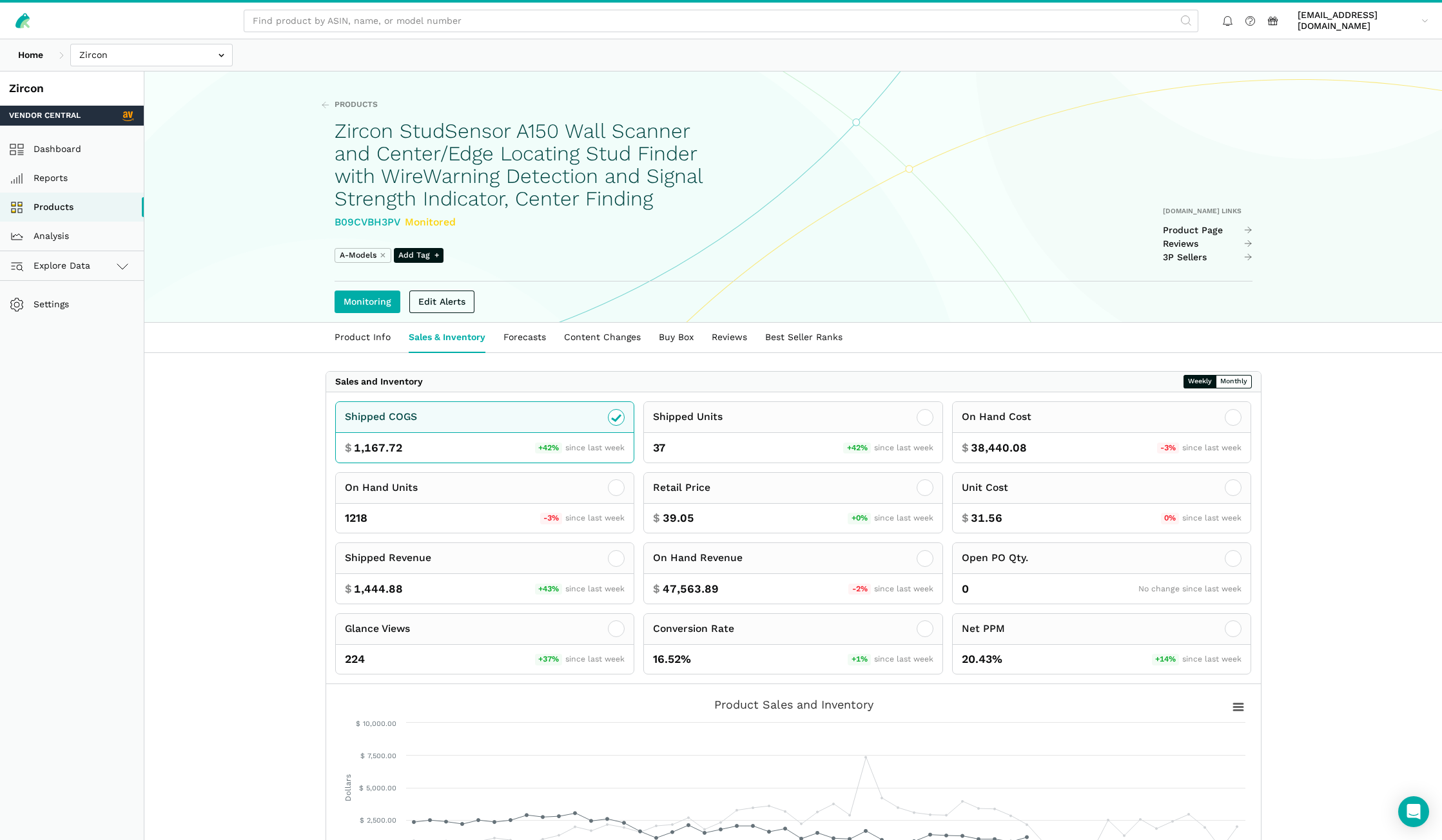
drag, startPoint x: 399, startPoint y: 245, endPoint x: 325, endPoint y: 223, distance: 77.2
click at [331, 243] on div "Products Zircon StudSensor A150 Wall Scanner and Center/Edge Locating Stud Find…" at bounding box center [793, 197] width 990 height 250
copy div "B09CVBH3PV"
